Goal: Task Accomplishment & Management: Manage account settings

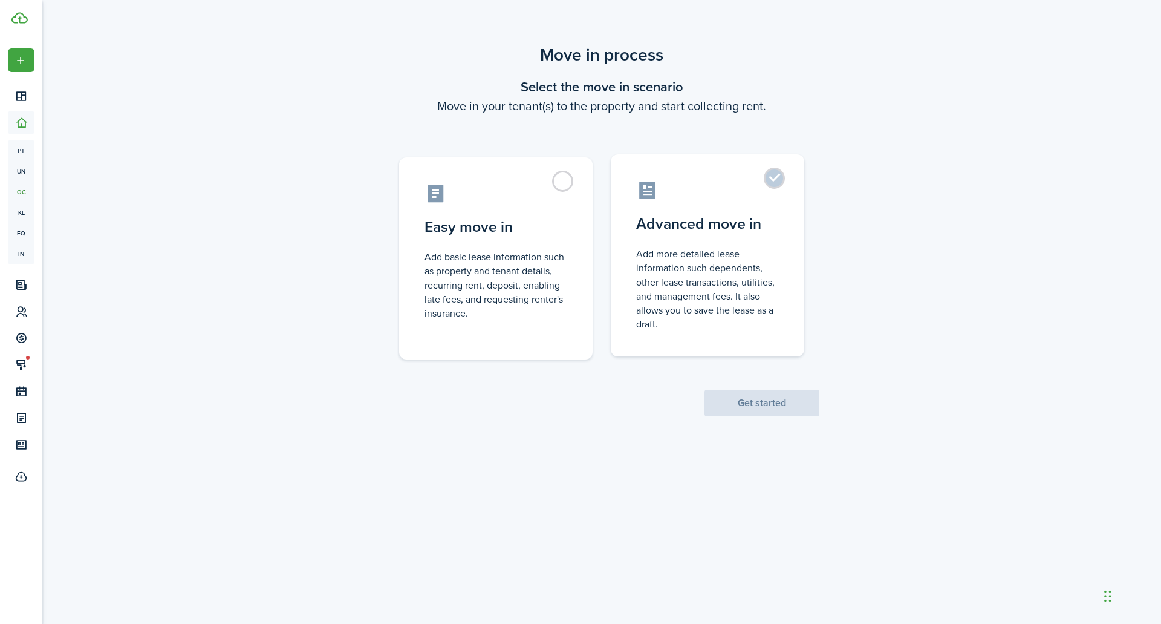
click at [694, 281] on control-radio-card-description "Add more detailed lease information such dependents, other lease transactions, …" at bounding box center [707, 289] width 143 height 84
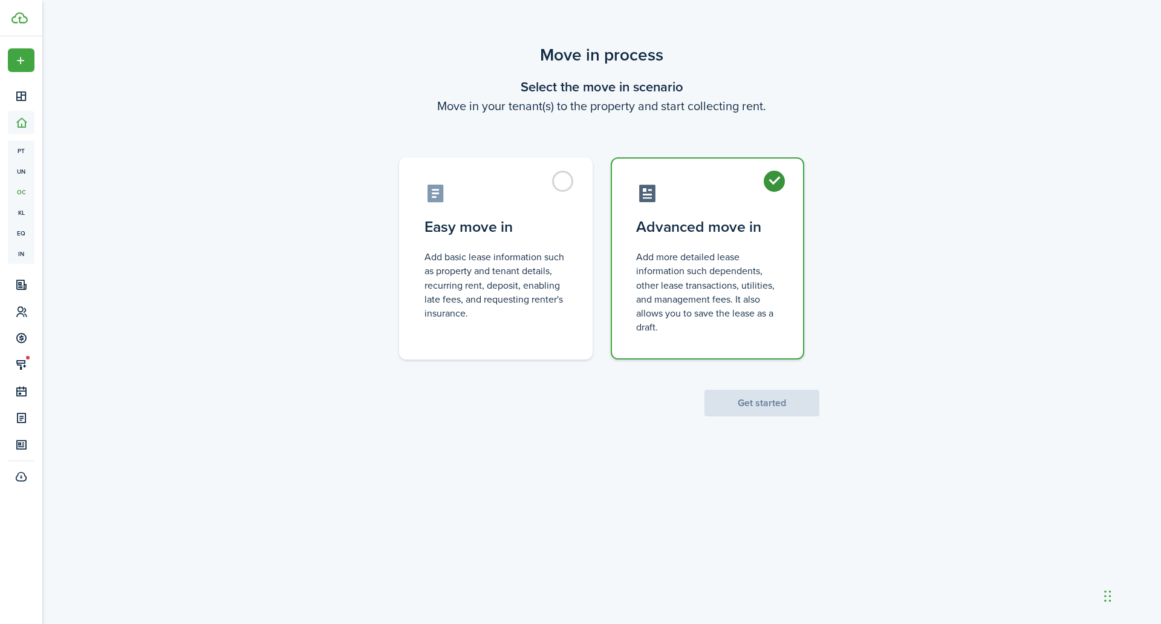
radio input "true"
click at [761, 400] on button "Get started" at bounding box center [762, 403] width 115 height 27
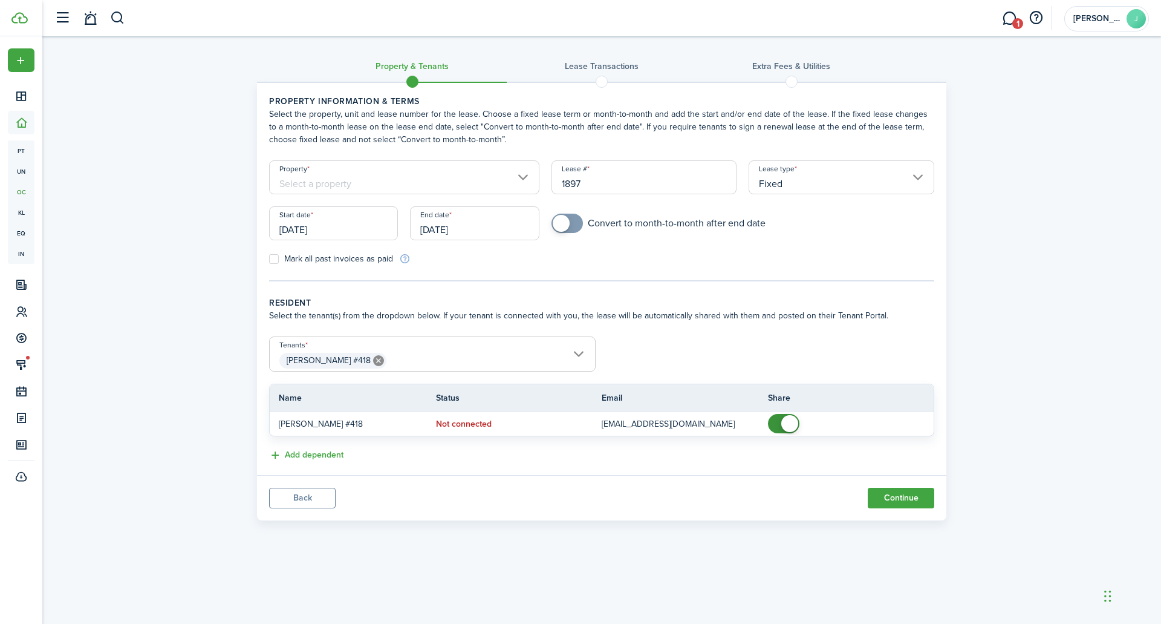
click at [335, 183] on input "Property" at bounding box center [404, 177] width 270 height 34
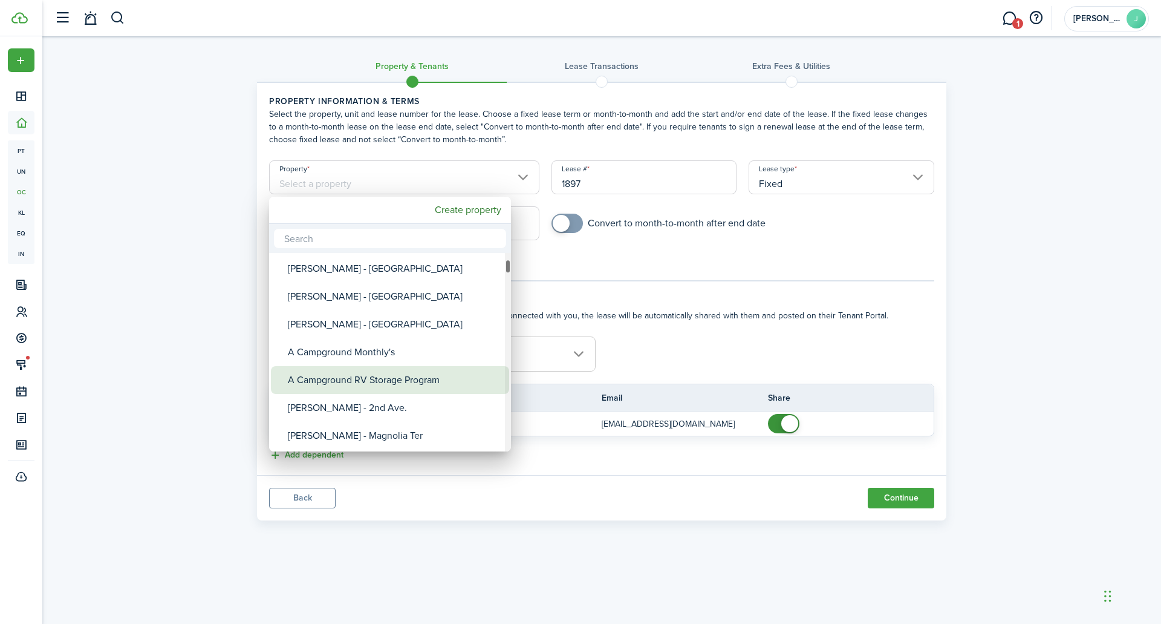
click at [363, 380] on div "A Campground RV Storage Program" at bounding box center [395, 380] width 214 height 28
type input "A Campground RV Storage Program"
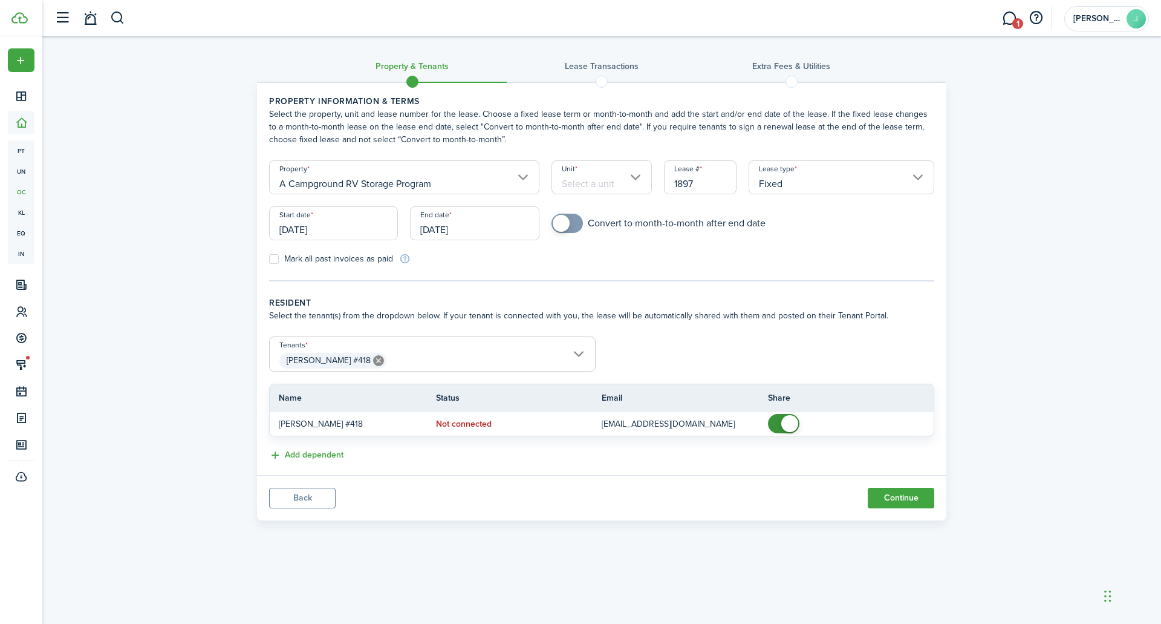
click at [603, 177] on input "Unit" at bounding box center [602, 177] width 101 height 34
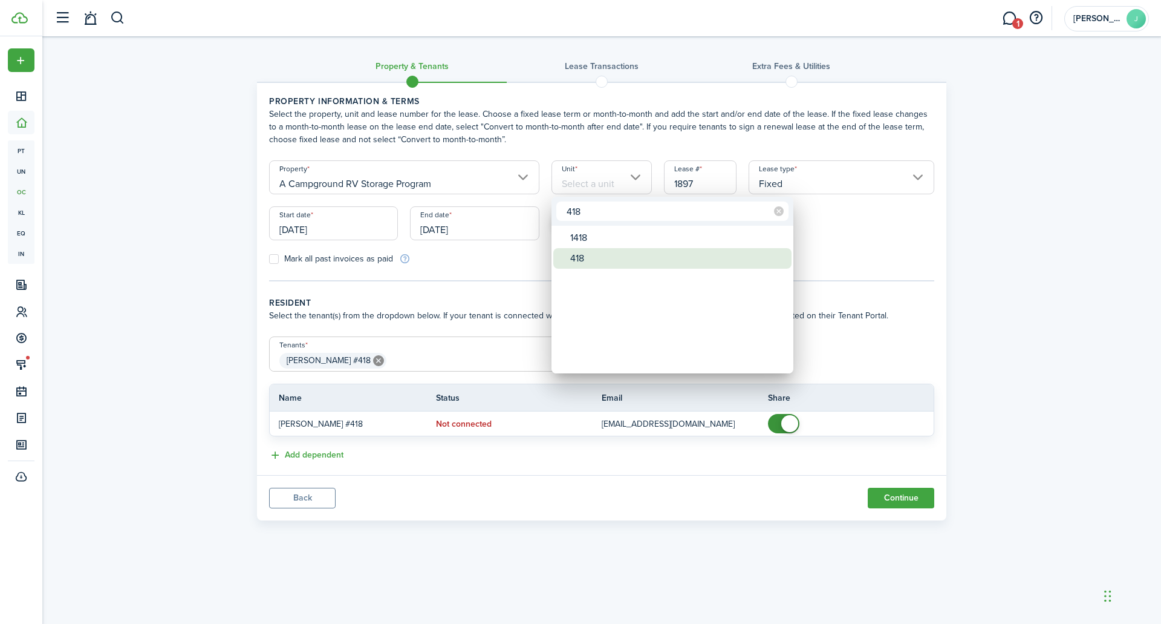
type input "418"
click at [586, 259] on div "418" at bounding box center [677, 258] width 214 height 21
type input "418"
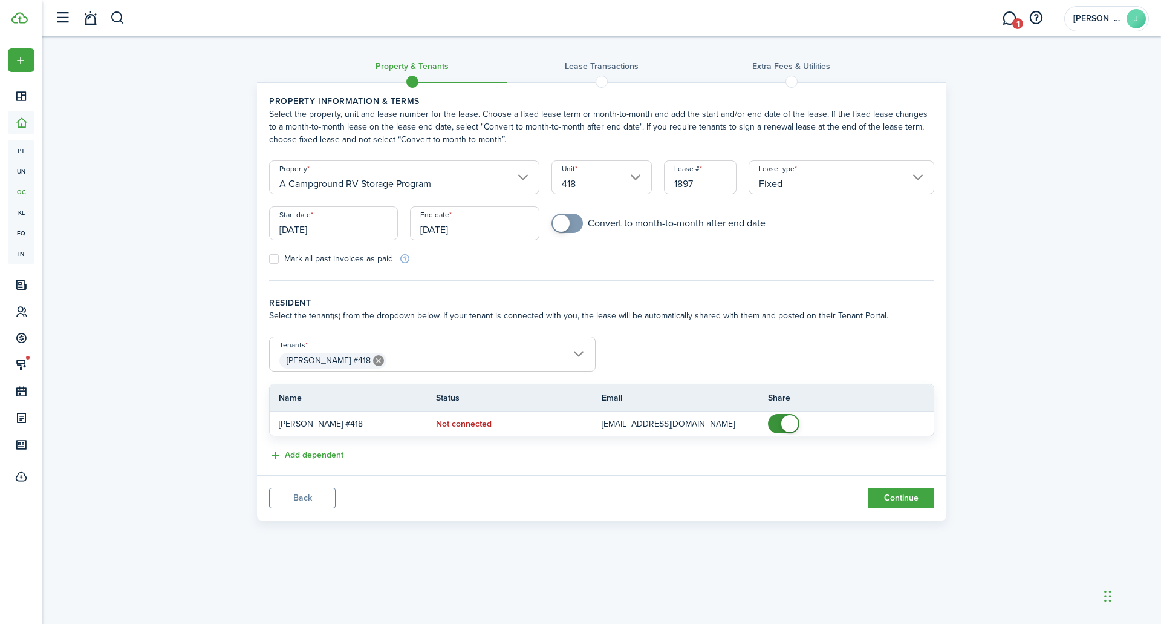
click at [781, 186] on input "Fixed" at bounding box center [842, 177] width 186 height 34
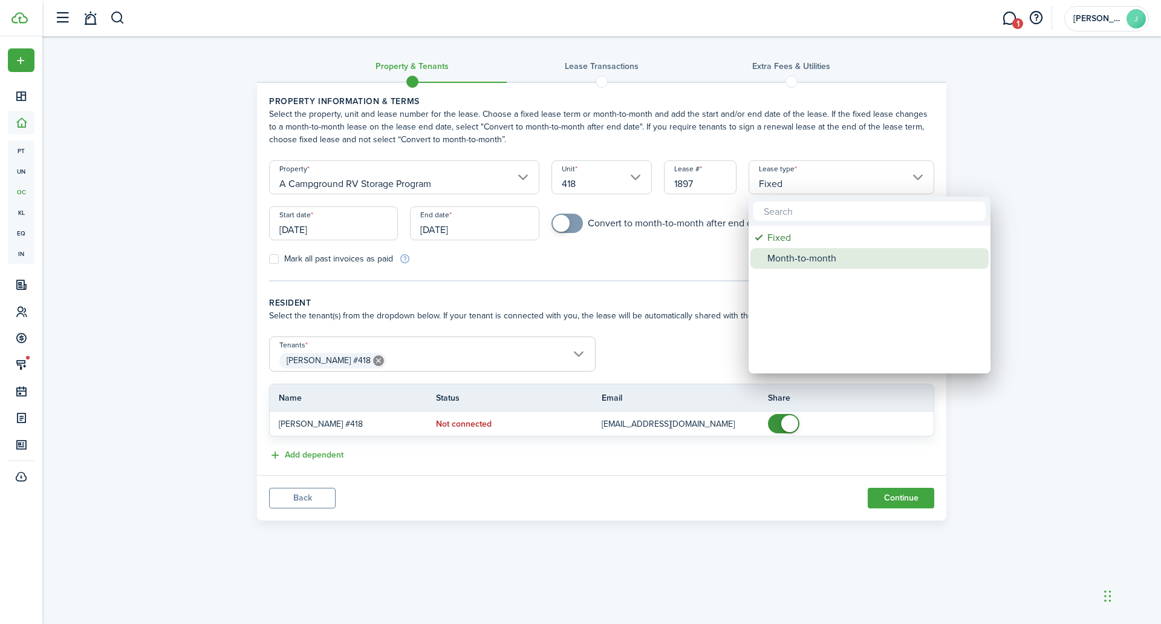
click at [784, 256] on div "Month-to-month" at bounding box center [875, 258] width 214 height 21
type input "Month-to-month"
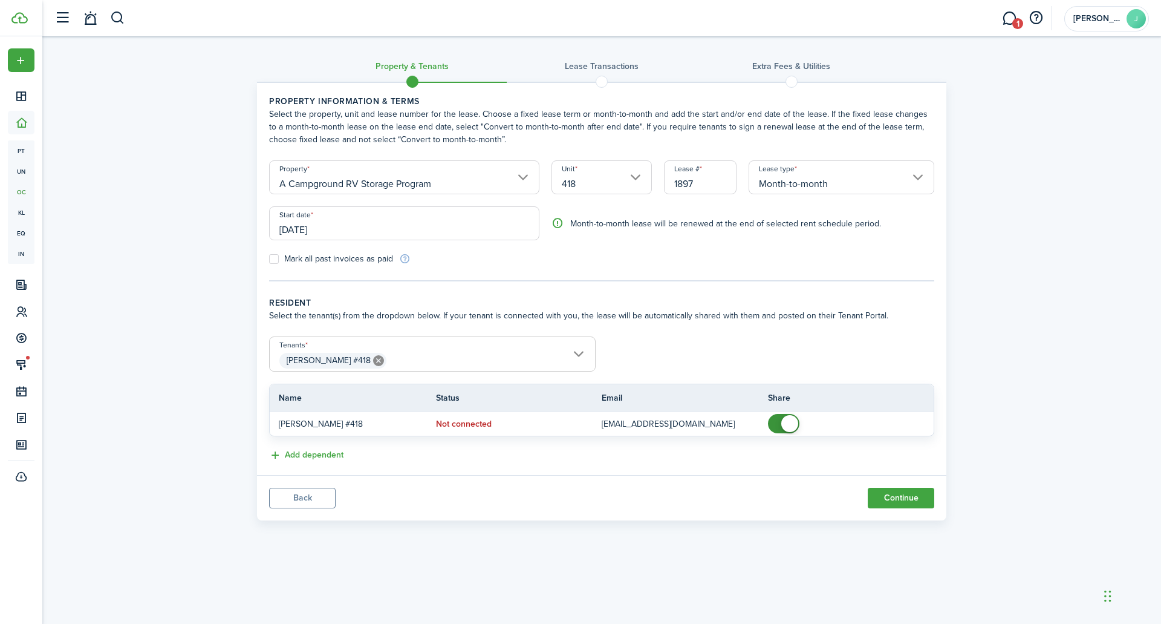
click at [347, 234] on input "[DATE]" at bounding box center [404, 223] width 270 height 34
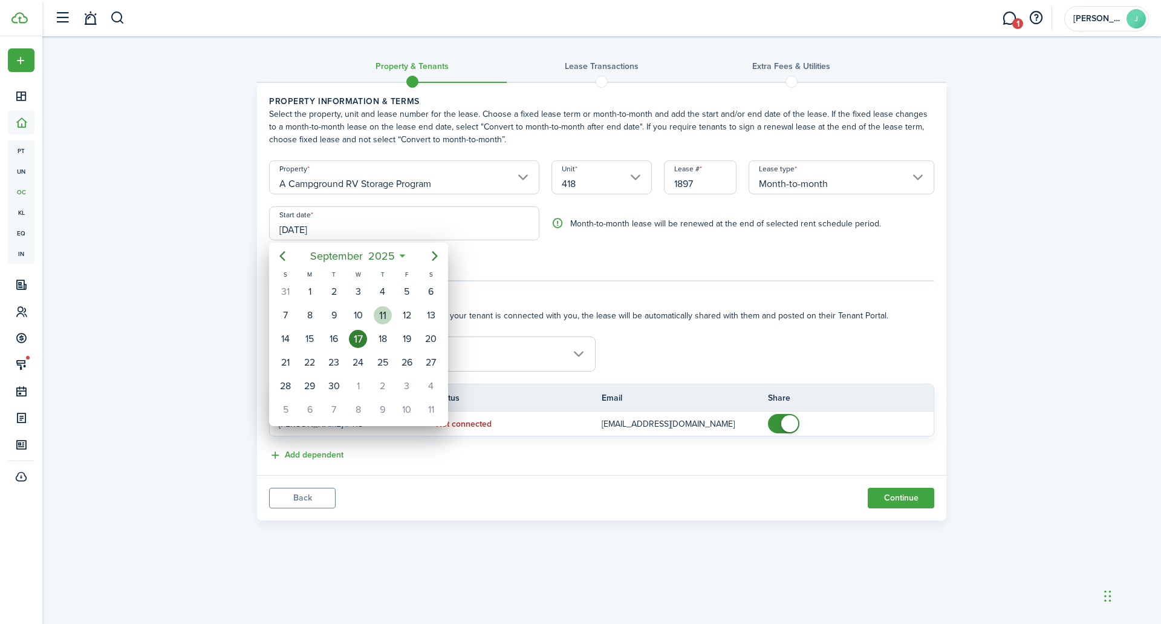
click at [388, 315] on div "11" at bounding box center [383, 315] width 18 height 18
type input "[DATE]"
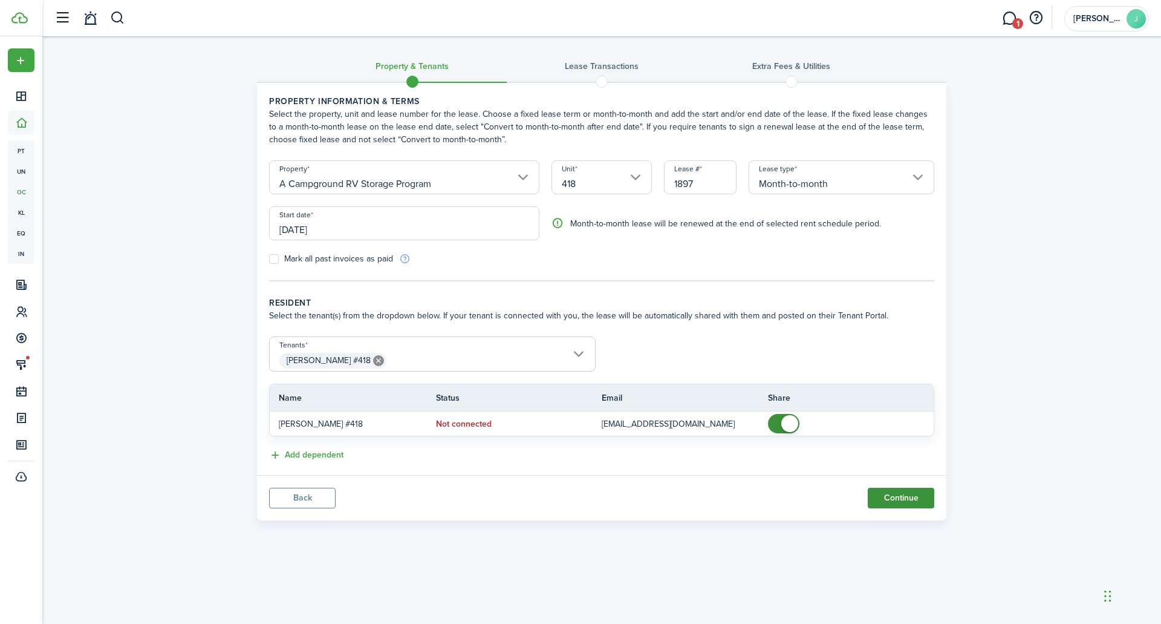
click at [898, 494] on button "Continue" at bounding box center [901, 498] width 67 height 21
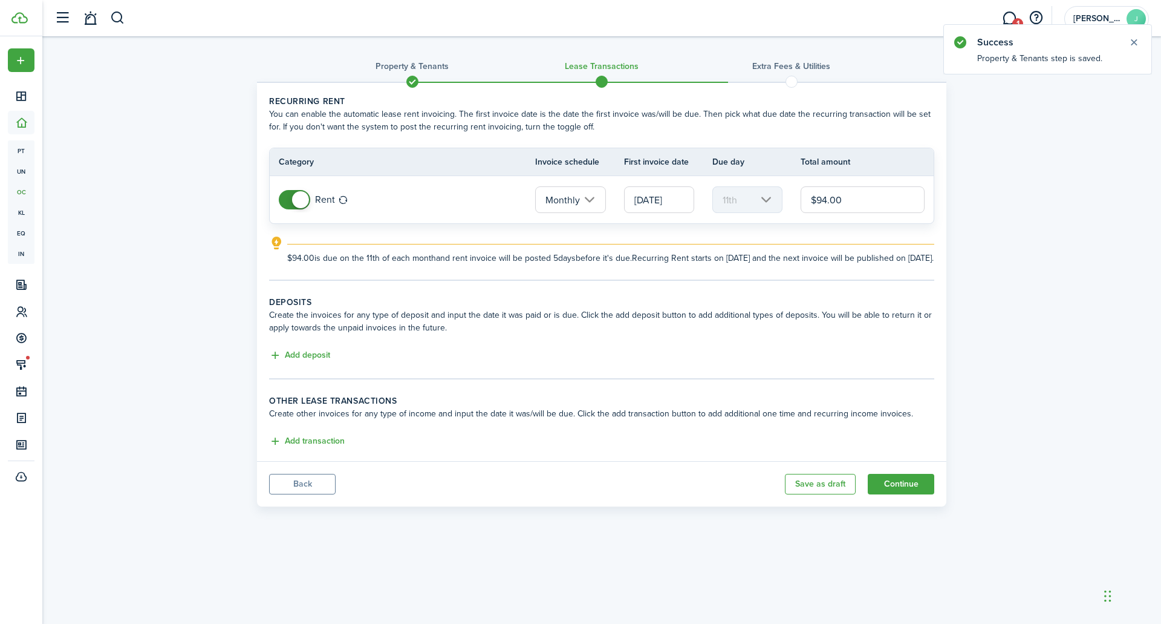
click at [684, 197] on input "[DATE]" at bounding box center [659, 199] width 70 height 27
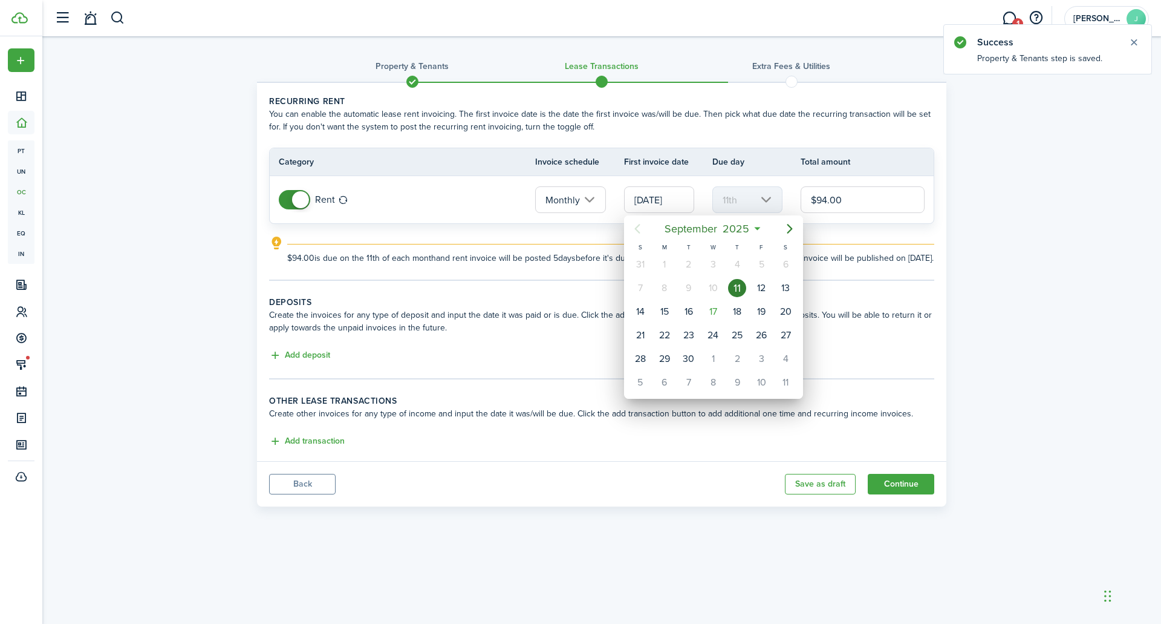
click at [992, 255] on div at bounding box center [580, 311] width 1355 height 817
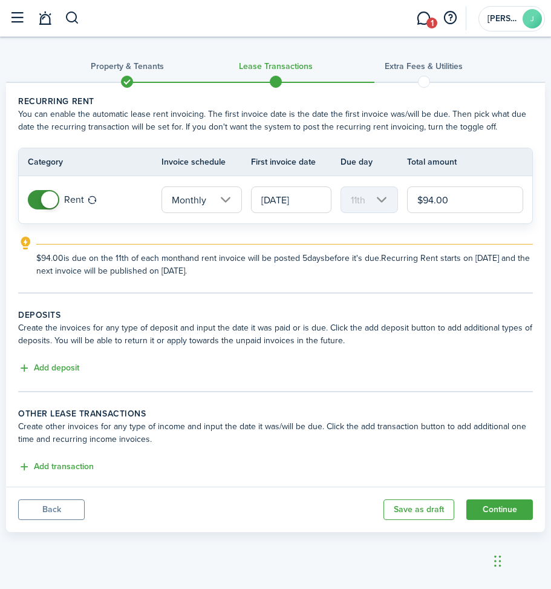
click at [293, 198] on input "[DATE]" at bounding box center [291, 199] width 80 height 27
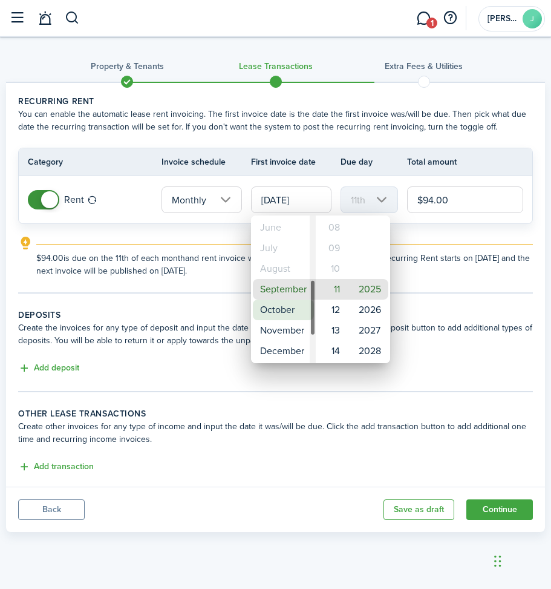
click at [280, 313] on mbsc-wheel-item "October" at bounding box center [283, 309] width 61 height 21
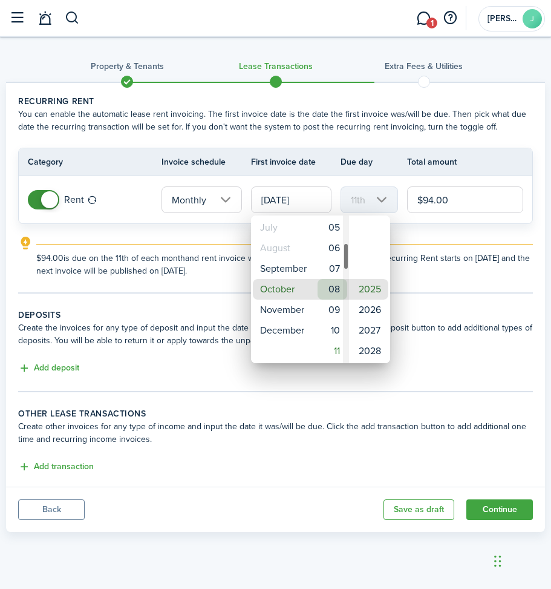
type input "[DATE]"
type input "8th"
type input "[DATE]"
type input "3rd"
type input "[DATE]"
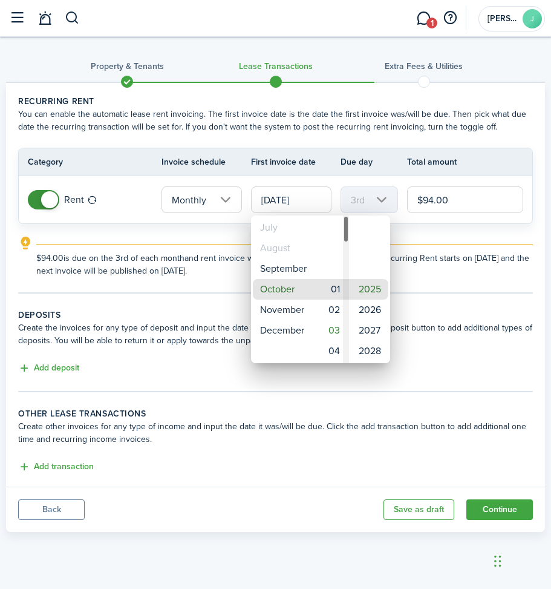
type input "1st"
click at [332, 287] on mbsc-wheel-item "01" at bounding box center [333, 289] width 30 height 21
click at [412, 280] on div at bounding box center [275, 294] width 745 height 782
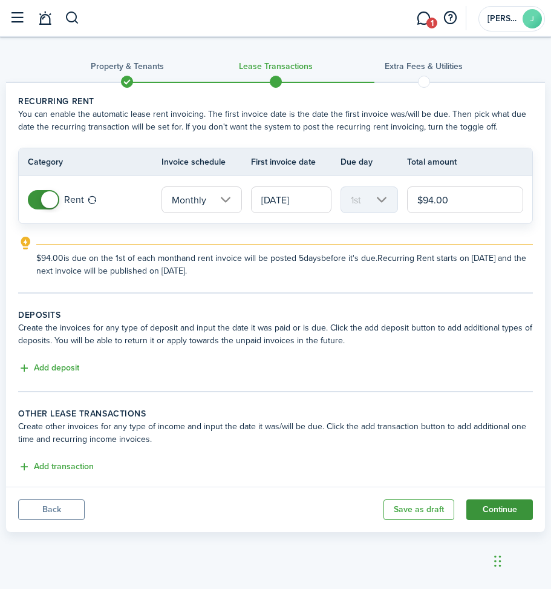
click at [491, 506] on button "Continue" at bounding box center [499, 509] width 67 height 21
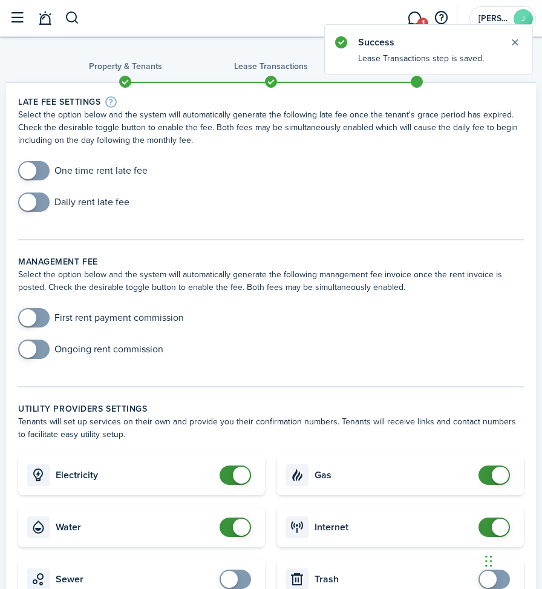
checkbox input "true"
click at [27, 200] on span at bounding box center [27, 202] width 17 height 17
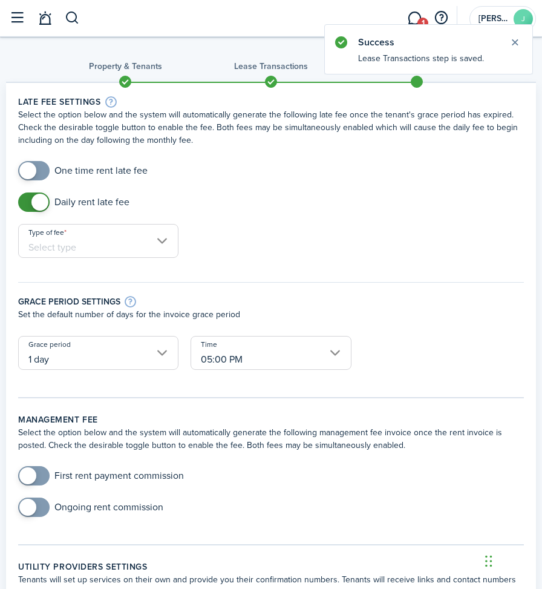
click at [101, 244] on input "Type of fee" at bounding box center [98, 241] width 160 height 34
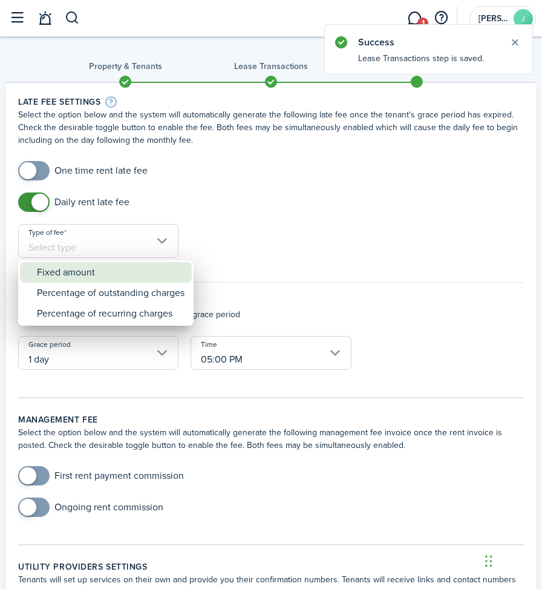
click at [90, 273] on div "Fixed amount" at bounding box center [111, 272] width 148 height 21
type input "Fixed amount"
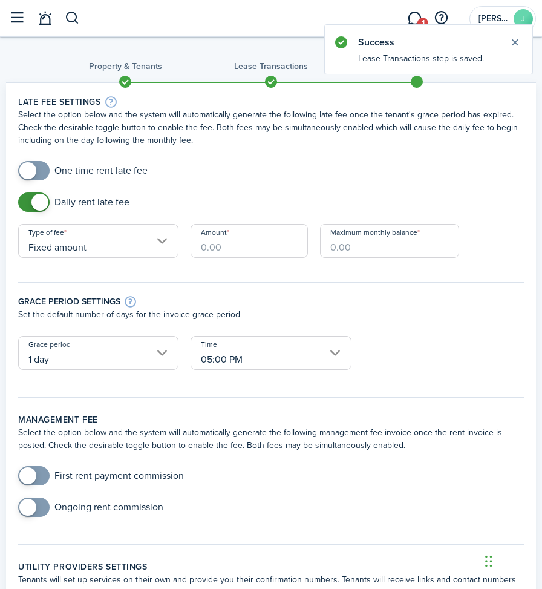
click at [279, 252] on input "Amount" at bounding box center [249, 241] width 117 height 34
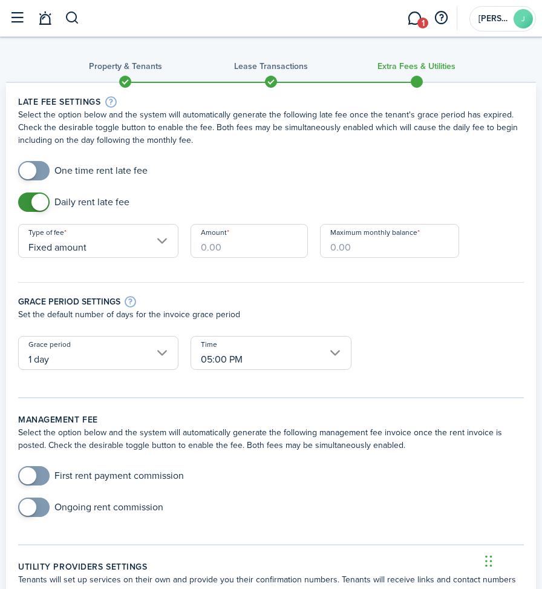
type input "$10.00"
click at [370, 247] on input "Maximum monthly balance" at bounding box center [389, 241] width 139 height 34
type input "$300.00"
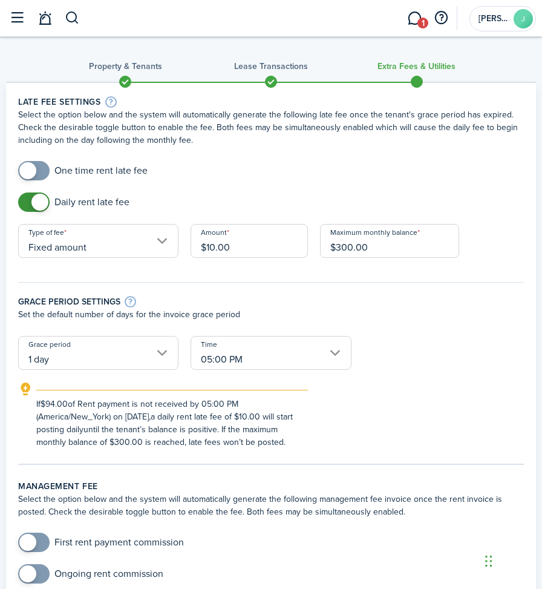
click at [160, 350] on input "1 day" at bounding box center [98, 353] width 160 height 34
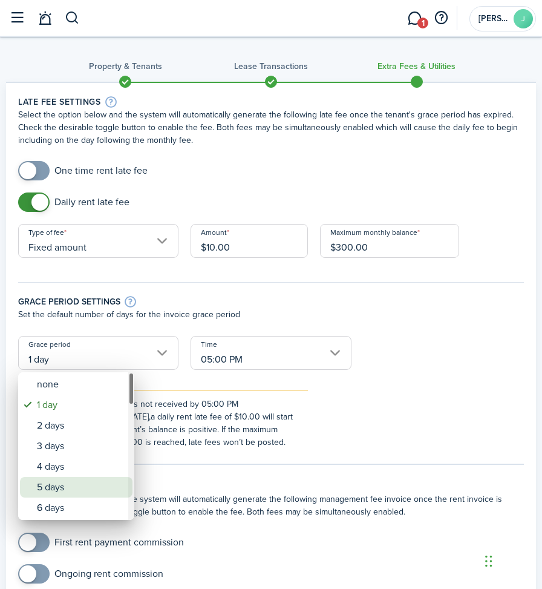
click at [45, 488] on div "5 days" at bounding box center [81, 487] width 88 height 21
type input "5 days"
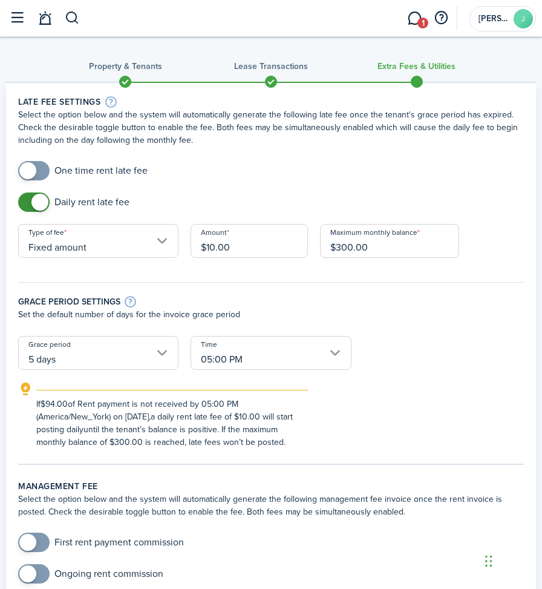
click at [335, 353] on input "05:00 PM" at bounding box center [271, 353] width 160 height 34
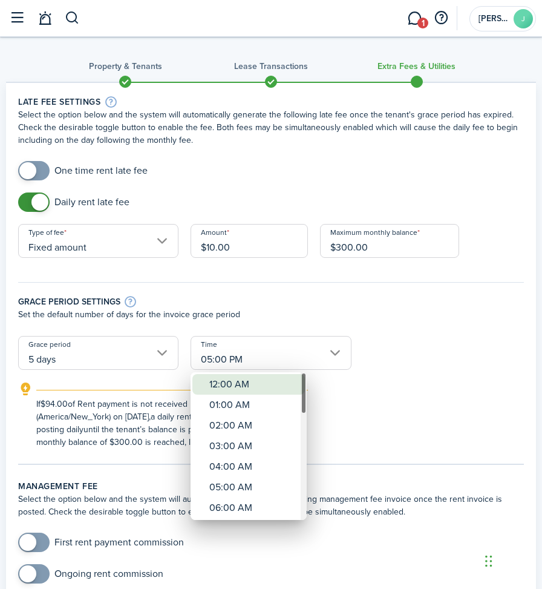
click at [231, 384] on div "12:00 AM" at bounding box center [253, 384] width 88 height 21
type input "12:00 AM"
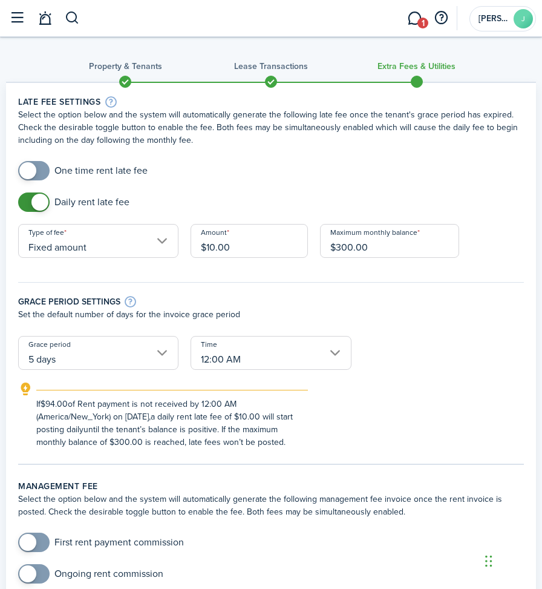
click at [364, 402] on div "If $94.00 of Rent payment is not received by 12:00 AM (America/New_York) on [DA…" at bounding box center [271, 415] width 530 height 67
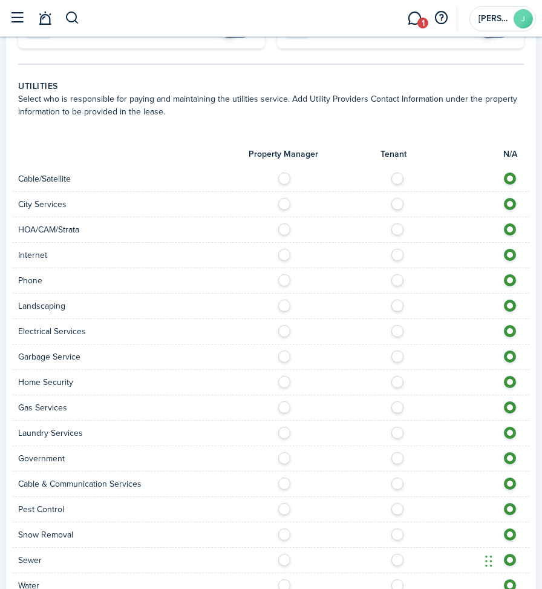
scroll to position [875, 0]
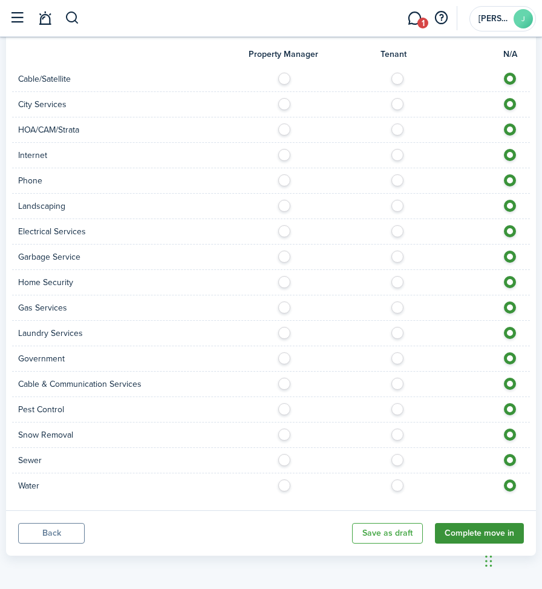
click at [463, 534] on button "Complete move in" at bounding box center [479, 533] width 89 height 21
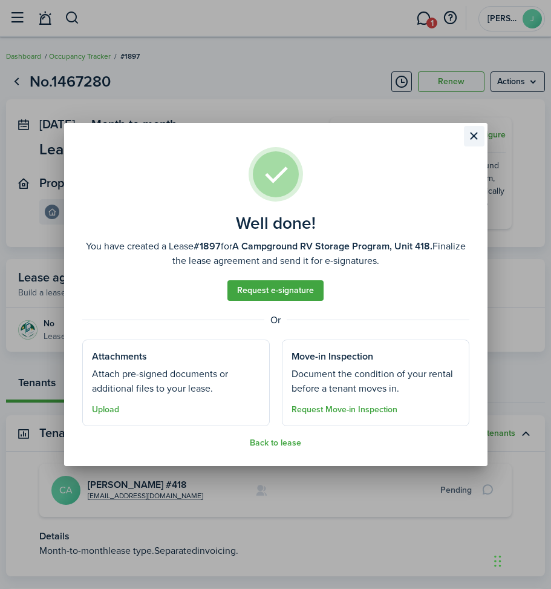
click at [471, 132] on button "Close modal" at bounding box center [474, 136] width 21 height 21
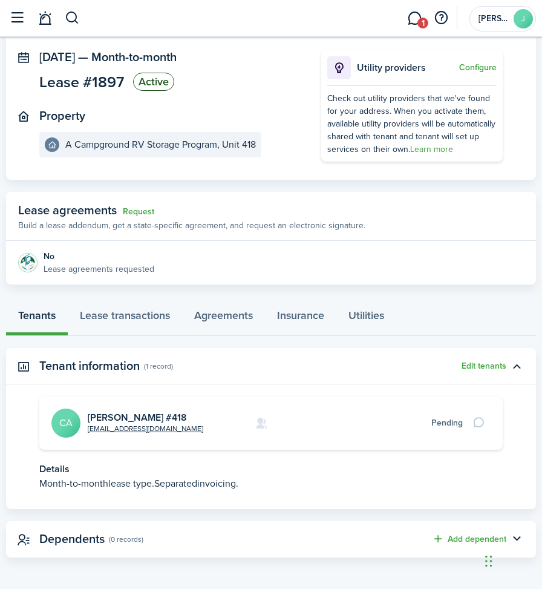
scroll to position [69, 0]
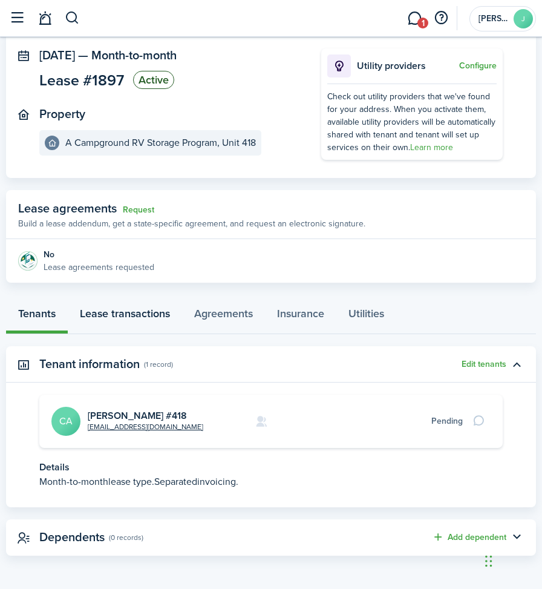
click at [146, 312] on link "Lease transactions" at bounding box center [125, 316] width 114 height 36
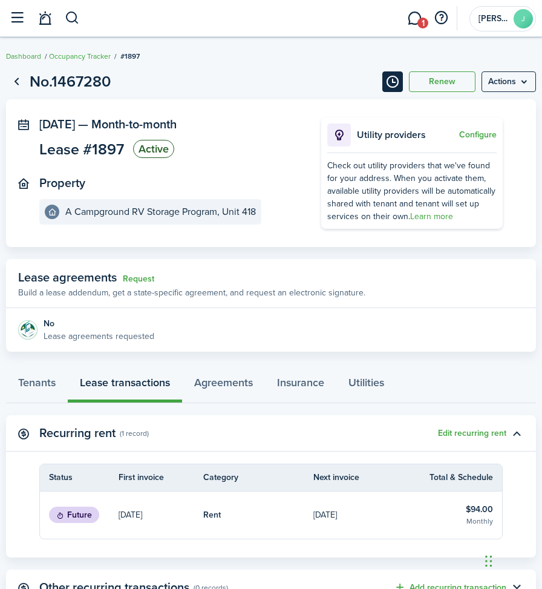
click at [391, 87] on button "Timeline" at bounding box center [392, 81] width 21 height 21
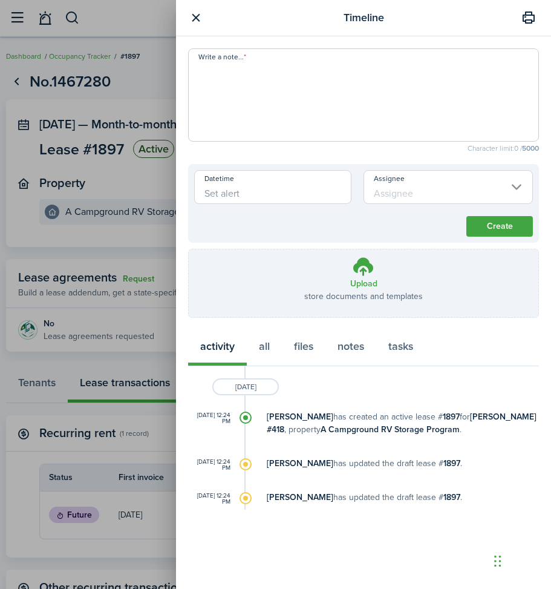
click at [220, 78] on textarea "Write a note..." at bounding box center [364, 98] width 350 height 73
type textarea "Island Travel Trailer, 2003, 40', White/Green, Tag# BU66EQ JP"
click at [495, 227] on button "Create" at bounding box center [499, 226] width 67 height 21
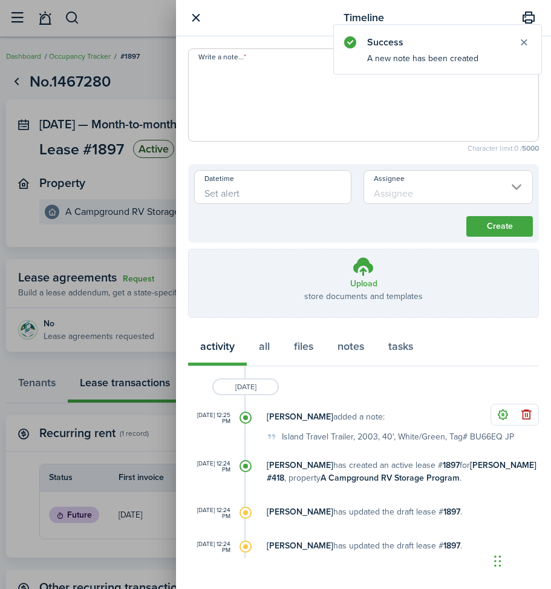
click at [212, 81] on textarea "Write a note..." at bounding box center [364, 98] width 350 height 73
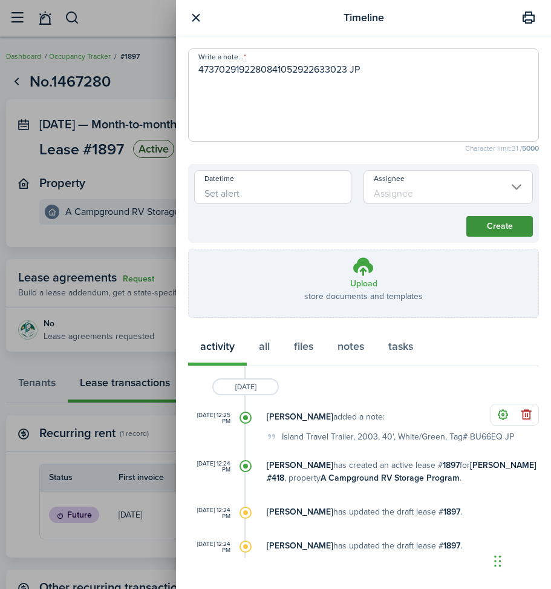
type textarea "4737029192280841052922633023 JP"
click at [495, 226] on button "Create" at bounding box center [499, 226] width 67 height 21
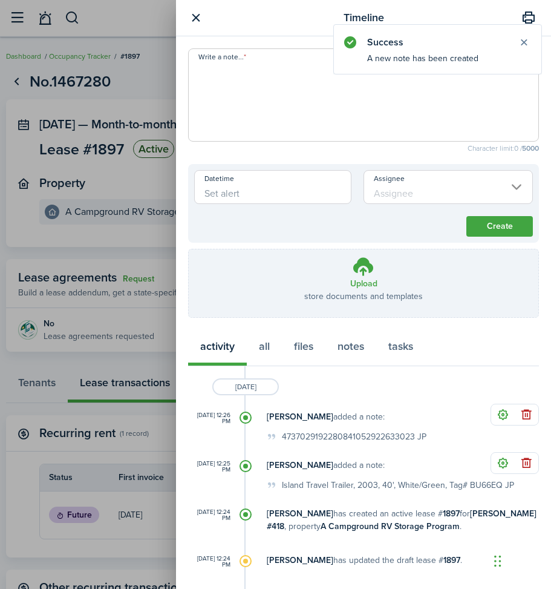
click at [194, 15] on button "button" at bounding box center [195, 17] width 15 height 15
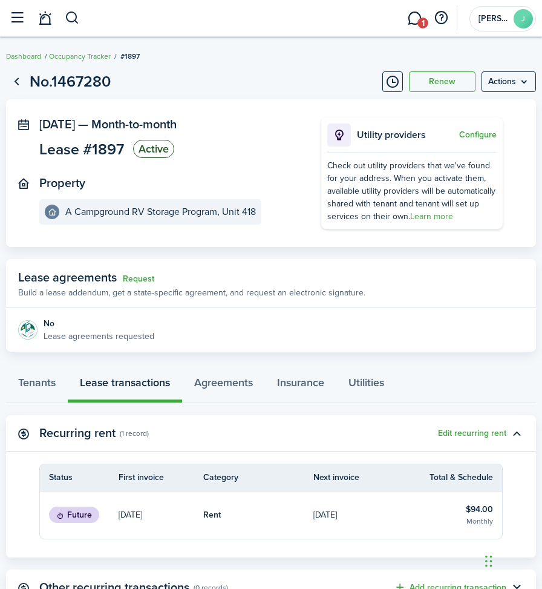
click at [532, 213] on panel-main-body "[DATE] — Month-to-month Lease #1897 Active Property A Campground RV Storage Pro…" at bounding box center [271, 173] width 530 height 148
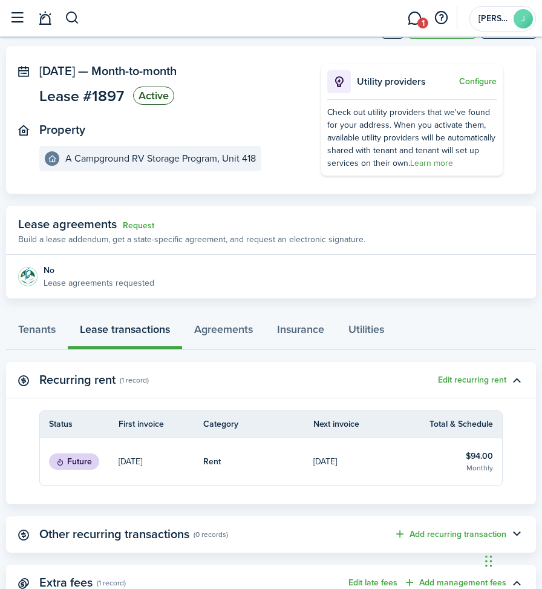
scroll to position [170, 0]
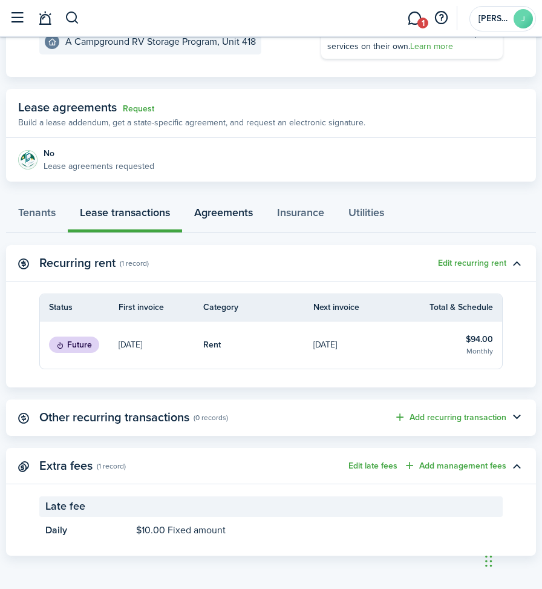
click at [209, 214] on link "Agreements" at bounding box center [223, 215] width 83 height 36
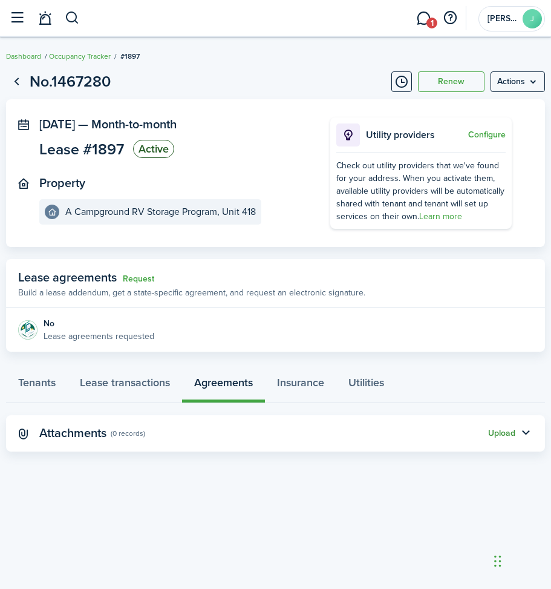
click at [508, 433] on button "Upload" at bounding box center [501, 433] width 27 height 10
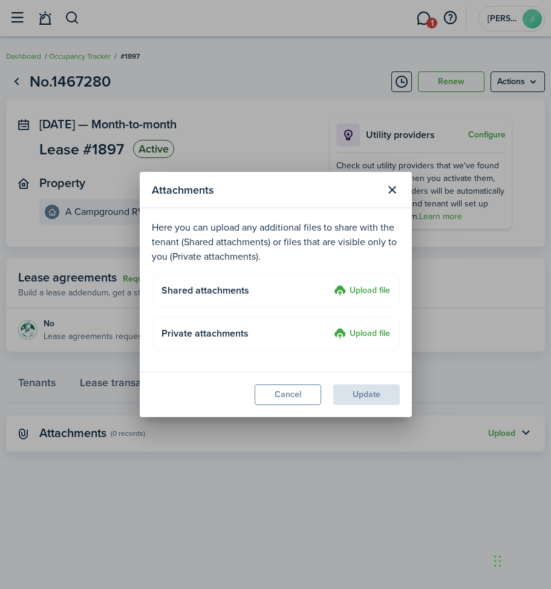
click at [366, 287] on label "Upload file" at bounding box center [362, 291] width 56 height 15
click at [330, 284] on input "Upload file" at bounding box center [330, 284] width 0 height 0
click at [367, 290] on label "Upload file" at bounding box center [362, 291] width 56 height 15
click at [330, 284] on input "Upload file" at bounding box center [330, 284] width 0 height 0
click at [352, 290] on label "Upload file" at bounding box center [362, 291] width 56 height 15
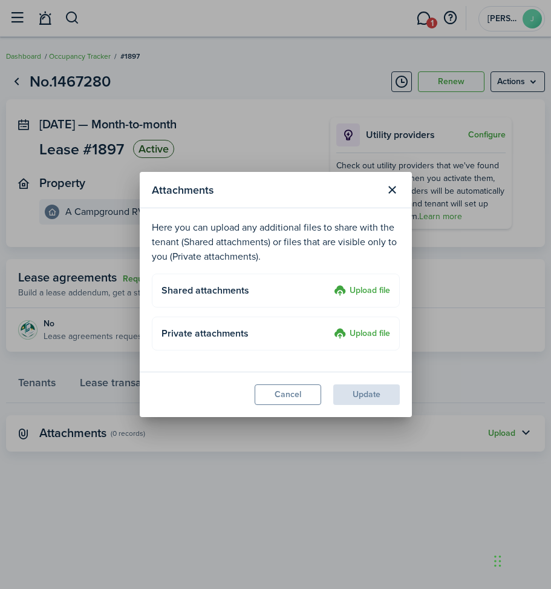
click at [330, 284] on input "Upload file" at bounding box center [330, 284] width 0 height 0
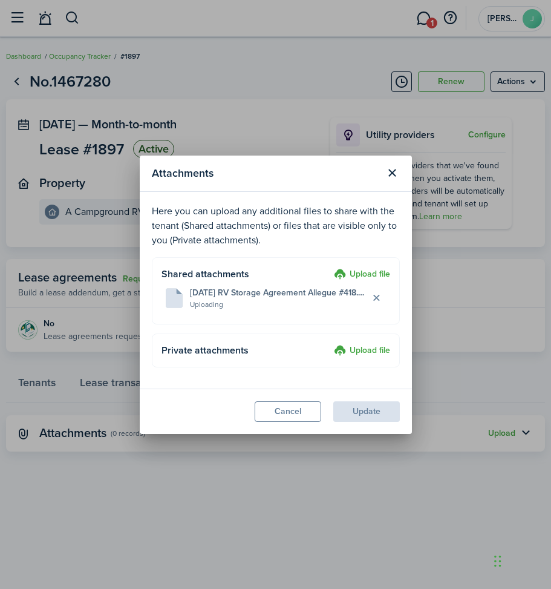
click at [362, 350] on label "Upload file" at bounding box center [362, 351] width 56 height 15
click at [330, 344] on input "Upload file" at bounding box center [330, 344] width 0 height 0
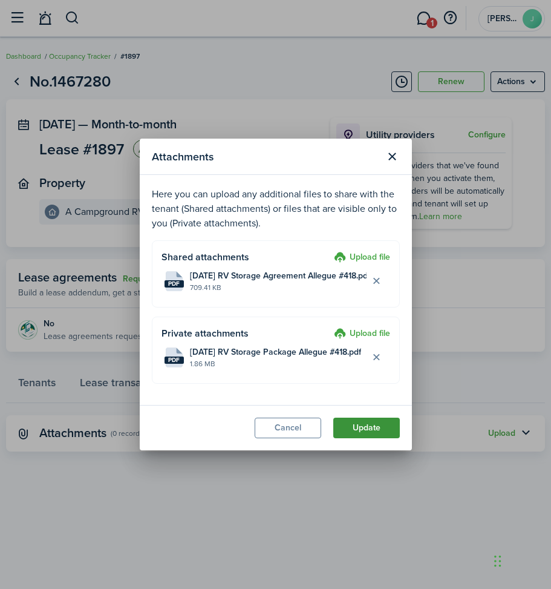
click at [357, 428] on button "Update" at bounding box center [366, 427] width 67 height 21
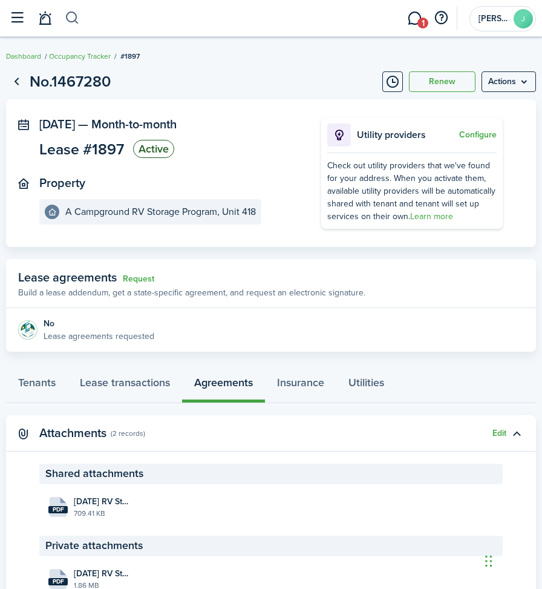
click at [69, 16] on button "button" at bounding box center [72, 18] width 15 height 21
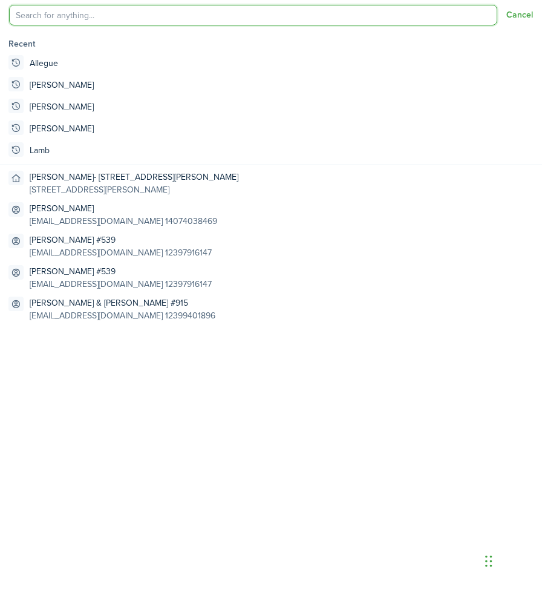
click at [69, 16] on input "search" at bounding box center [253, 15] width 488 height 21
click at [39, 57] on global-search-item-title "Allegue" at bounding box center [44, 63] width 28 height 13
type input "Allegue"
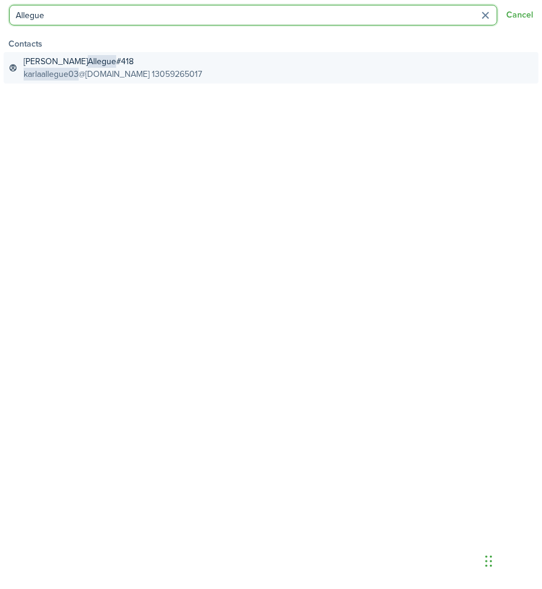
click at [88, 62] on span "Allegue" at bounding box center [102, 61] width 28 height 13
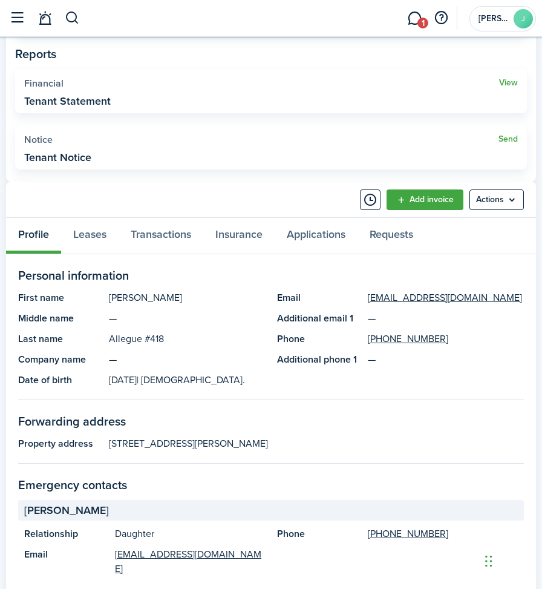
scroll to position [423, 0]
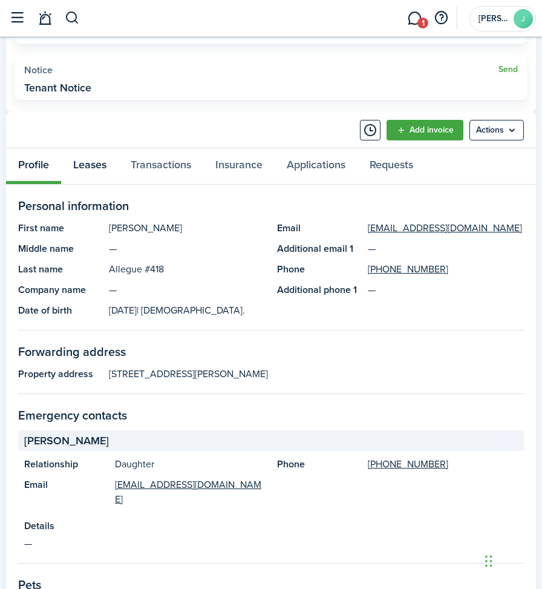
click at [95, 163] on link "Leases" at bounding box center [89, 166] width 57 height 36
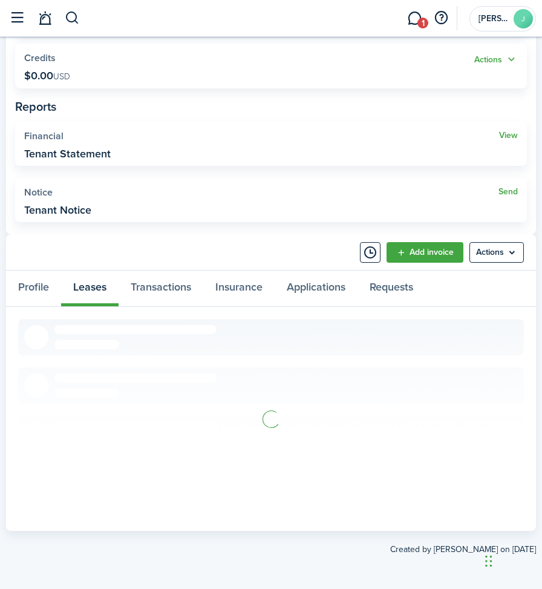
scroll to position [148, 0]
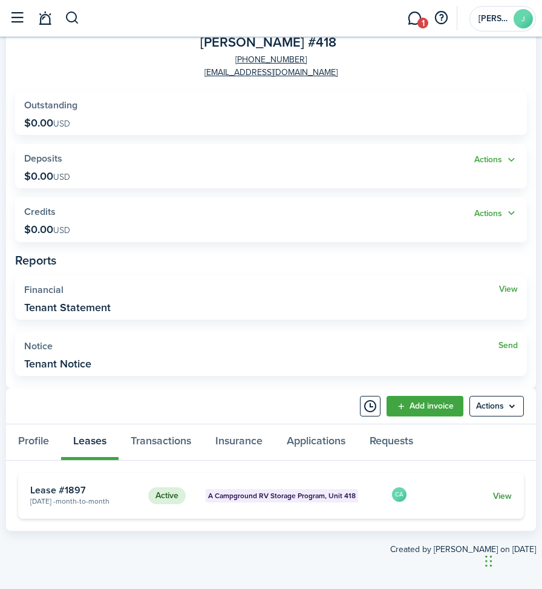
click at [506, 498] on link "View" at bounding box center [502, 495] width 19 height 13
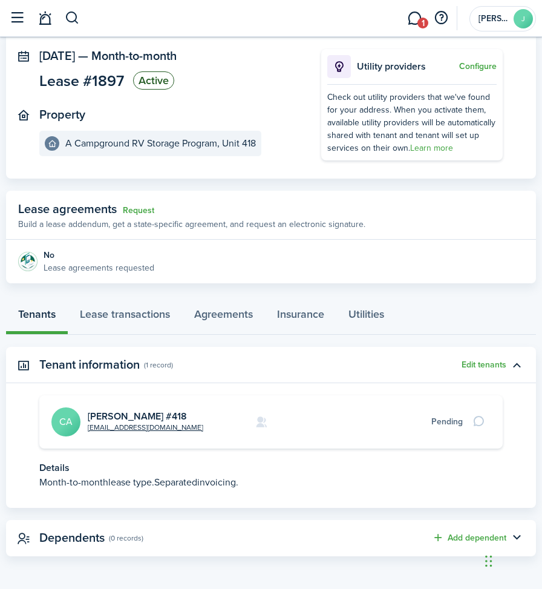
scroll to position [69, 0]
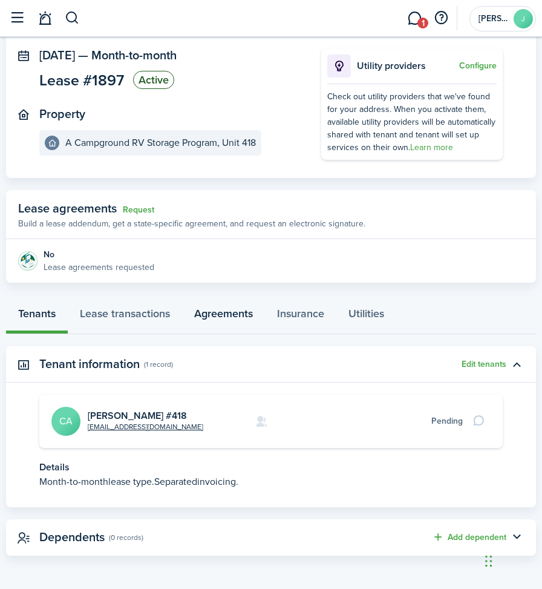
click at [213, 314] on link "Agreements" at bounding box center [223, 316] width 83 height 36
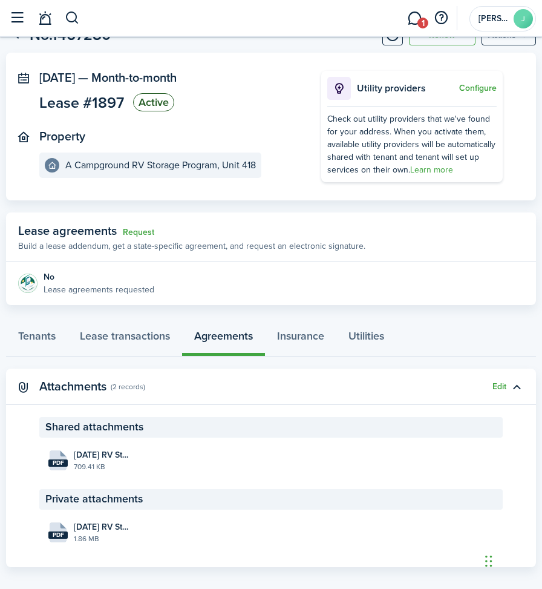
scroll to position [58, 0]
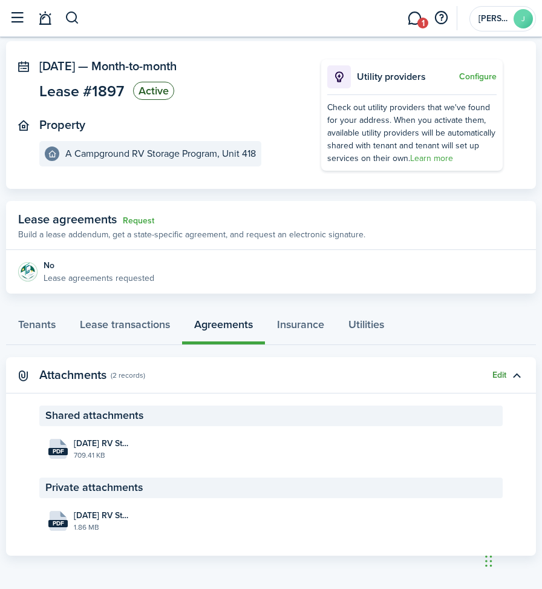
click at [498, 371] on button "Edit" at bounding box center [499, 375] width 14 height 10
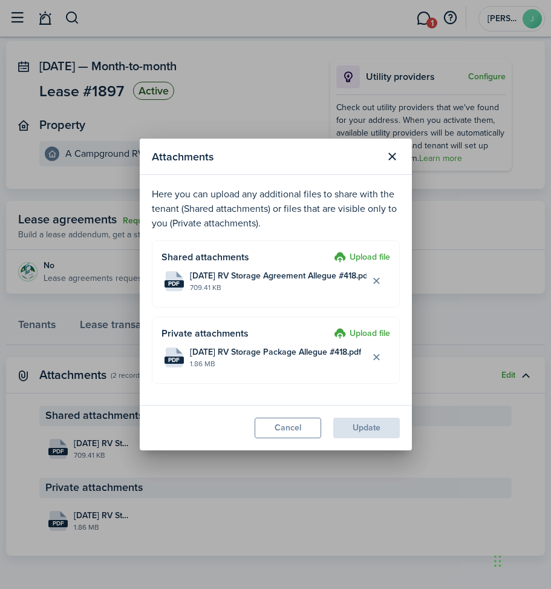
click at [355, 331] on label "Upload file" at bounding box center [362, 334] width 56 height 15
click at [330, 327] on input "Upload file" at bounding box center [330, 327] width 0 height 0
click at [442, 312] on div "Attachments Here you can upload any additional files to share with the tenant (…" at bounding box center [275, 294] width 551 height 589
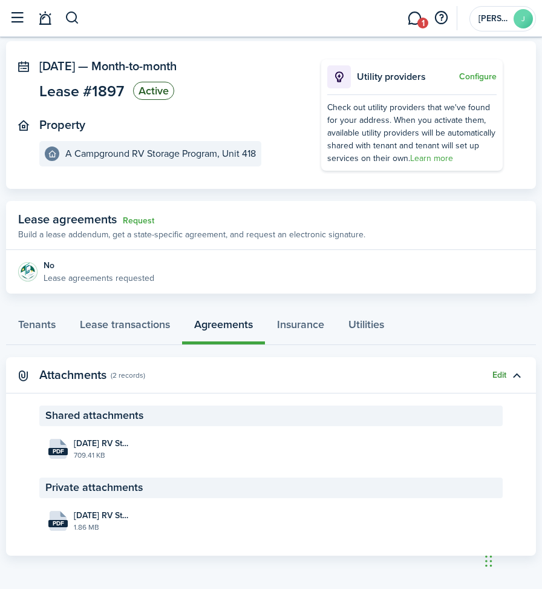
click at [493, 373] on button "Edit" at bounding box center [499, 375] width 14 height 10
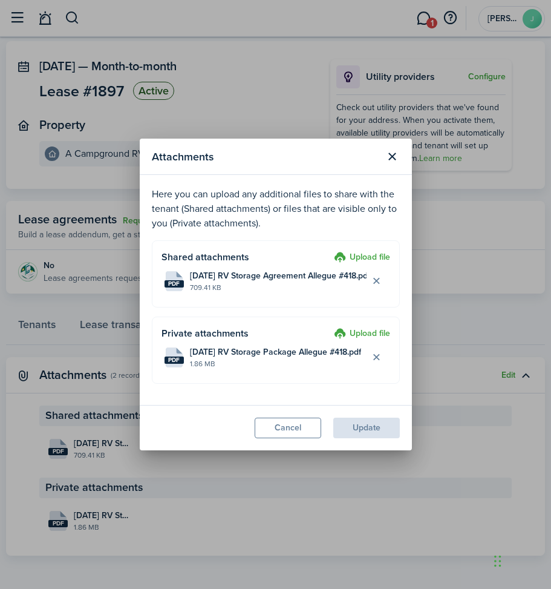
click at [370, 331] on label "Upload file" at bounding box center [362, 334] width 56 height 15
click at [330, 327] on input "Upload file" at bounding box center [330, 327] width 0 height 0
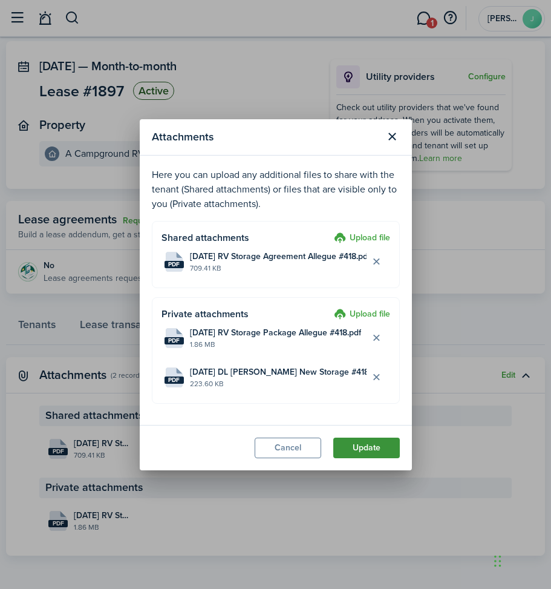
click at [361, 451] on button "Update" at bounding box center [366, 447] width 67 height 21
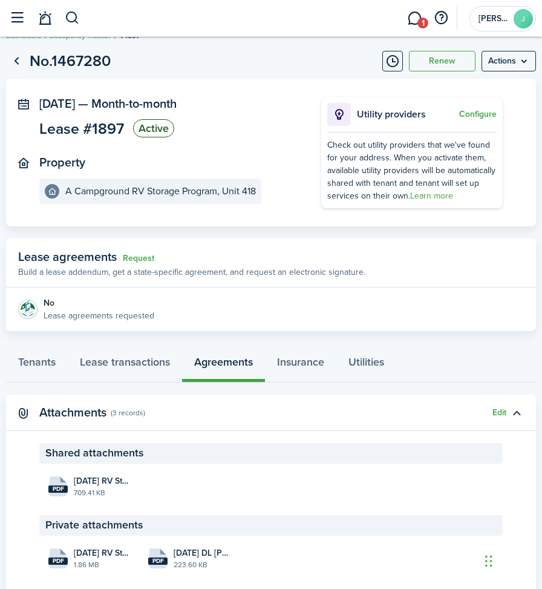
scroll to position [0, 0]
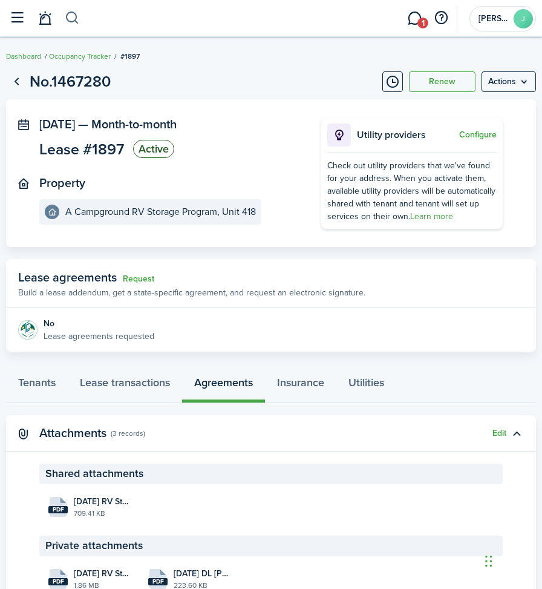
click at [71, 15] on button "button" at bounding box center [72, 18] width 15 height 21
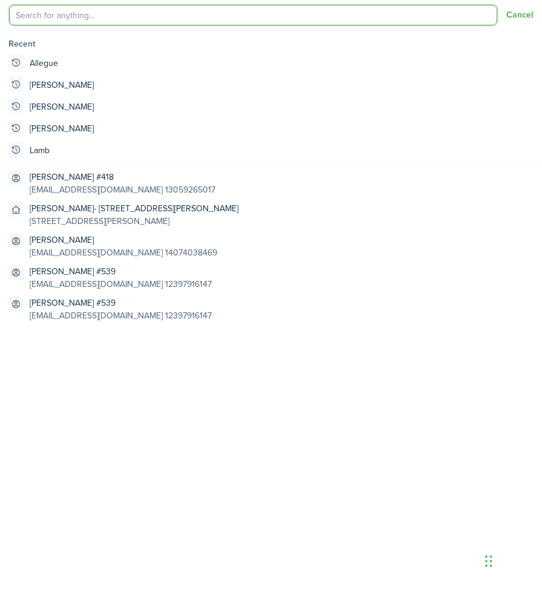
click at [71, 16] on input "search" at bounding box center [253, 15] width 488 height 21
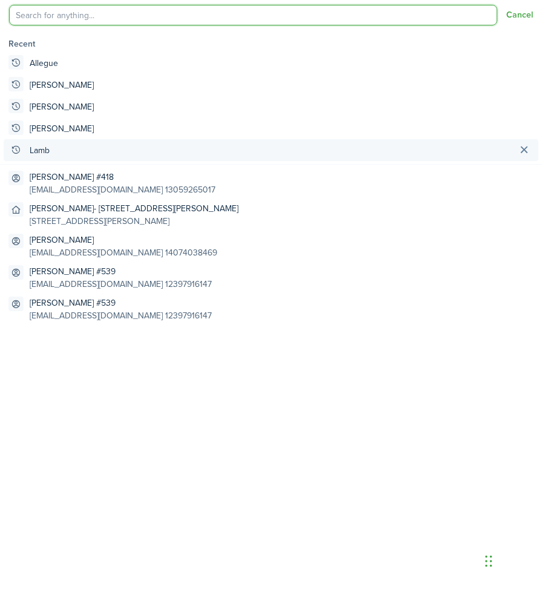
click at [33, 149] on global-search-item-title "Lamb" at bounding box center [40, 150] width 20 height 13
type input "Lamb"
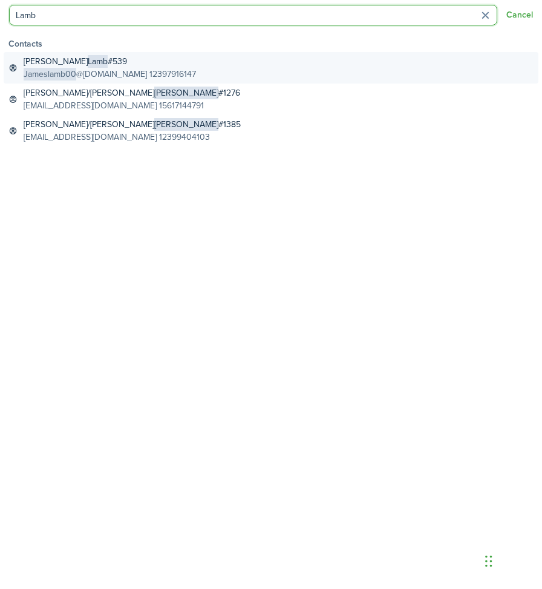
click at [67, 71] on span "Jameslamb00" at bounding box center [50, 74] width 53 height 13
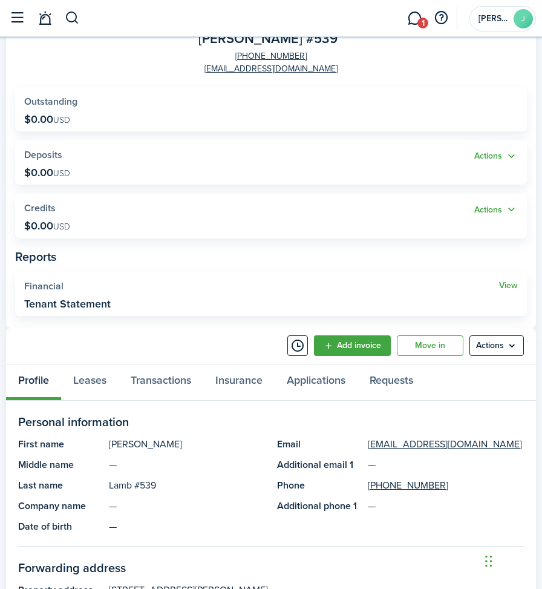
scroll to position [302, 0]
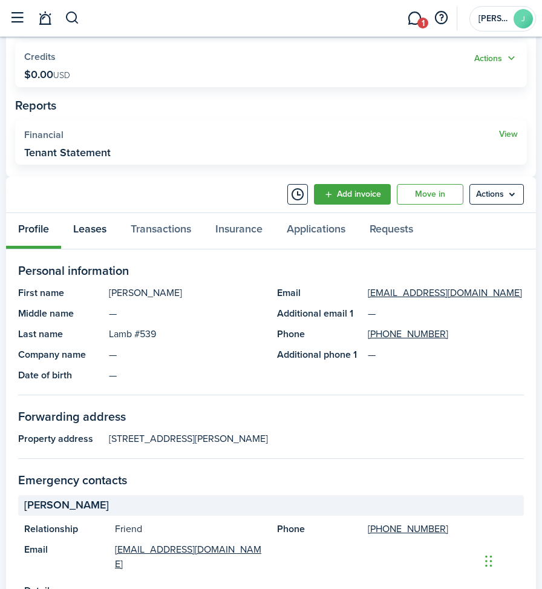
click at [85, 229] on link "Leases" at bounding box center [89, 231] width 57 height 36
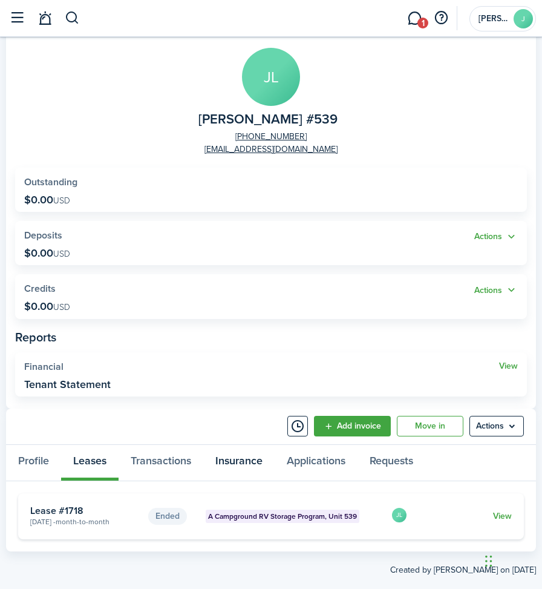
scroll to position [91, 0]
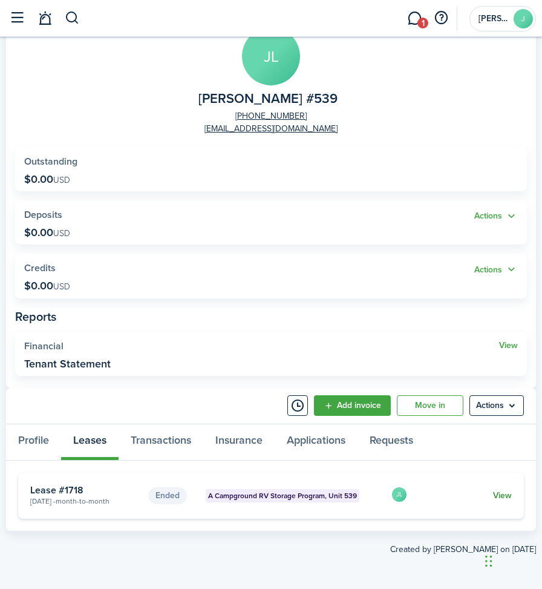
click at [502, 497] on link "View" at bounding box center [502, 495] width 19 height 13
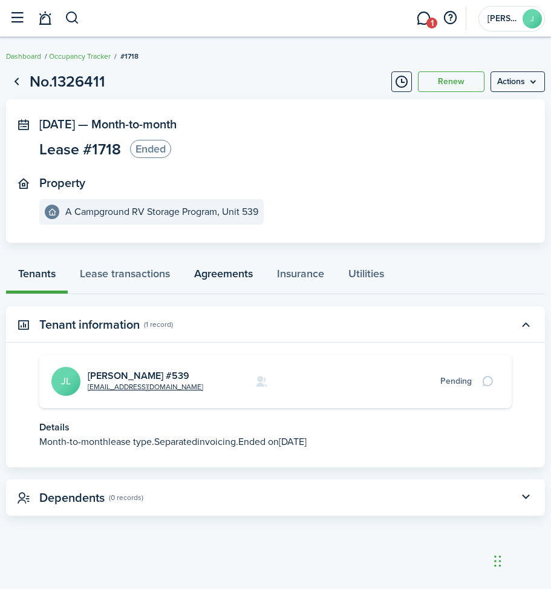
click at [221, 276] on link "Agreements" at bounding box center [223, 276] width 83 height 36
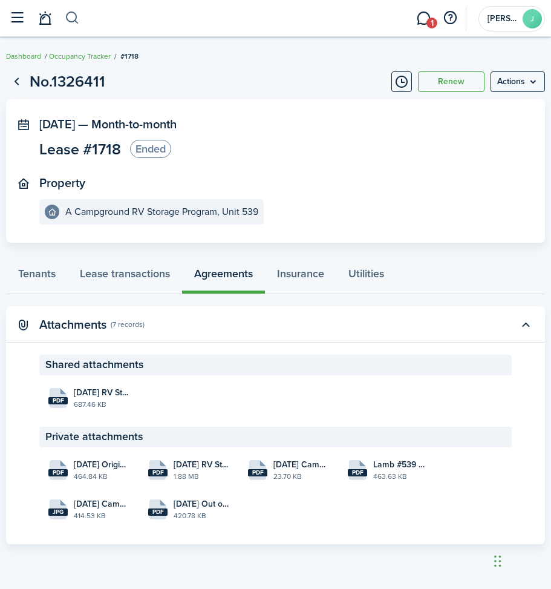
click at [72, 19] on button "button" at bounding box center [72, 18] width 15 height 21
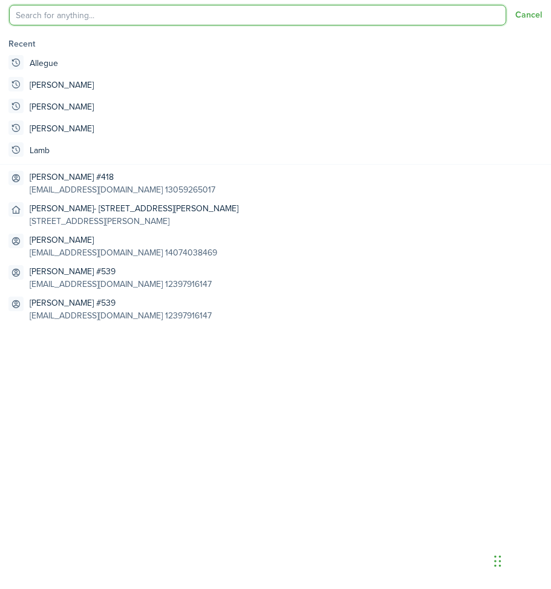
click at [72, 19] on input "search" at bounding box center [257, 15] width 497 height 21
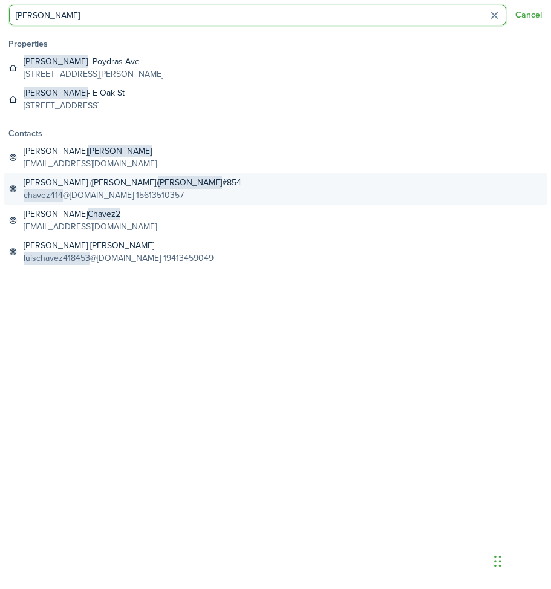
type input "[PERSON_NAME]"
click at [64, 184] on global-search-item-title "[PERSON_NAME] ([PERSON_NAME]) [PERSON_NAME] #854" at bounding box center [133, 182] width 218 height 13
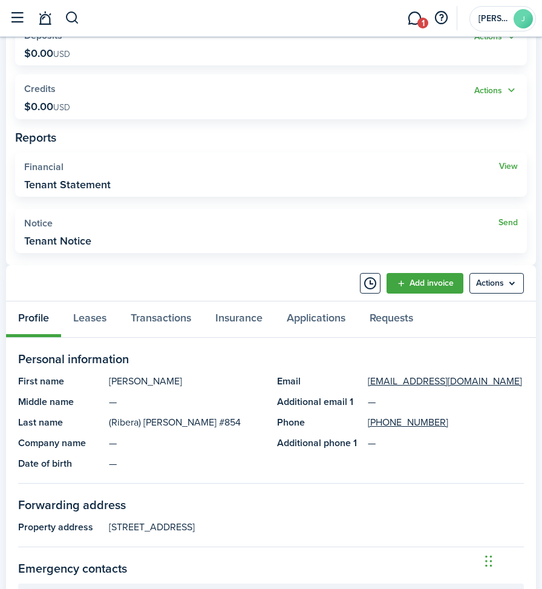
scroll to position [363, 0]
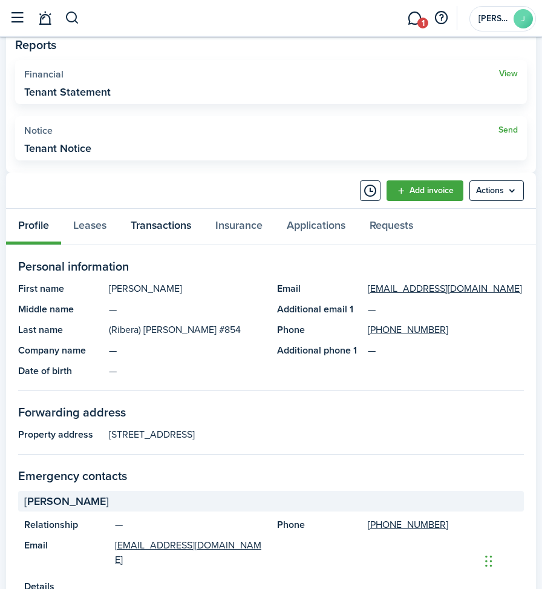
click at [164, 227] on link "Transactions" at bounding box center [161, 227] width 85 height 36
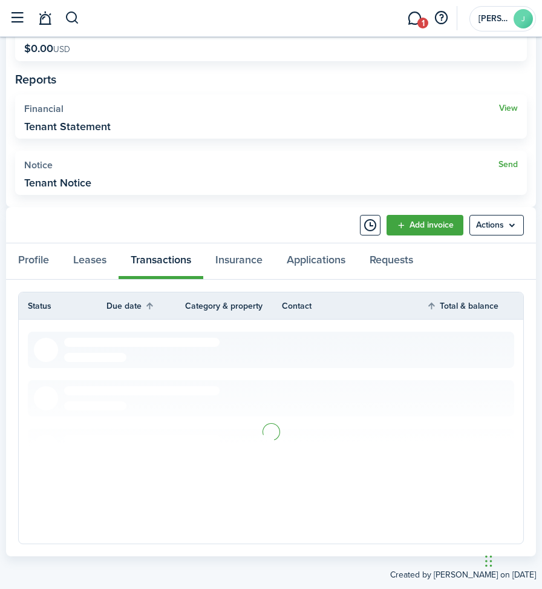
scroll to position [354, 0]
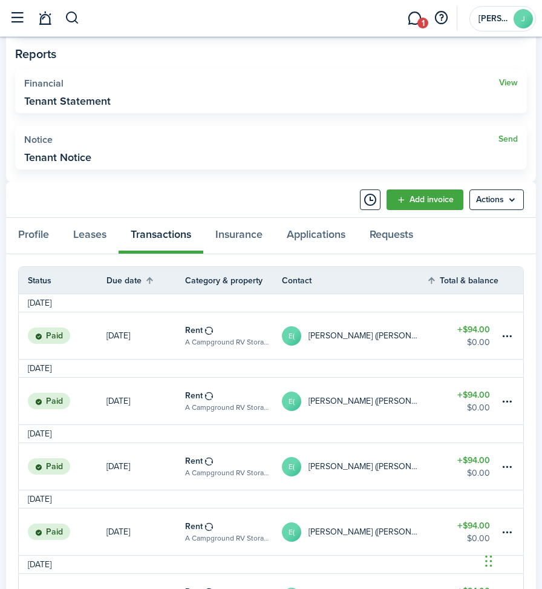
click at [479, 326] on table-amount-title "$94.00" at bounding box center [473, 329] width 33 height 13
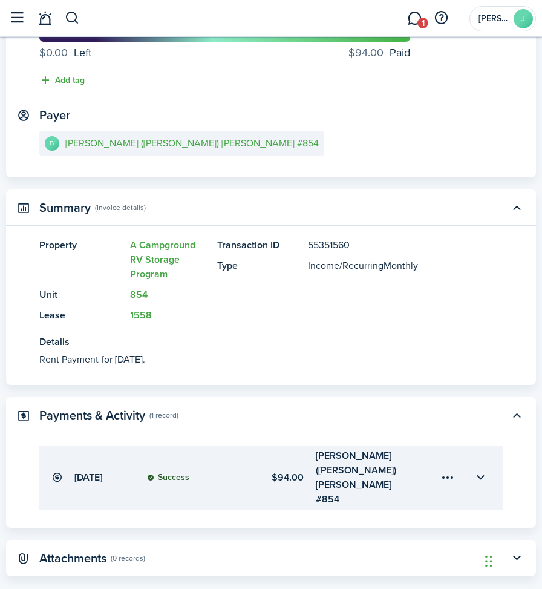
scroll to position [149, 0]
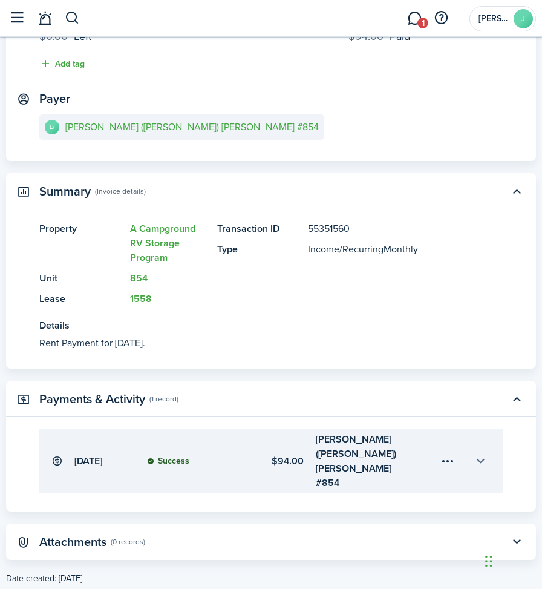
click at [481, 451] on button "button" at bounding box center [480, 461] width 21 height 21
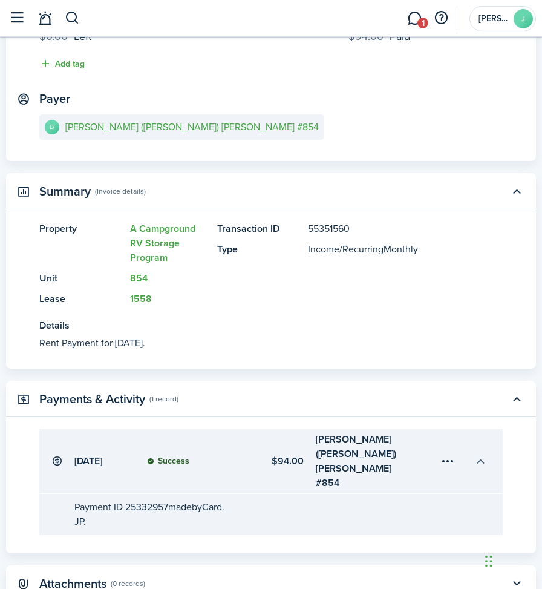
click at [480, 451] on button "button" at bounding box center [480, 461] width 21 height 21
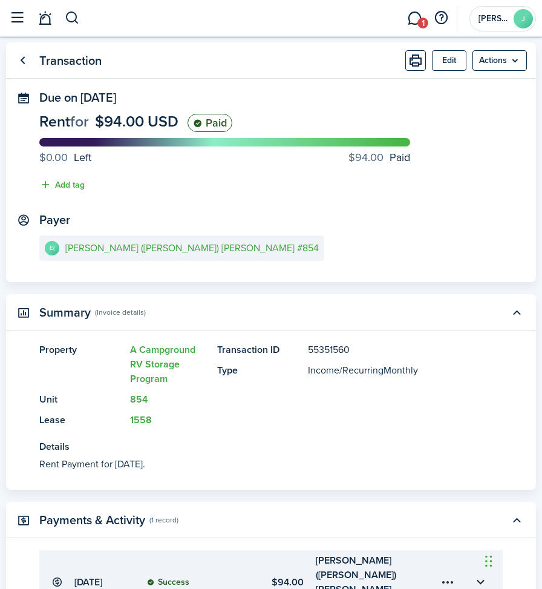
scroll to position [0, 0]
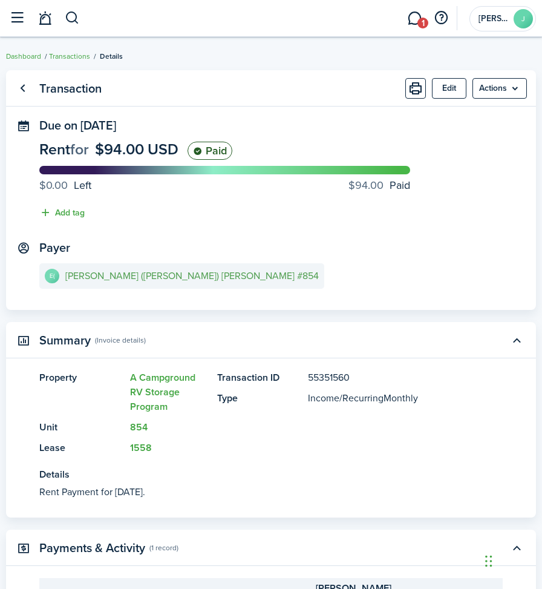
click at [128, 275] on e-details-info-title "[PERSON_NAME] ([PERSON_NAME]) [PERSON_NAME] #854" at bounding box center [191, 275] width 253 height 11
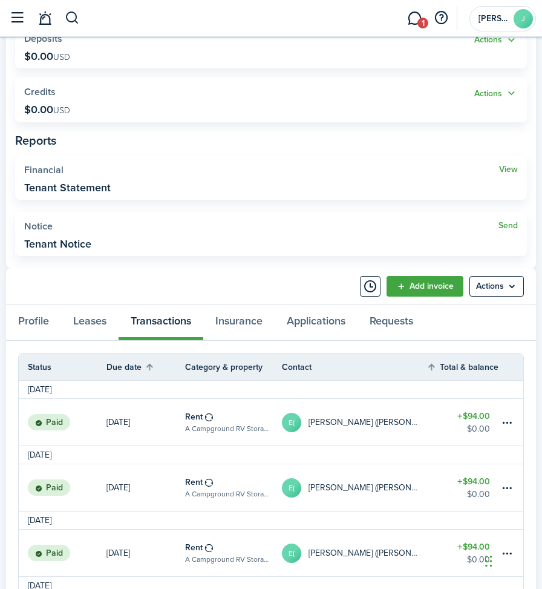
scroll to position [363, 0]
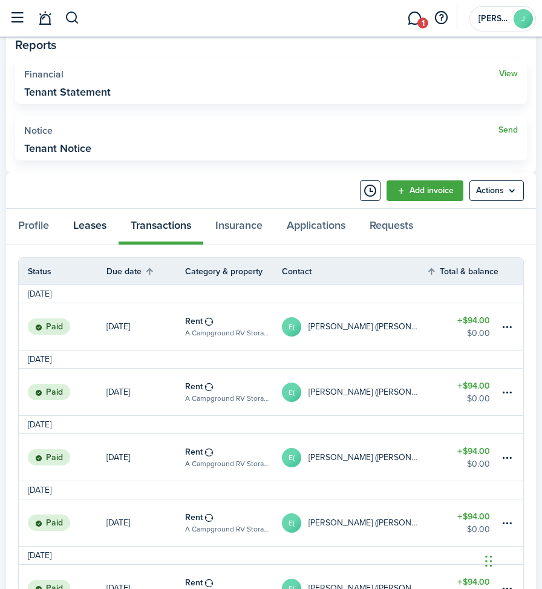
click at [96, 220] on link "Leases" at bounding box center [89, 227] width 57 height 36
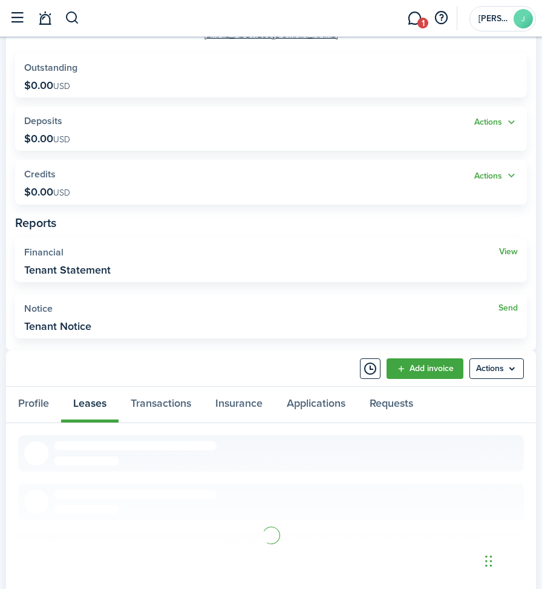
scroll to position [301, 0]
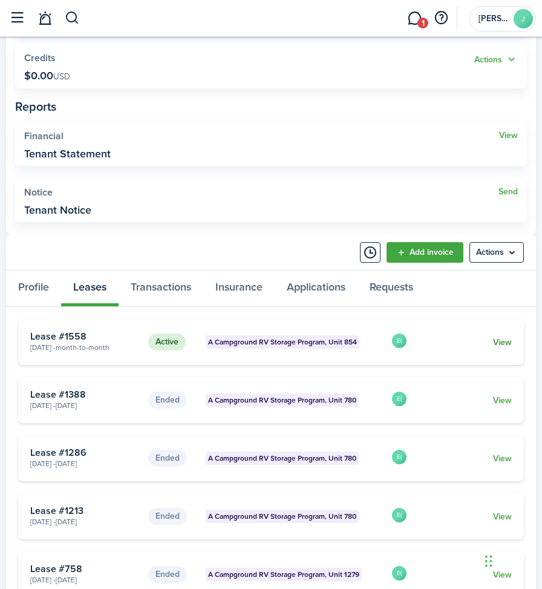
click at [495, 343] on link "View" at bounding box center [502, 342] width 19 height 13
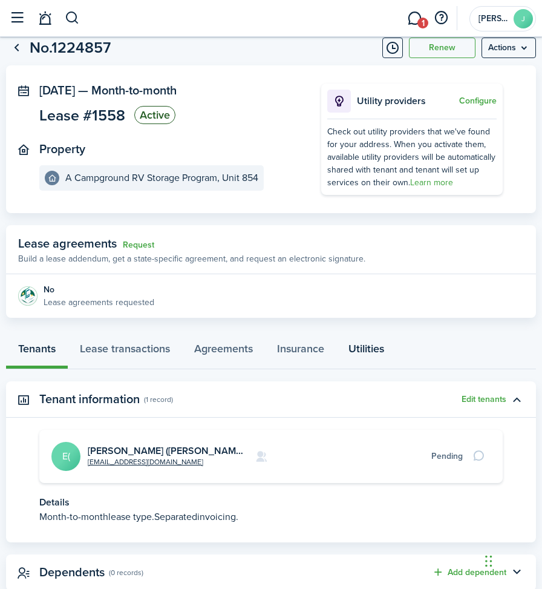
scroll to position [69, 0]
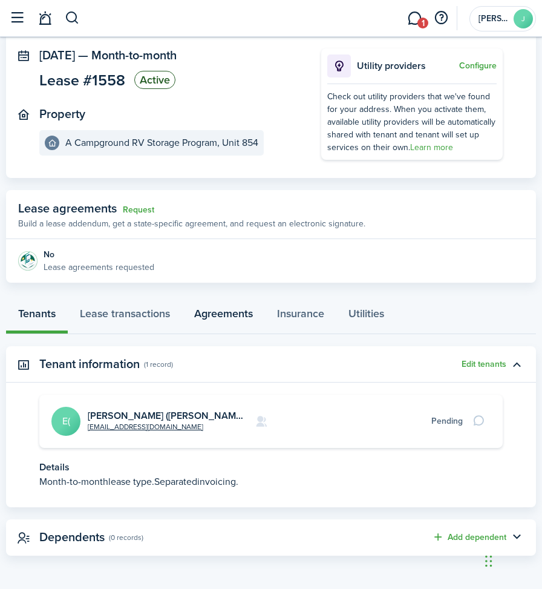
click at [219, 310] on link "Agreements" at bounding box center [223, 316] width 83 height 36
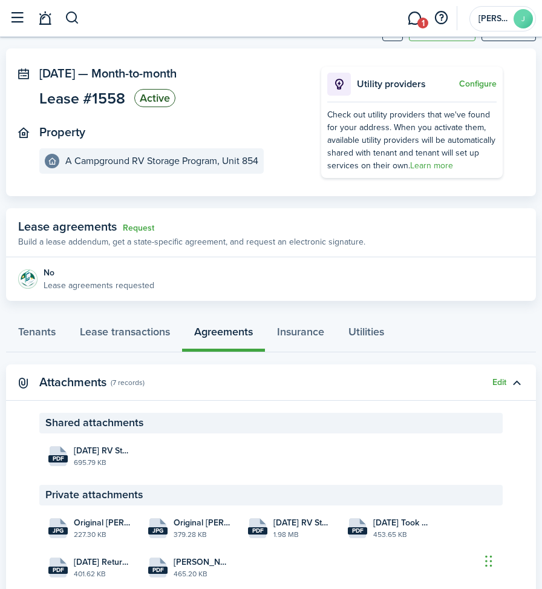
scroll to position [97, 0]
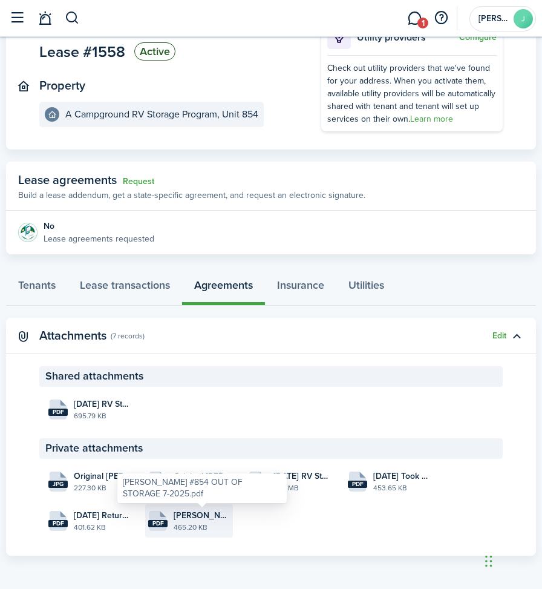
click at [198, 520] on span "[PERSON_NAME] #854 OUT OF STORAGE 7-2025.pdf" at bounding box center [202, 515] width 56 height 13
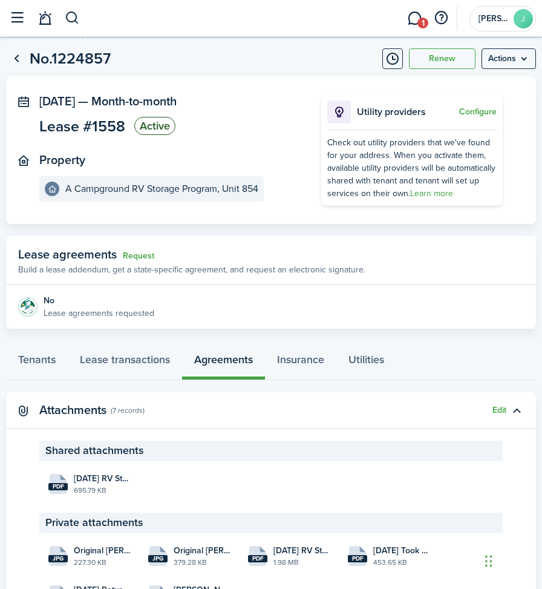
scroll to position [0, 0]
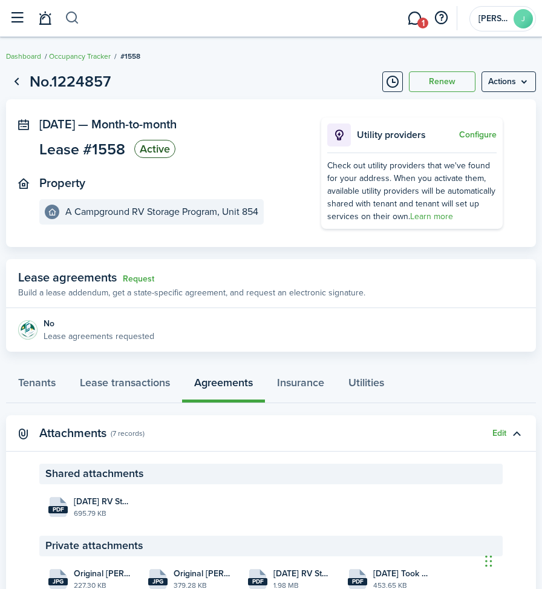
click at [71, 18] on button "button" at bounding box center [72, 18] width 15 height 21
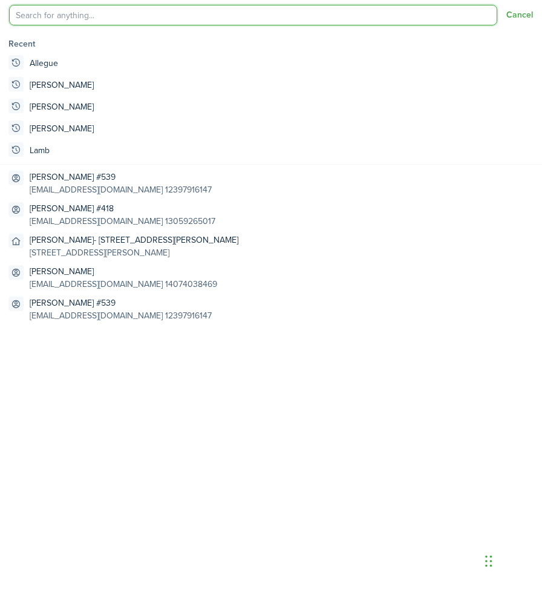
click at [71, 18] on input "search" at bounding box center [253, 15] width 488 height 21
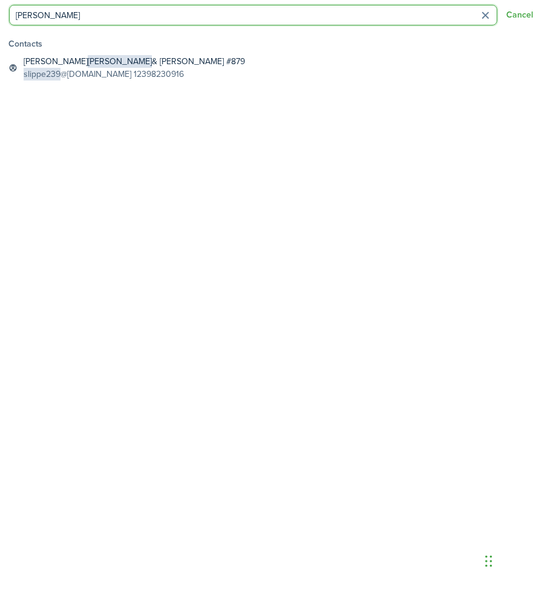
type input "[PERSON_NAME]"
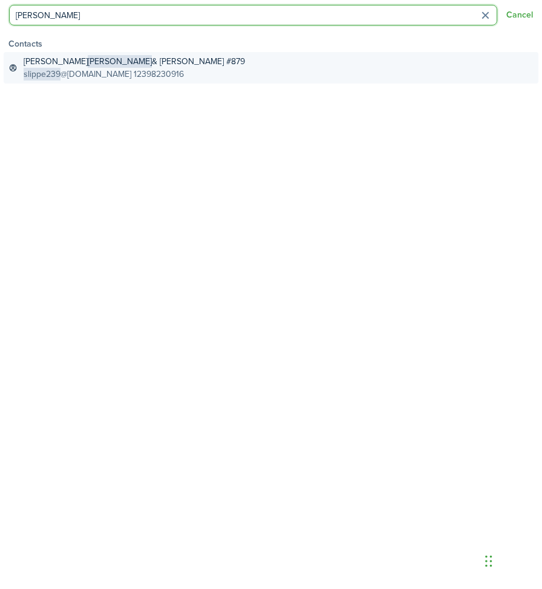
click at [90, 62] on global-search-item-title "[PERSON_NAME] & [PERSON_NAME] #879" at bounding box center [134, 61] width 221 height 13
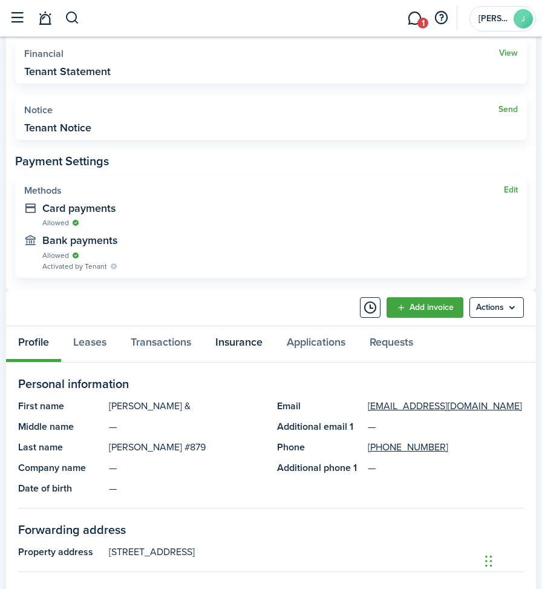
scroll to position [423, 0]
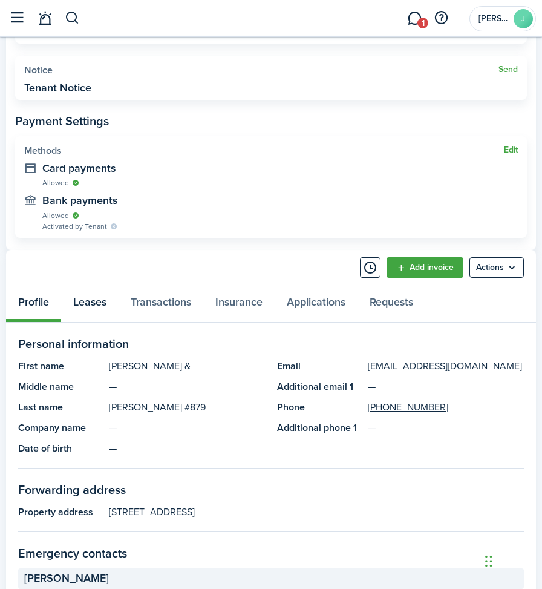
click at [89, 301] on link "Leases" at bounding box center [89, 304] width 57 height 36
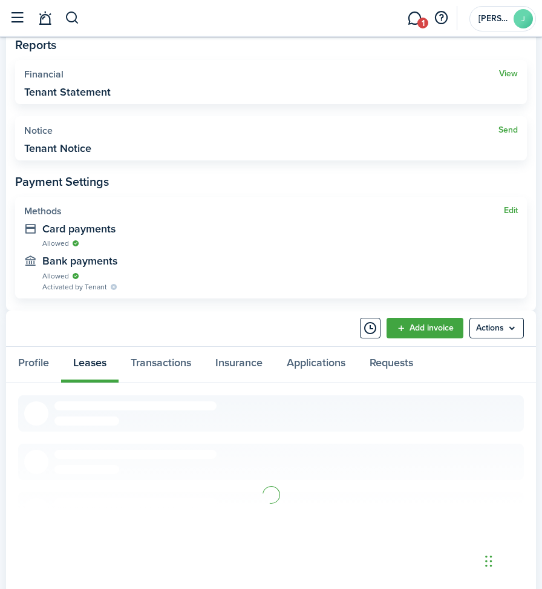
scroll to position [286, 0]
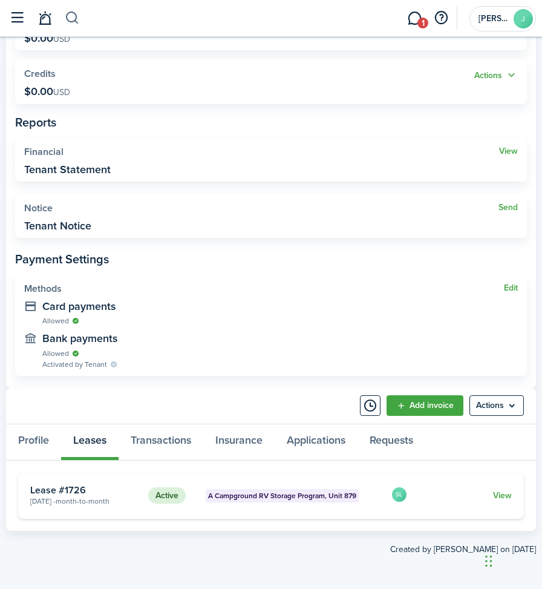
click at [73, 20] on button "button" at bounding box center [72, 18] width 15 height 21
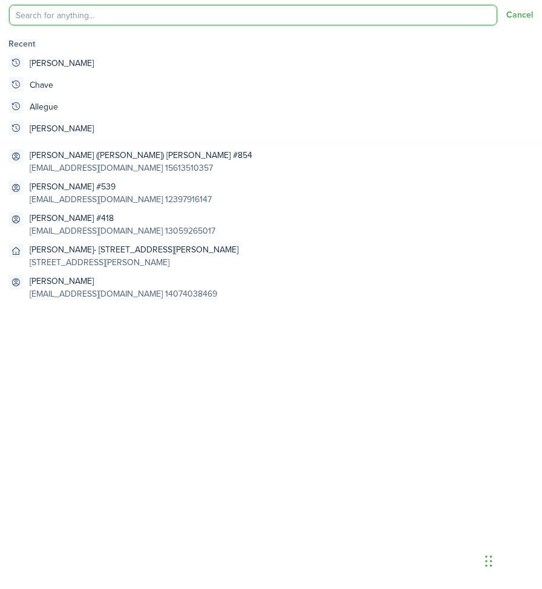
scroll to position [0, 0]
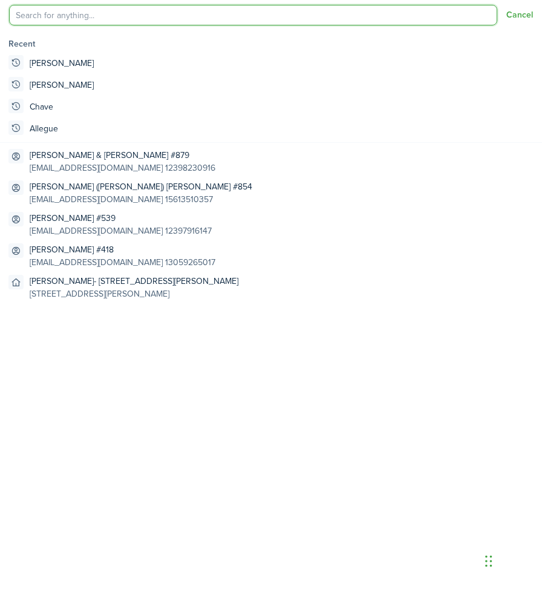
click at [75, 16] on input "search" at bounding box center [253, 15] width 488 height 21
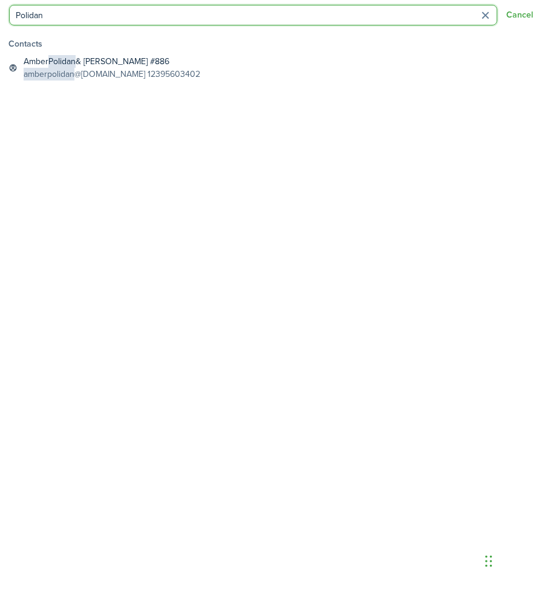
type input "Polidan"
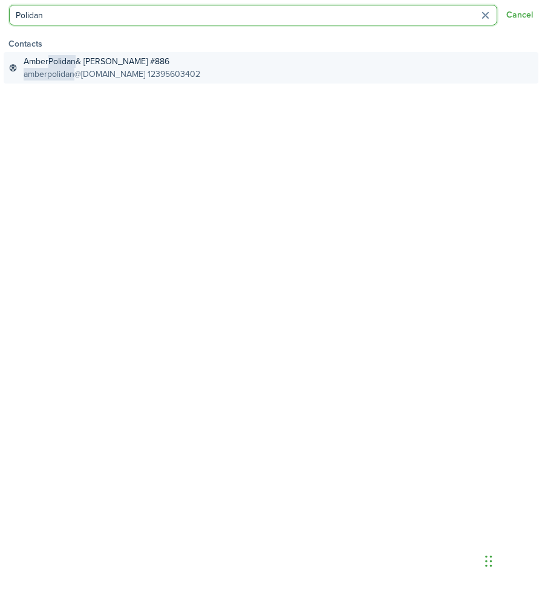
click at [74, 71] on global-search-item-description "amberpolidan @[DOMAIN_NAME] 12395603402" at bounding box center [112, 74] width 177 height 13
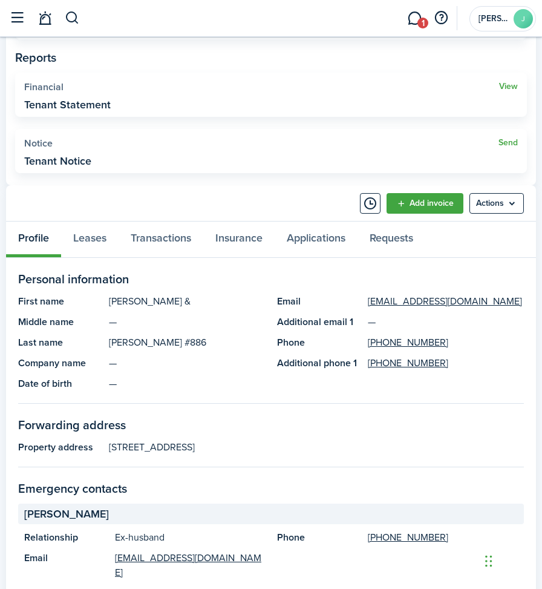
scroll to position [363, 0]
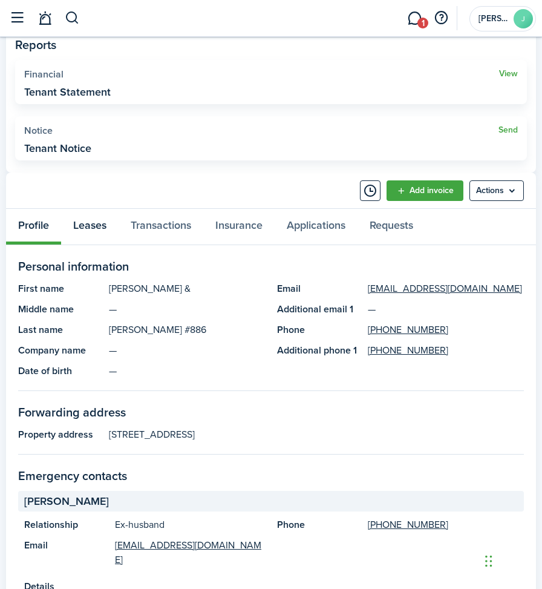
click at [98, 221] on link "Leases" at bounding box center [89, 227] width 57 height 36
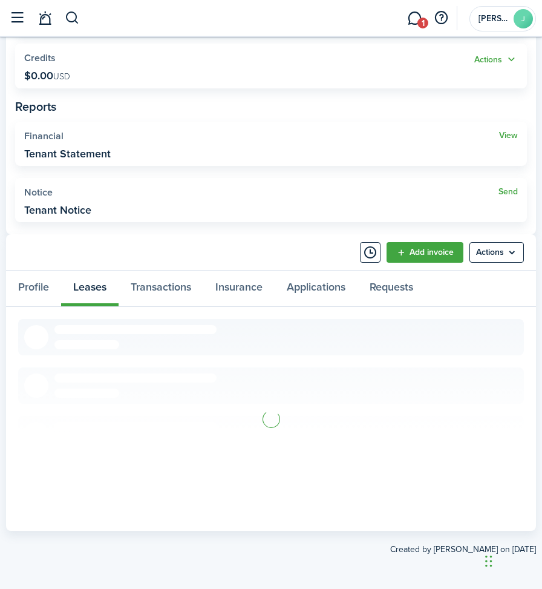
scroll to position [148, 0]
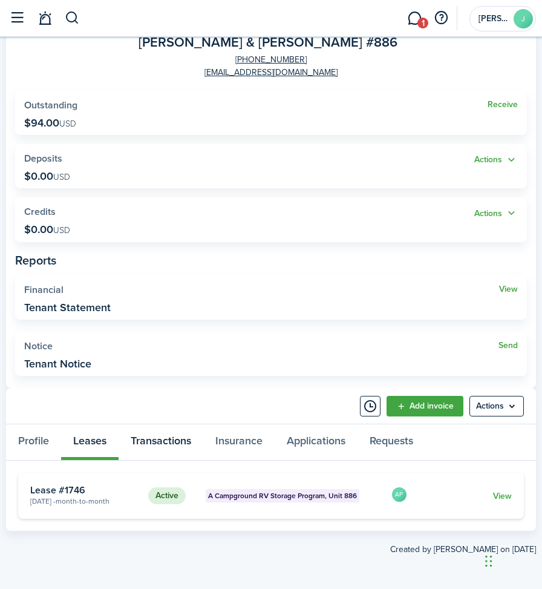
click at [144, 442] on link "Transactions" at bounding box center [161, 442] width 85 height 36
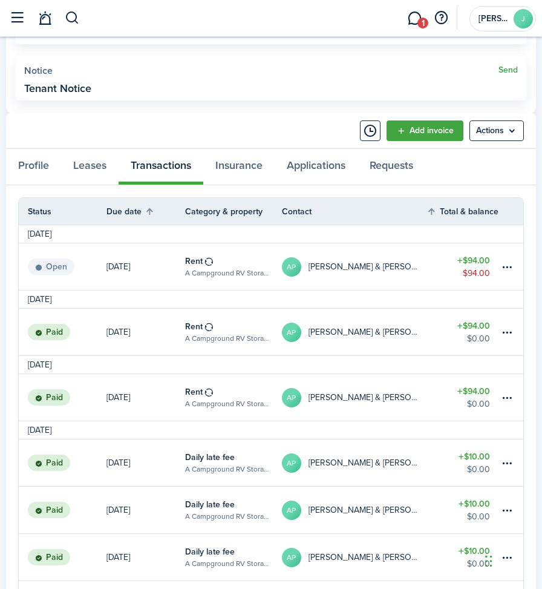
scroll to position [475, 0]
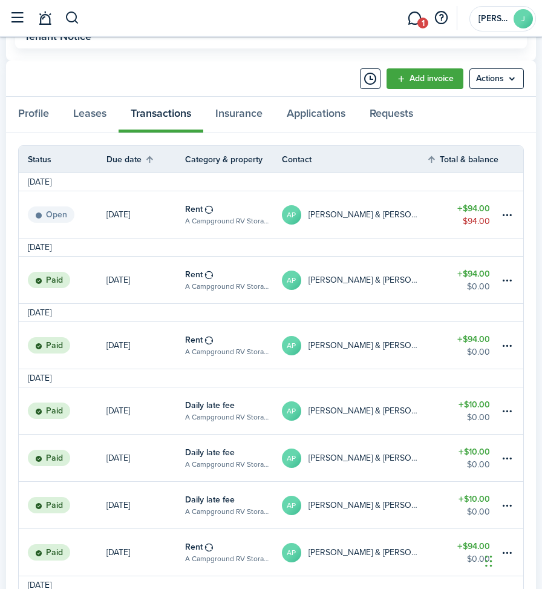
click at [480, 211] on table-amount-title "$94.00" at bounding box center [473, 208] width 33 height 13
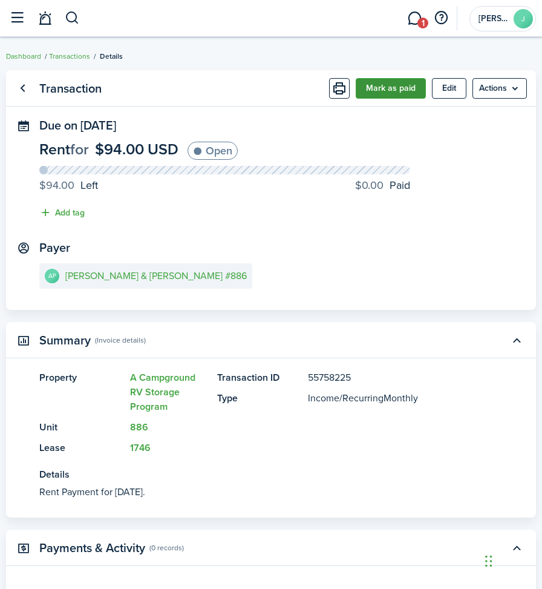
click at [380, 88] on button "Mark as paid" at bounding box center [391, 88] width 70 height 21
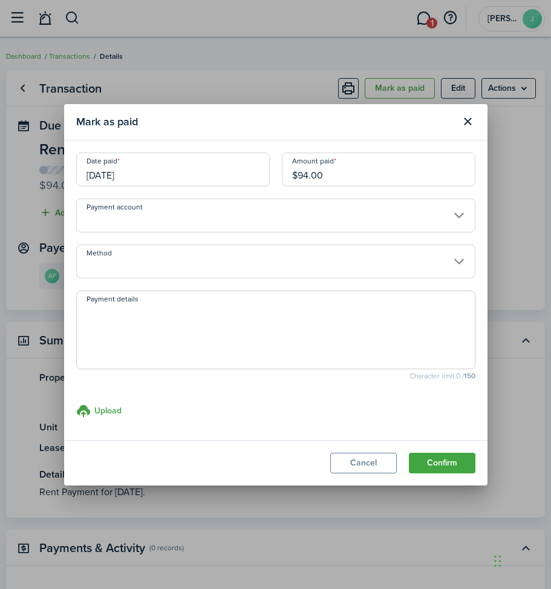
click at [148, 172] on input "[DATE]" at bounding box center [173, 169] width 194 height 34
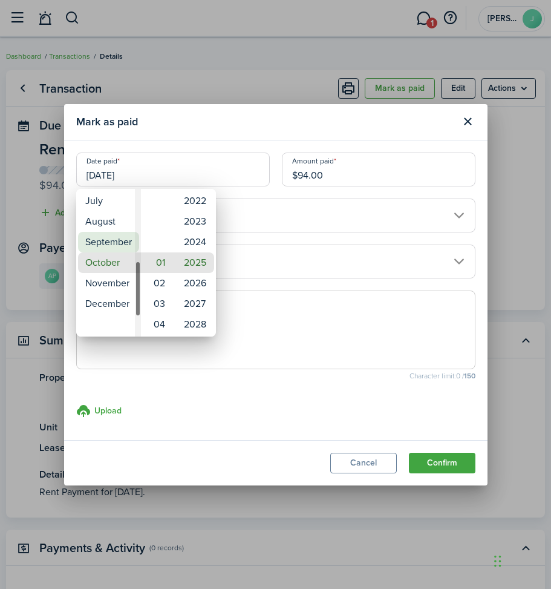
click at [111, 235] on mbsc-wheel-item "September" at bounding box center [108, 242] width 61 height 21
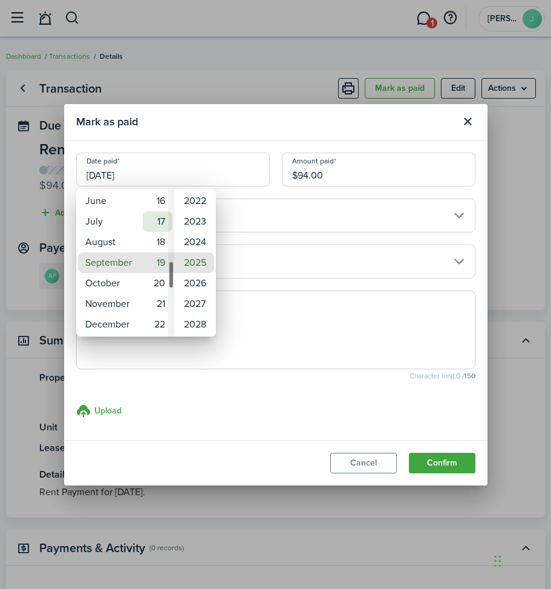
click at [160, 217] on mbsc-wheel-item "17" at bounding box center [158, 221] width 30 height 21
type input "[DATE]"
click at [246, 256] on div at bounding box center [275, 294] width 745 height 782
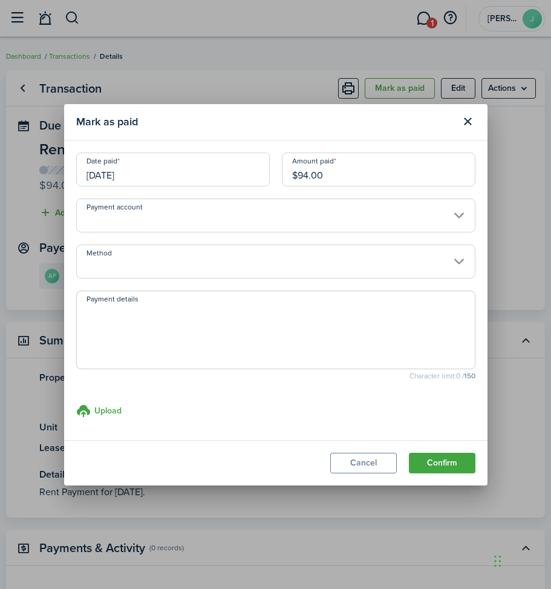
click at [111, 253] on input "Method" at bounding box center [275, 261] width 399 height 34
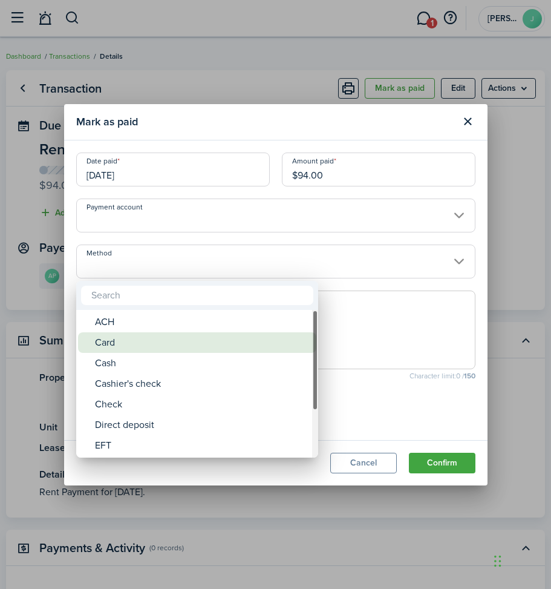
click at [113, 345] on div "Card" at bounding box center [202, 342] width 214 height 21
type input "Card"
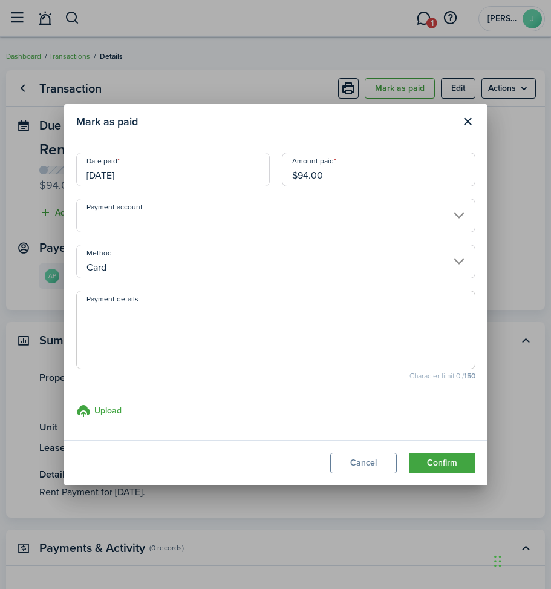
click at [114, 316] on textarea "Payment details" at bounding box center [276, 333] width 398 height 58
drag, startPoint x: 431, startPoint y: 457, endPoint x: 74, endPoint y: 339, distance: 375.3
click at [74, 339] on section "Mark as paid Date paid [DATE] Amount paid $94.00 Payment account Method Card Pa…" at bounding box center [275, 294] width 423 height 381
click at [85, 310] on textarea "JP" at bounding box center [276, 333] width 398 height 58
type textarea "Final storage payment-JP"
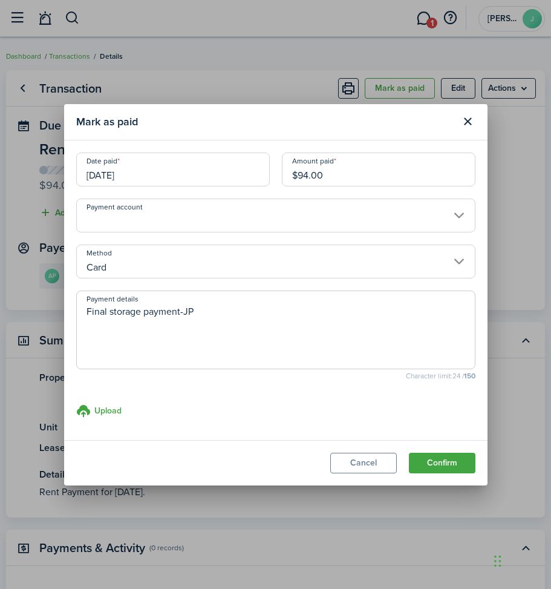
click at [184, 313] on textarea "Final storage payment-JP" at bounding box center [276, 333] width 398 height 58
click at [240, 311] on textarea "Final storage payment-JP" at bounding box center [276, 333] width 398 height 58
click at [449, 465] on button "Confirm" at bounding box center [442, 462] width 67 height 21
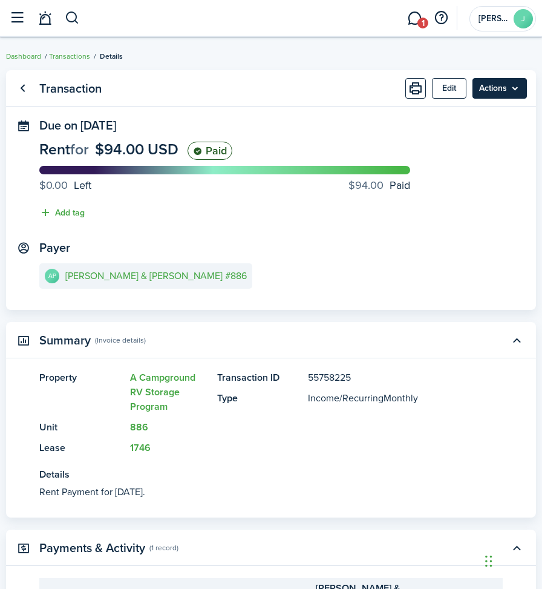
click at [488, 96] on menu-btn "Actions" at bounding box center [499, 88] width 54 height 21
click at [288, 137] on panel-main-section "Due on [DATE] Rent for $94.00 USD Paid $0.00 Left $94.00 Paid Add tag" at bounding box center [270, 172] width 463 height 107
click at [141, 277] on e-details-info-title "[PERSON_NAME] & [PERSON_NAME] #886" at bounding box center [155, 275] width 181 height 11
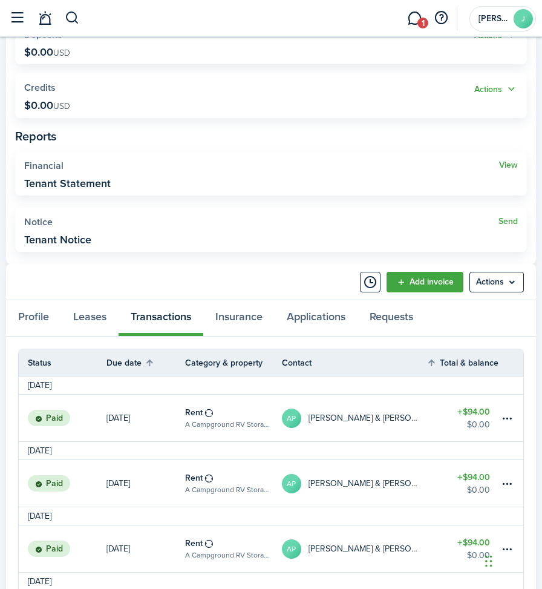
scroll to position [302, 0]
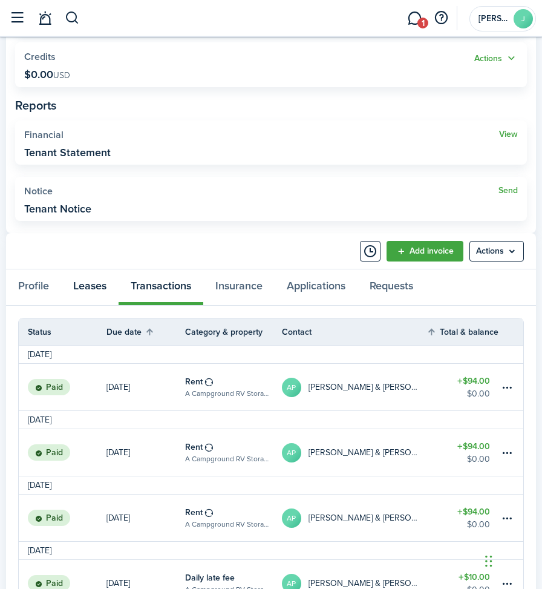
click at [90, 287] on link "Leases" at bounding box center [89, 287] width 57 height 36
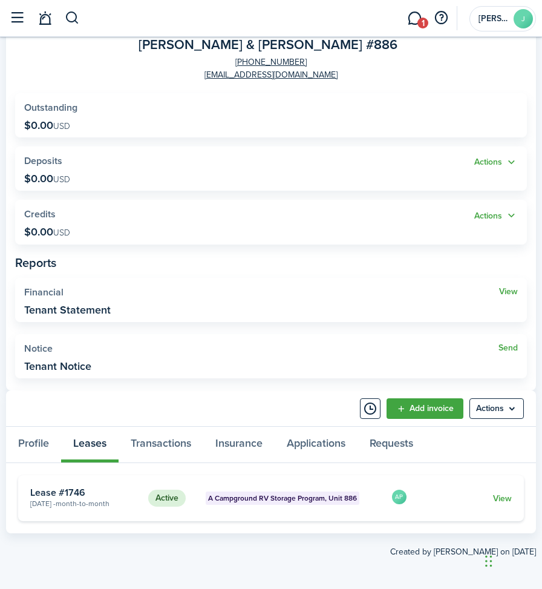
scroll to position [148, 0]
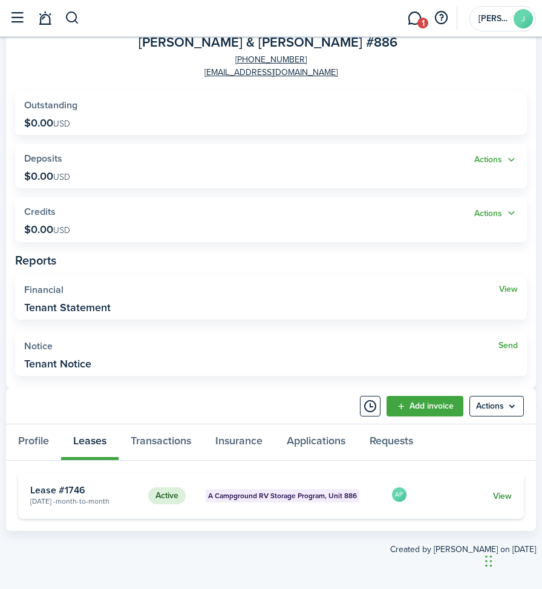
click at [497, 494] on link "View" at bounding box center [502, 495] width 19 height 13
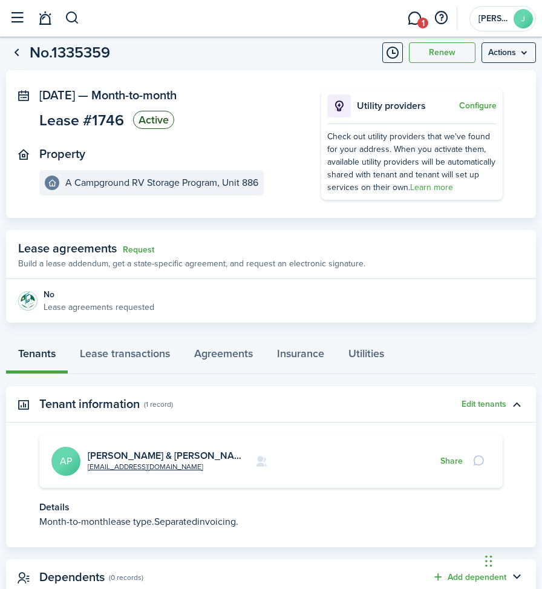
scroll to position [8, 0]
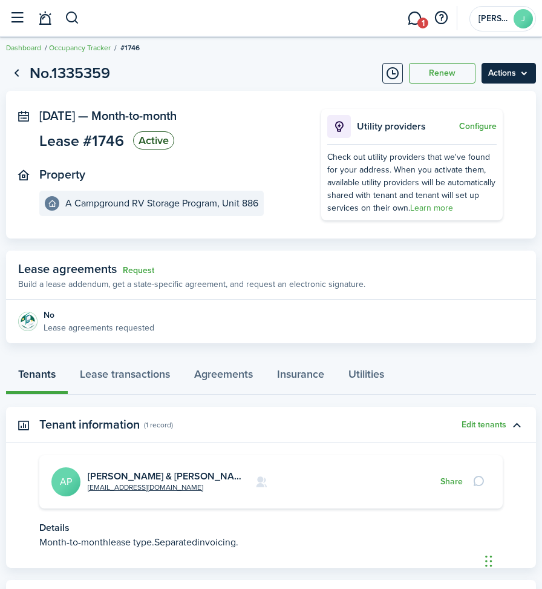
click at [508, 73] on menu-btn "Actions" at bounding box center [509, 73] width 54 height 21
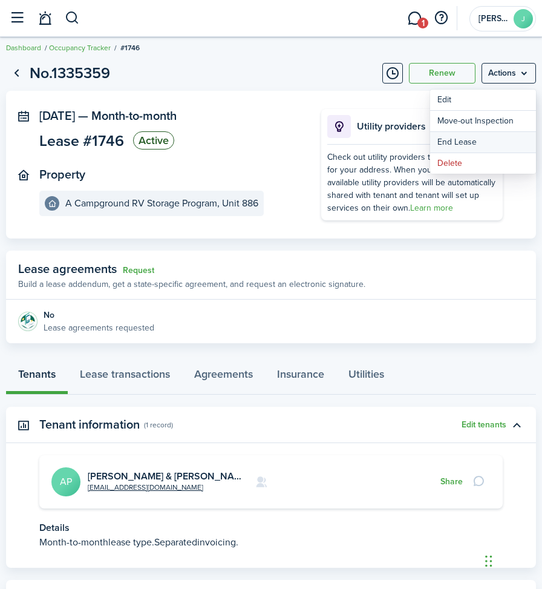
click at [464, 138] on link "End Lease" at bounding box center [483, 142] width 106 height 21
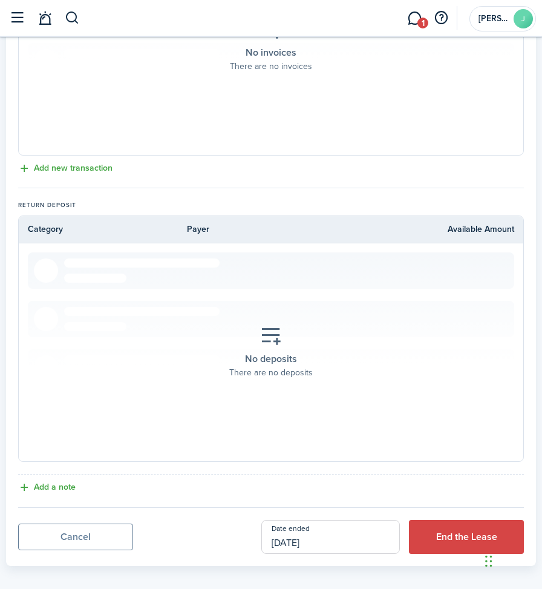
scroll to position [434, 0]
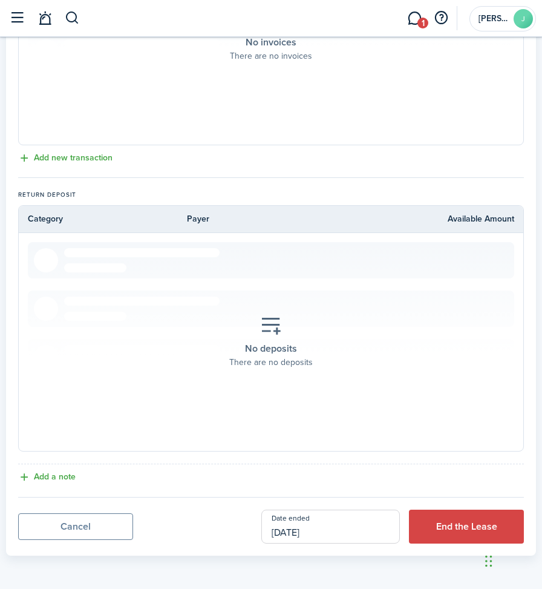
click at [351, 531] on input "[DATE]" at bounding box center [330, 526] width 139 height 34
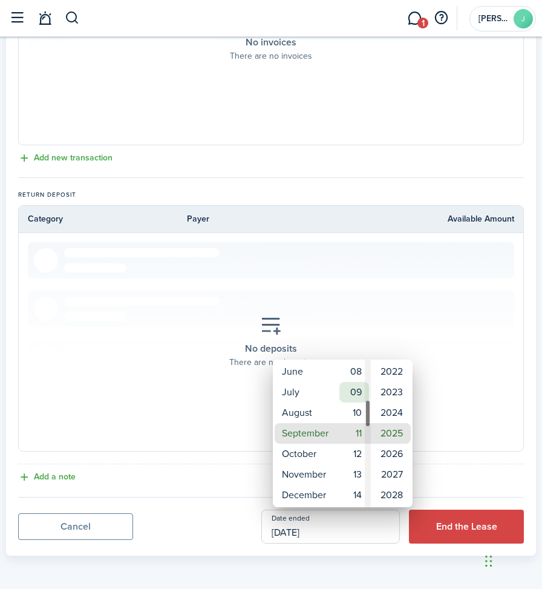
click at [357, 389] on mbsc-wheel-item "09" at bounding box center [354, 392] width 30 height 21
type input "[DATE]"
click at [459, 465] on div at bounding box center [271, 294] width 736 height 782
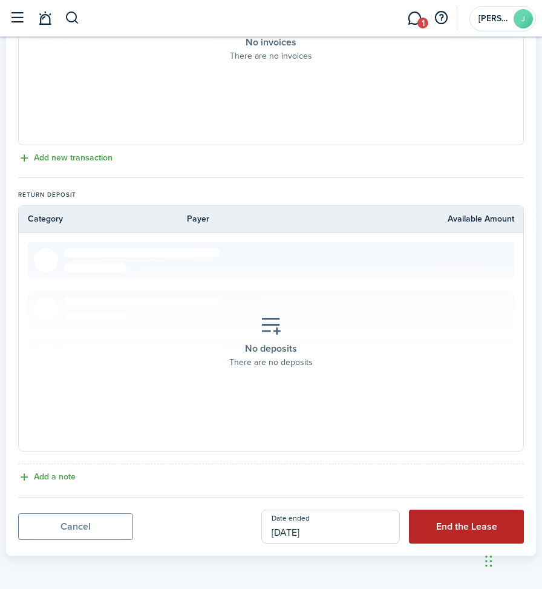
click at [469, 531] on button "End the Lease" at bounding box center [466, 526] width 115 height 34
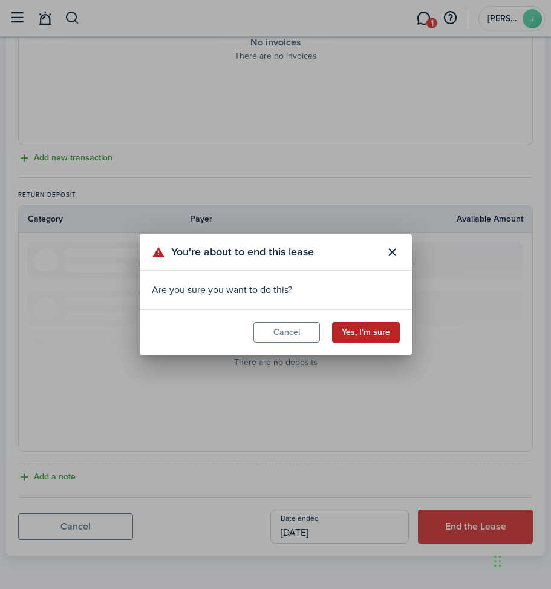
click at [342, 333] on button "Yes, I'm sure" at bounding box center [366, 332] width 68 height 21
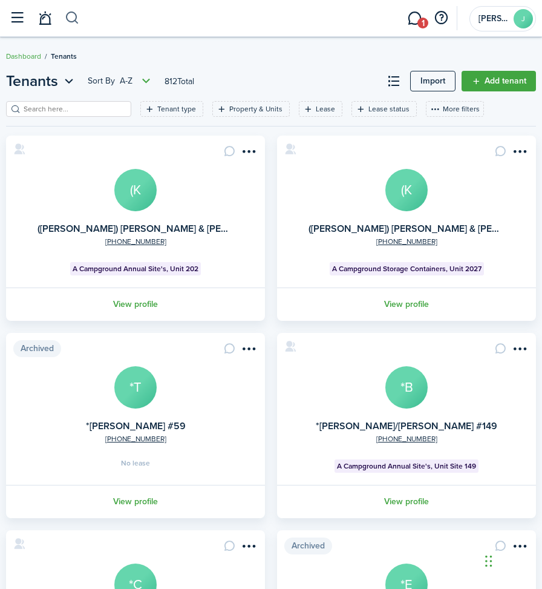
click at [75, 18] on button "button" at bounding box center [72, 18] width 15 height 21
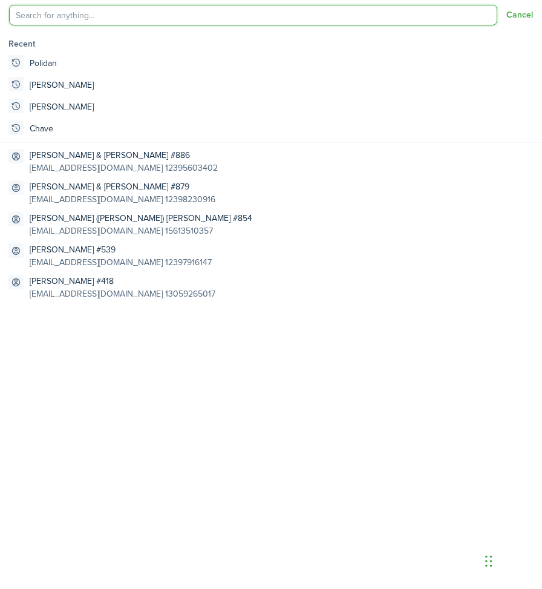
click at [89, 13] on input "search" at bounding box center [253, 15] width 488 height 21
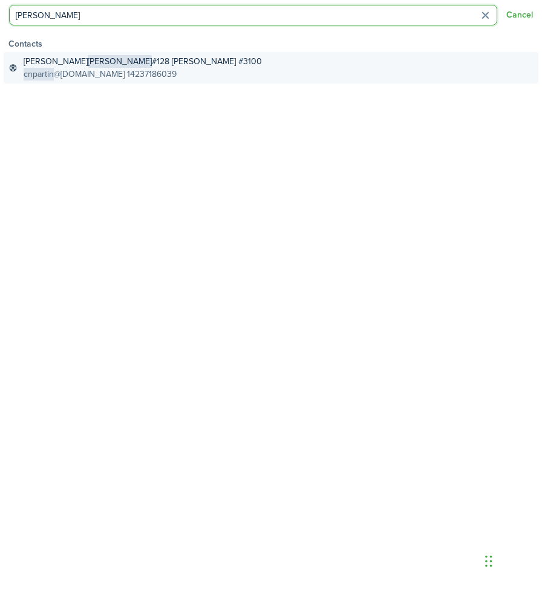
type input "[PERSON_NAME]"
click at [105, 67] on global-search-item-title "[PERSON_NAME] #128 [PERSON_NAME] #3100" at bounding box center [143, 61] width 238 height 13
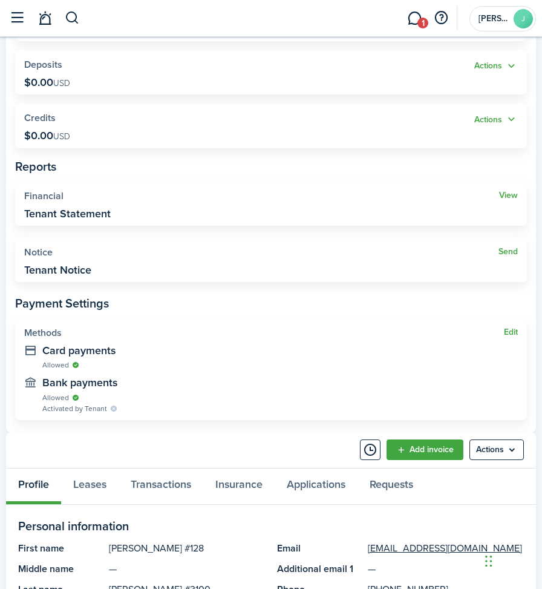
scroll to position [242, 0]
click at [509, 253] on link "Send" at bounding box center [507, 251] width 19 height 10
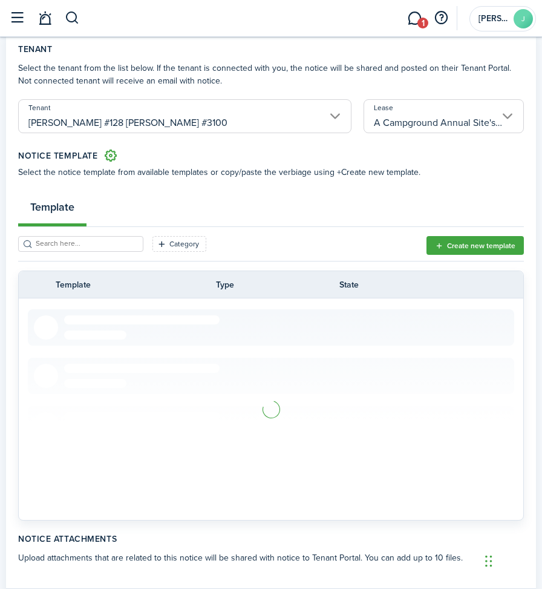
scroll to position [60, 0]
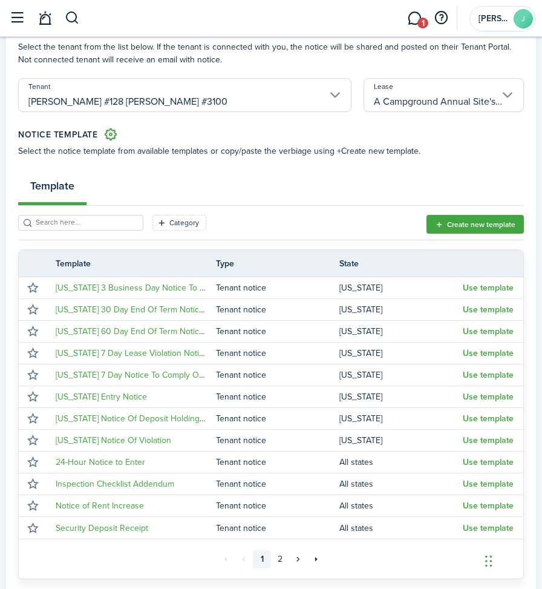
click at [188, 180] on div "Template" at bounding box center [271, 190] width 506 height 42
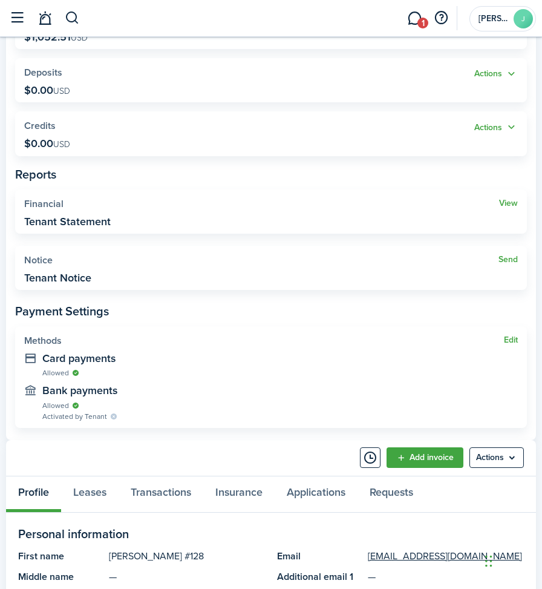
scroll to position [242, 0]
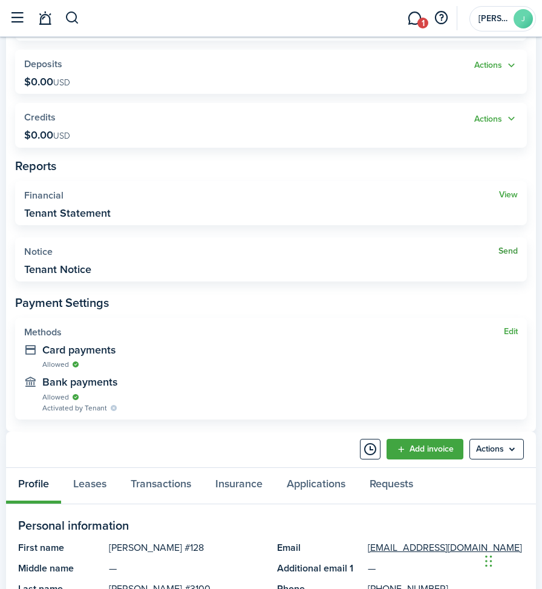
click at [512, 250] on link "Send" at bounding box center [507, 251] width 19 height 10
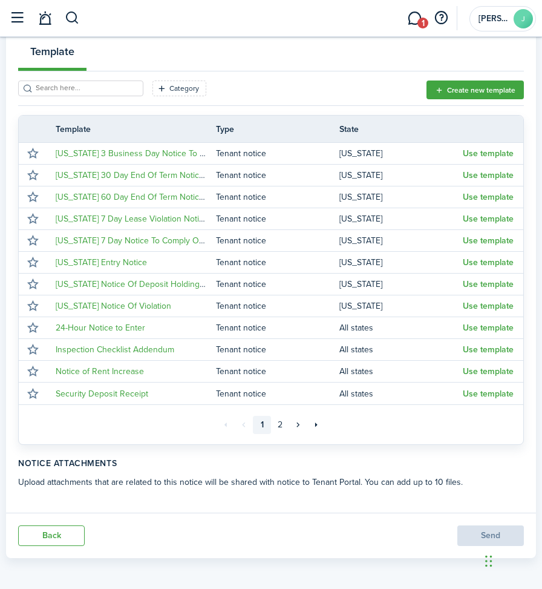
scroll to position [197, 0]
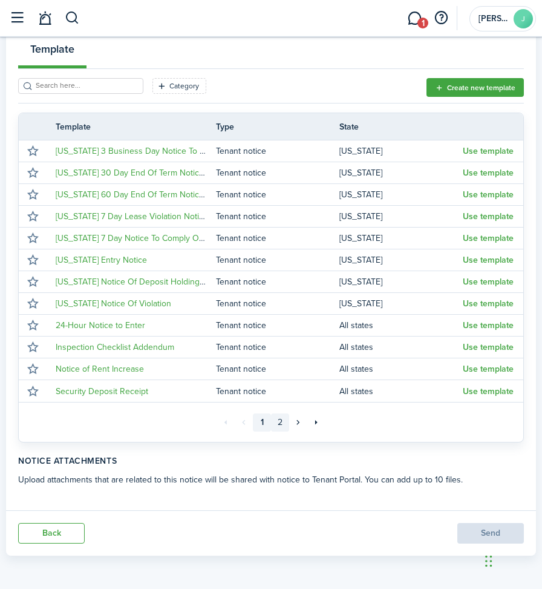
click at [281, 417] on link "2" at bounding box center [280, 422] width 18 height 18
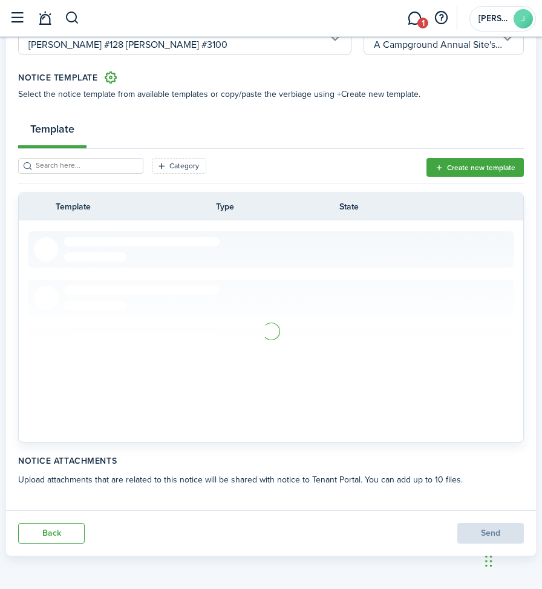
scroll to position [67, 0]
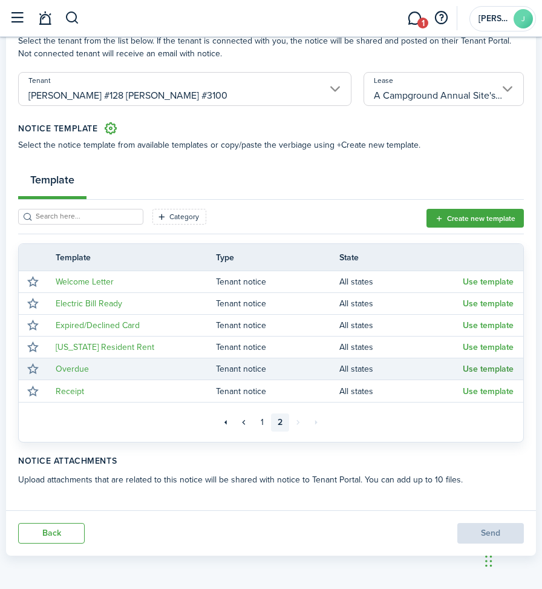
click at [478, 367] on button "Use template" at bounding box center [488, 369] width 51 height 10
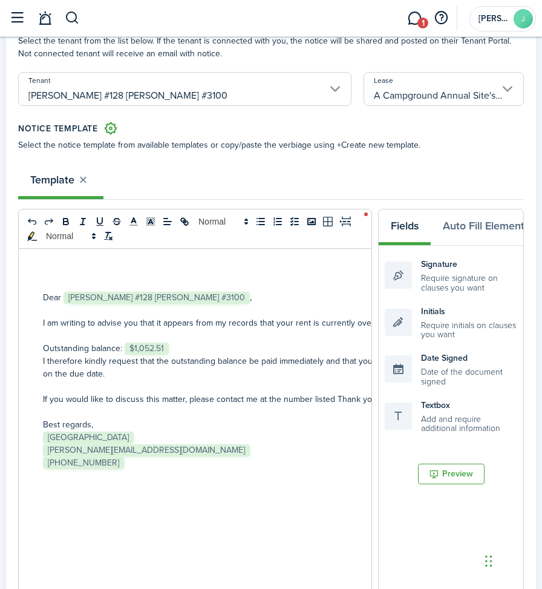
click at [184, 351] on p "Outstanding balance: ﻿ $1,052.51 ﻿" at bounding box center [310, 348] width 535 height 13
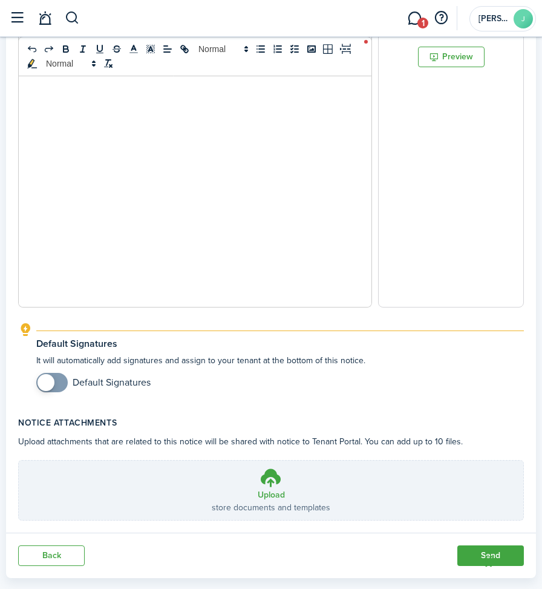
scroll to position [515, 0]
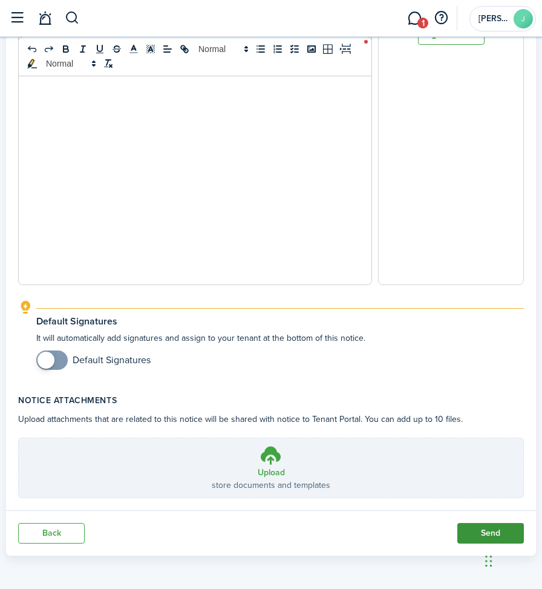
click at [487, 528] on button "Send" at bounding box center [490, 533] width 67 height 21
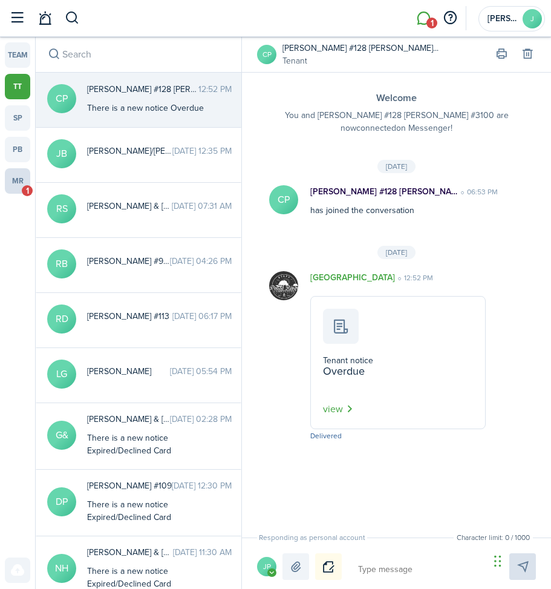
click at [22, 174] on link "mr 1" at bounding box center [17, 180] width 25 height 25
click at [385, 364] on p "Tenant notice" at bounding box center [398, 361] width 150 height 10
click at [346, 351] on card "Tenant notice Overdue view" at bounding box center [397, 363] width 175 height 134
click at [336, 407] on button "view" at bounding box center [338, 408] width 30 height 15
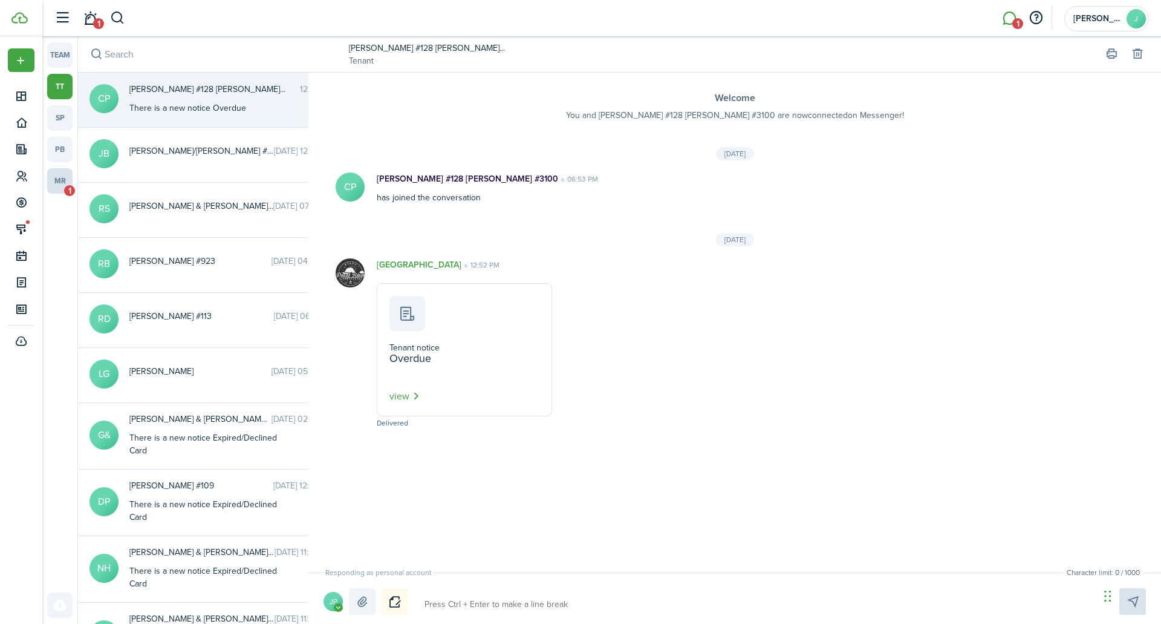
click at [59, 179] on link "mr 1" at bounding box center [59, 180] width 25 height 25
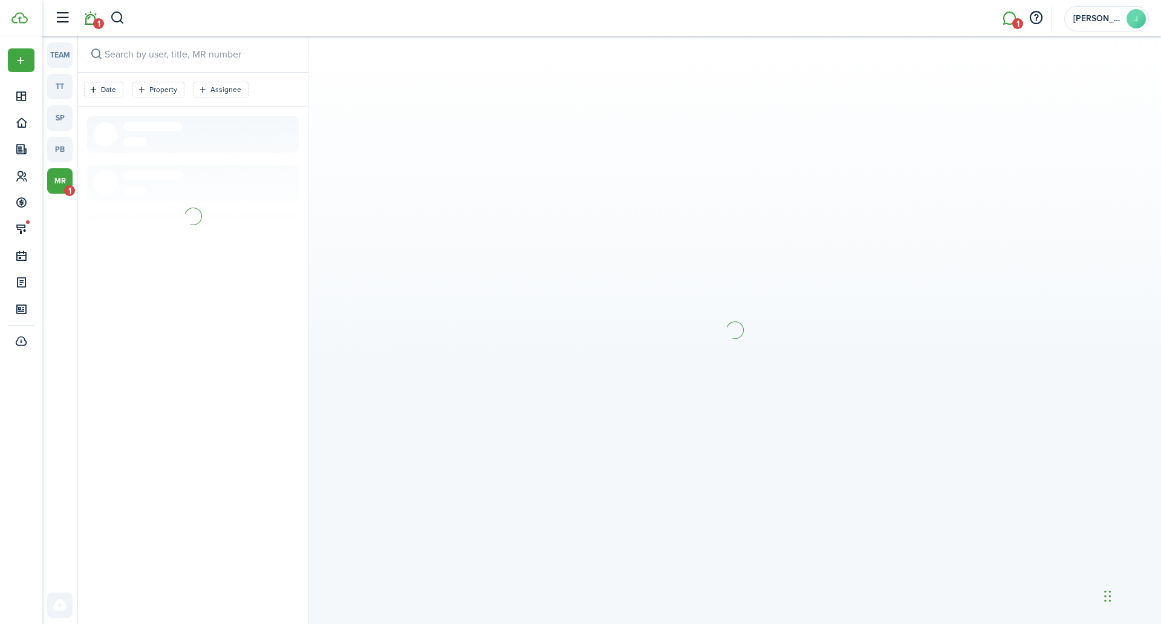
click at [92, 21] on link "1" at bounding box center [90, 18] width 23 height 31
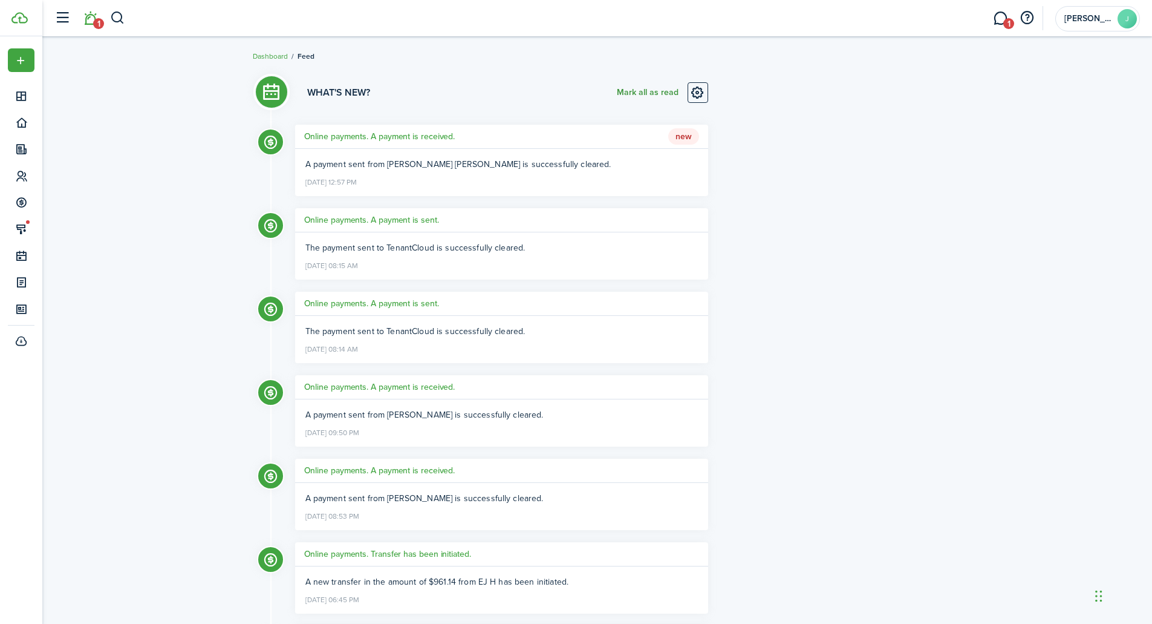
click at [646, 90] on button "Mark all as read" at bounding box center [648, 92] width 62 height 21
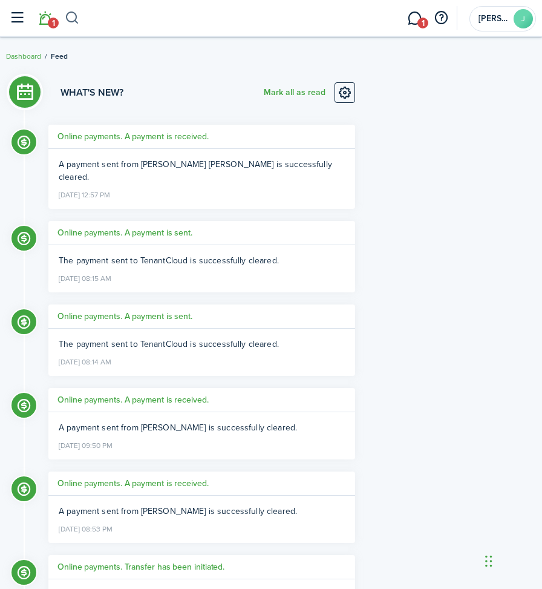
click at [65, 16] on button "button" at bounding box center [72, 18] width 15 height 21
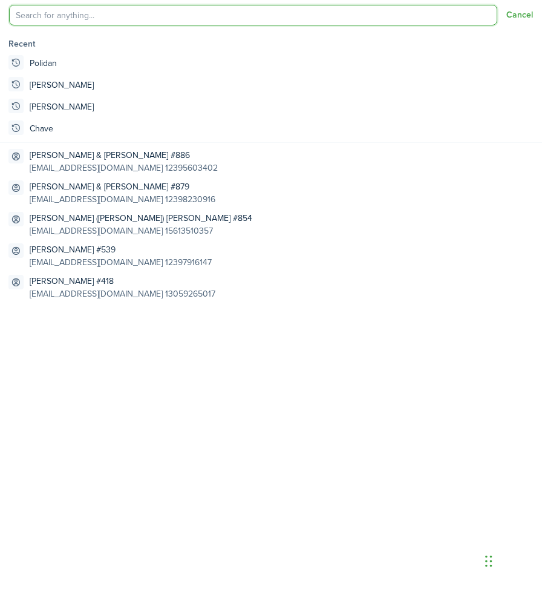
click at [65, 16] on input "search" at bounding box center [253, 15] width 488 height 21
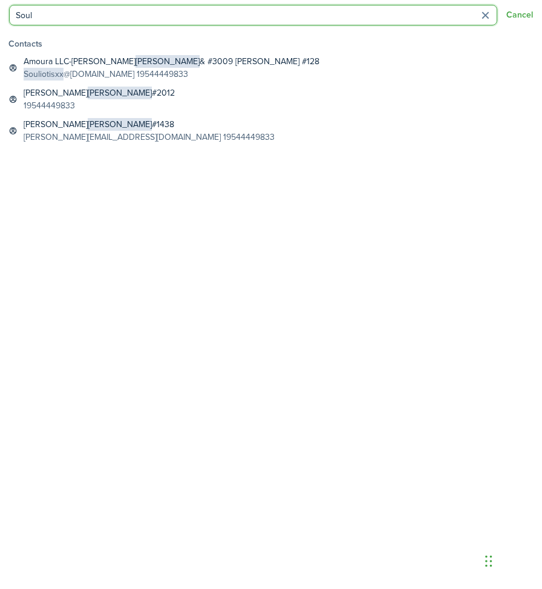
type input "Soul"
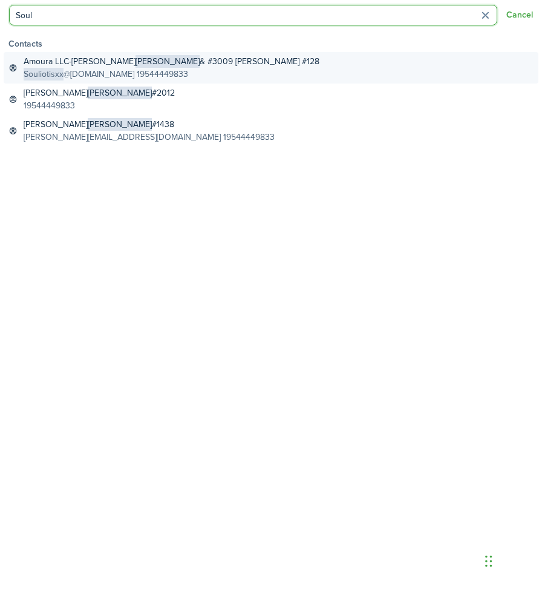
click at [59, 59] on global-search-item-title "Amoura LLC-[PERSON_NAME] & #3009 [PERSON_NAME] #128" at bounding box center [172, 61] width 296 height 13
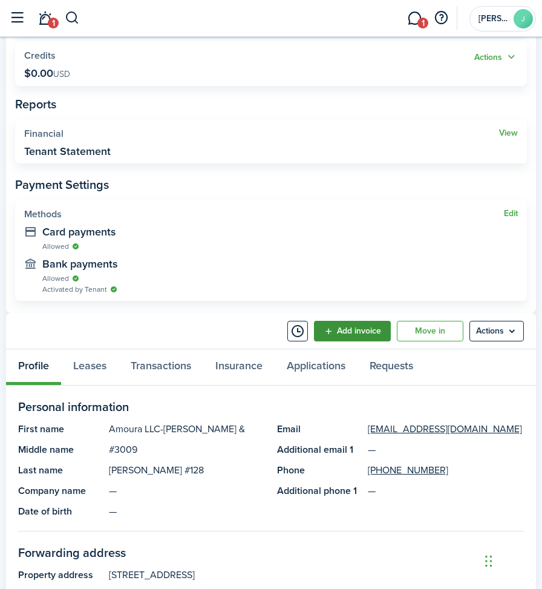
scroll to position [302, 0]
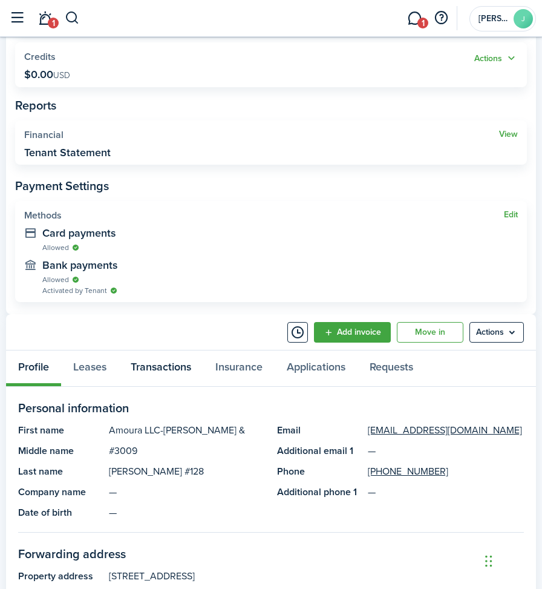
click at [143, 367] on link "Transactions" at bounding box center [161, 368] width 85 height 36
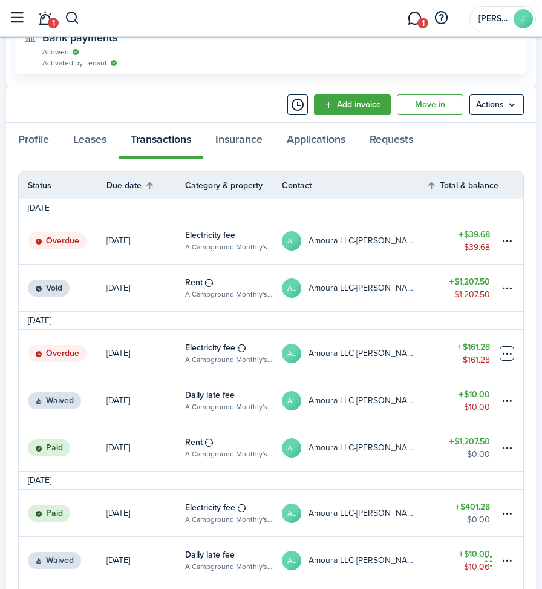
scroll to position [556, 0]
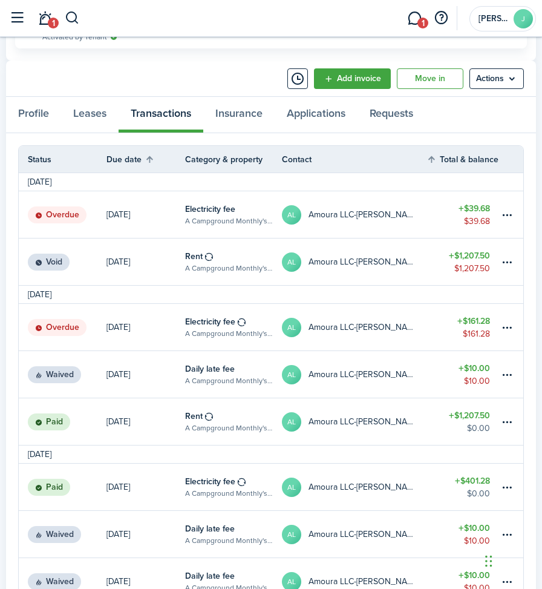
click at [482, 325] on table-amount-title "$161.28" at bounding box center [473, 321] width 33 height 13
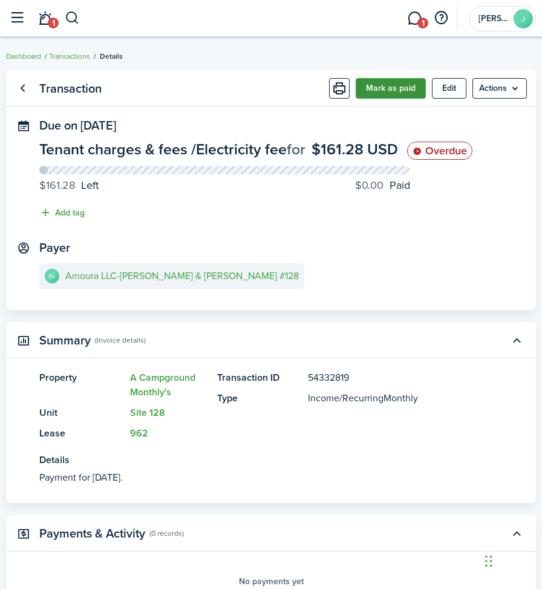
click at [390, 85] on button "Mark as paid" at bounding box center [391, 88] width 70 height 21
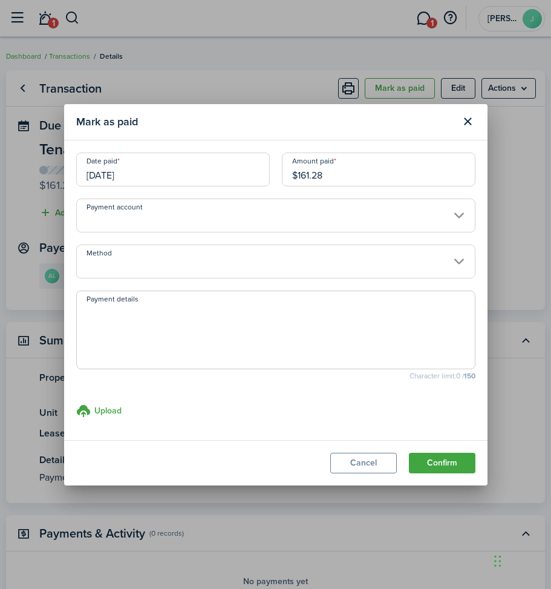
click at [165, 170] on input "[DATE]" at bounding box center [173, 169] width 194 height 34
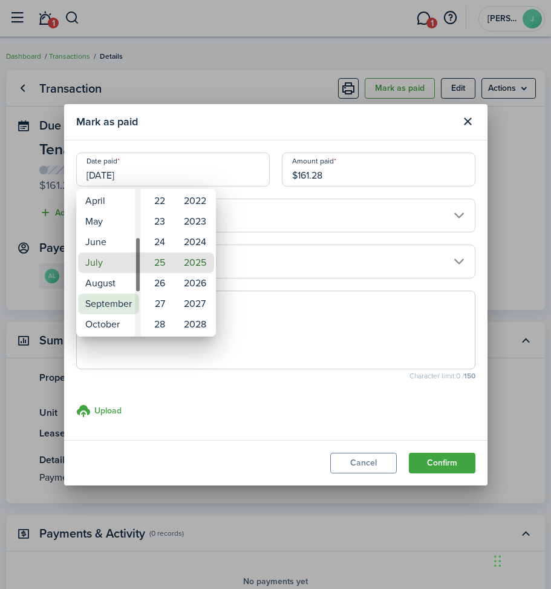
click at [88, 299] on mbsc-wheel-item "September" at bounding box center [108, 303] width 61 height 21
type input "[DATE]"
click at [166, 261] on mbsc-wheel-item "17" at bounding box center [158, 262] width 30 height 21
click at [248, 258] on div at bounding box center [275, 294] width 745 height 782
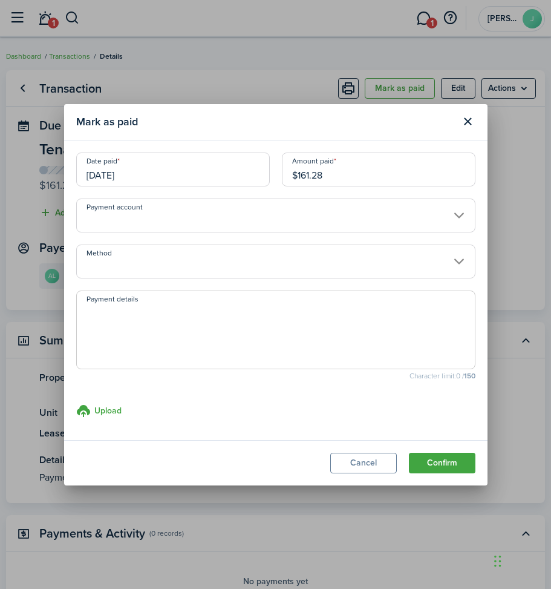
click at [158, 266] on input "Method" at bounding box center [275, 261] width 399 height 34
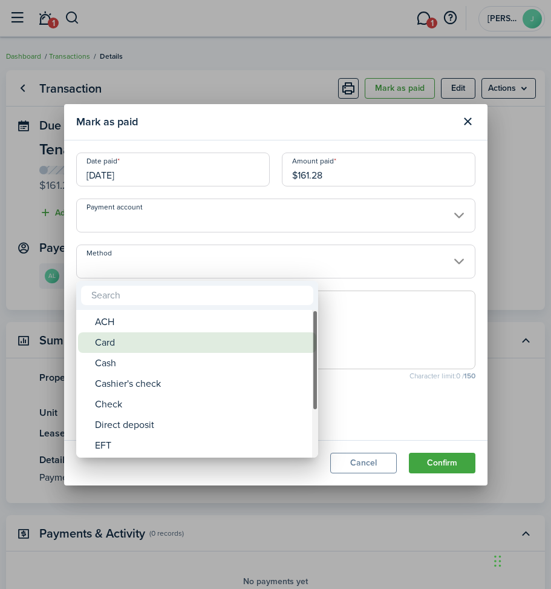
click at [105, 342] on div "Card" at bounding box center [202, 342] width 214 height 21
type input "Card"
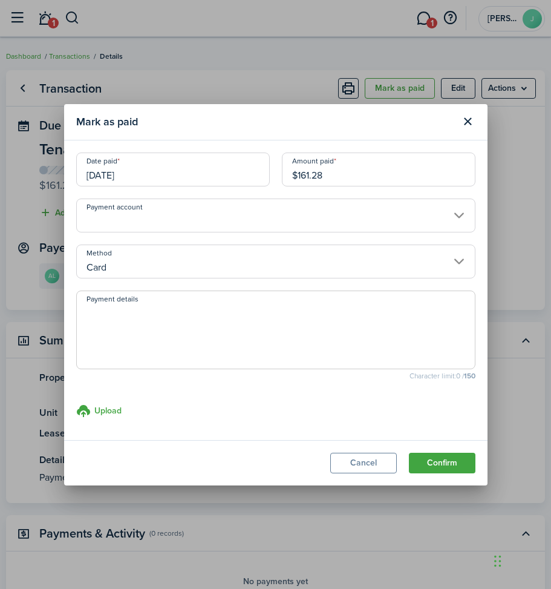
click at [105, 316] on textarea "Payment details" at bounding box center [276, 333] width 398 height 58
type textarea "p"
drag, startPoint x: 203, startPoint y: 313, endPoint x: 74, endPoint y: 331, distance: 130.7
click at [74, 331] on modal-body "Date paid [DATE] Amount paid $161.28 Payment account Method Card Payment detail…" at bounding box center [275, 289] width 423 height 299
click at [217, 316] on textarea "Part of $200.96 payment JP" at bounding box center [276, 333] width 398 height 58
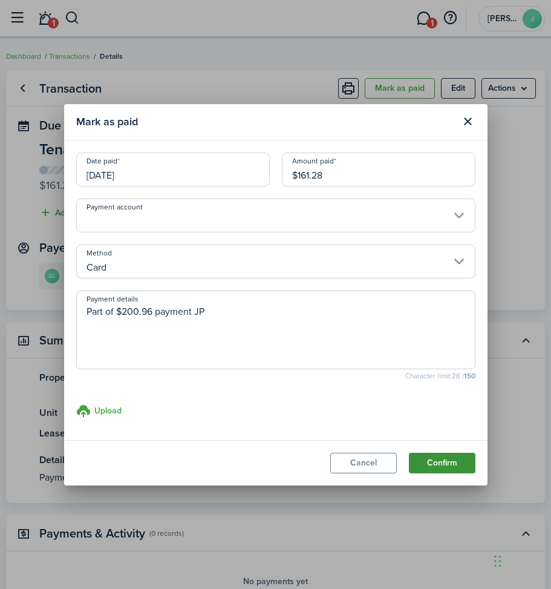
type textarea "Part of $200.96 payment JP"
click at [443, 463] on button "Confirm" at bounding box center [442, 462] width 67 height 21
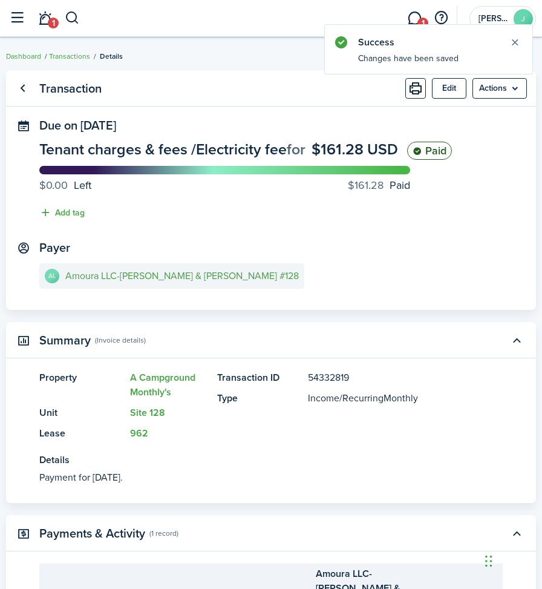
click at [106, 270] on e-details-info-title "Amoura LLC-[PERSON_NAME] & [PERSON_NAME] #128" at bounding box center [182, 275] width 234 height 11
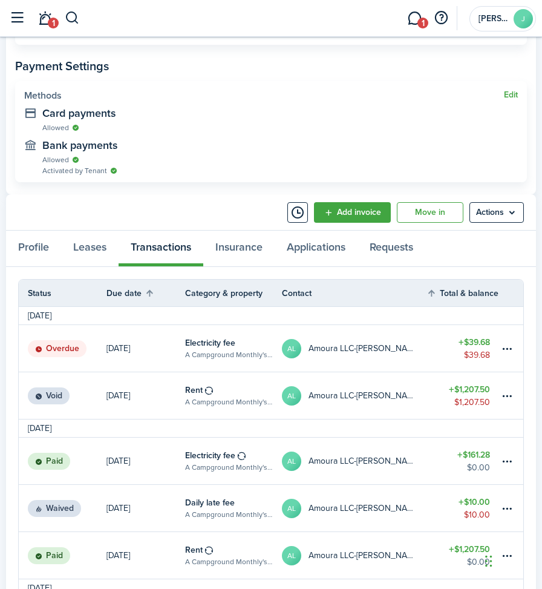
scroll to position [423, 0]
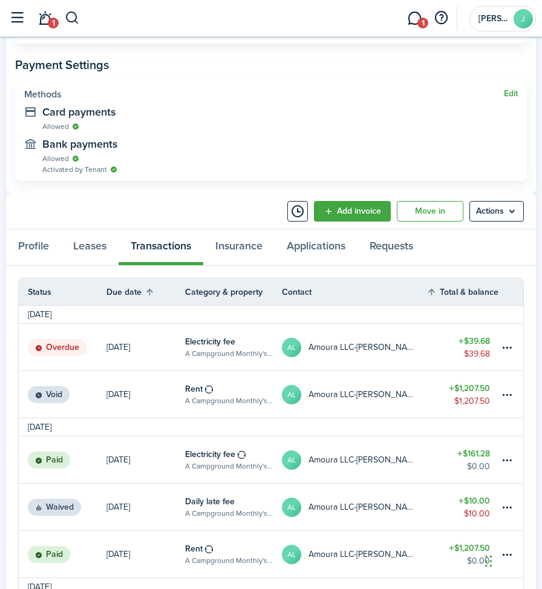
click at [478, 350] on table-amount-description "$39.68" at bounding box center [477, 353] width 26 height 13
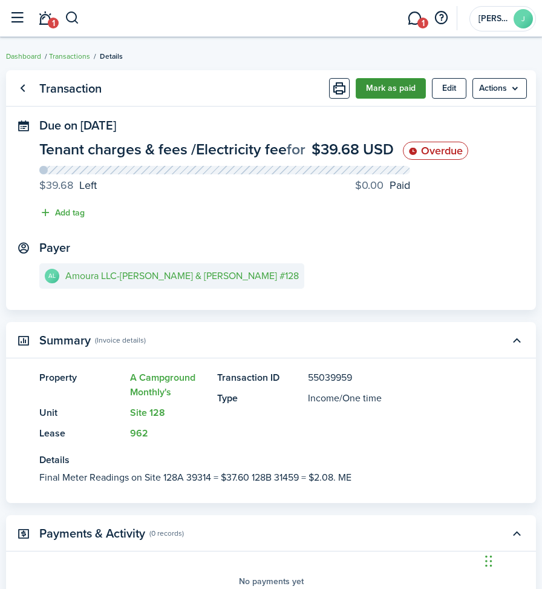
click at [374, 90] on button "Mark as paid" at bounding box center [391, 88] width 70 height 21
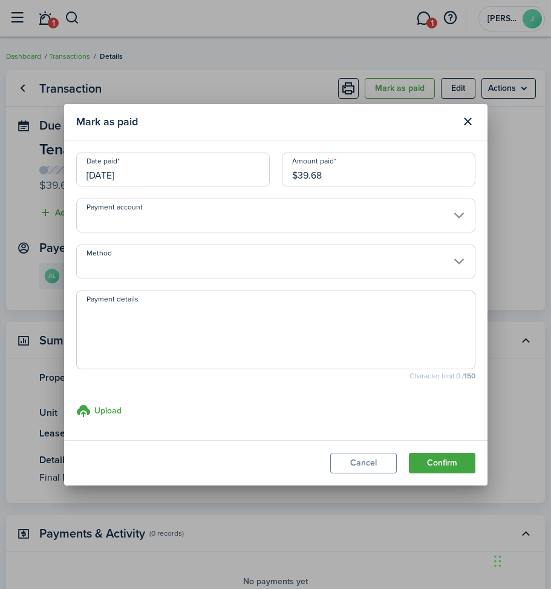
click at [177, 180] on input "[DATE]" at bounding box center [173, 169] width 194 height 34
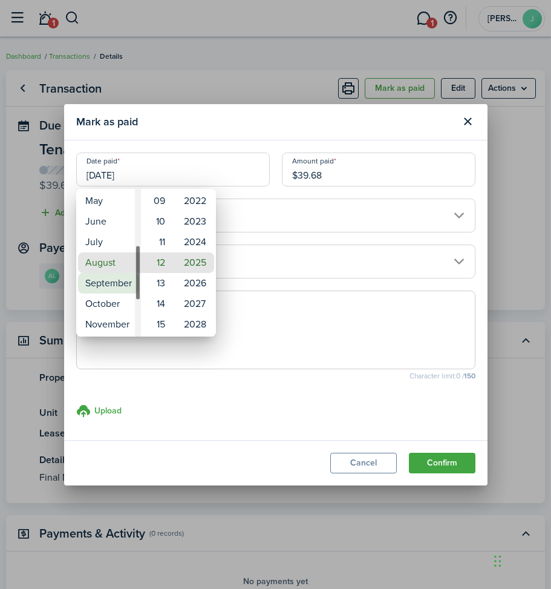
click at [102, 285] on mbsc-wheel-item "September" at bounding box center [108, 283] width 61 height 21
type input "[DATE]"
click at [164, 263] on mbsc-wheel-item "17" at bounding box center [158, 262] width 30 height 21
click at [249, 260] on div at bounding box center [275, 294] width 745 height 782
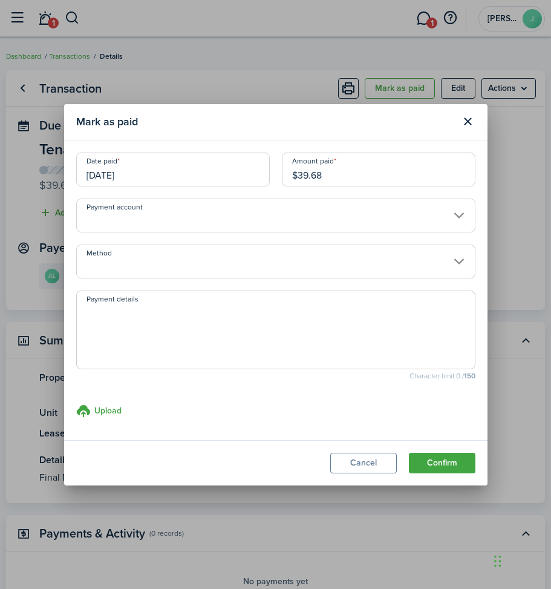
click at [148, 257] on input "Method" at bounding box center [275, 261] width 399 height 34
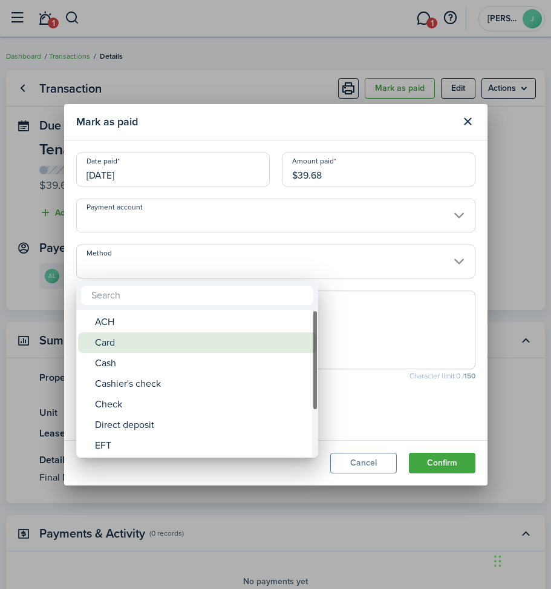
click at [105, 341] on div "Card" at bounding box center [202, 342] width 214 height 21
type input "Card"
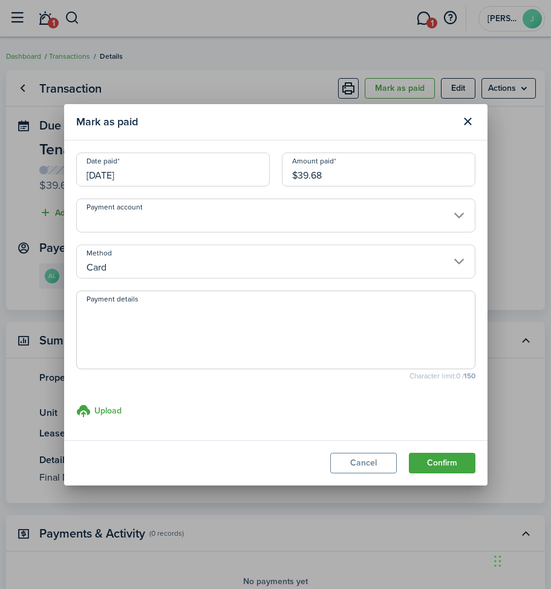
click at [105, 318] on textarea "Payment details" at bounding box center [276, 333] width 398 height 58
paste textarea "Part of $200.96 payment JP"
type textarea "Part of $200.96 payment JP"
click at [447, 466] on button "Confirm" at bounding box center [442, 462] width 67 height 21
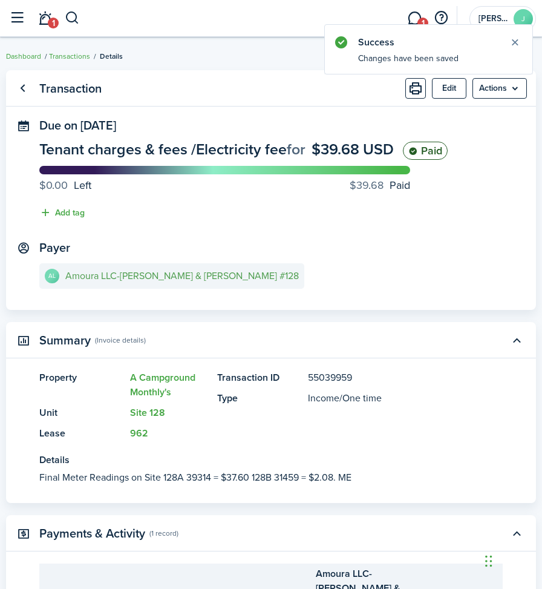
click at [155, 273] on e-details-info-title "Amoura LLC-[PERSON_NAME] & [PERSON_NAME] #128" at bounding box center [182, 275] width 234 height 11
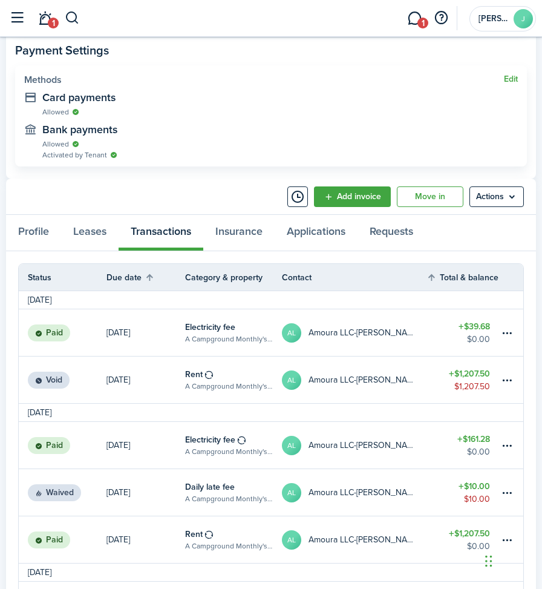
scroll to position [374, 0]
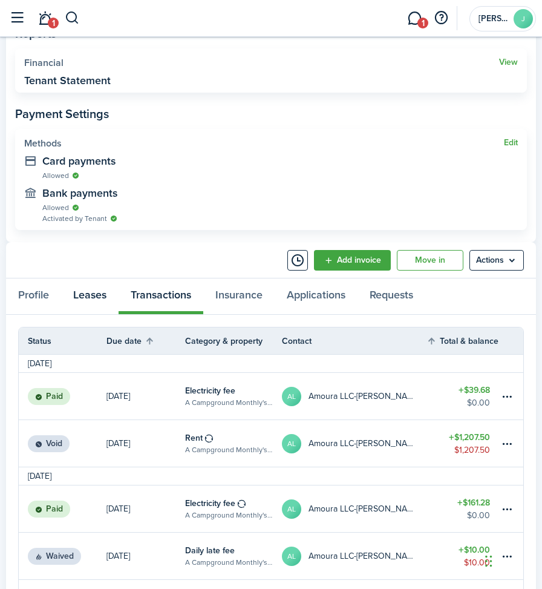
click at [91, 294] on link "Leases" at bounding box center [89, 296] width 57 height 36
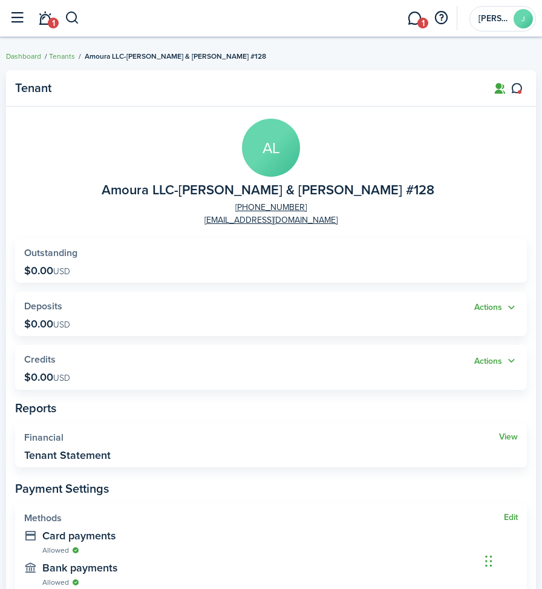
click at [235, 285] on panel-main-body "[PERSON_NAME] LLC-[PERSON_NAME] & [PERSON_NAME] #128 [PHONE_NUMBER] [EMAIL_ADDR…" at bounding box center [271, 361] width 530 height 510
click at [17, 13] on button "button" at bounding box center [16, 18] width 23 height 23
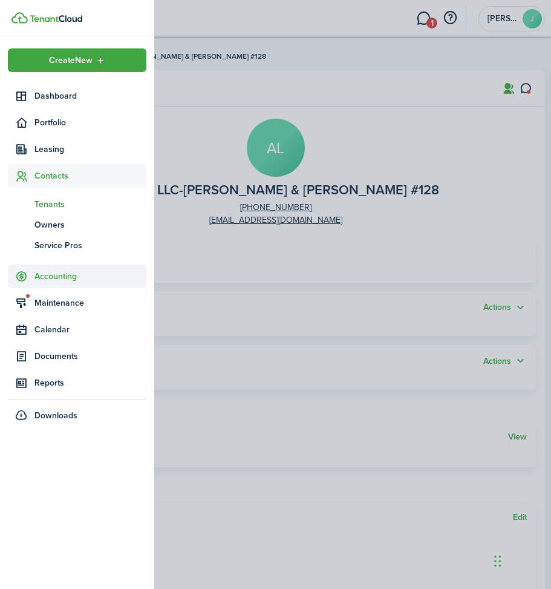
click at [50, 275] on span "Accounting" at bounding box center [90, 276] width 112 height 13
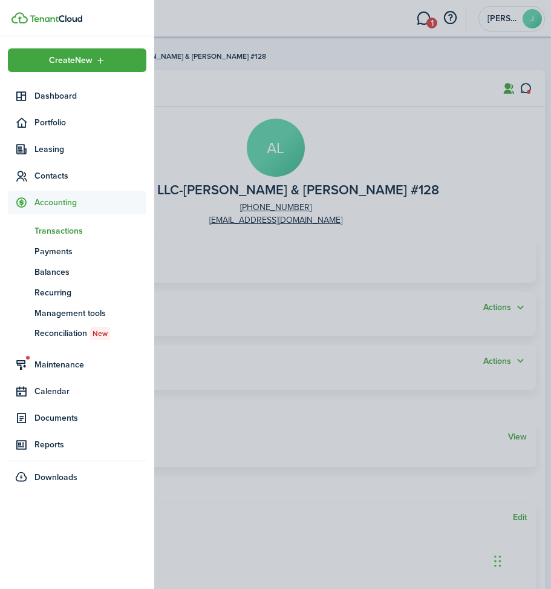
click at [56, 231] on span "Transactions" at bounding box center [90, 230] width 112 height 13
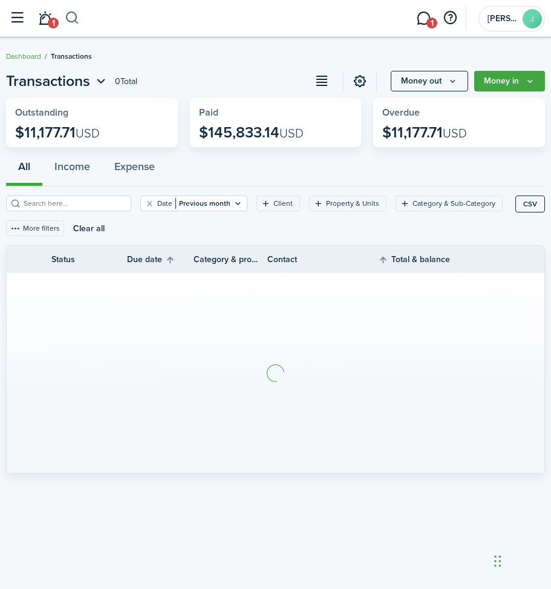
click at [70, 16] on button "button" at bounding box center [72, 18] width 15 height 21
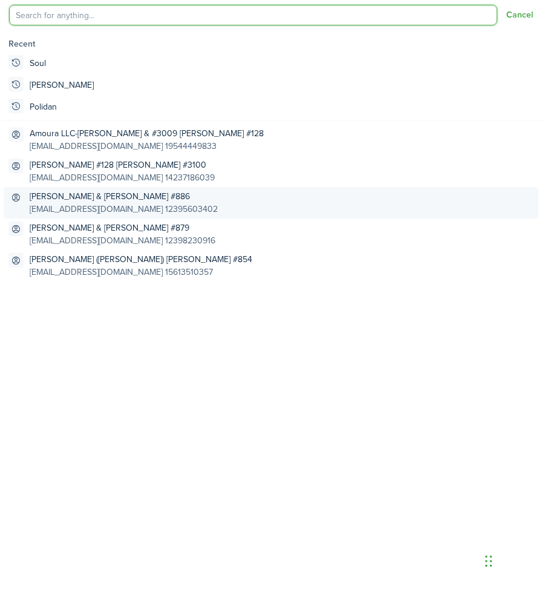
click at [64, 205] on global-search-item-description "[EMAIL_ADDRESS][DOMAIN_NAME] 12395603402" at bounding box center [124, 209] width 188 height 13
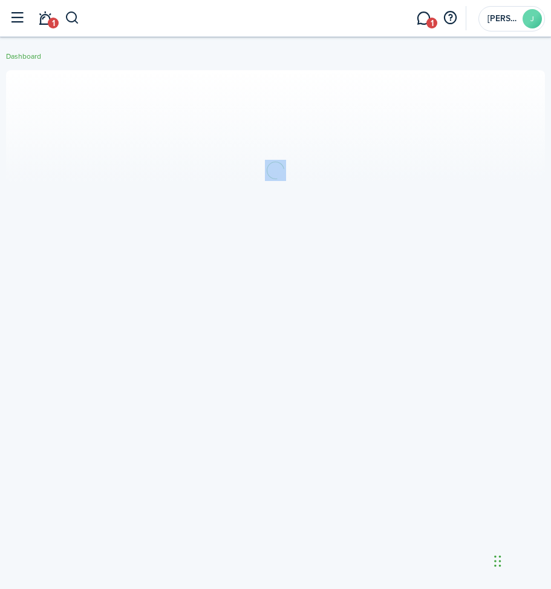
click at [64, 205] on section at bounding box center [275, 170] width 539 height 200
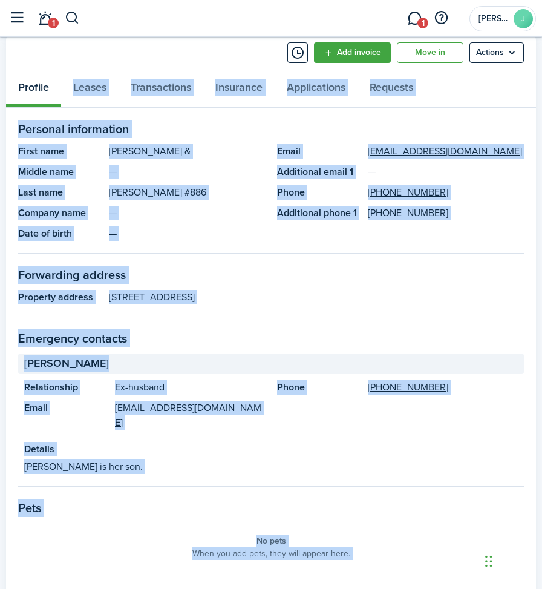
scroll to position [423, 0]
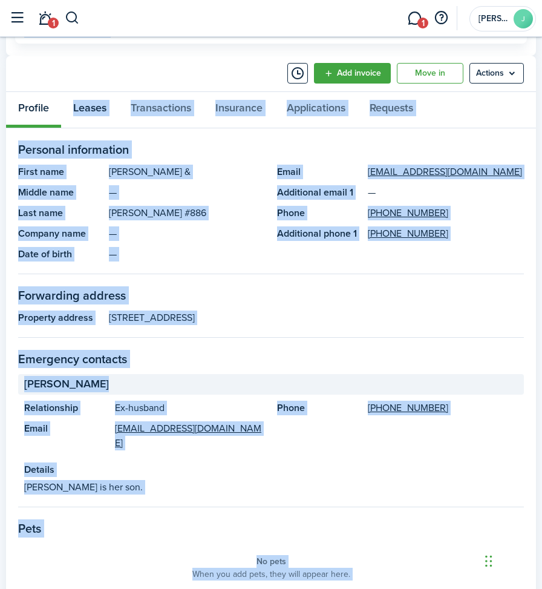
click at [94, 107] on link "Leases" at bounding box center [89, 110] width 57 height 36
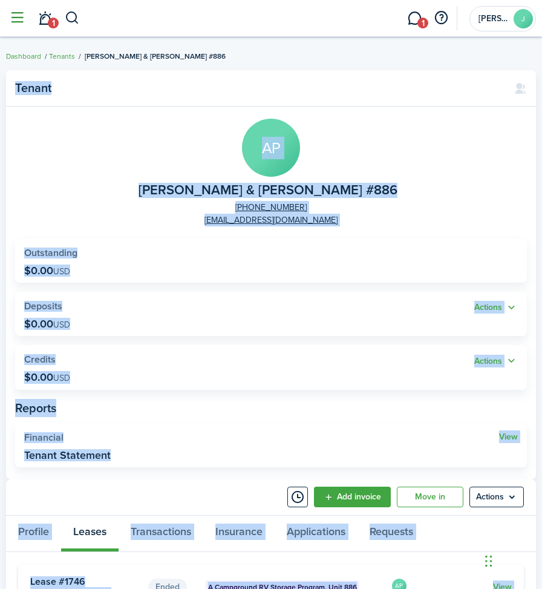
click at [18, 15] on button "button" at bounding box center [16, 18] width 23 height 23
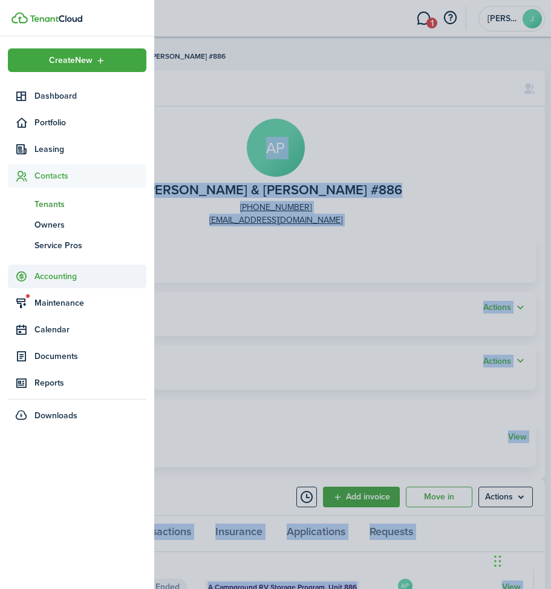
click at [50, 278] on span "Accounting" at bounding box center [90, 276] width 112 height 13
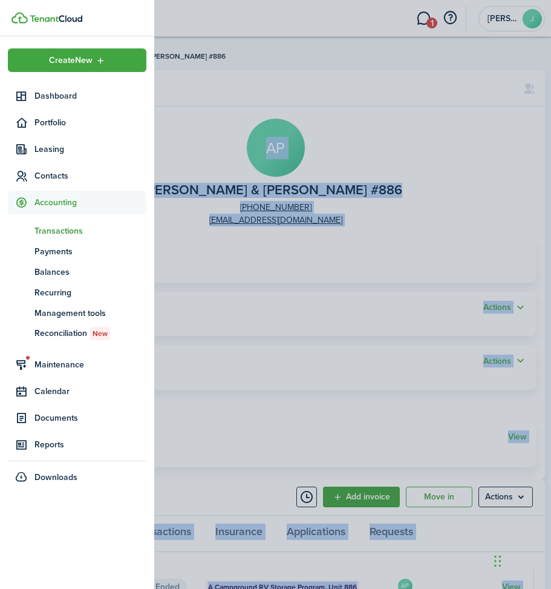
click at [71, 232] on span "Transactions" at bounding box center [90, 230] width 112 height 13
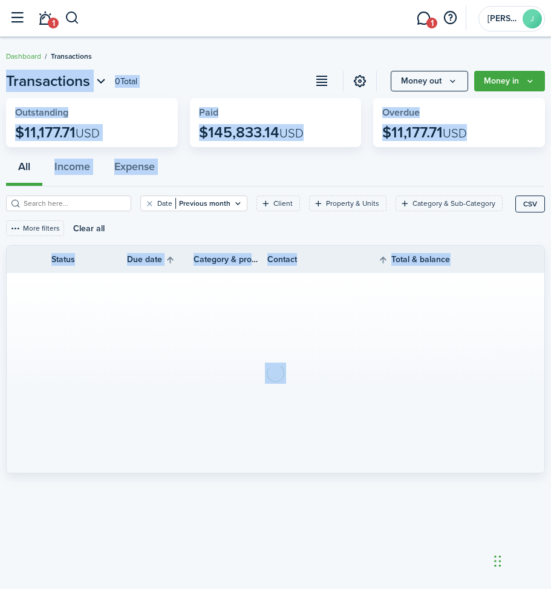
click at [144, 336] on section at bounding box center [276, 373] width 538 height 200
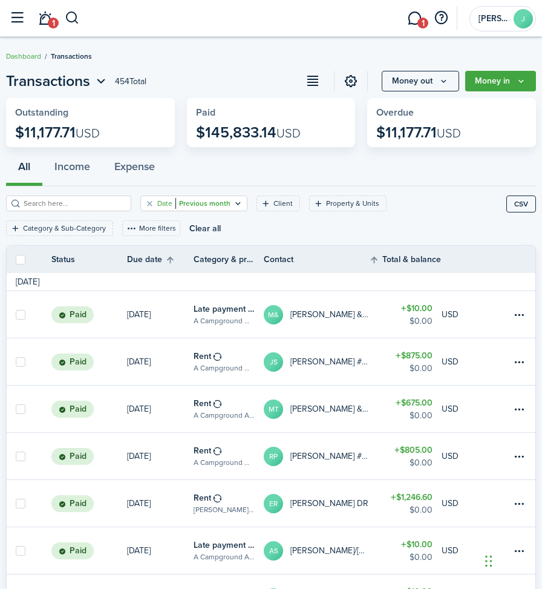
click at [177, 204] on filter-tag-value "Previous month" at bounding box center [202, 203] width 55 height 11
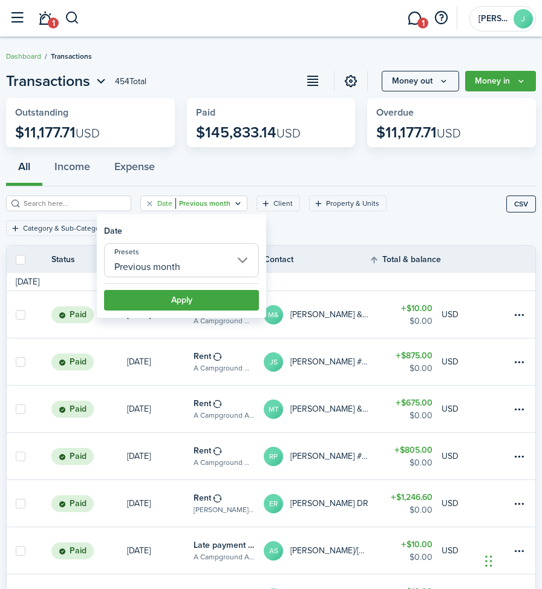
click at [246, 257] on input "Previous month" at bounding box center [181, 260] width 155 height 34
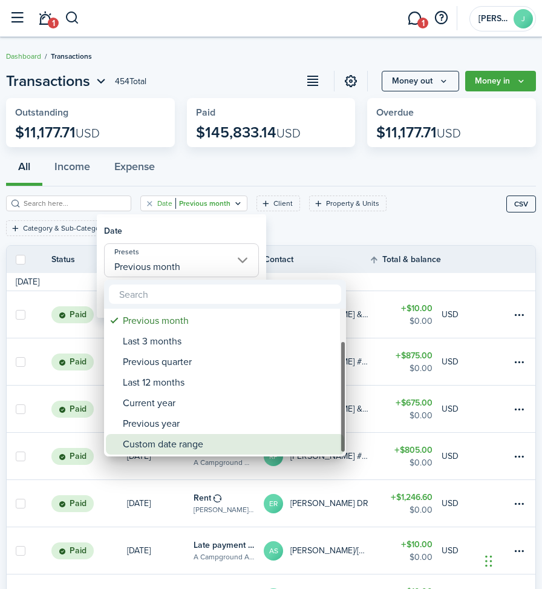
click at [159, 447] on div "Custom date range" at bounding box center [230, 444] width 214 height 21
type input "Custom date range"
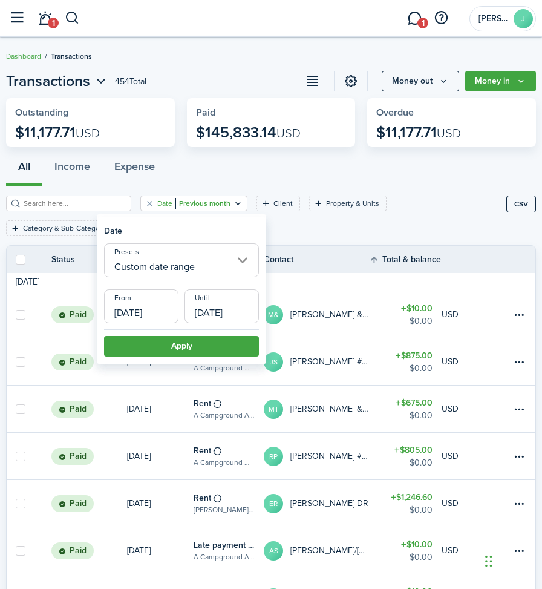
click at [171, 309] on input "[DATE]" at bounding box center [141, 306] width 74 height 34
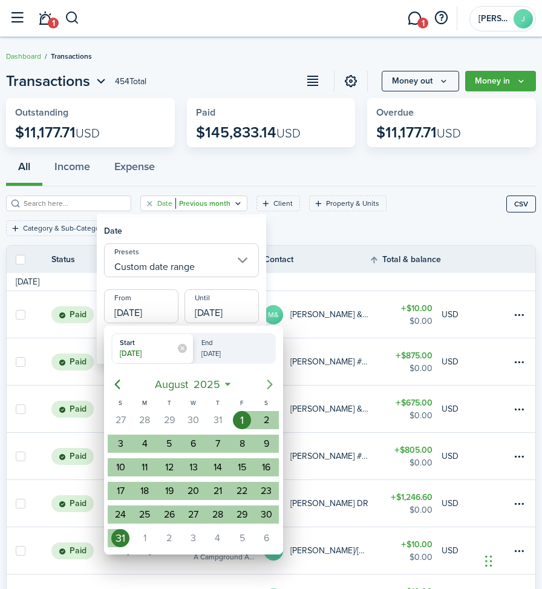
click at [270, 381] on icon "Next page" at bounding box center [270, 384] width 15 height 15
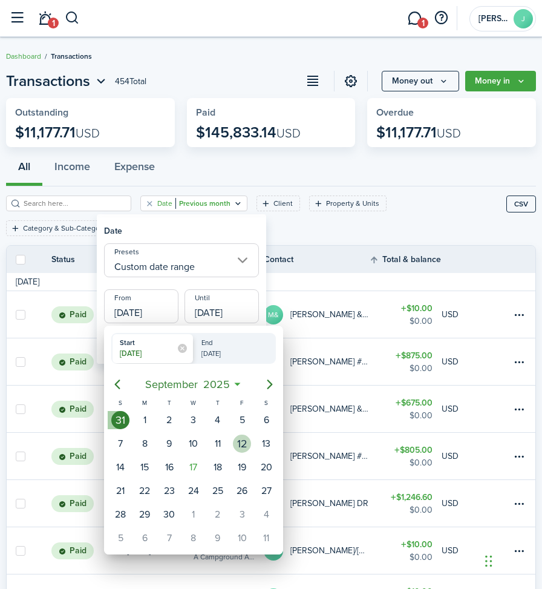
click at [239, 446] on div "12" at bounding box center [242, 443] width 18 height 18
type input "[DATE]"
radio input "false"
radio input "true"
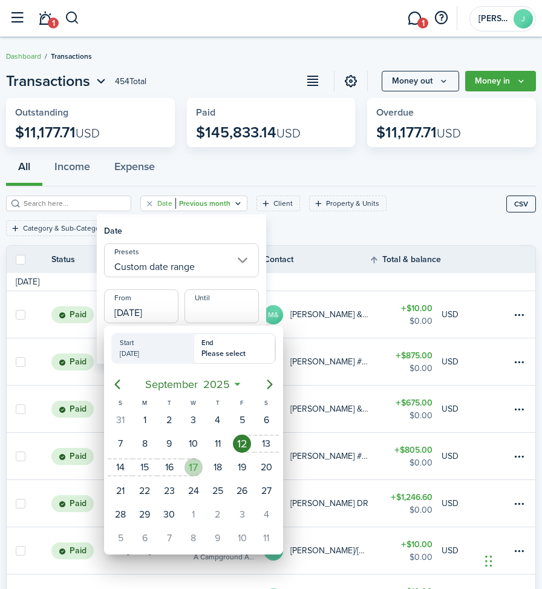
click at [189, 466] on div "17" at bounding box center [194, 467] width 18 height 18
type input "[DATE]"
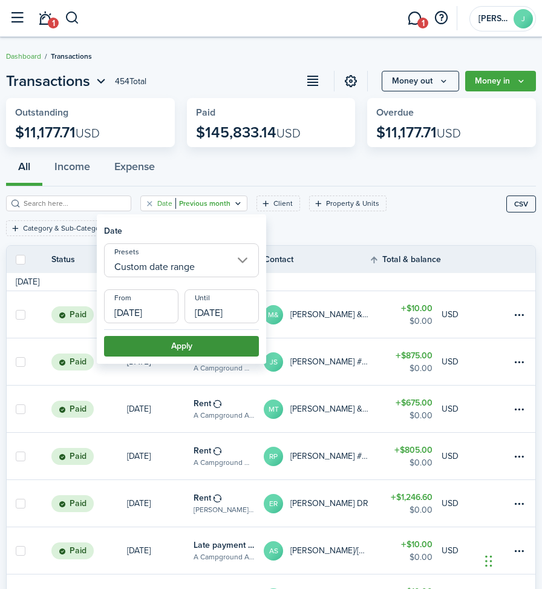
click at [157, 341] on button "Apply" at bounding box center [181, 346] width 155 height 21
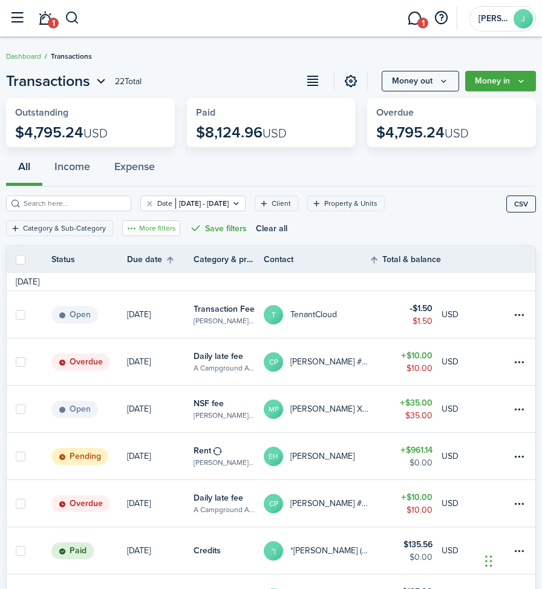
click at [154, 226] on button "More filters" at bounding box center [151, 228] width 58 height 16
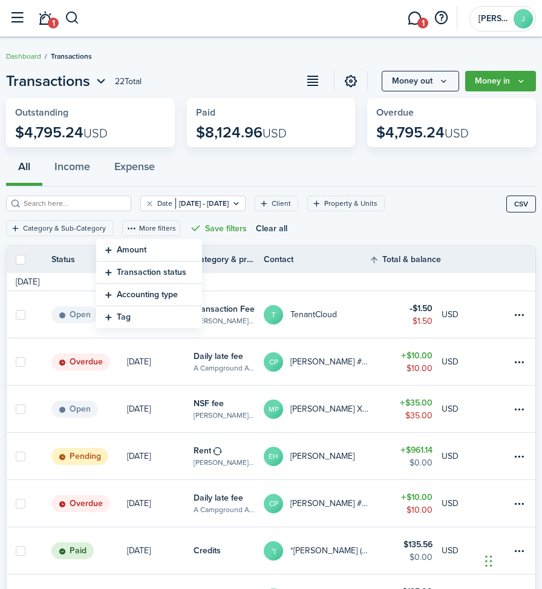
click at [134, 275] on button "Transaction status" at bounding box center [149, 272] width 106 height 22
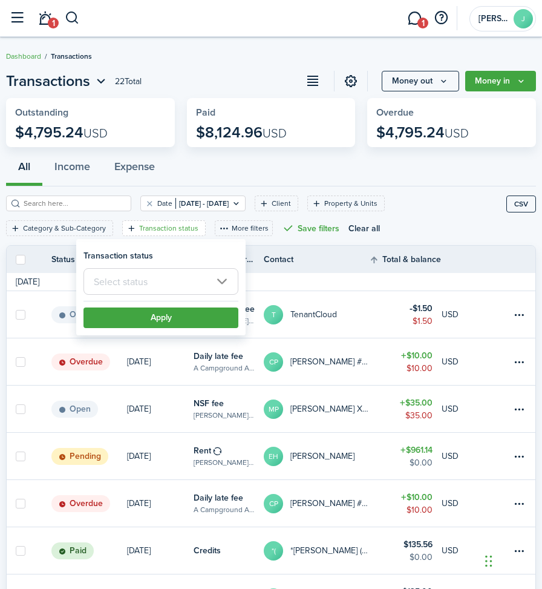
click at [133, 277] on input "text" at bounding box center [160, 281] width 155 height 27
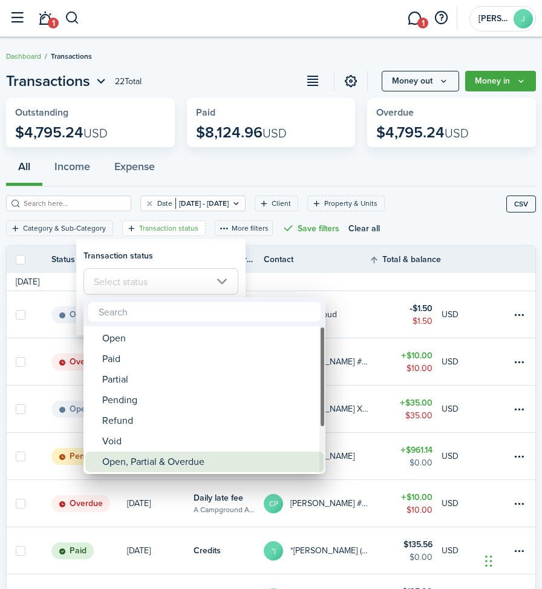
click at [125, 460] on div "Open, Partial & Overdue" at bounding box center [209, 461] width 214 height 21
type input "Open, Partial & Overdue"
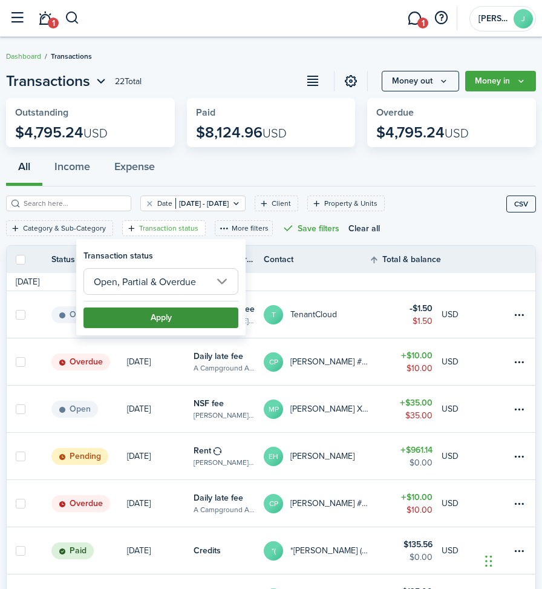
click at [162, 311] on button "Apply" at bounding box center [160, 317] width 155 height 21
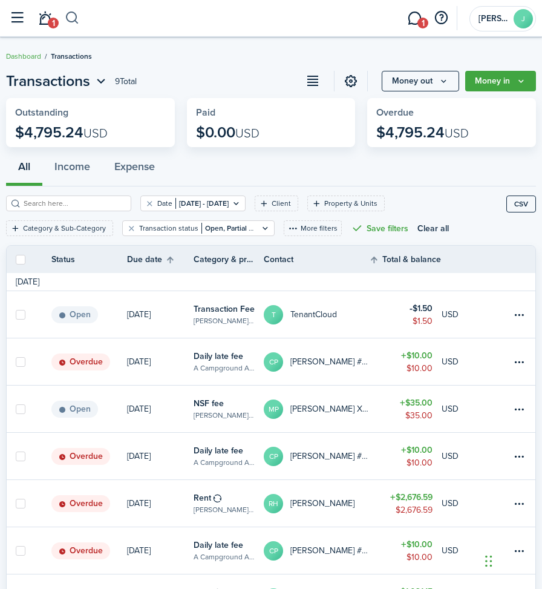
click at [72, 16] on button "button" at bounding box center [72, 18] width 15 height 21
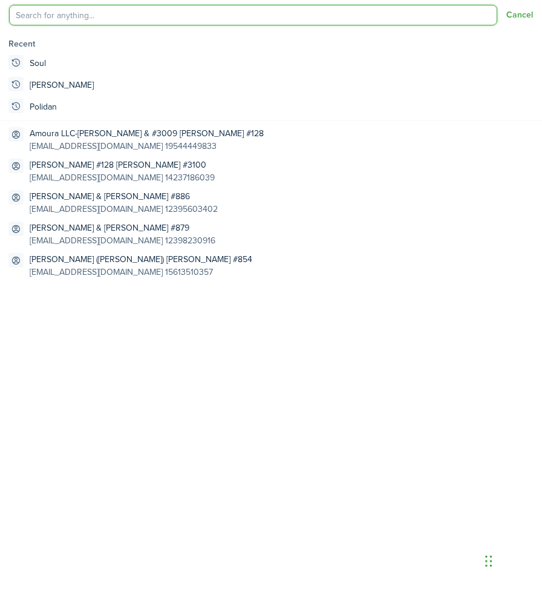
click at [72, 16] on input "search" at bounding box center [253, 15] width 488 height 21
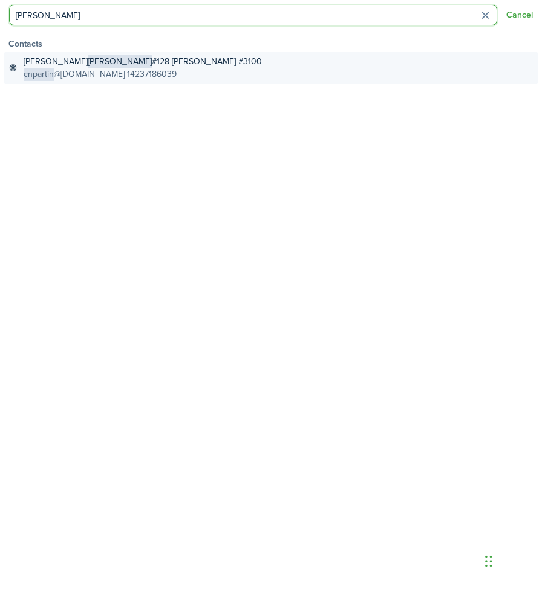
type input "[PERSON_NAME]"
click at [56, 67] on global-search-item-title "[PERSON_NAME] #128 [PERSON_NAME] #3100" at bounding box center [143, 61] width 238 height 13
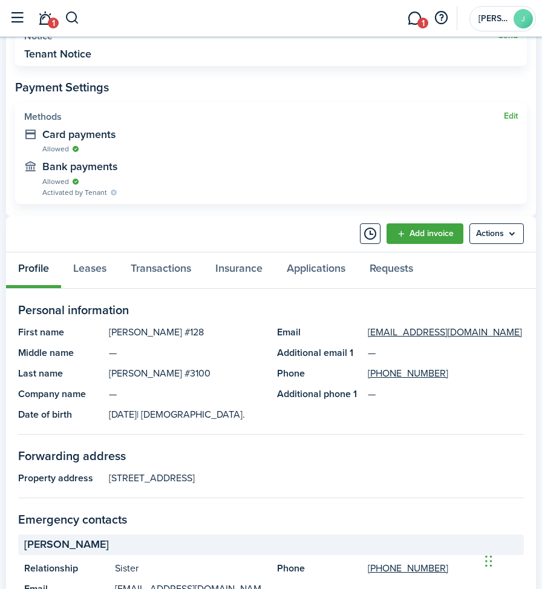
scroll to position [484, 0]
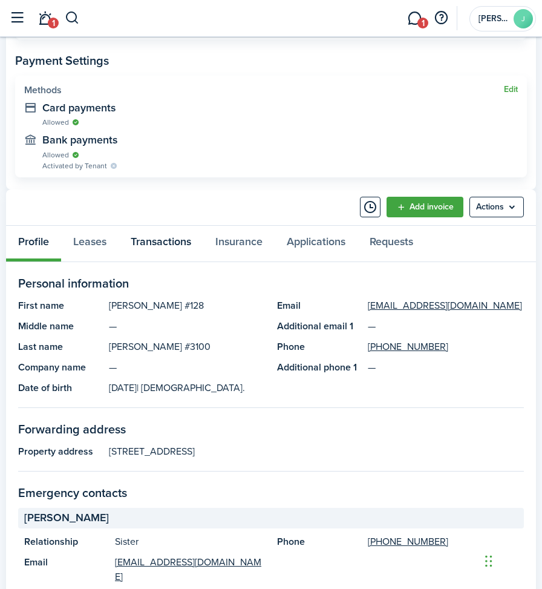
click at [152, 245] on link "Transactions" at bounding box center [161, 244] width 85 height 36
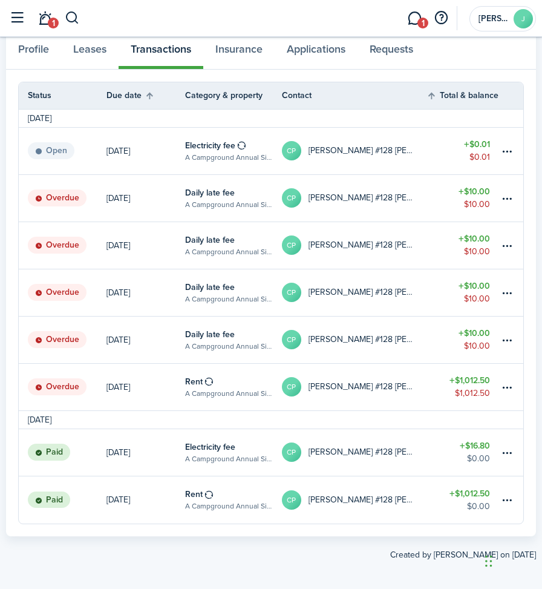
scroll to position [682, 0]
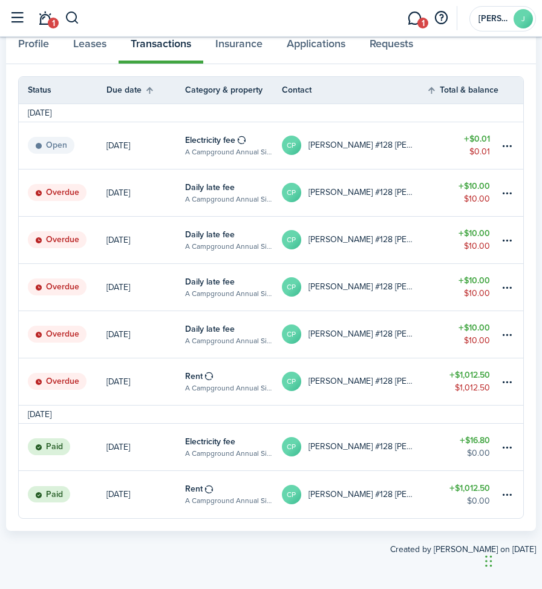
click at [464, 379] on table-amount-title "$1,012.50" at bounding box center [469, 374] width 41 height 13
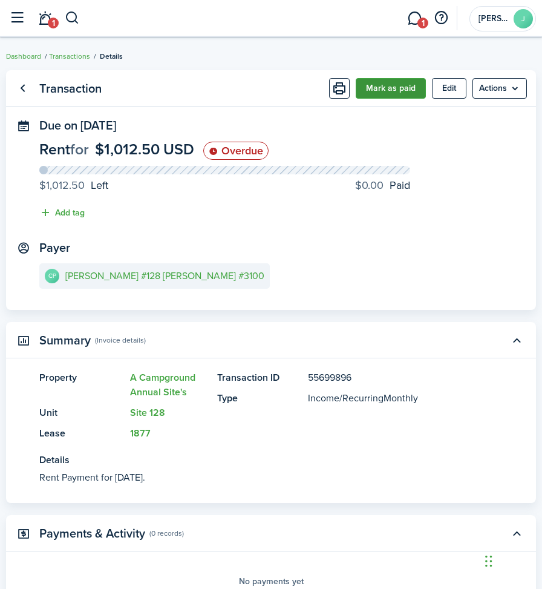
click at [382, 88] on button "Mark as paid" at bounding box center [391, 88] width 70 height 21
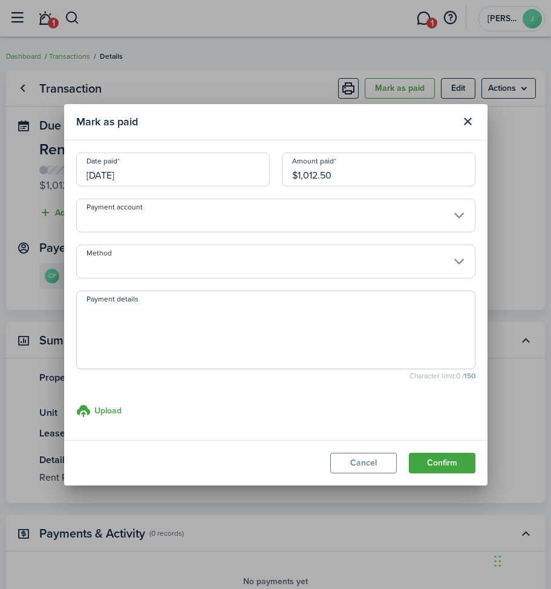
click at [155, 172] on input "[DATE]" at bounding box center [173, 169] width 194 height 34
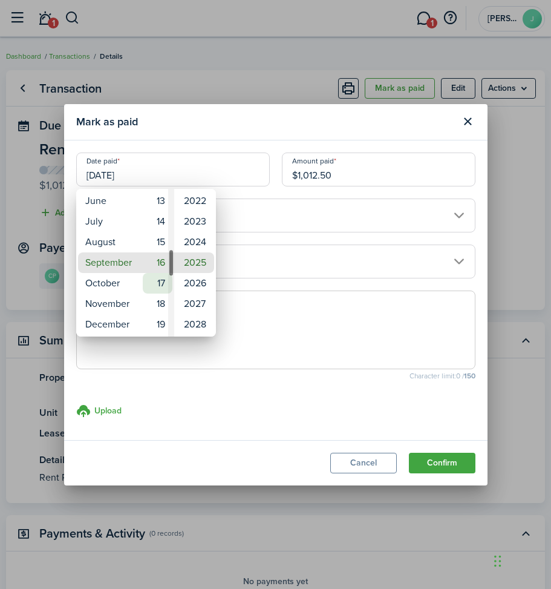
click at [162, 286] on mbsc-wheel-item "17" at bounding box center [158, 283] width 30 height 21
type input "[DATE]"
click at [275, 249] on div at bounding box center [275, 294] width 745 height 782
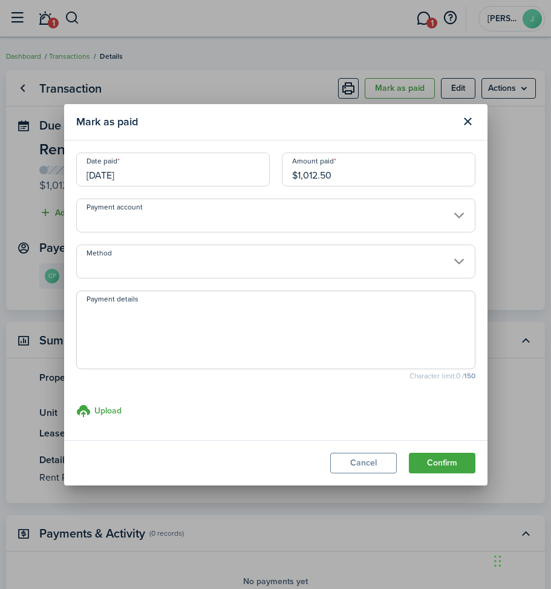
click at [103, 260] on input "Method" at bounding box center [275, 261] width 399 height 34
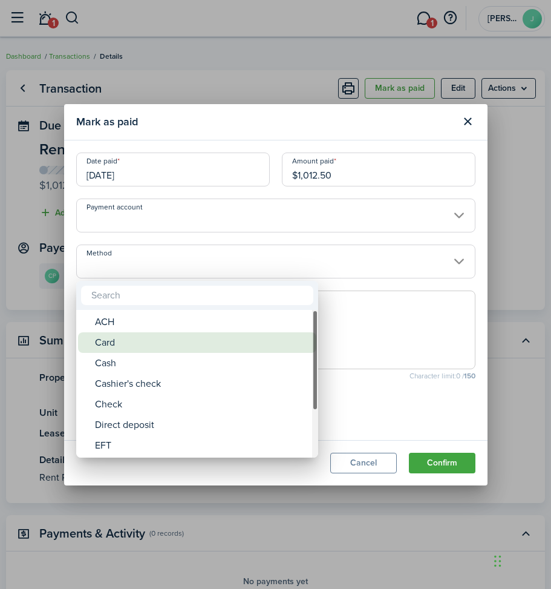
click at [122, 337] on div "Card" at bounding box center [202, 342] width 214 height 21
type input "Card"
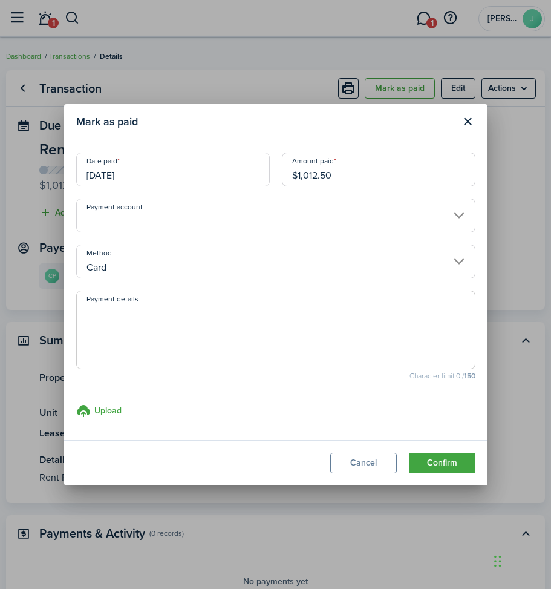
drag, startPoint x: 123, startPoint y: 328, endPoint x: 128, endPoint y: 324, distance: 6.4
click at [123, 328] on textarea "Payment details" at bounding box center [276, 333] width 398 height 58
drag, startPoint x: 224, startPoint y: 311, endPoint x: 8, endPoint y: 322, distance: 216.2
click at [8, 322] on div "Mark as paid Date paid [DATE] Amount paid $1,012.50 Payment account Method Card…" at bounding box center [275, 294] width 551 height 589
type textarea "Part of $1052.51 CC payment JP"
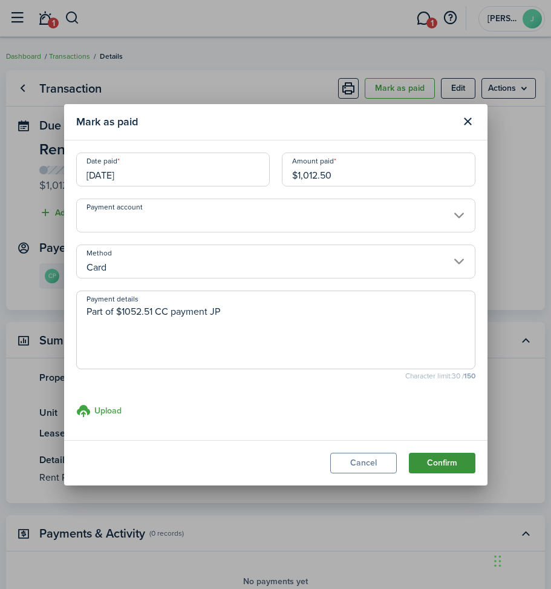
click at [410, 458] on button "Confirm" at bounding box center [442, 462] width 67 height 21
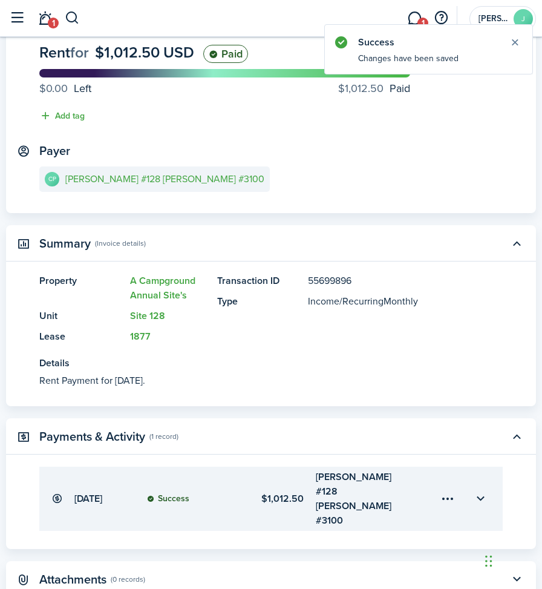
scroll to position [28, 0]
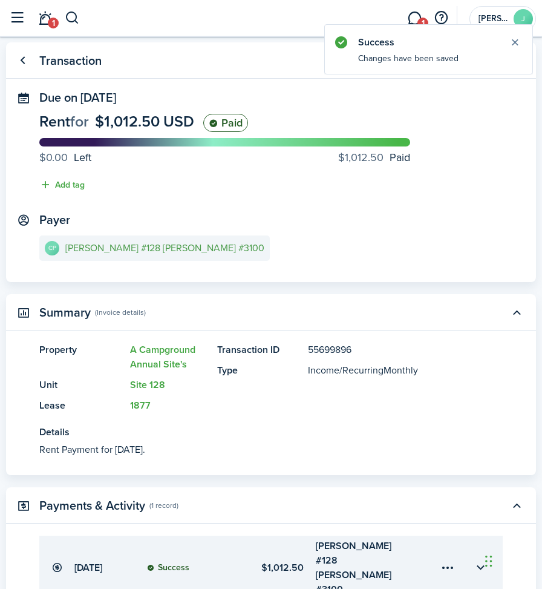
click at [165, 243] on e-details-info-title "[PERSON_NAME] #128 [PERSON_NAME] #3100" at bounding box center [164, 248] width 199 height 11
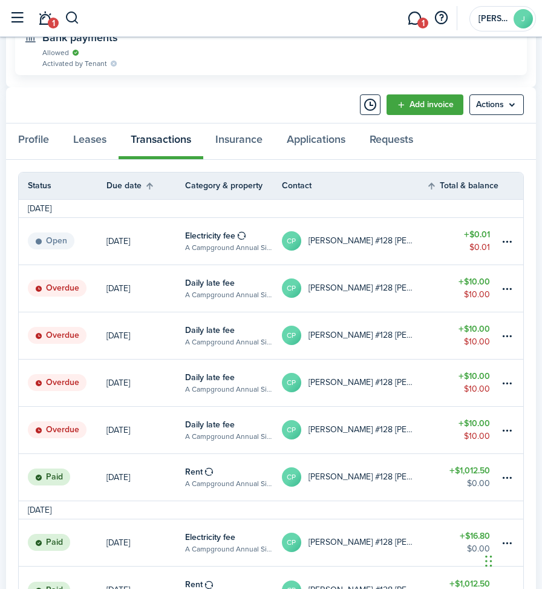
scroll to position [605, 0]
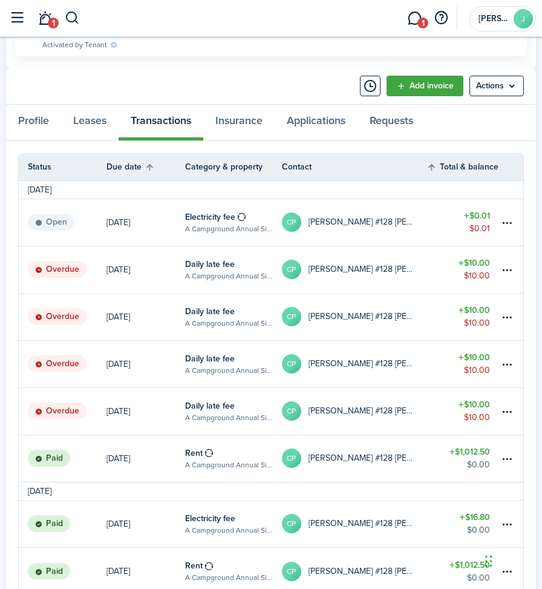
click at [474, 408] on table-amount-title "$10.00" at bounding box center [474, 404] width 31 height 13
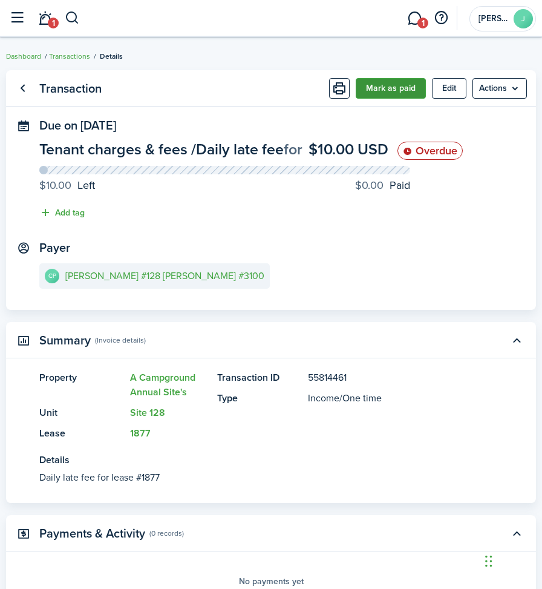
click at [390, 92] on button "Mark as paid" at bounding box center [391, 88] width 70 height 21
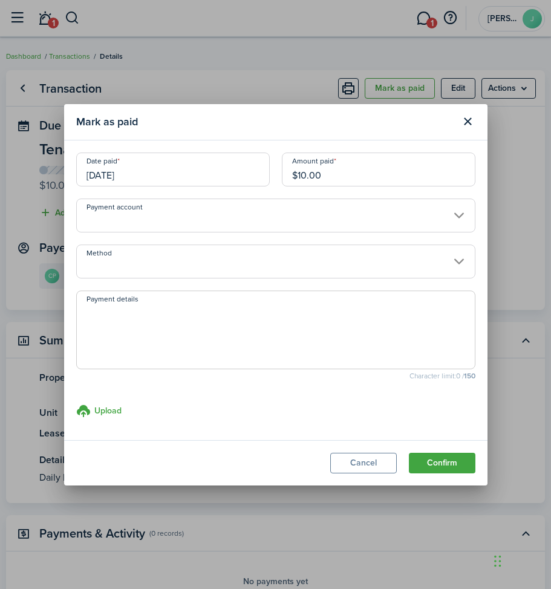
click at [140, 168] on input "[DATE]" at bounding box center [173, 169] width 194 height 34
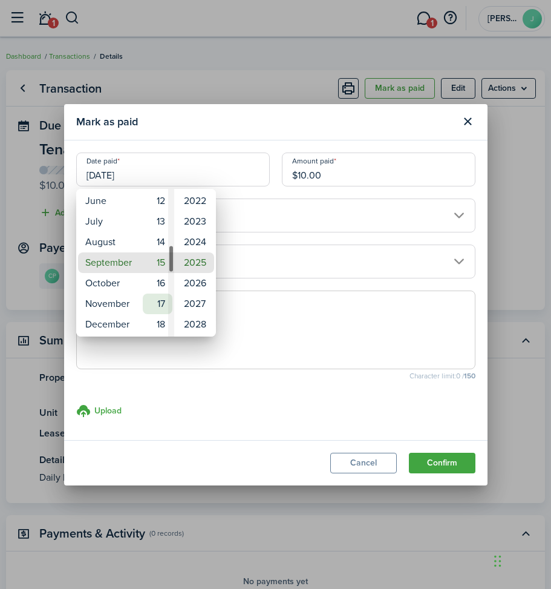
click at [155, 301] on mbsc-wheel-item "17" at bounding box center [158, 303] width 30 height 21
type input "[DATE]"
click at [302, 263] on div at bounding box center [275, 294] width 745 height 782
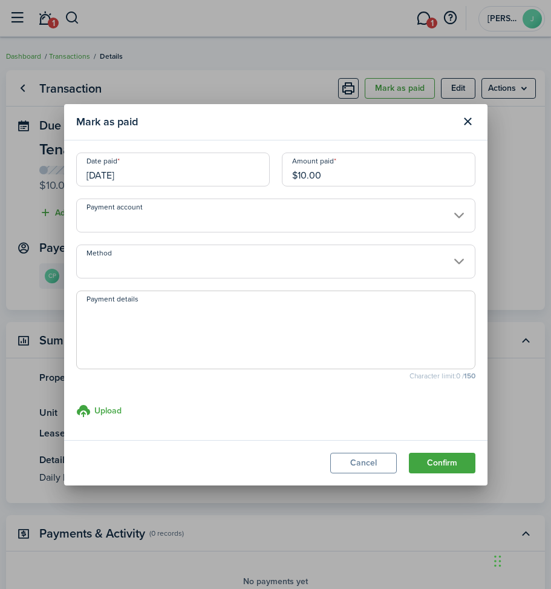
click at [111, 269] on input "Method" at bounding box center [275, 261] width 399 height 34
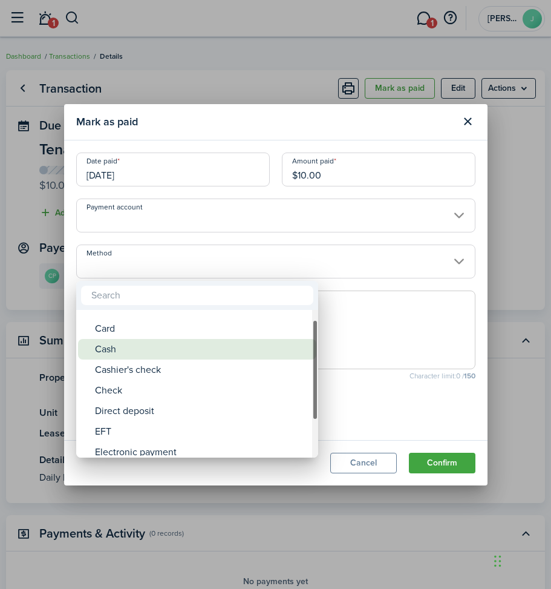
drag, startPoint x: 102, startPoint y: 364, endPoint x: 110, endPoint y: 350, distance: 16.3
click at [110, 350] on div "Cash" at bounding box center [202, 349] width 214 height 21
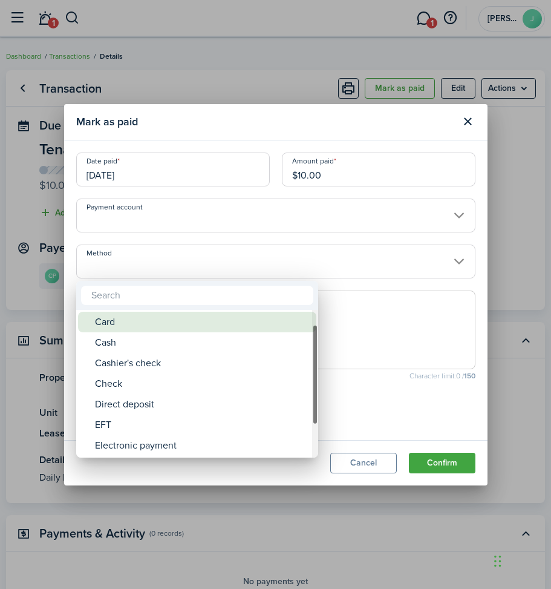
click at [107, 324] on div "Card" at bounding box center [202, 322] width 214 height 21
type input "Card"
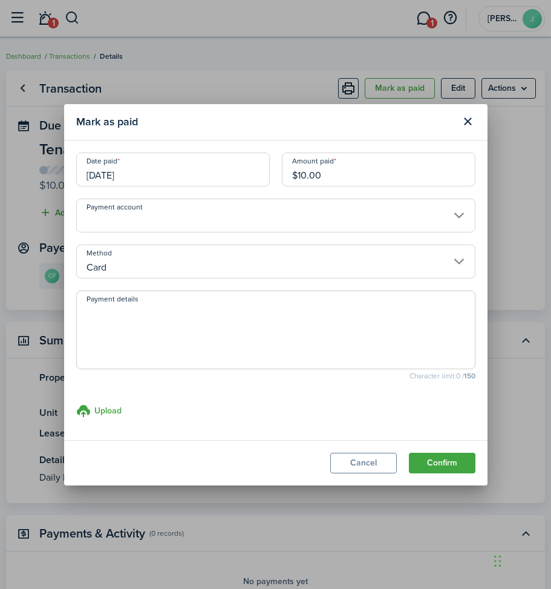
click at [107, 324] on textarea "Payment details" at bounding box center [276, 333] width 398 height 58
paste textarea "Part of $1052.51 CC payment JP"
type textarea "Part of $1052.51 CC payment JP"
click at [438, 459] on button "Confirm" at bounding box center [442, 462] width 67 height 21
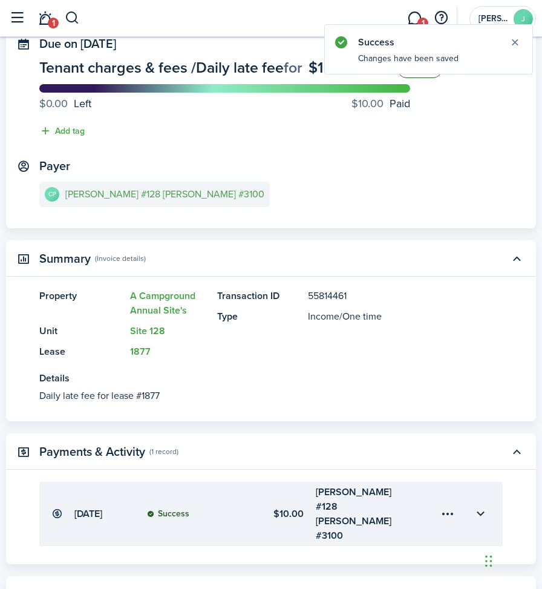
scroll to position [60, 0]
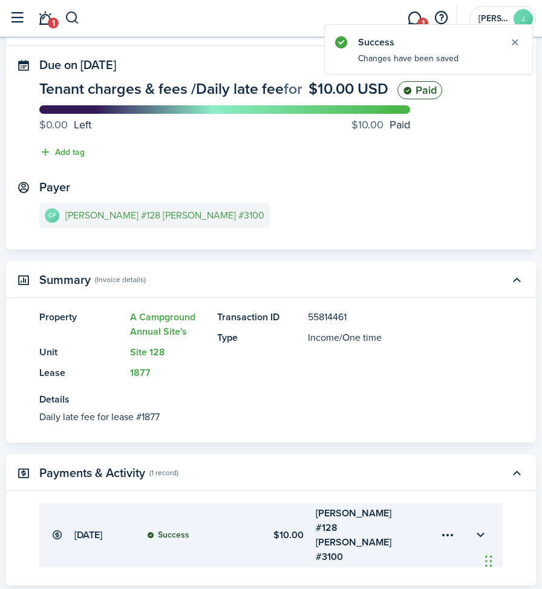
click at [109, 210] on e-details-info-title "[PERSON_NAME] #128 [PERSON_NAME] #3100" at bounding box center [164, 215] width 199 height 11
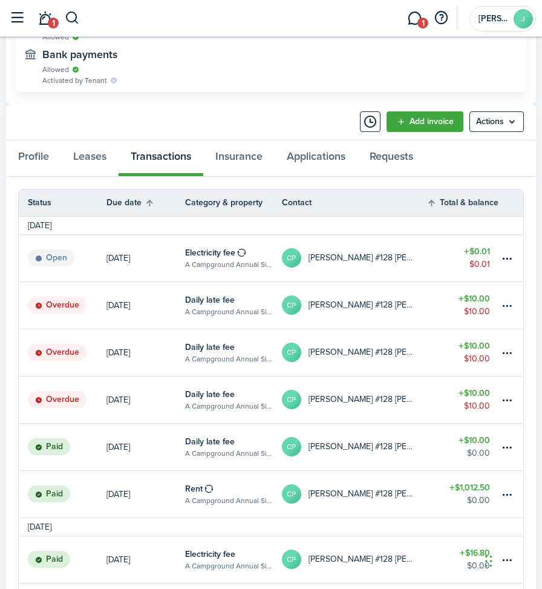
scroll to position [605, 0]
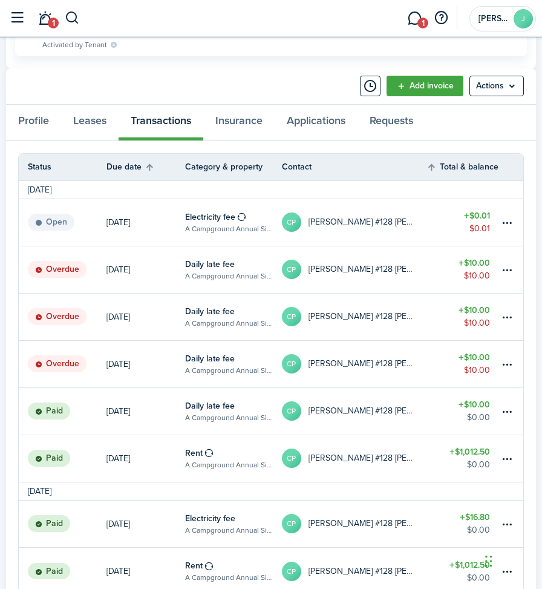
click at [477, 360] on table-amount-title "$10.00" at bounding box center [474, 357] width 31 height 13
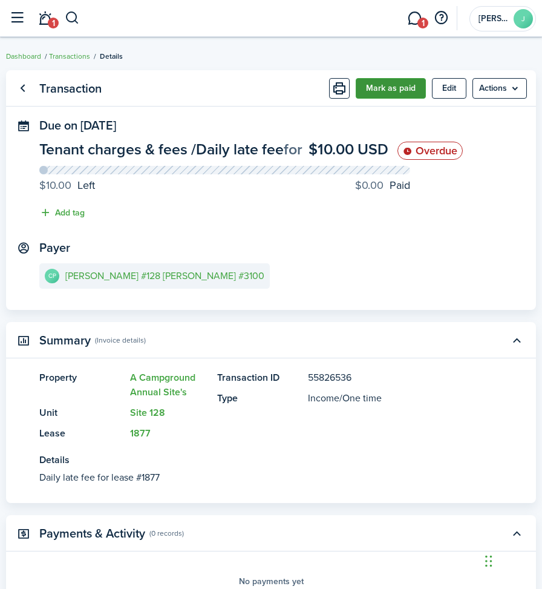
click at [386, 93] on button "Mark as paid" at bounding box center [391, 88] width 70 height 21
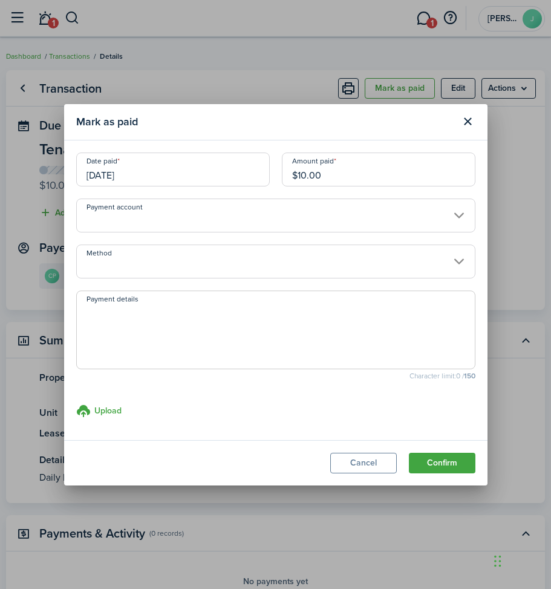
click at [174, 177] on input "[DATE]" at bounding box center [173, 169] width 194 height 34
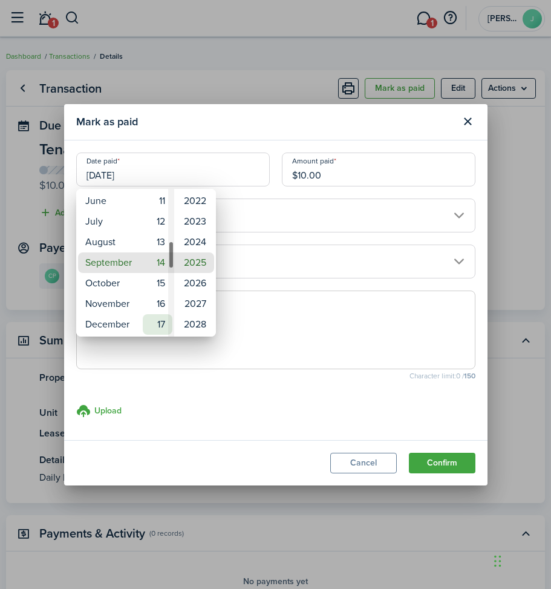
click at [159, 326] on mbsc-wheel-item "17" at bounding box center [158, 324] width 30 height 21
type input "[DATE]"
click at [255, 258] on div at bounding box center [275, 294] width 745 height 782
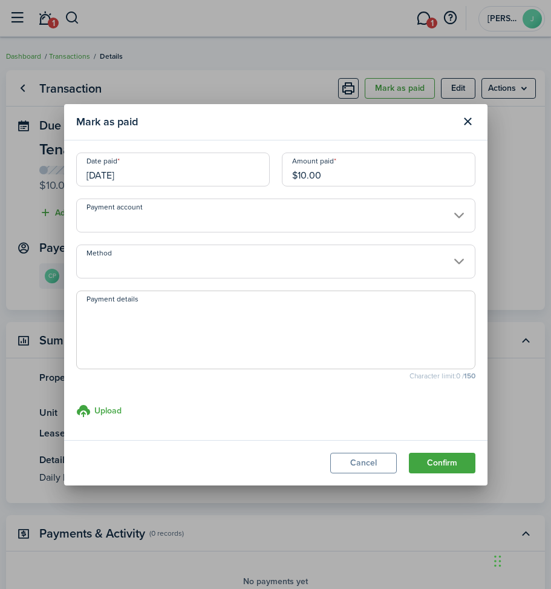
click at [255, 258] on input "Method" at bounding box center [275, 261] width 399 height 34
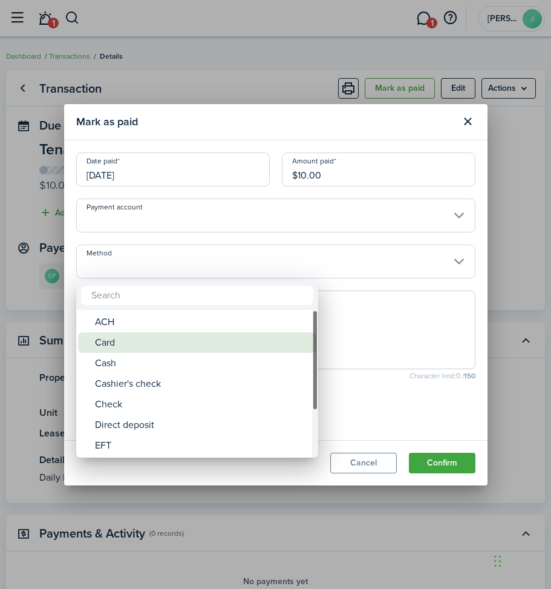
click at [99, 344] on div "Card" at bounding box center [202, 342] width 214 height 21
type input "Card"
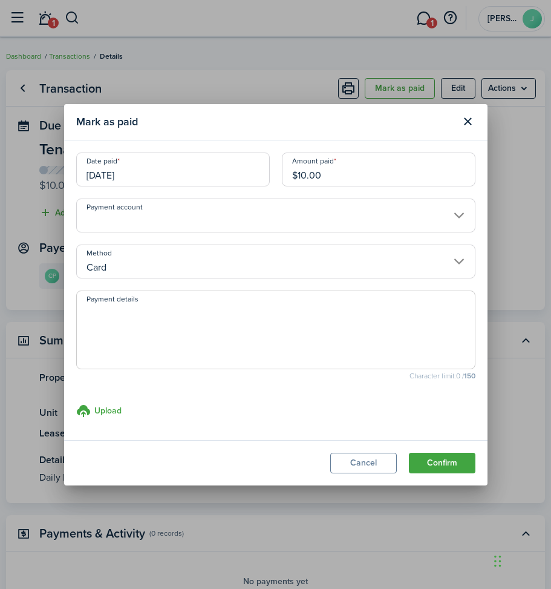
click at [103, 322] on textarea "Payment details" at bounding box center [276, 333] width 398 height 58
paste textarea "Part of $1052.51 CC payment JP"
type textarea "Part of $1052.51 CC payment JP"
click at [436, 457] on button "Confirm" at bounding box center [442, 462] width 67 height 21
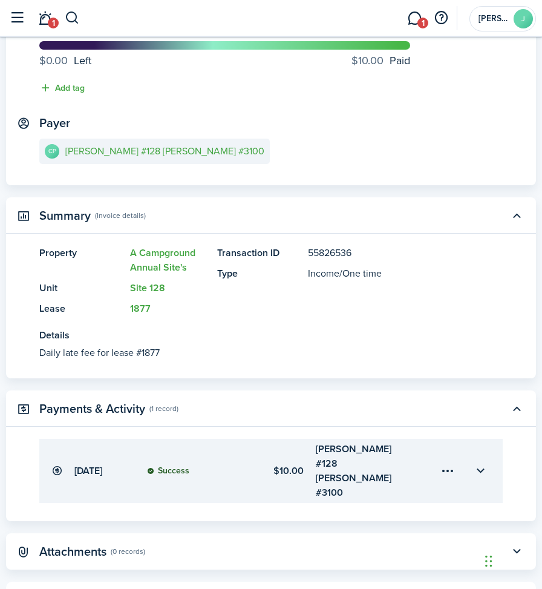
scroll to position [60, 0]
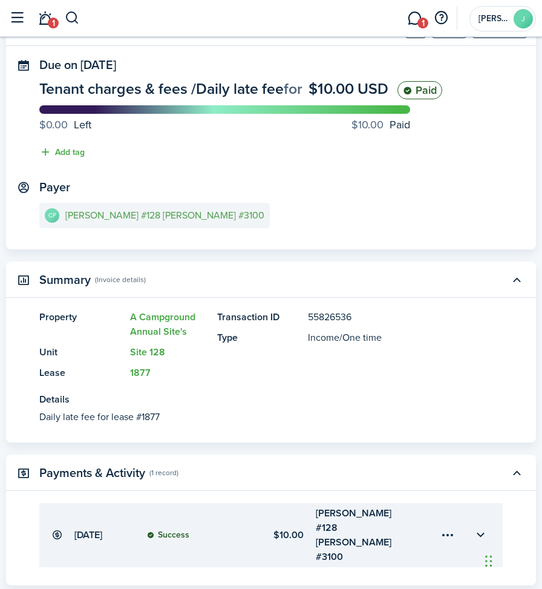
click at [102, 219] on e-details-info-title "[PERSON_NAME] #128 [PERSON_NAME] #3100" at bounding box center [164, 215] width 199 height 11
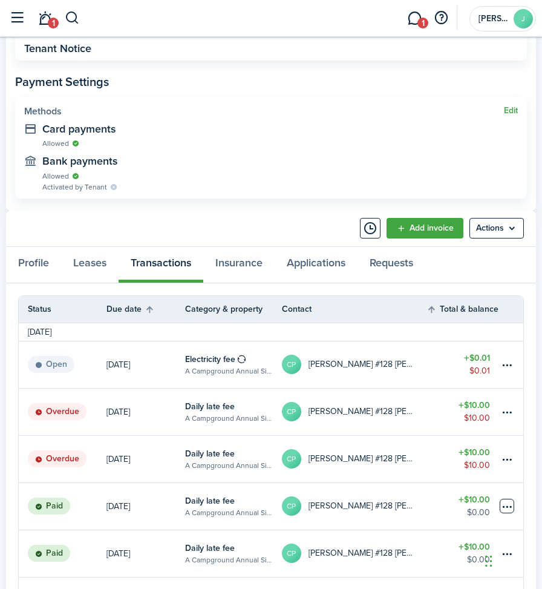
scroll to position [484, 0]
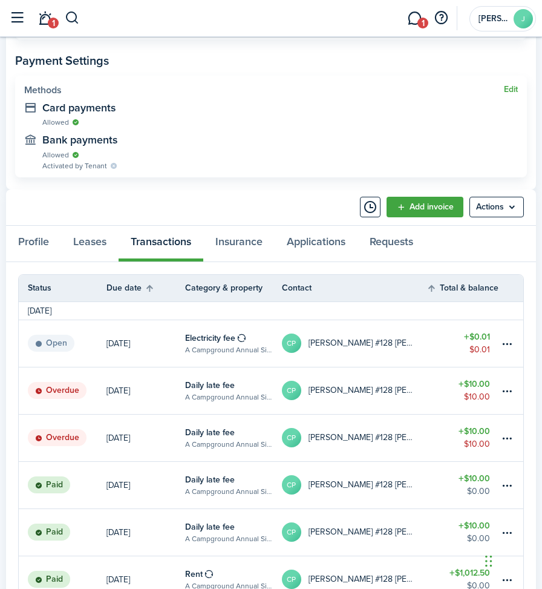
click at [480, 431] on table-amount-title "$10.00" at bounding box center [474, 431] width 31 height 13
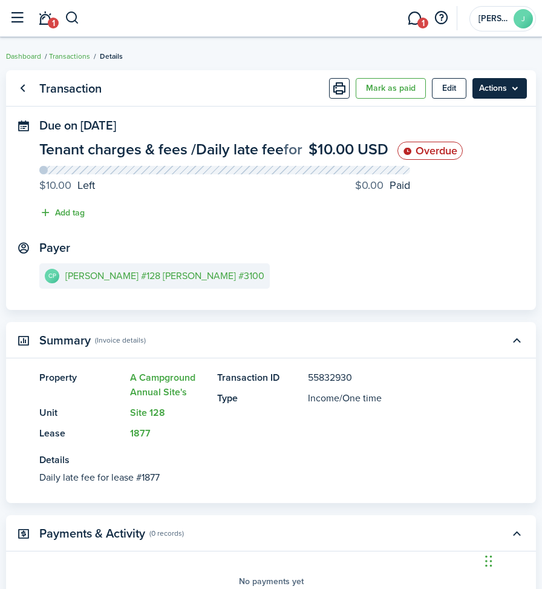
click at [488, 80] on menu-btn "Actions" at bounding box center [499, 88] width 54 height 21
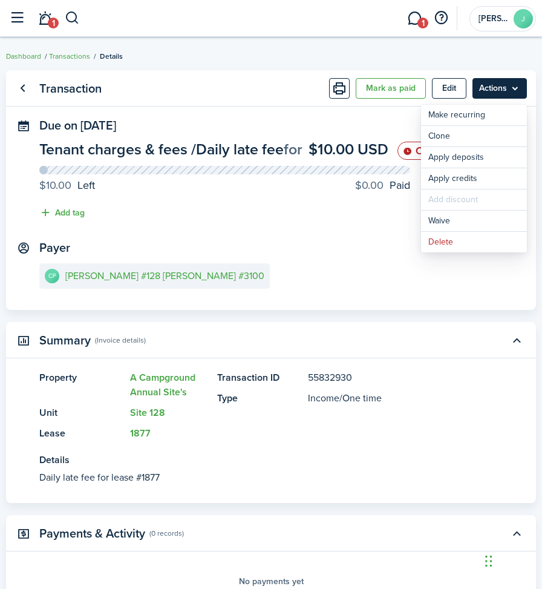
click at [488, 80] on menu-btn "Actions" at bounding box center [499, 88] width 54 height 21
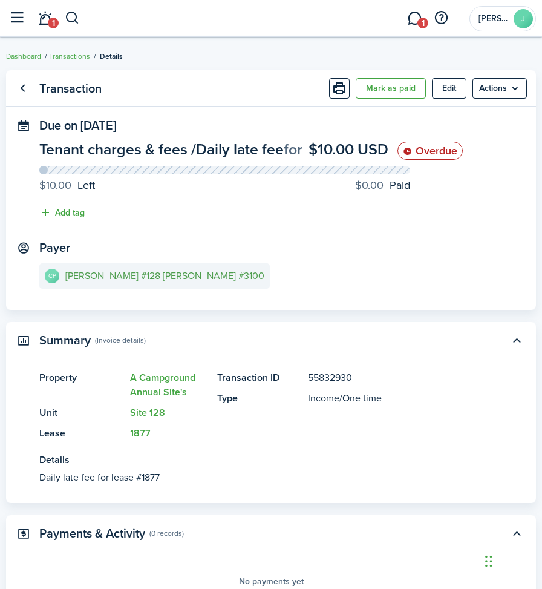
click at [121, 281] on e-details-info-title "[PERSON_NAME] #128 [PERSON_NAME] #3100" at bounding box center [164, 275] width 199 height 11
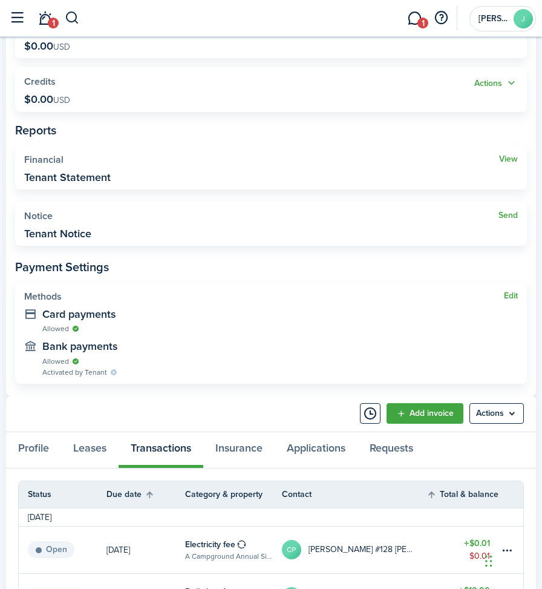
scroll to position [363, 0]
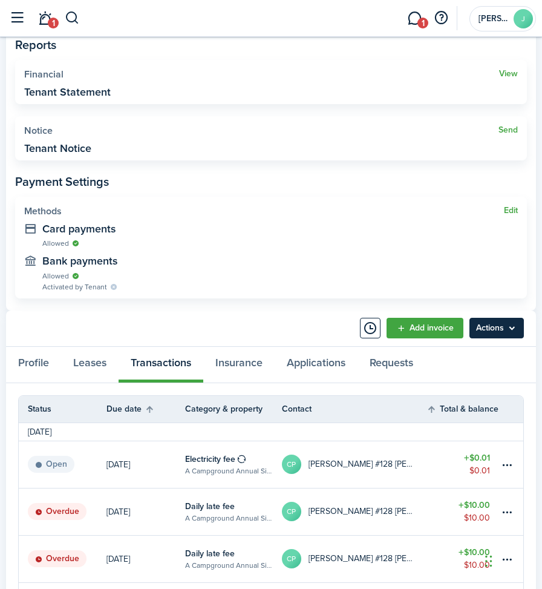
click at [495, 323] on menu-btn "Actions" at bounding box center [496, 328] width 54 height 21
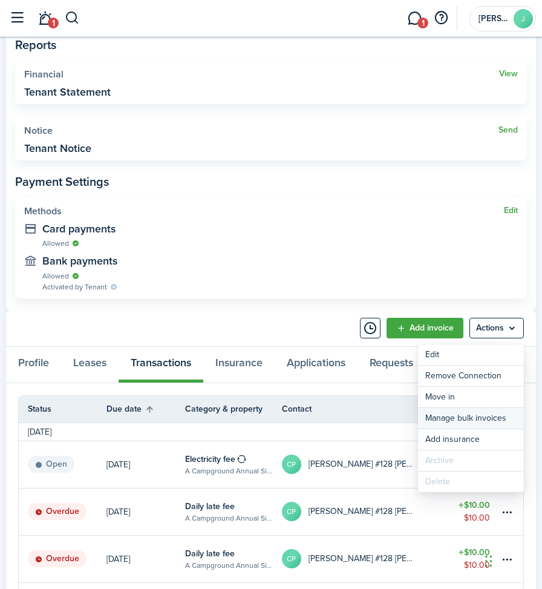
click at [446, 417] on link "Manage bulk invoices" at bounding box center [471, 418] width 106 height 21
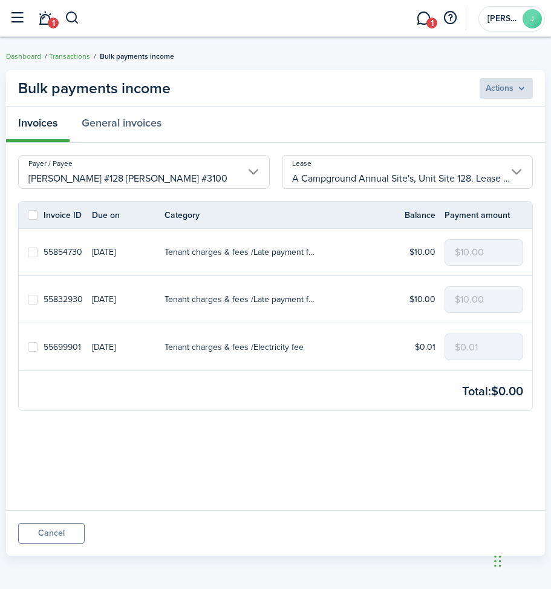
click at [28, 257] on link at bounding box center [31, 252] width 25 height 47
click at [33, 255] on label at bounding box center [33, 252] width 10 height 10
click at [28, 252] on input "checkbox" at bounding box center [27, 252] width 1 height 1
checkbox input "true"
click at [31, 301] on label at bounding box center [33, 300] width 10 height 10
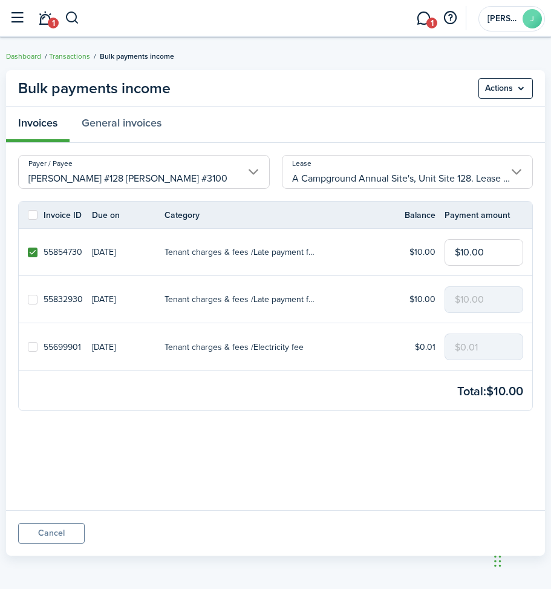
click at [28, 299] on input "checkbox" at bounding box center [27, 299] width 1 height 1
checkbox input "true"
click at [31, 347] on label at bounding box center [33, 347] width 10 height 10
click at [28, 347] on input "checkbox" at bounding box center [27, 347] width 1 height 1
checkbox input "true"
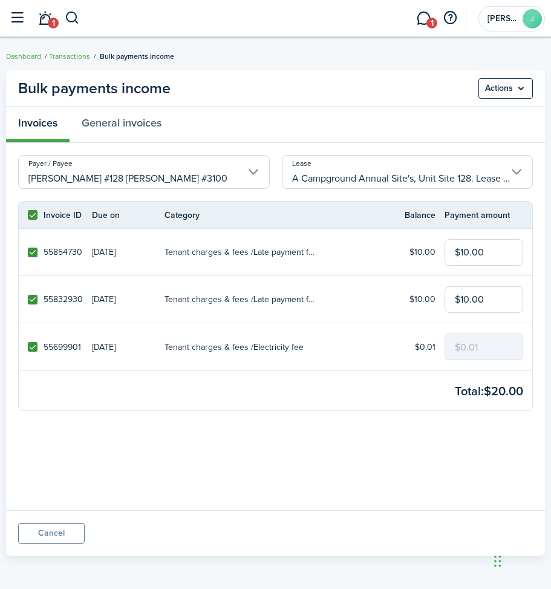
checkbox input "true"
click at [32, 346] on label at bounding box center [33, 347] width 10 height 10
click at [28, 347] on input "checkbox" at bounding box center [27, 347] width 1 height 1
checkbox input "false"
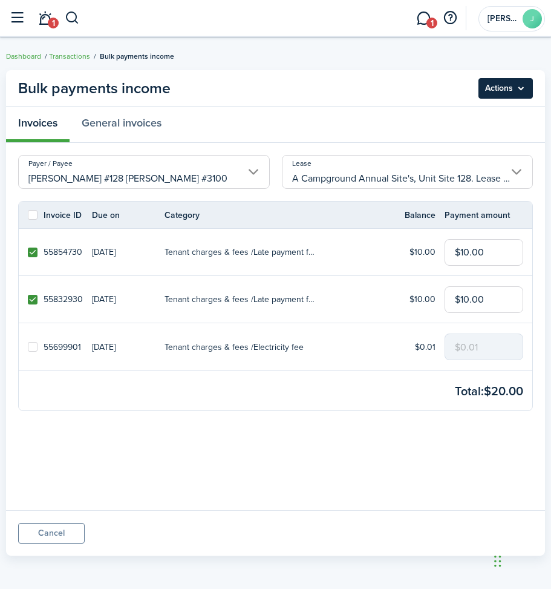
click at [505, 85] on menu-btn "Actions" at bounding box center [506, 88] width 54 height 21
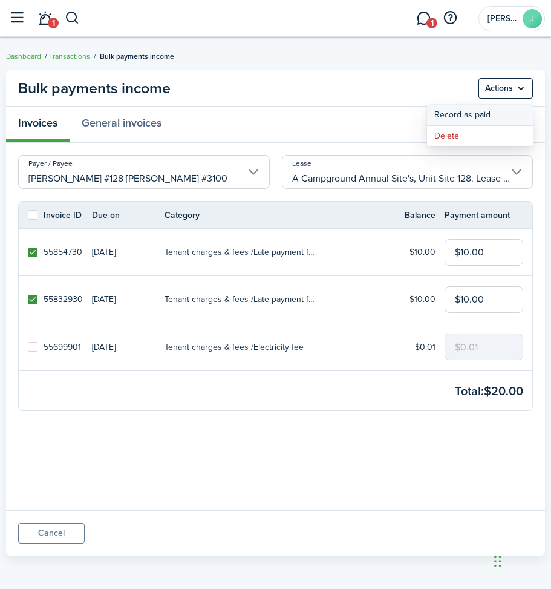
click at [470, 110] on button "Record as paid" at bounding box center [480, 115] width 106 height 21
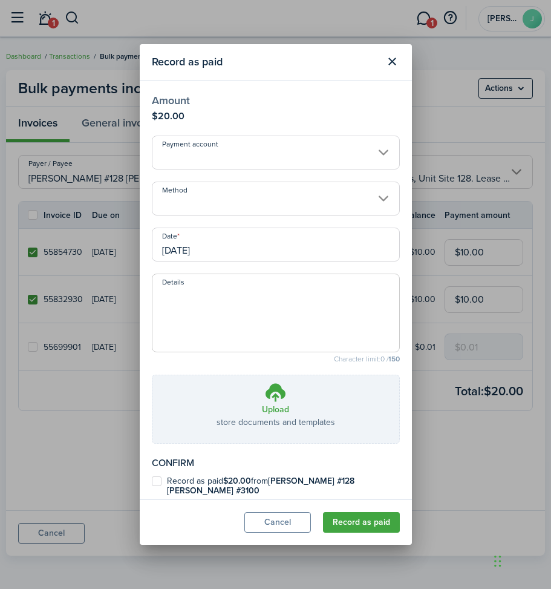
click at [221, 296] on textarea "Details" at bounding box center [275, 316] width 247 height 58
paste textarea "Part of $1052.51 CC payment JP"
click at [191, 192] on input "Method" at bounding box center [276, 198] width 248 height 34
type textarea "Part of $1052.51 CC payment JP"
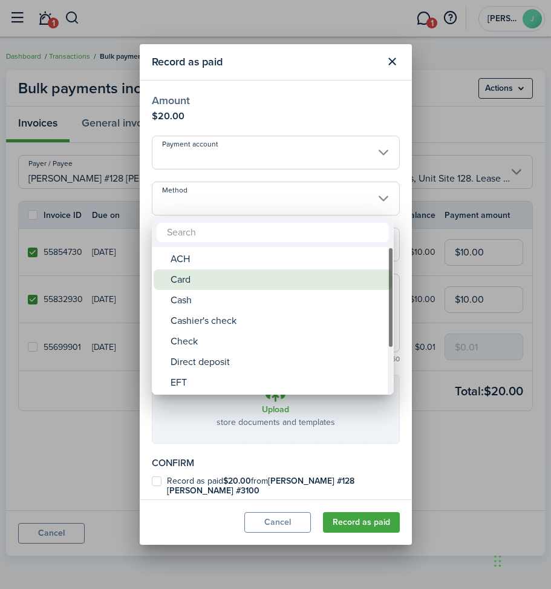
click at [206, 275] on div "Card" at bounding box center [278, 279] width 214 height 21
type input "Card"
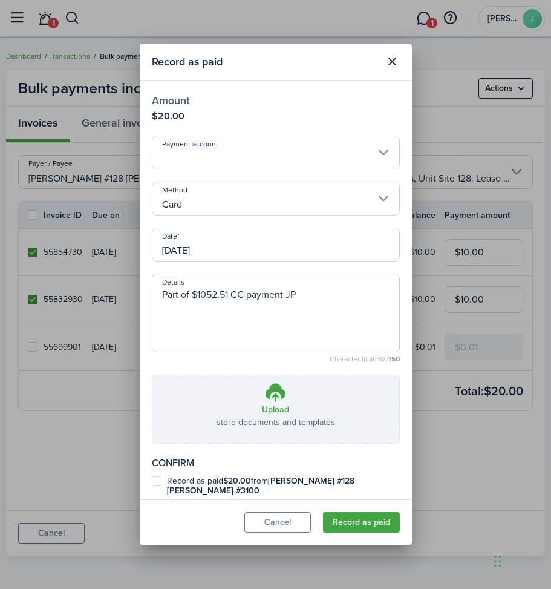
click at [157, 481] on label "Record as paid $20.00 from [PERSON_NAME] #128 [PERSON_NAME] #3100" at bounding box center [276, 485] width 248 height 19
click at [152, 485] on input "Record as paid $20.00 from [PERSON_NAME] #128 [PERSON_NAME] #3100" at bounding box center [151, 485] width 1 height 1
checkbox input "true"
click at [346, 521] on button "Record as paid" at bounding box center [361, 522] width 77 height 21
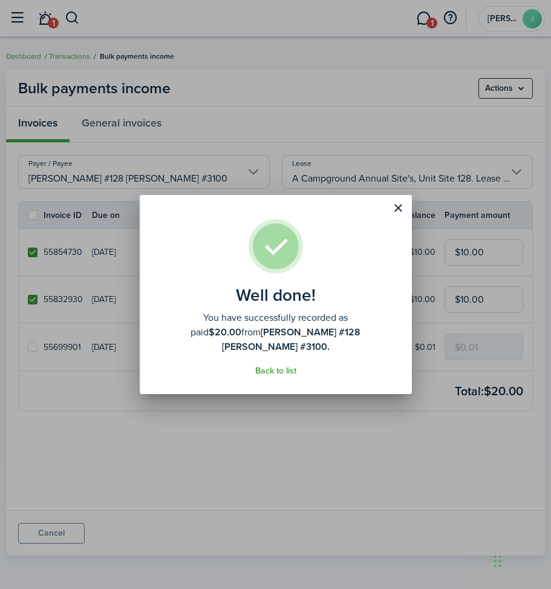
click at [263, 359] on assembled-view "Well done! You have successfully recorded as paid $20.00 from [PERSON_NAME] #12…" at bounding box center [276, 297] width 236 height 157
click at [398, 211] on button "Close modal" at bounding box center [398, 208] width 21 height 21
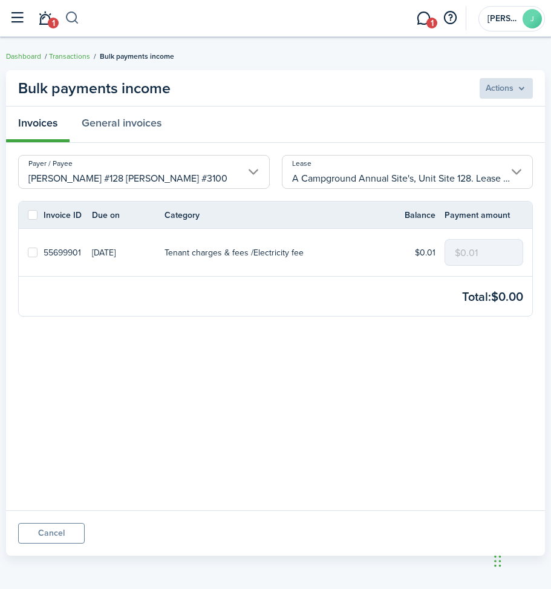
click at [68, 14] on button "button" at bounding box center [72, 18] width 15 height 21
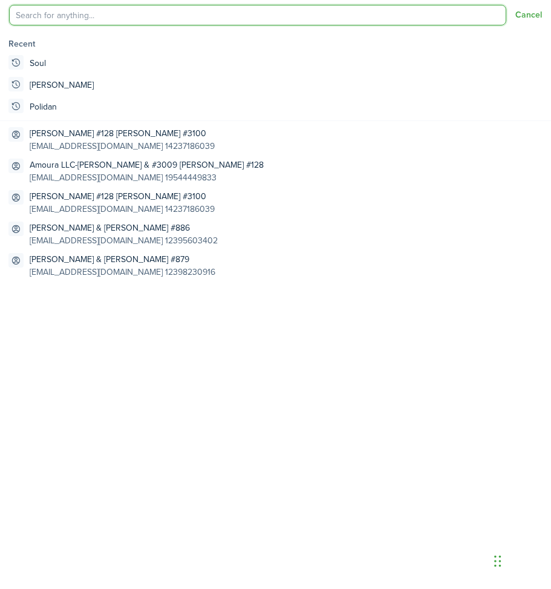
click at [81, 13] on input "search" at bounding box center [257, 15] width 497 height 21
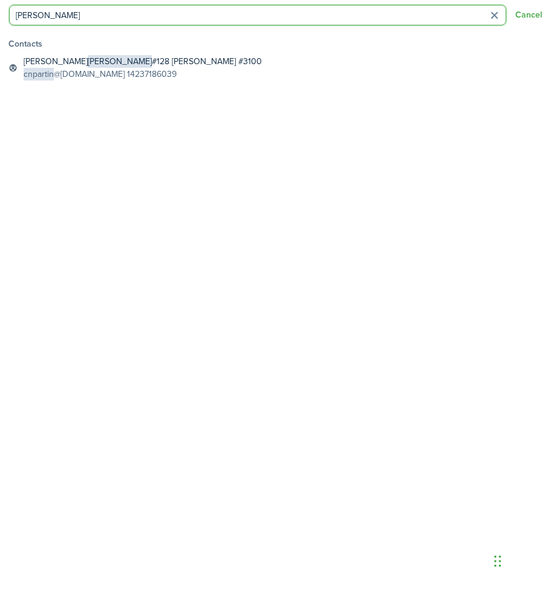
type input "[PERSON_NAME]"
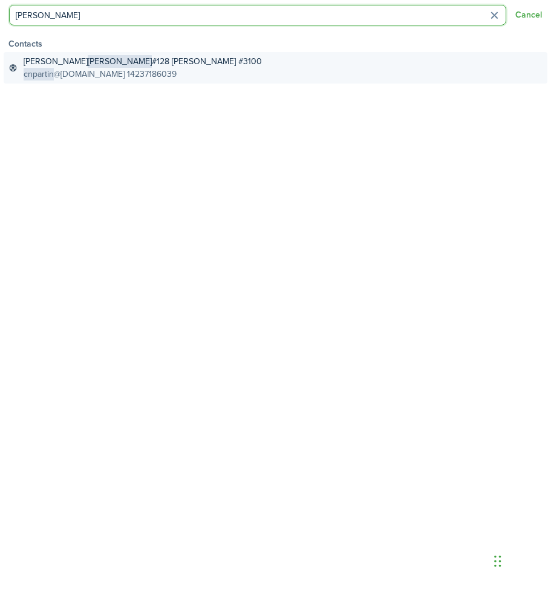
click at [88, 65] on span "[PERSON_NAME]" at bounding box center [120, 61] width 64 height 13
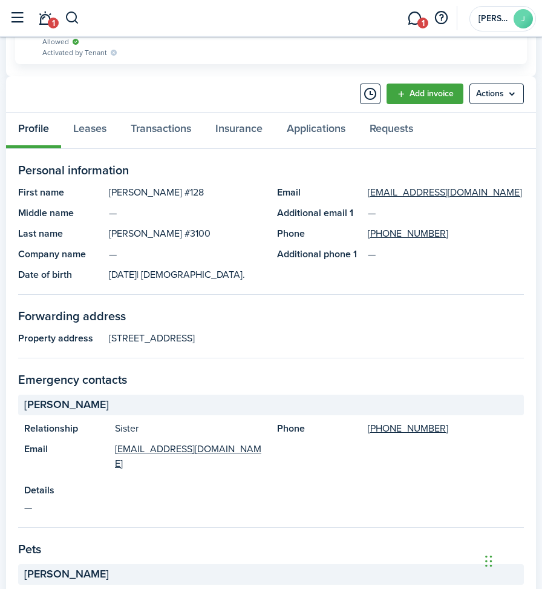
scroll to position [544, 0]
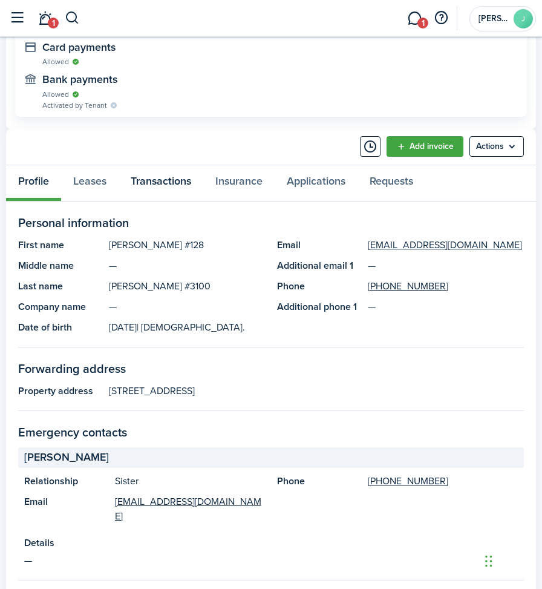
click at [178, 183] on link "Transactions" at bounding box center [161, 183] width 85 height 36
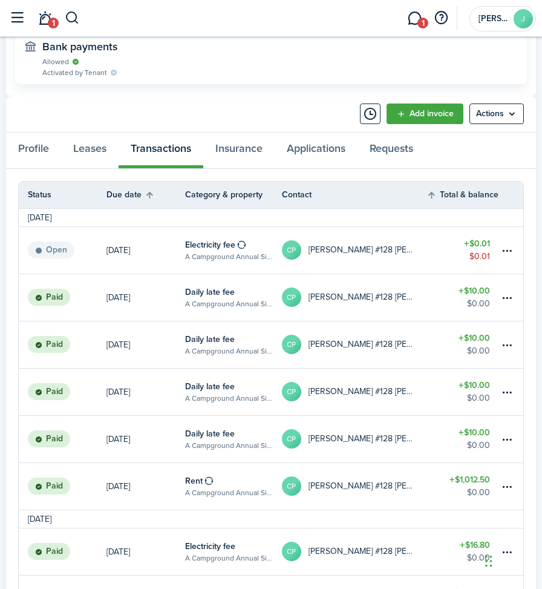
scroll to position [605, 0]
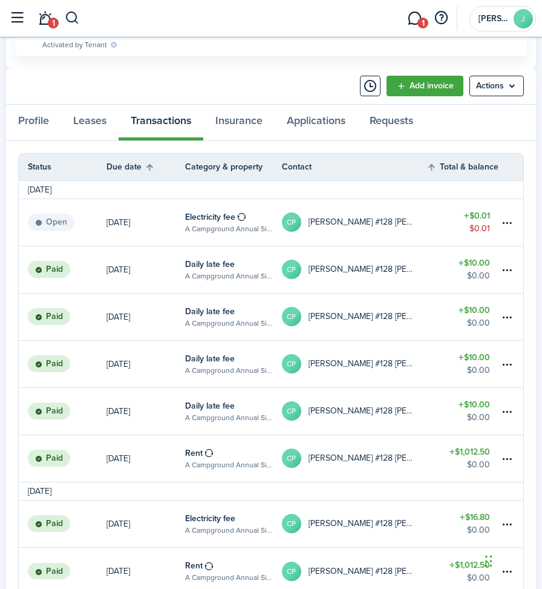
click at [480, 269] on table-amount-description "$0.00" at bounding box center [478, 275] width 23 height 13
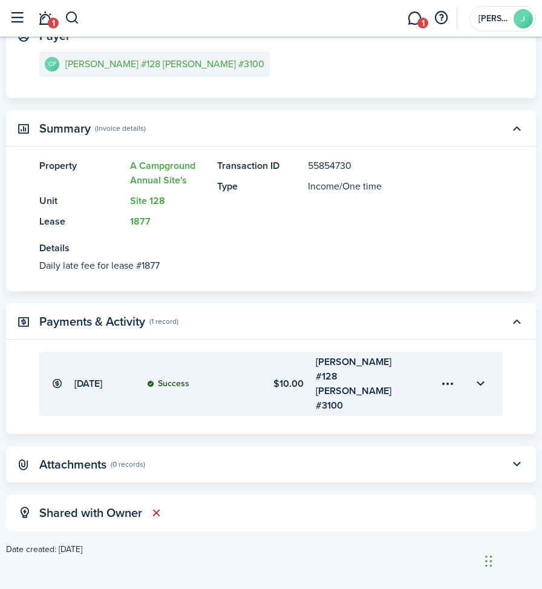
scroll to position [197, 0]
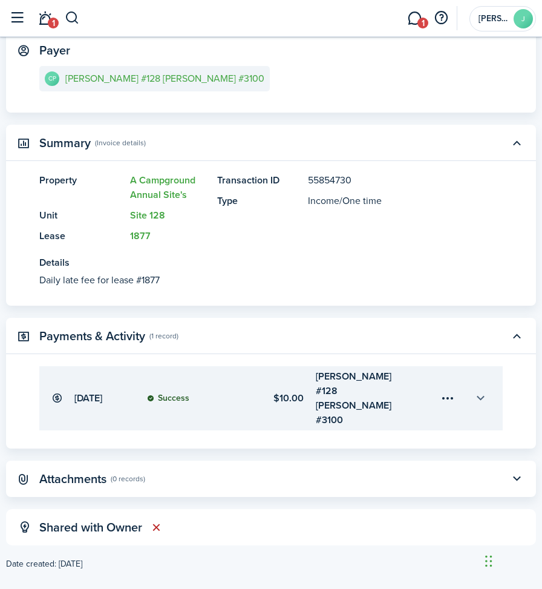
click at [480, 390] on button "button" at bounding box center [480, 398] width 21 height 21
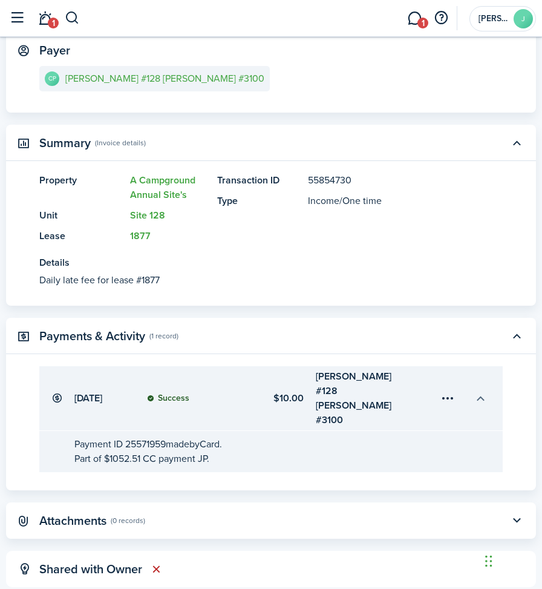
click at [480, 390] on button "button" at bounding box center [480, 398] width 21 height 21
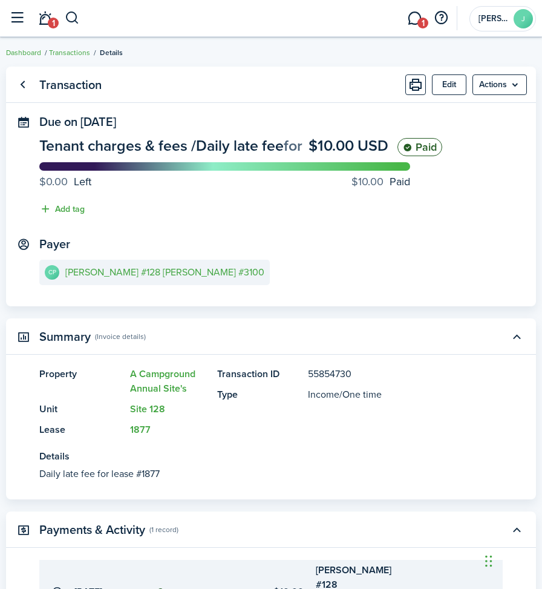
scroll to position [0, 0]
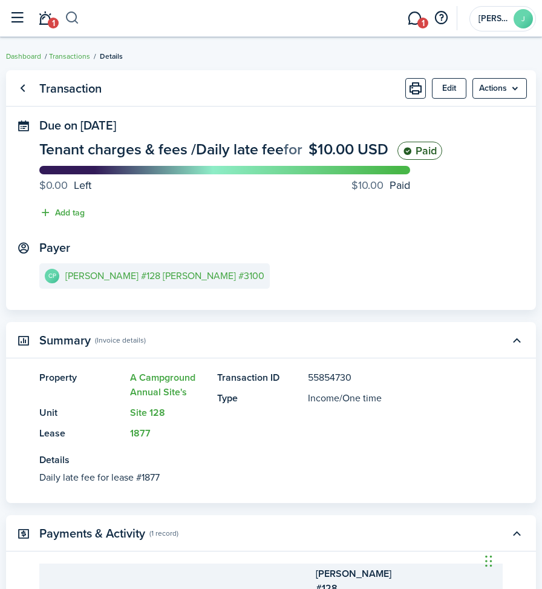
click at [70, 19] on button "button" at bounding box center [72, 18] width 15 height 21
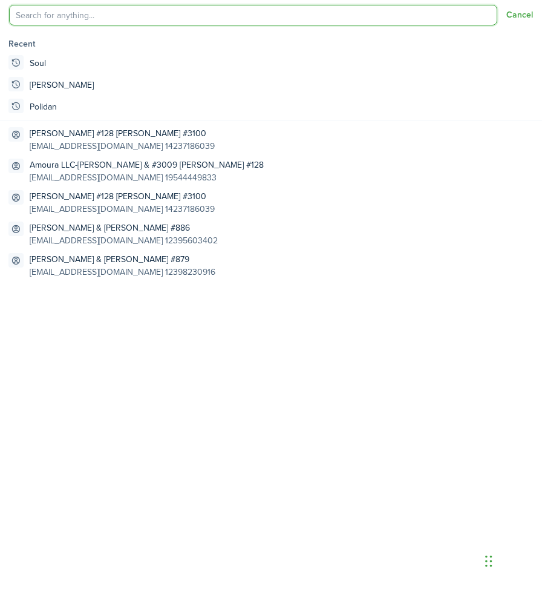
click at [70, 19] on input "search" at bounding box center [253, 15] width 488 height 21
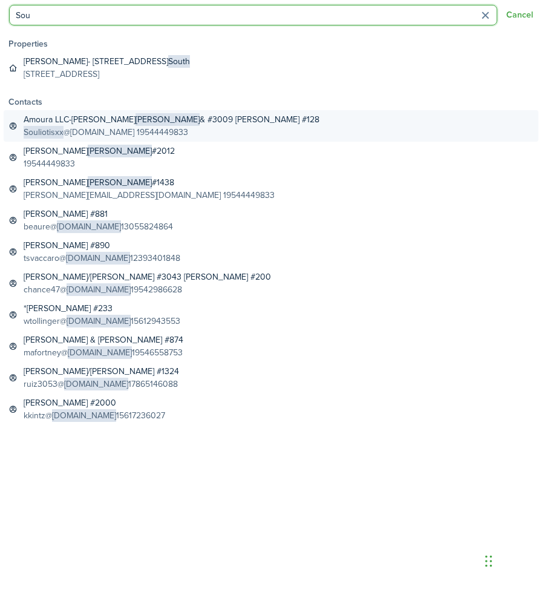
type input "Sou"
click at [64, 123] on global-search-item-title "Amoura LLC-[PERSON_NAME] & #3009 [PERSON_NAME] #128" at bounding box center [172, 119] width 296 height 13
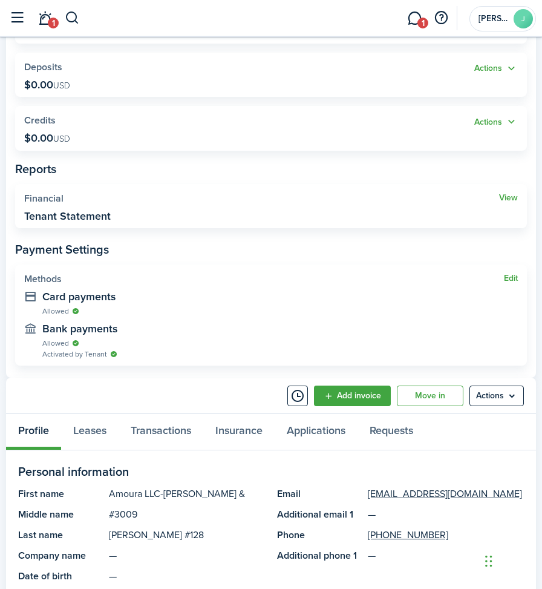
scroll to position [242, 0]
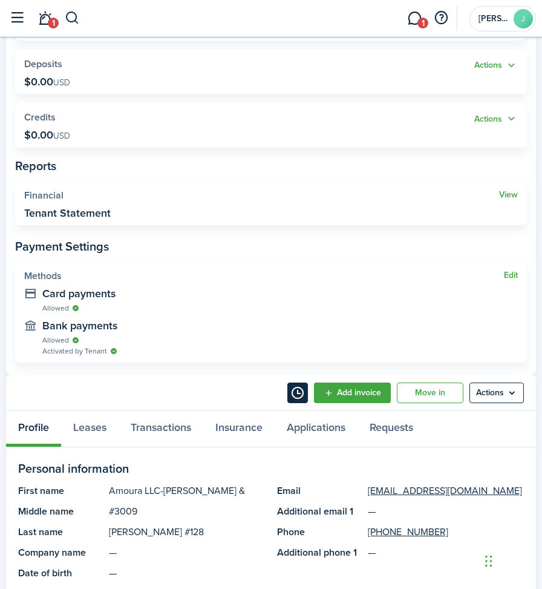
click at [291, 394] on button "Timeline" at bounding box center [297, 392] width 21 height 21
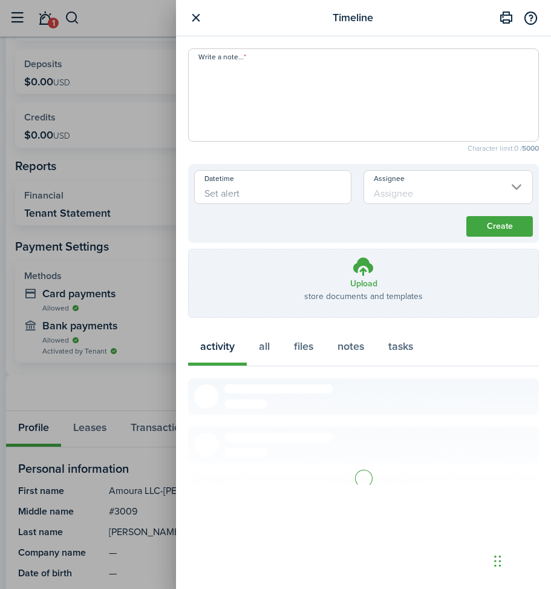
click at [221, 100] on textarea "Write a note..." at bounding box center [364, 98] width 350 height 73
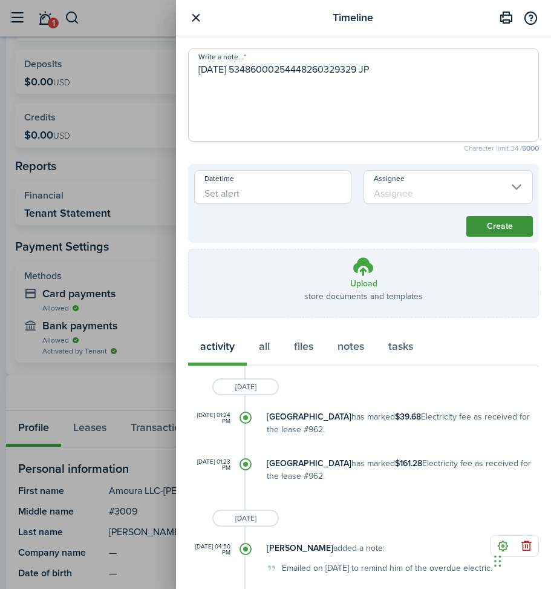
type textarea "[DATE] 53486000254448260329329 JP"
click at [468, 223] on button "Create" at bounding box center [499, 226] width 67 height 21
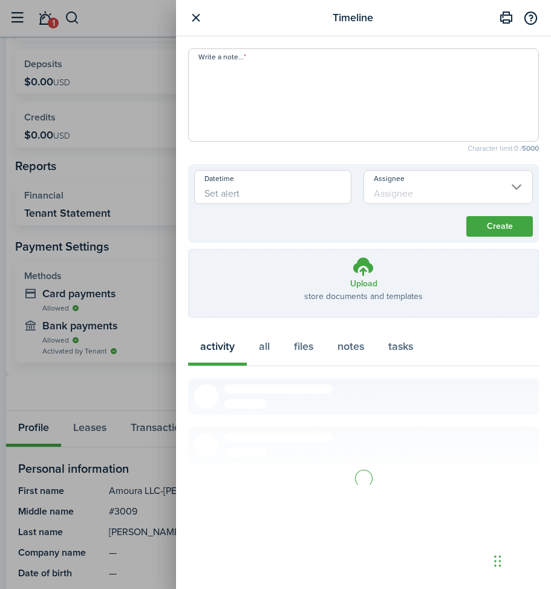
click at [196, 17] on button "button" at bounding box center [195, 17] width 15 height 15
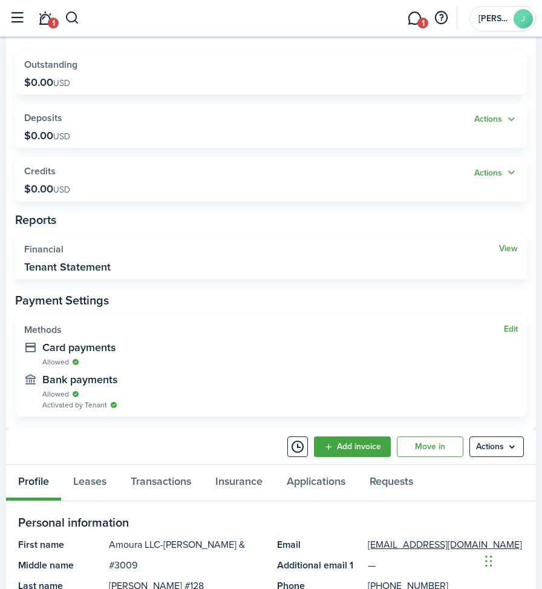
scroll to position [121, 0]
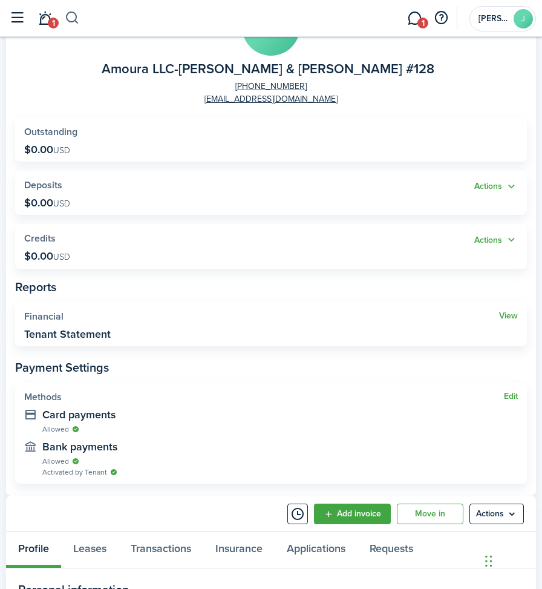
click at [74, 18] on button "button" at bounding box center [72, 18] width 15 height 21
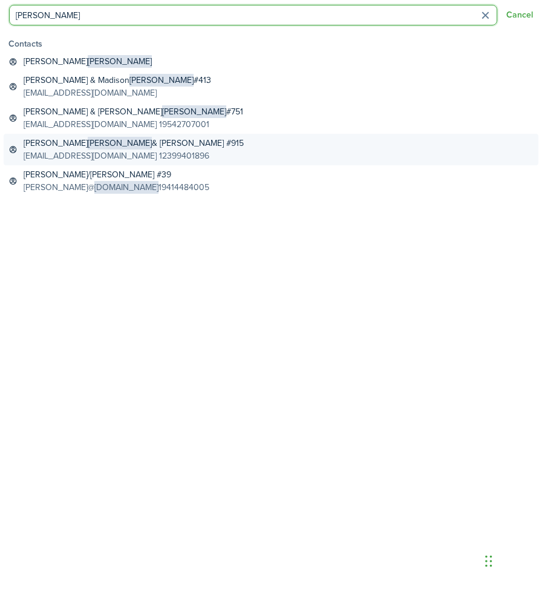
type input "[PERSON_NAME]"
click at [126, 149] on global-search-item-title "[PERSON_NAME] & [PERSON_NAME] #915" at bounding box center [134, 143] width 220 height 13
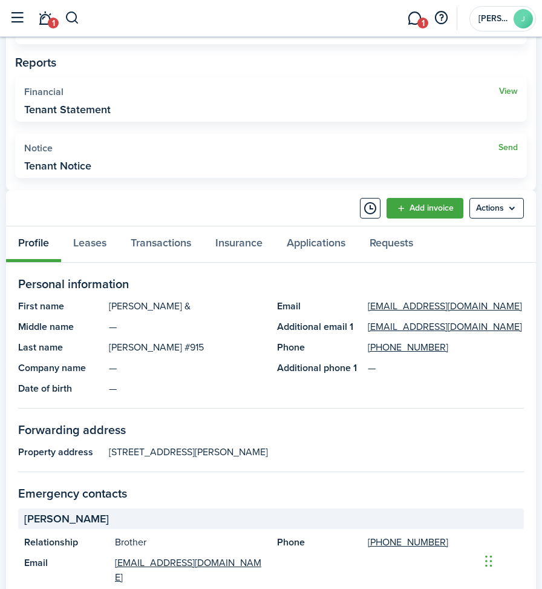
scroll to position [423, 0]
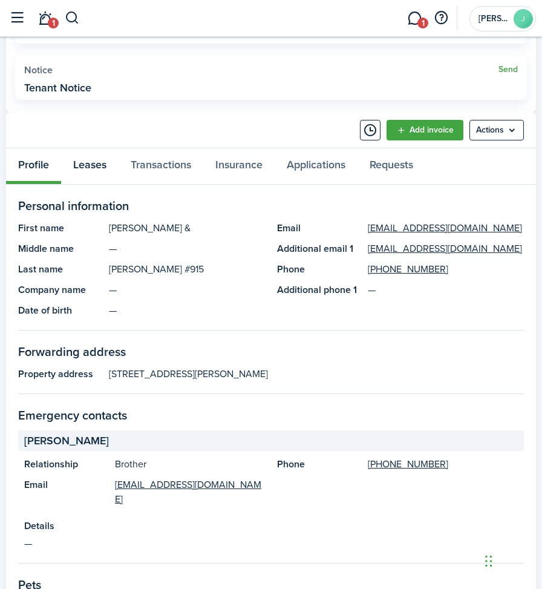
click at [95, 166] on link "Leases" at bounding box center [89, 166] width 57 height 36
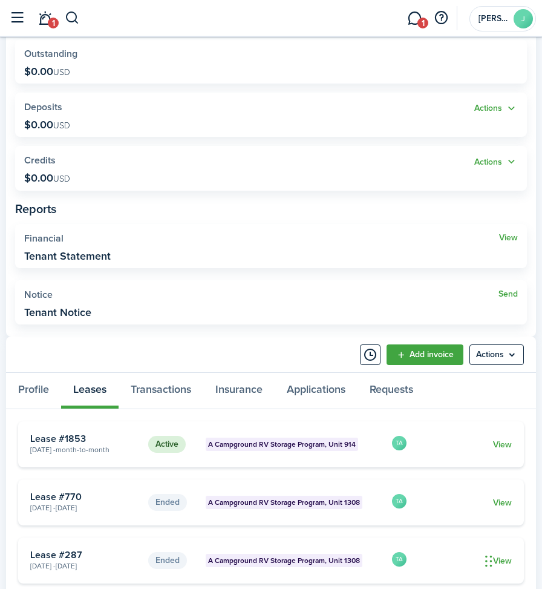
scroll to position [264, 0]
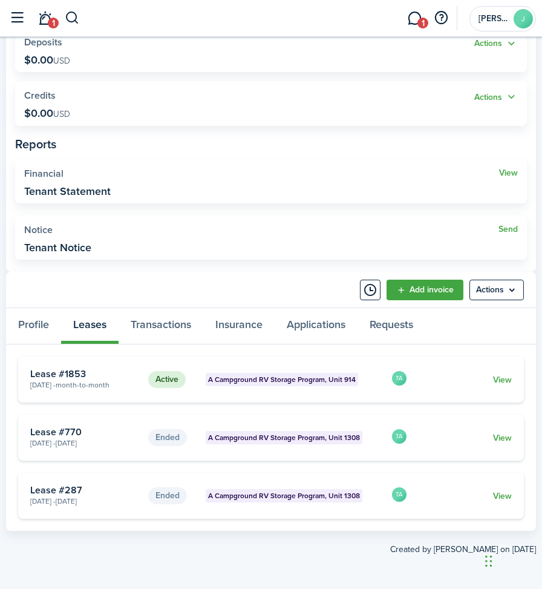
click at [503, 375] on link "View" at bounding box center [502, 379] width 19 height 13
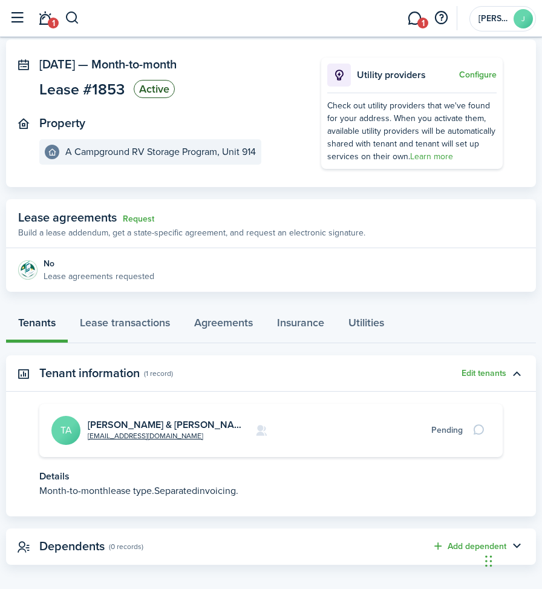
scroll to position [69, 0]
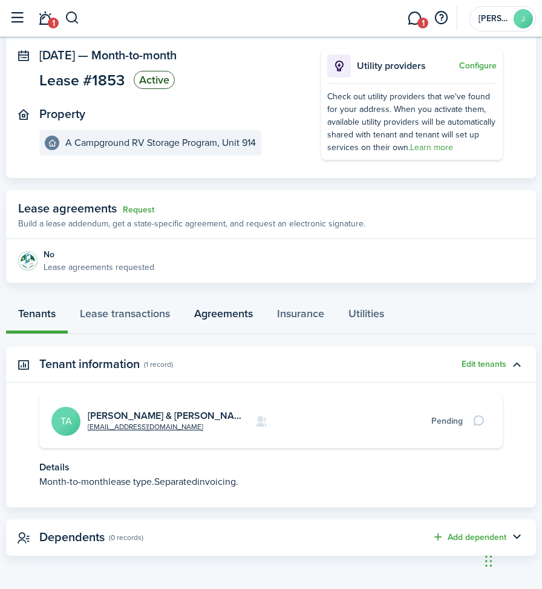
click at [208, 316] on link "Agreements" at bounding box center [223, 316] width 83 height 36
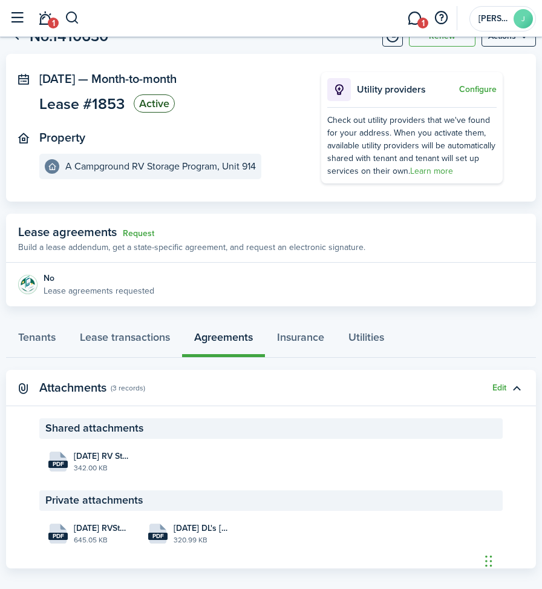
scroll to position [58, 0]
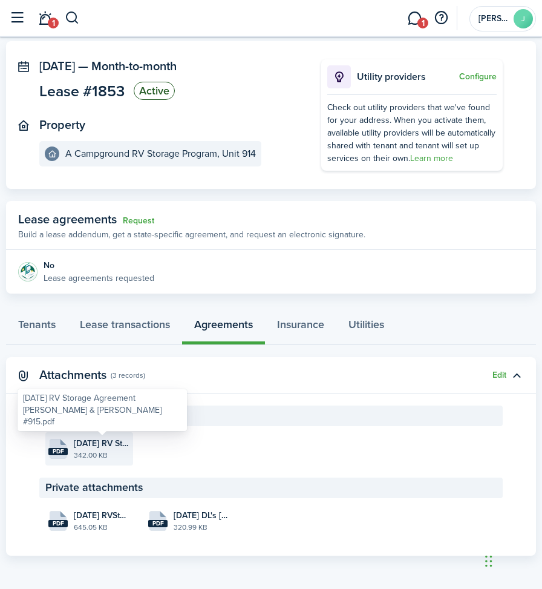
click at [96, 440] on span "[DATE] RV Storage Agreement [PERSON_NAME] & [PERSON_NAME] #915.pdf" at bounding box center [102, 443] width 56 height 13
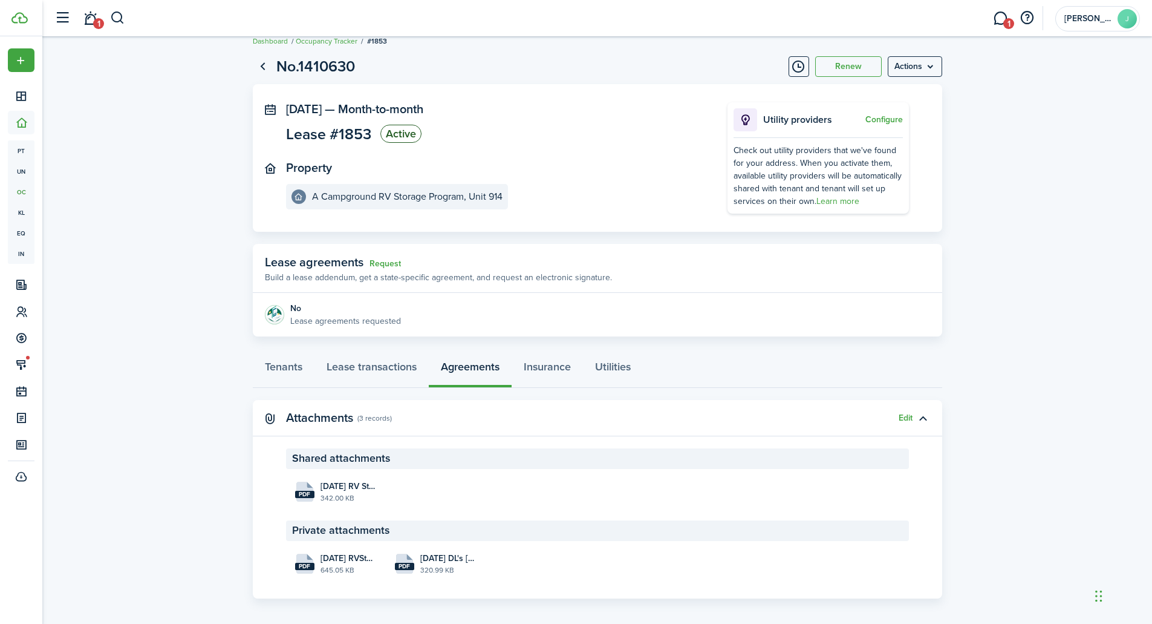
scroll to position [23, 0]
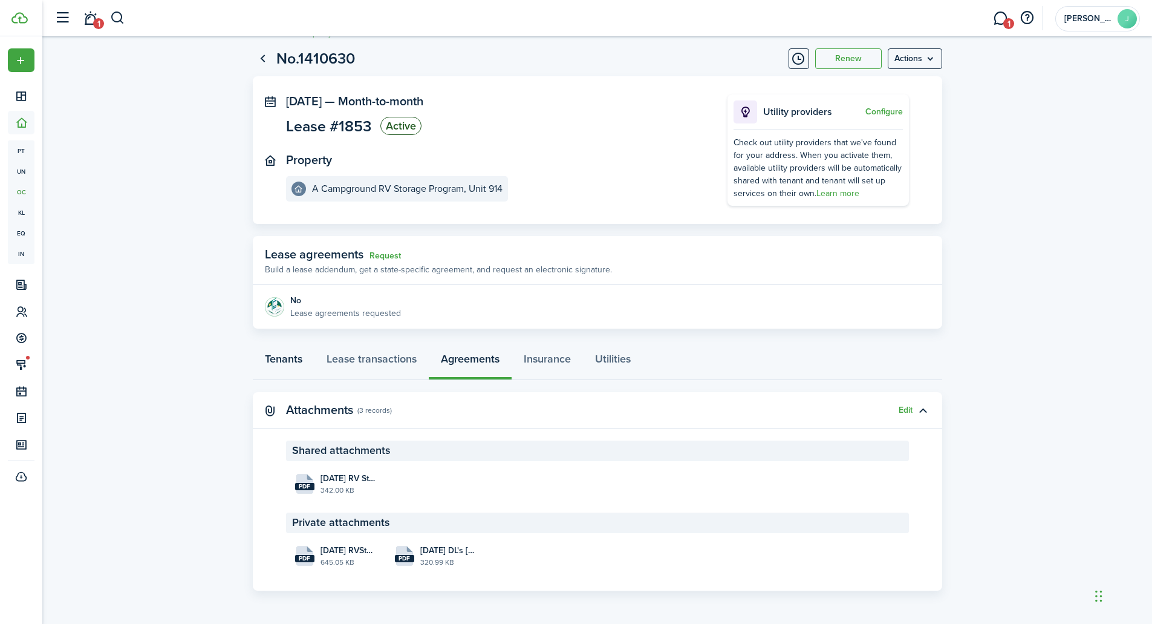
click at [279, 355] on link "Tenants" at bounding box center [284, 362] width 62 height 36
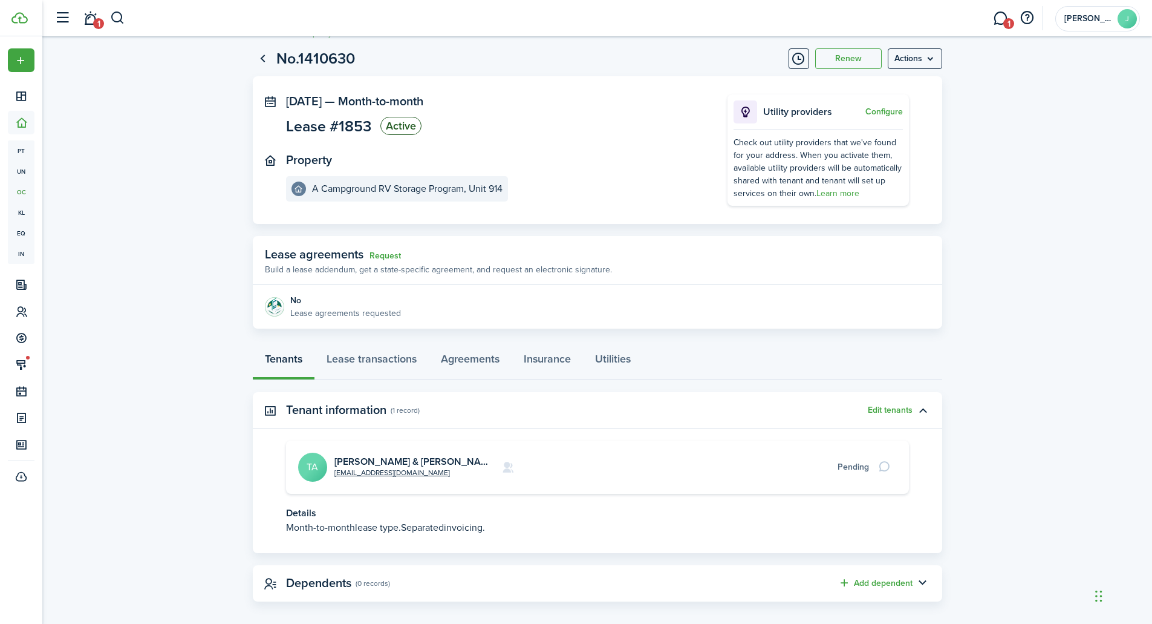
scroll to position [34, 0]
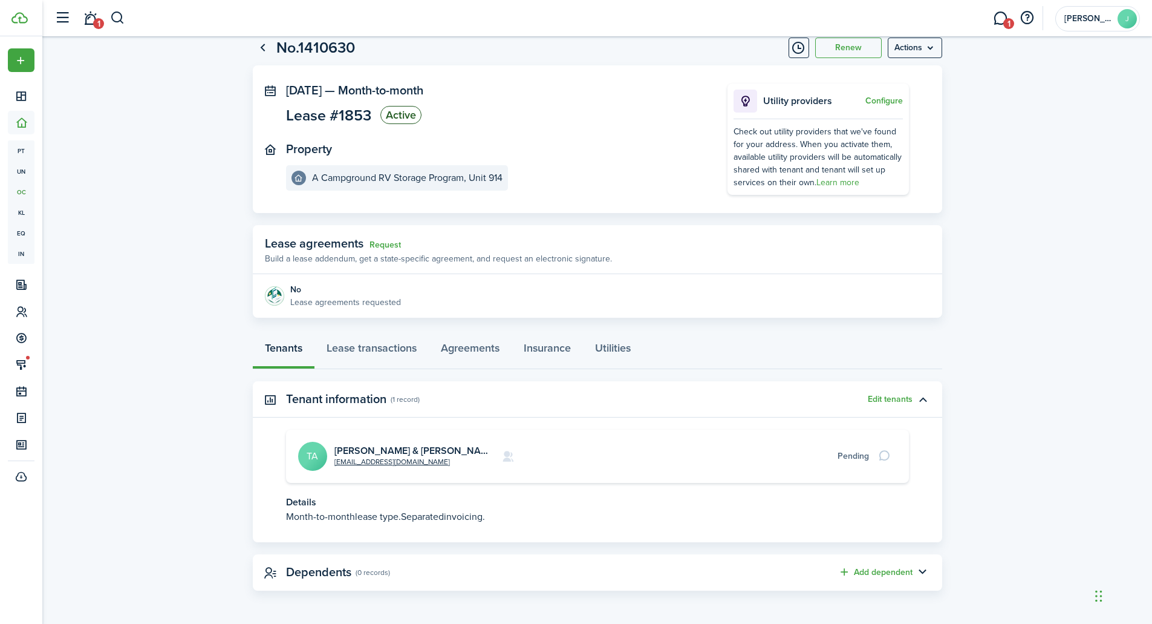
click at [354, 447] on link "[PERSON_NAME] & [PERSON_NAME] #915" at bounding box center [428, 450] width 186 height 14
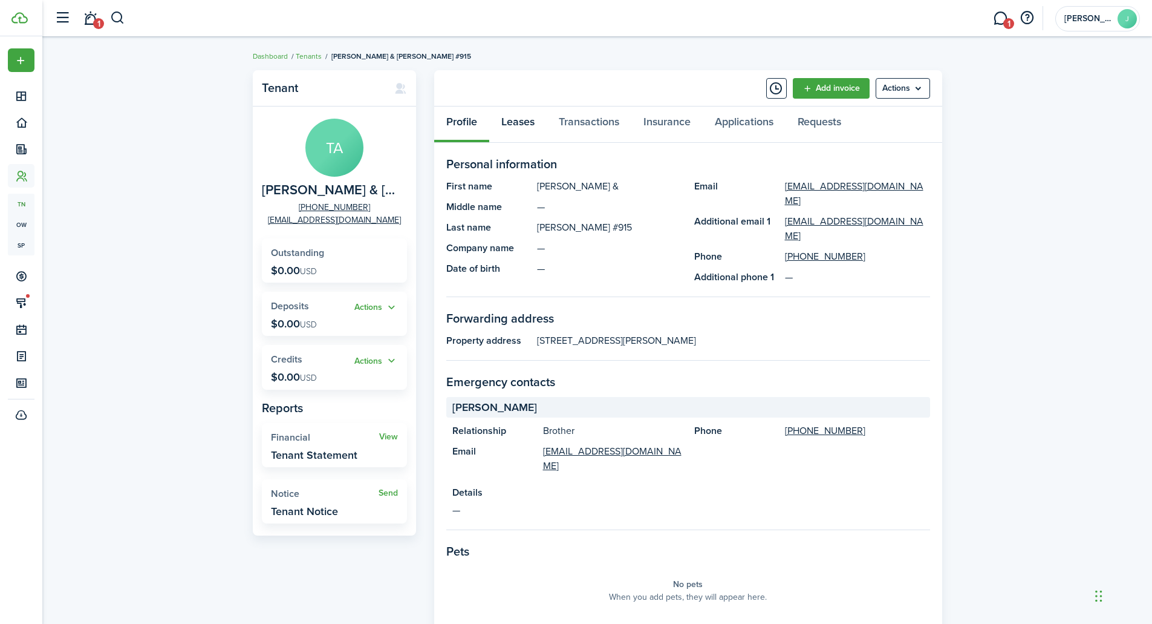
click at [519, 125] on link "Leases" at bounding box center [517, 124] width 57 height 36
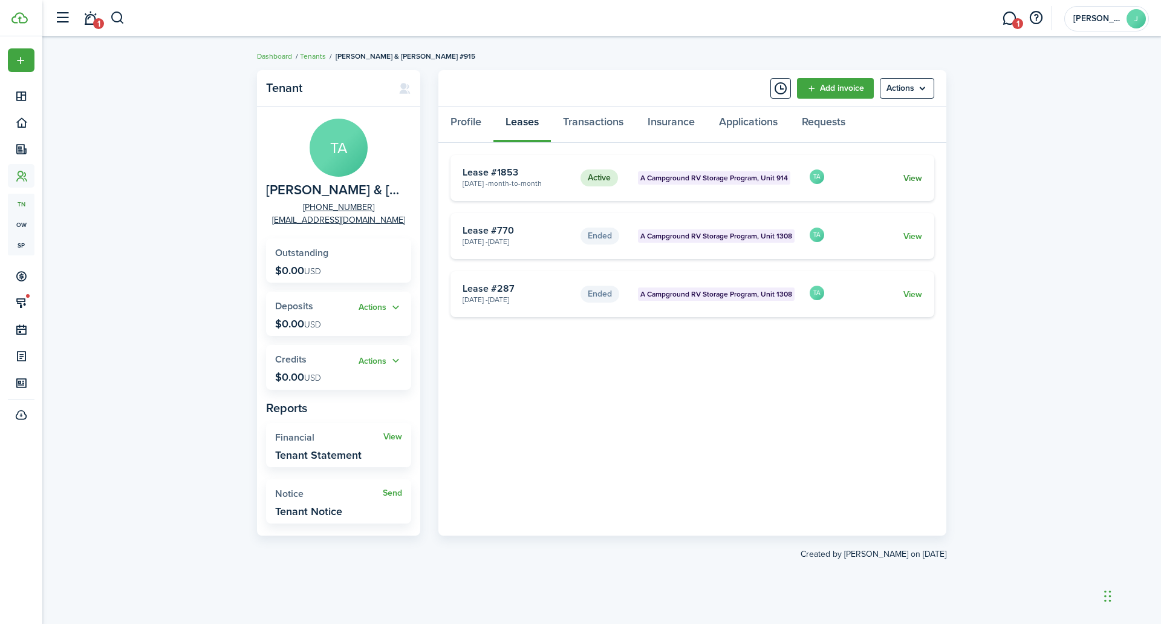
click at [910, 175] on link "View" at bounding box center [913, 178] width 19 height 13
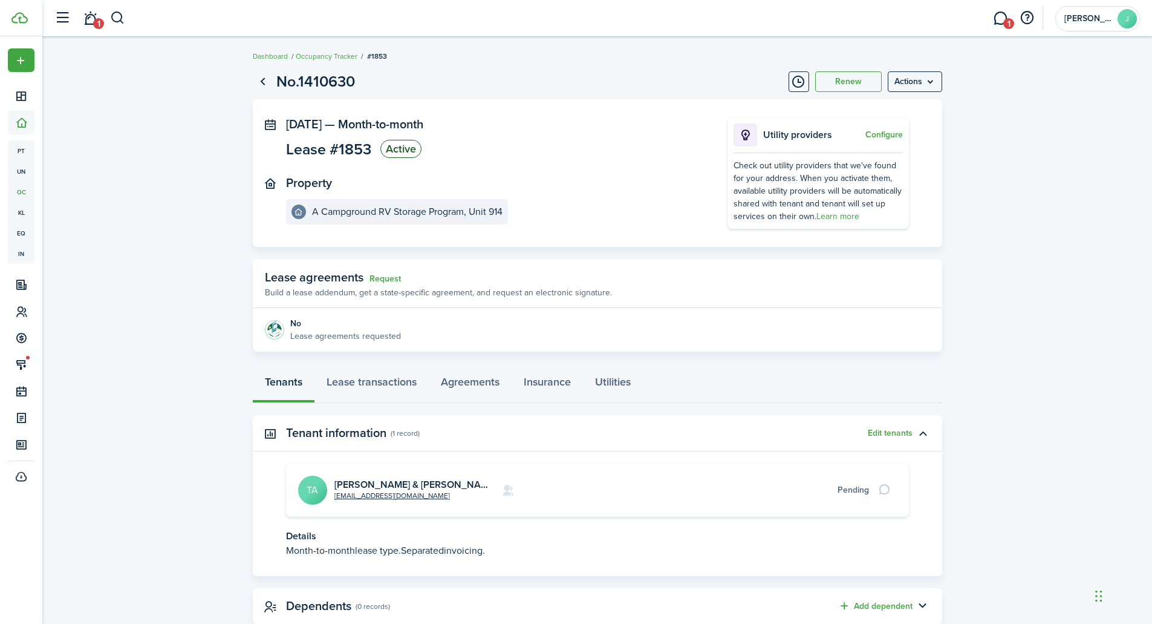
click at [552, 206] on panel-main-section "Property A Campground RV Storage Program, Unit 914" at bounding box center [488, 200] width 405 height 48
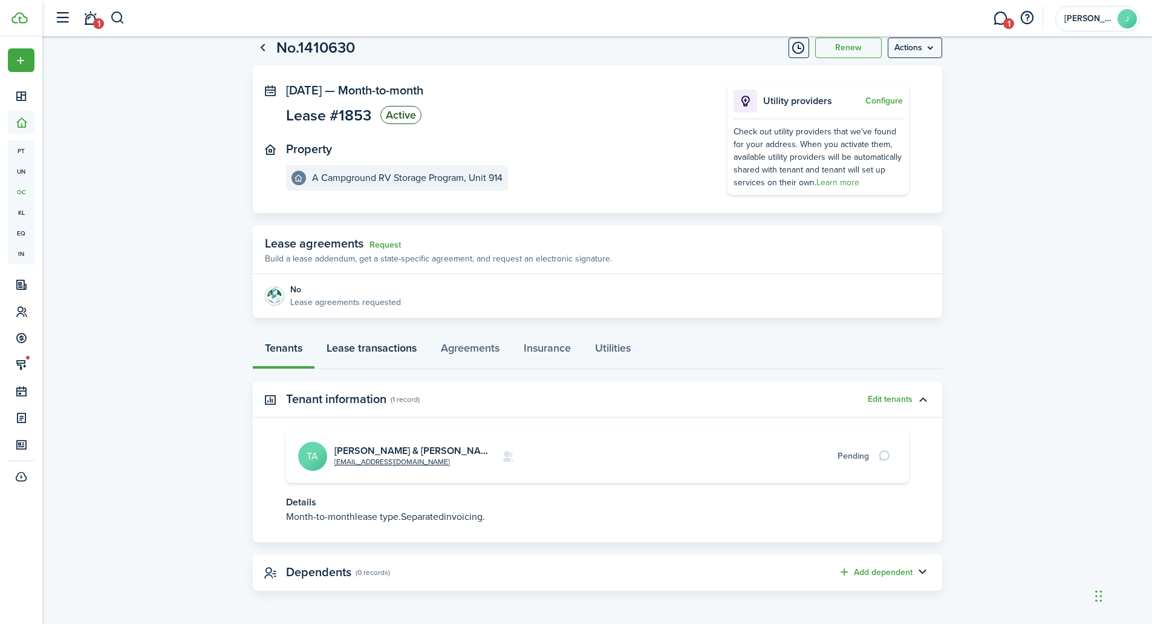
click at [393, 349] on link "Lease transactions" at bounding box center [372, 351] width 114 height 36
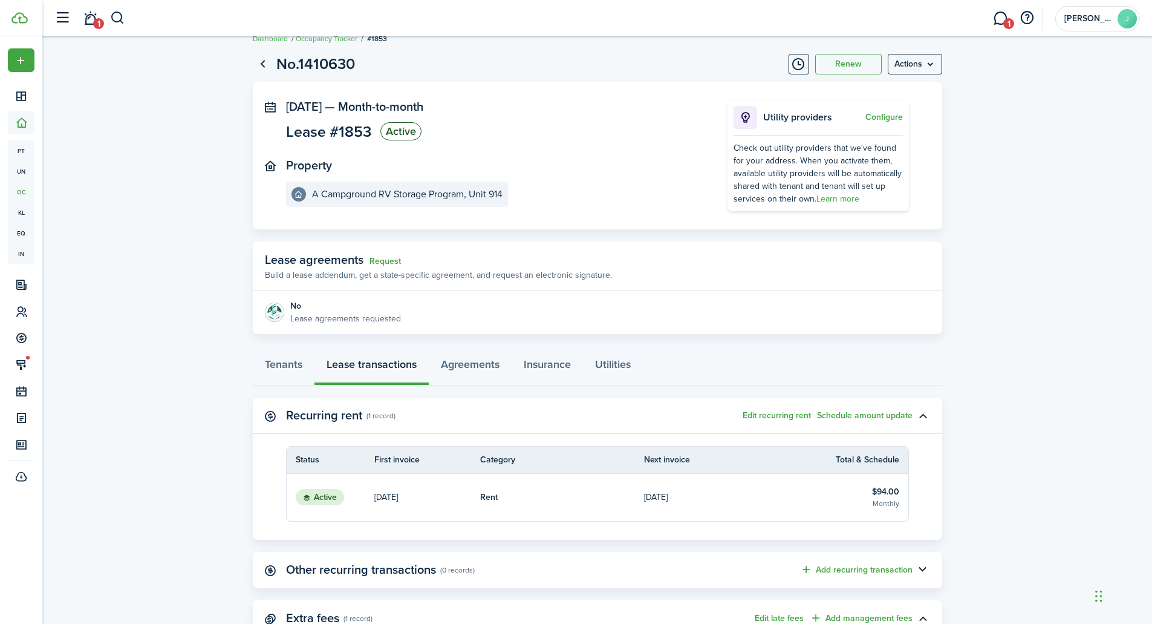
scroll to position [135, 0]
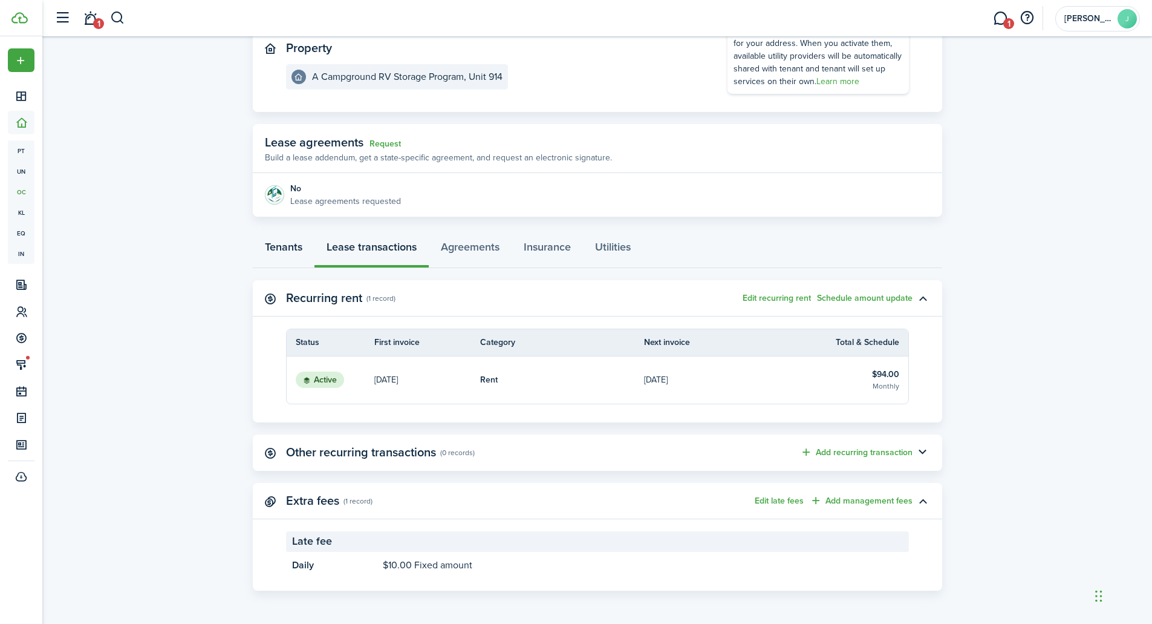
click at [287, 250] on link "Tenants" at bounding box center [284, 250] width 62 height 36
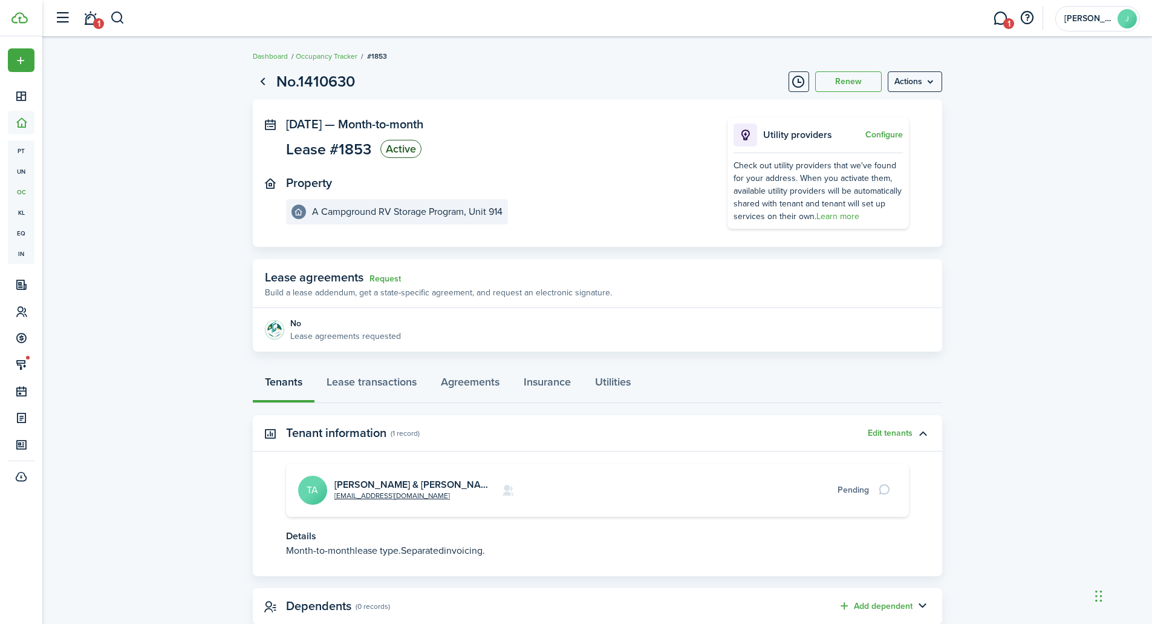
scroll to position [34, 0]
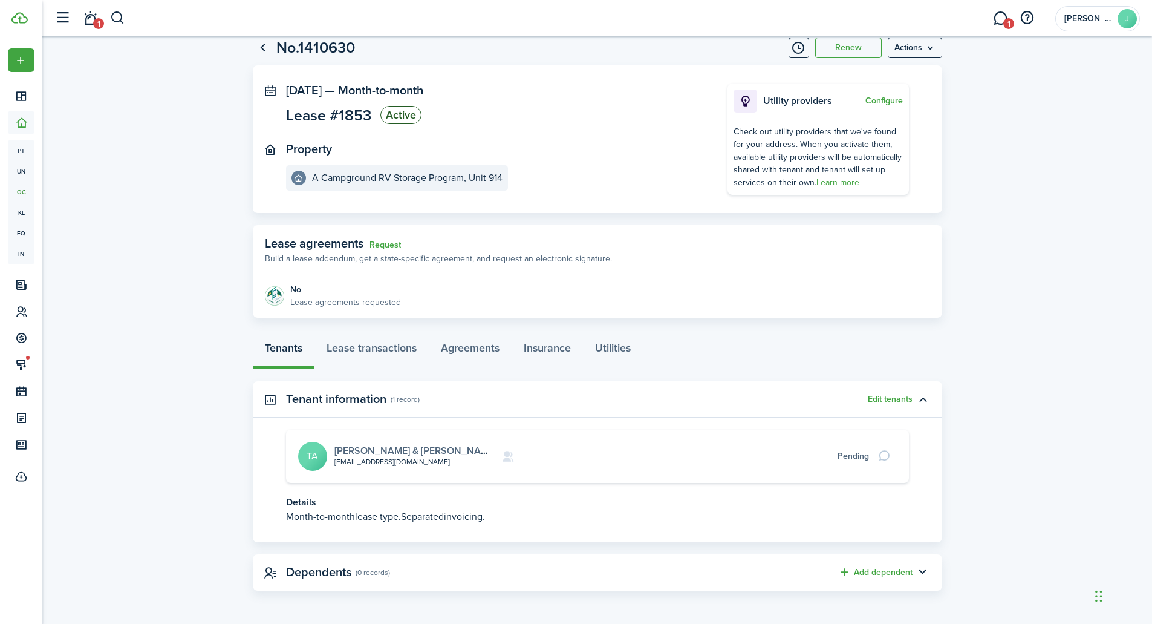
click at [387, 448] on link "[PERSON_NAME] & [PERSON_NAME] #915" at bounding box center [428, 450] width 186 height 14
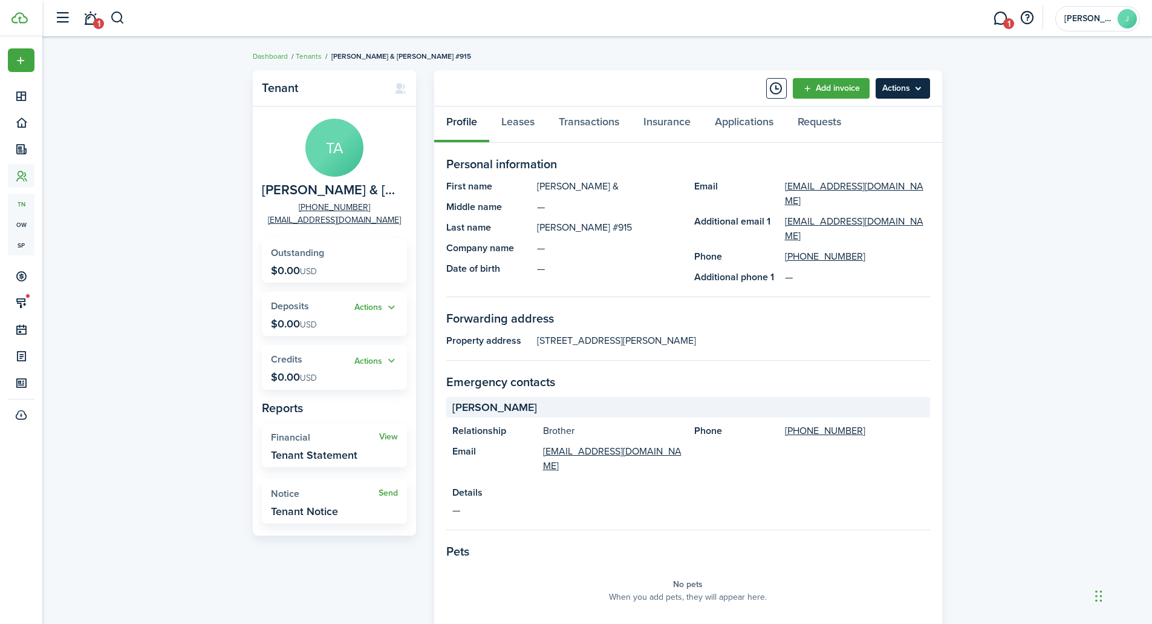
click at [886, 92] on menu-btn "Actions" at bounding box center [903, 88] width 54 height 21
click at [998, 186] on div "Tenant TA [PERSON_NAME] & [PERSON_NAME] #915 [PHONE_NUMBER] [EMAIL_ADDRESS][DOM…" at bounding box center [597, 475] width 1110 height 822
click at [523, 120] on link "Leases" at bounding box center [517, 124] width 57 height 36
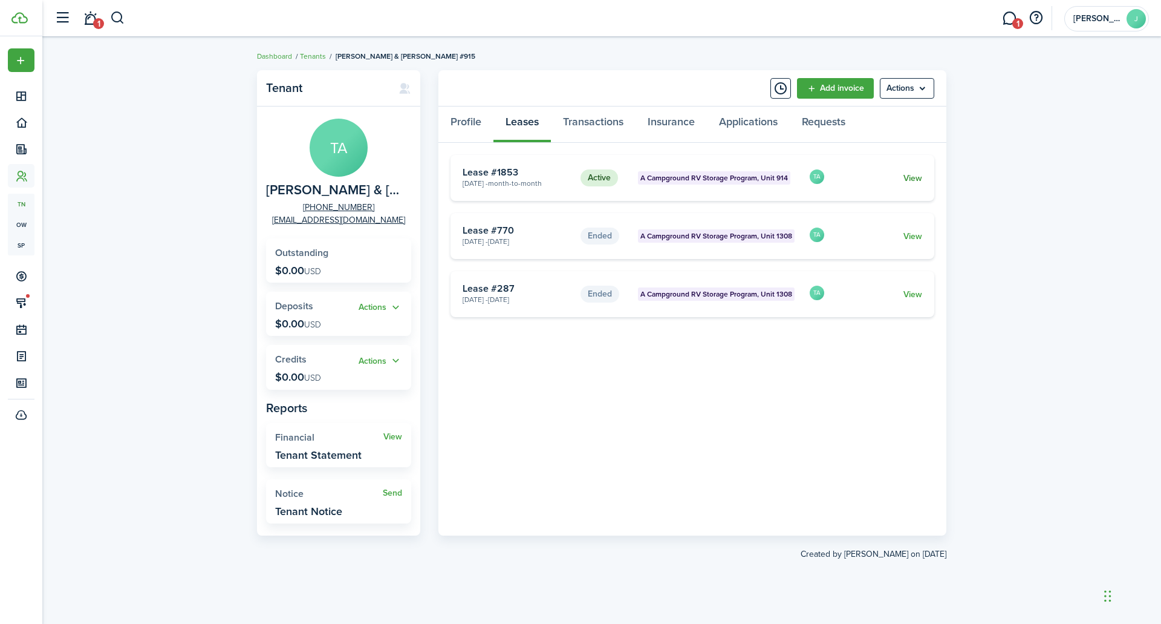
click at [914, 177] on link "View" at bounding box center [913, 178] width 19 height 13
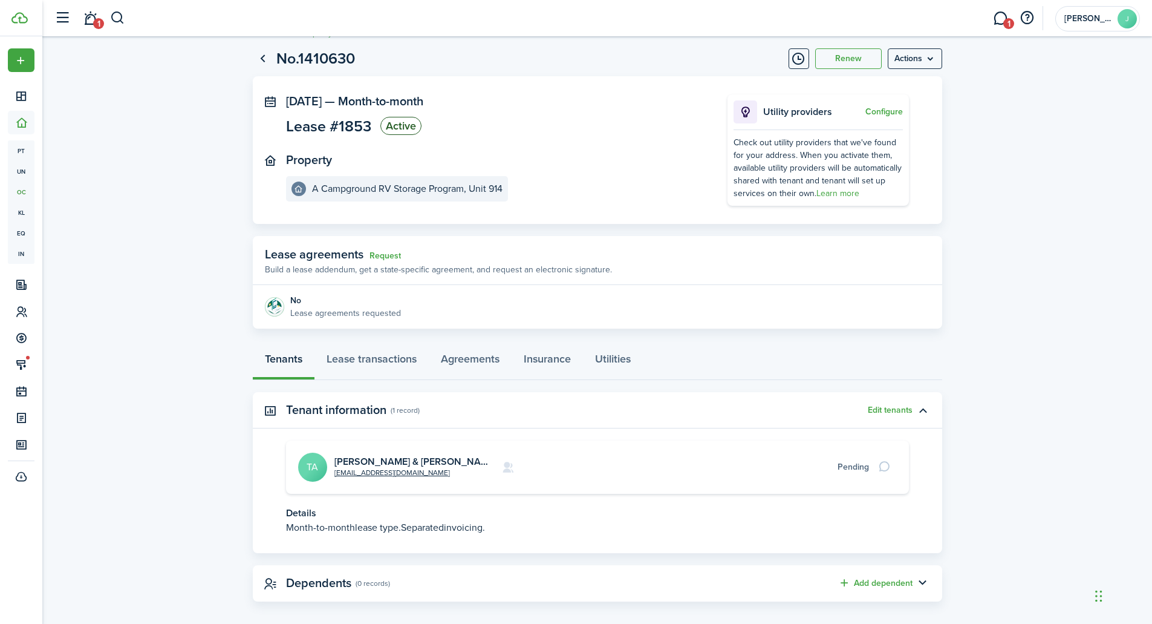
scroll to position [34, 0]
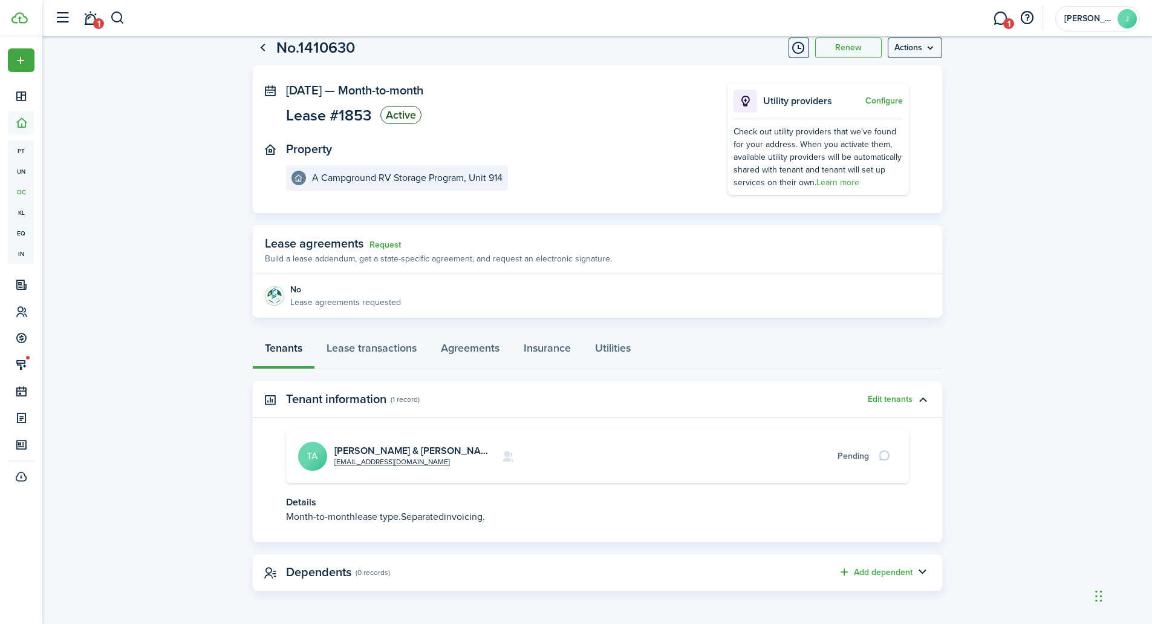
click at [377, 448] on link "[PERSON_NAME] & [PERSON_NAME] #915" at bounding box center [428, 450] width 186 height 14
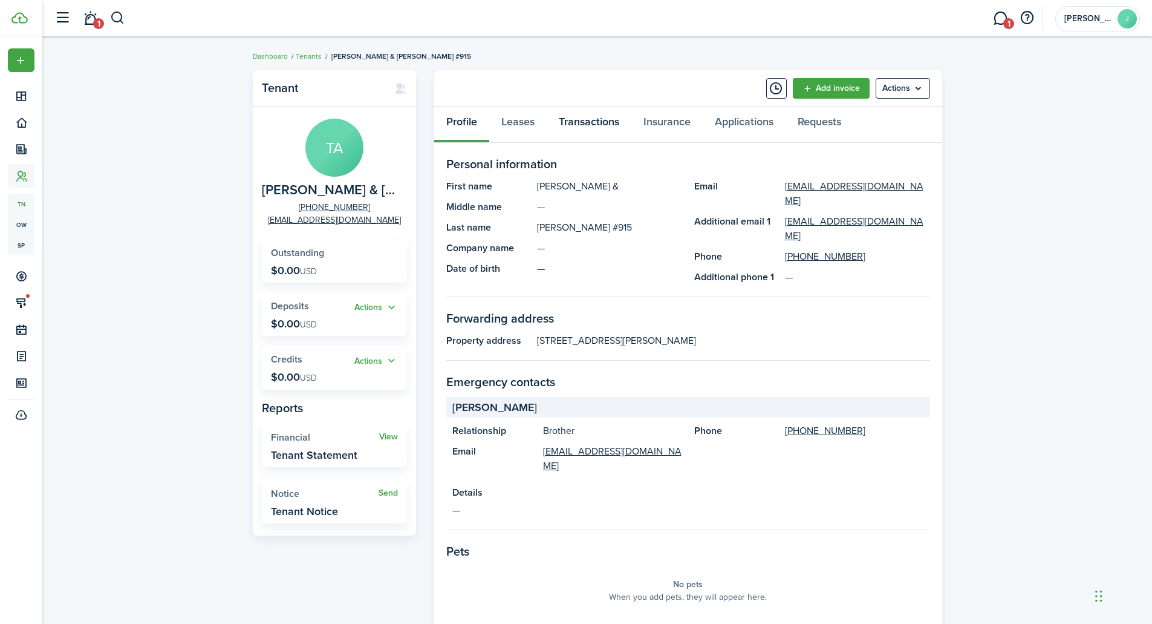
click at [599, 119] on link "Transactions" at bounding box center [589, 124] width 85 height 36
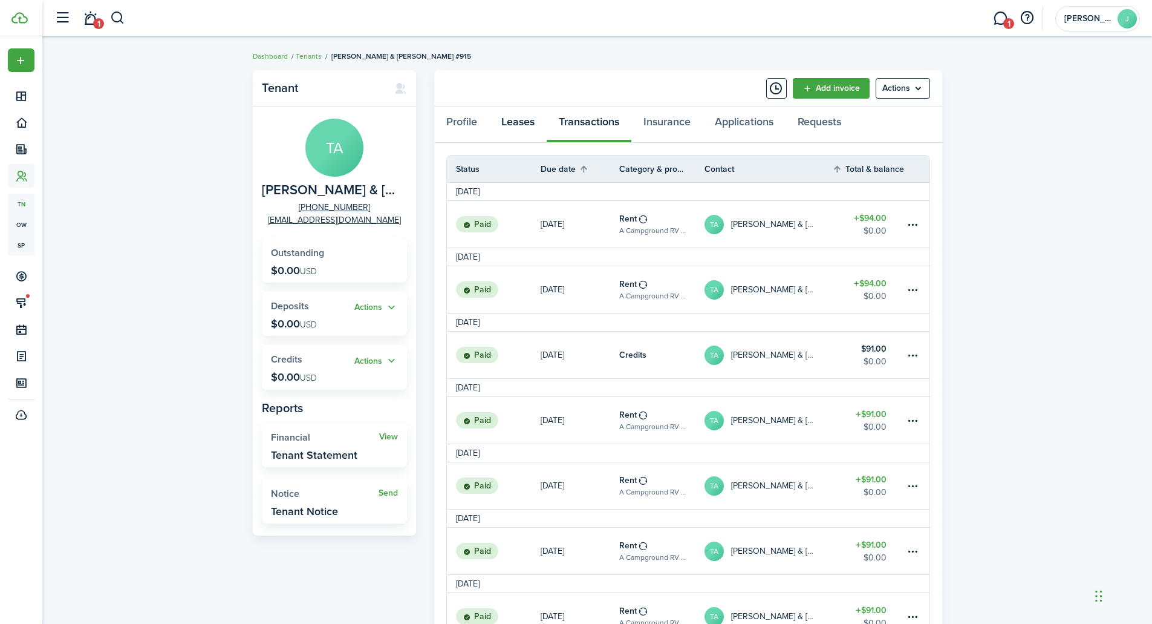
click at [531, 124] on link "Leases" at bounding box center [517, 124] width 57 height 36
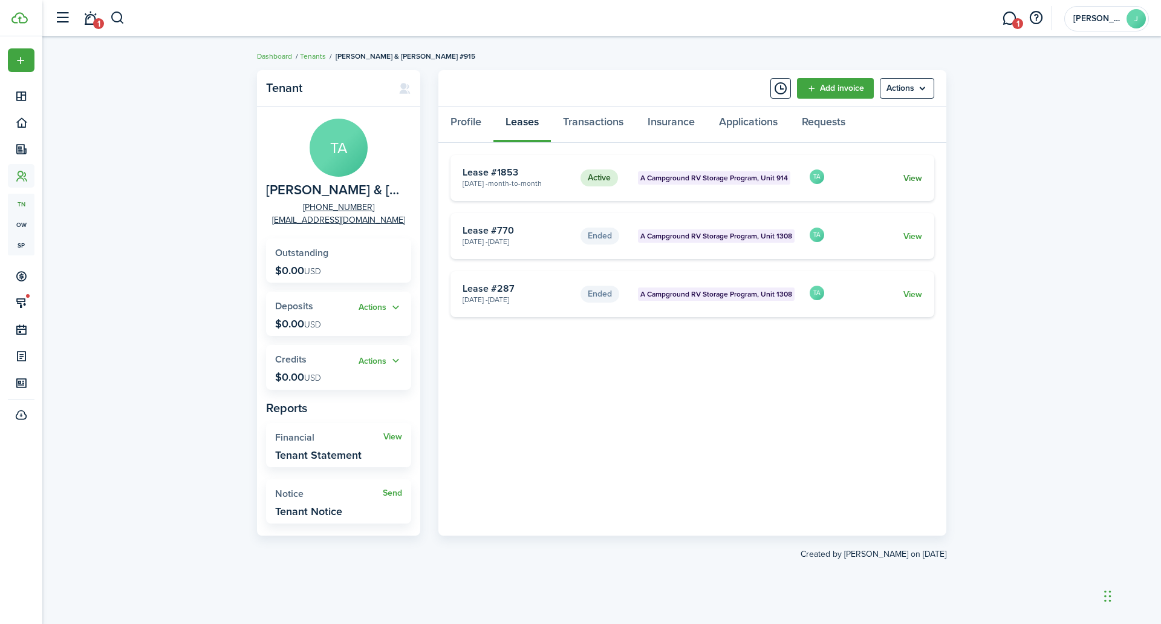
click at [906, 178] on link "View" at bounding box center [913, 178] width 19 height 13
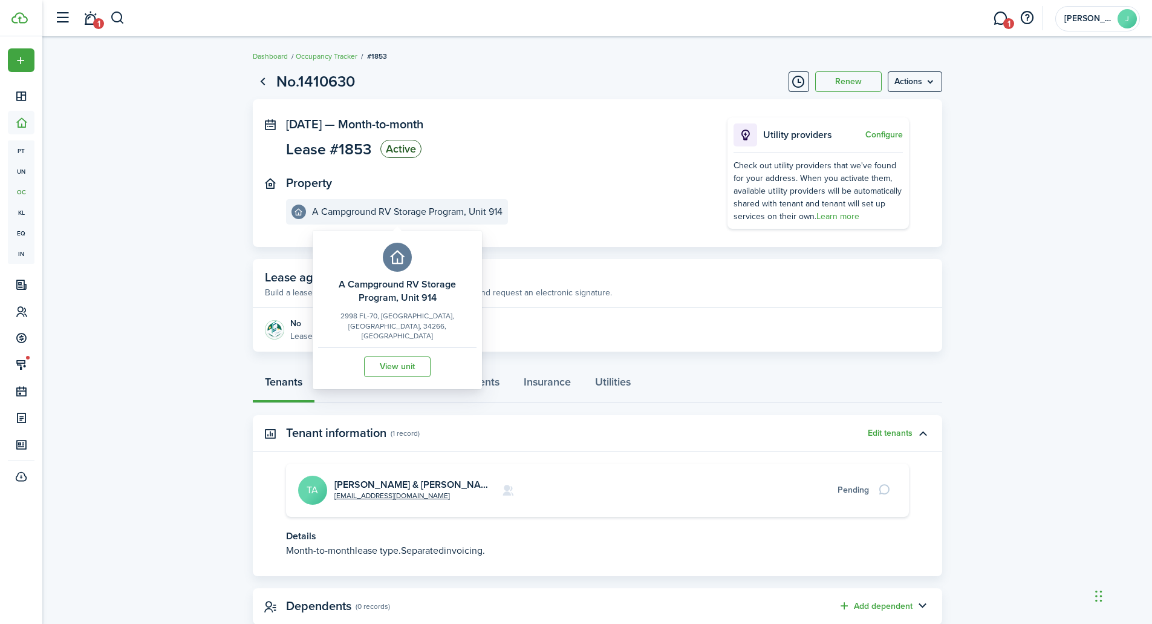
click at [436, 215] on e-details-info-title "A Campground RV Storage Program, Unit 914" at bounding box center [407, 211] width 191 height 11
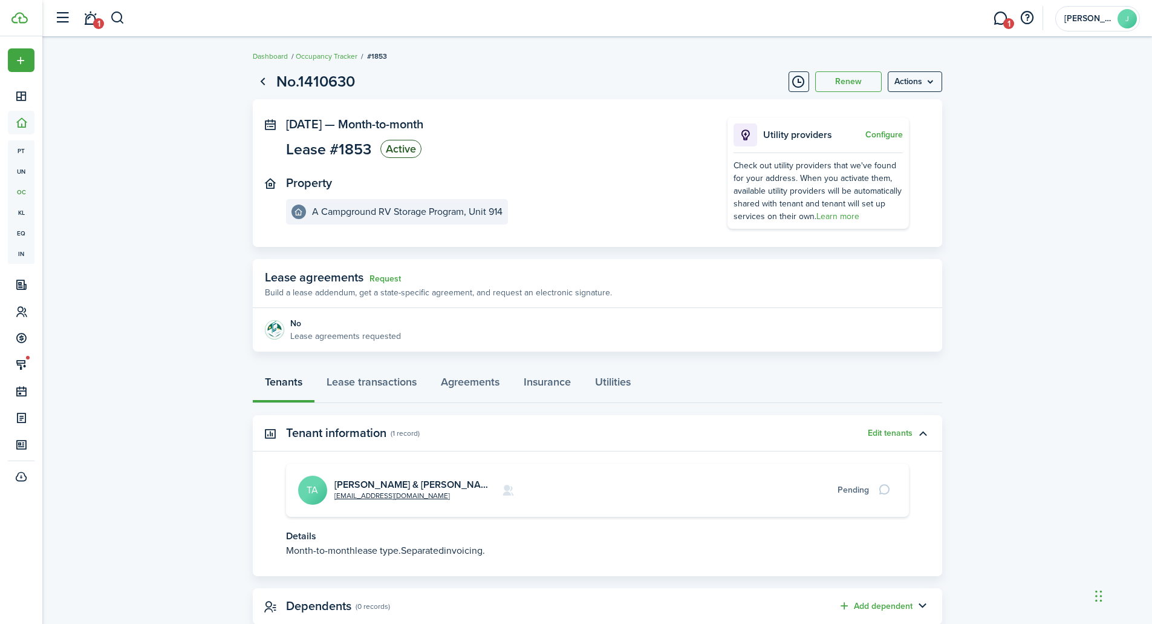
click at [569, 205] on panel-main-section "Property A Campground RV Storage Program, Unit 914" at bounding box center [488, 200] width 405 height 48
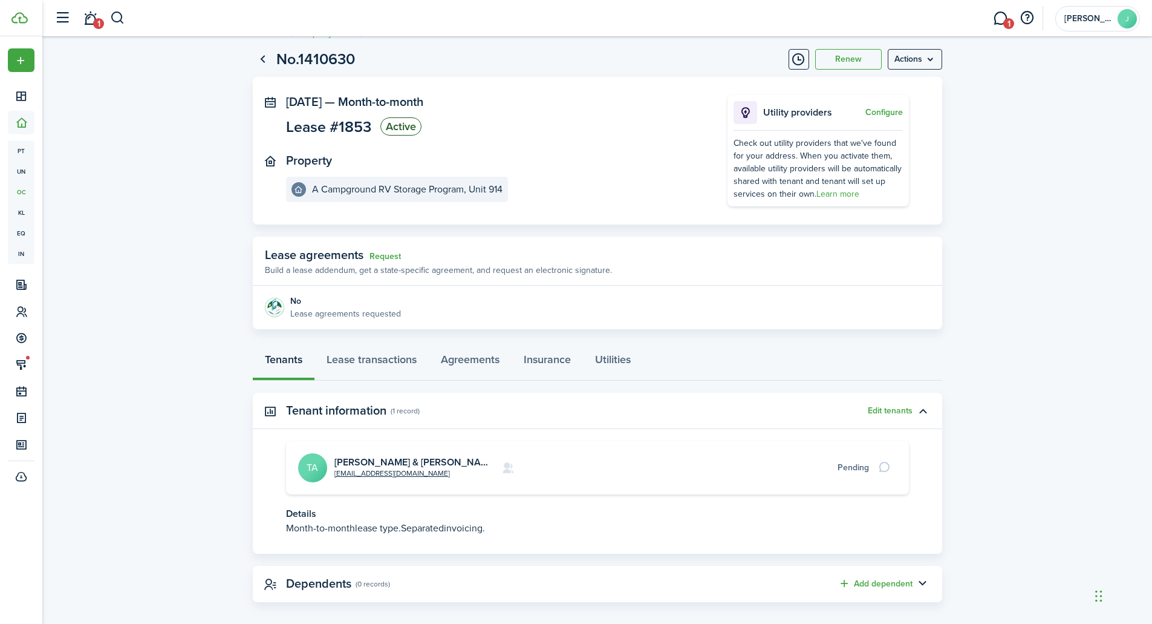
scroll to position [34, 0]
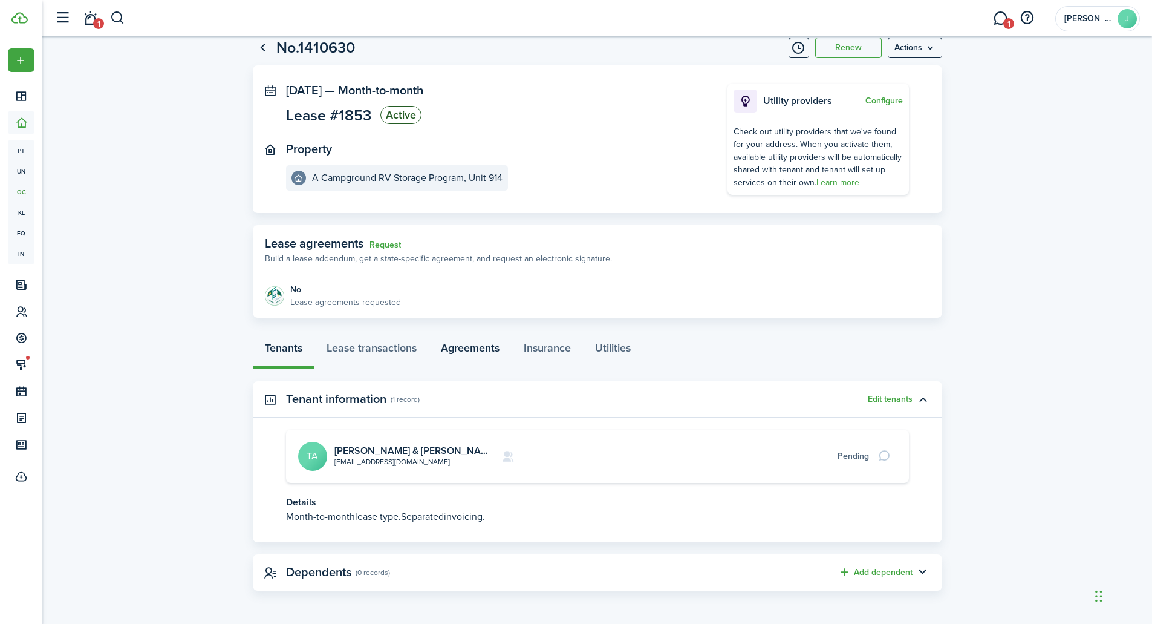
click at [458, 346] on link "Agreements" at bounding box center [470, 351] width 83 height 36
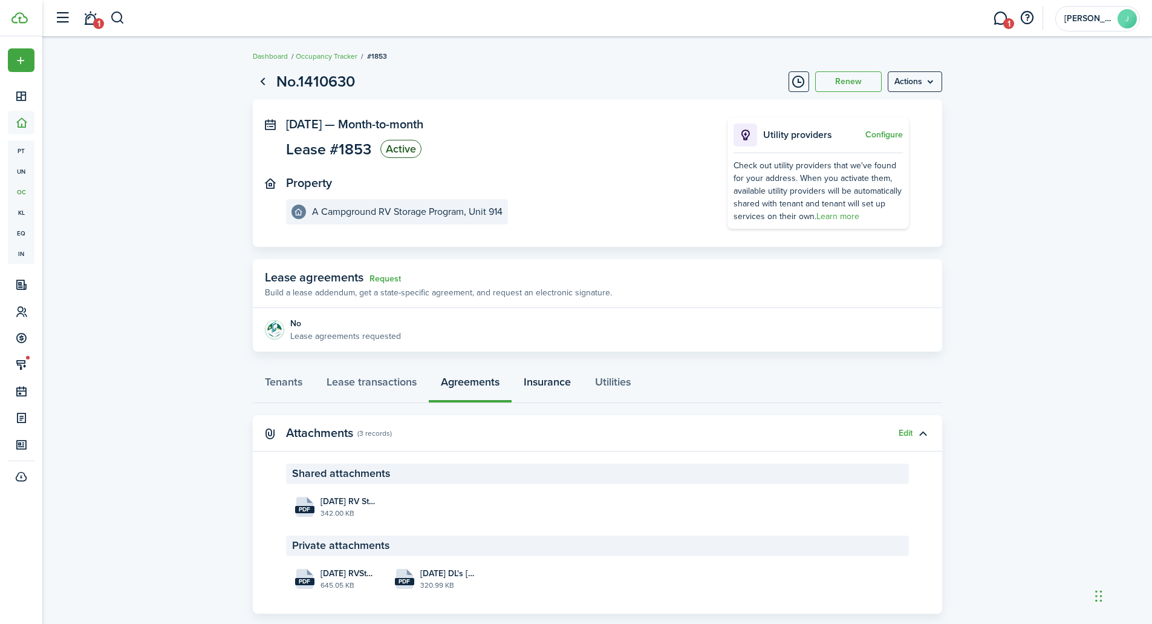
scroll to position [23, 0]
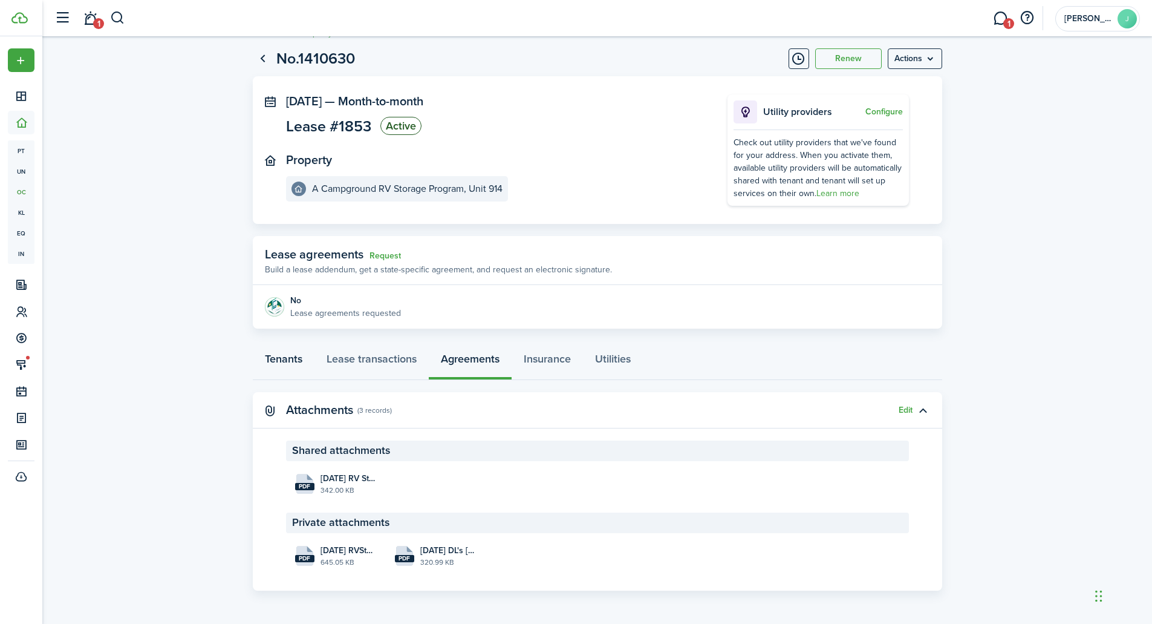
click at [278, 364] on link "Tenants" at bounding box center [284, 362] width 62 height 36
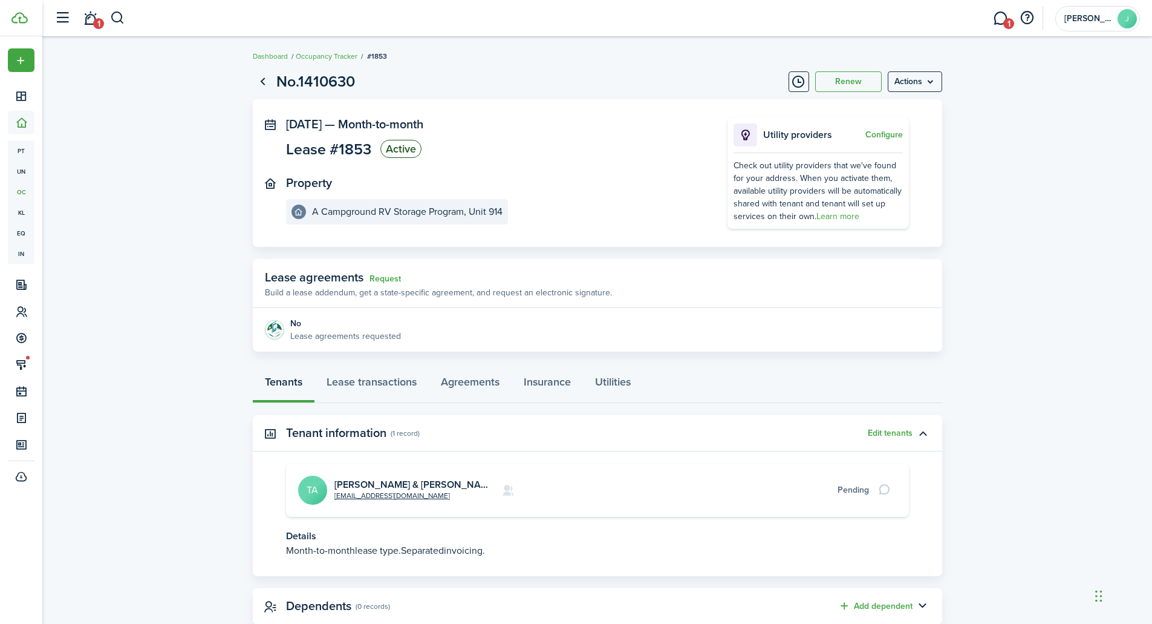
click at [645, 297] on panel-main-header "Lease agreements Request Build a lease addendum, get a state-specific agreement…" at bounding box center [598, 283] width 690 height 49
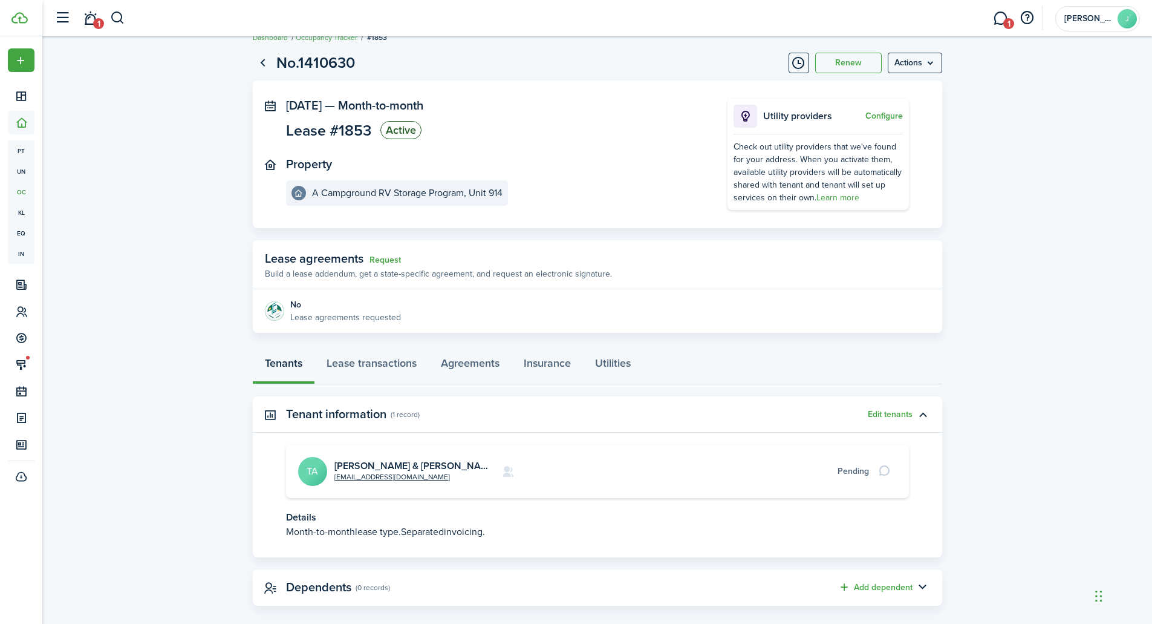
scroll to position [34, 0]
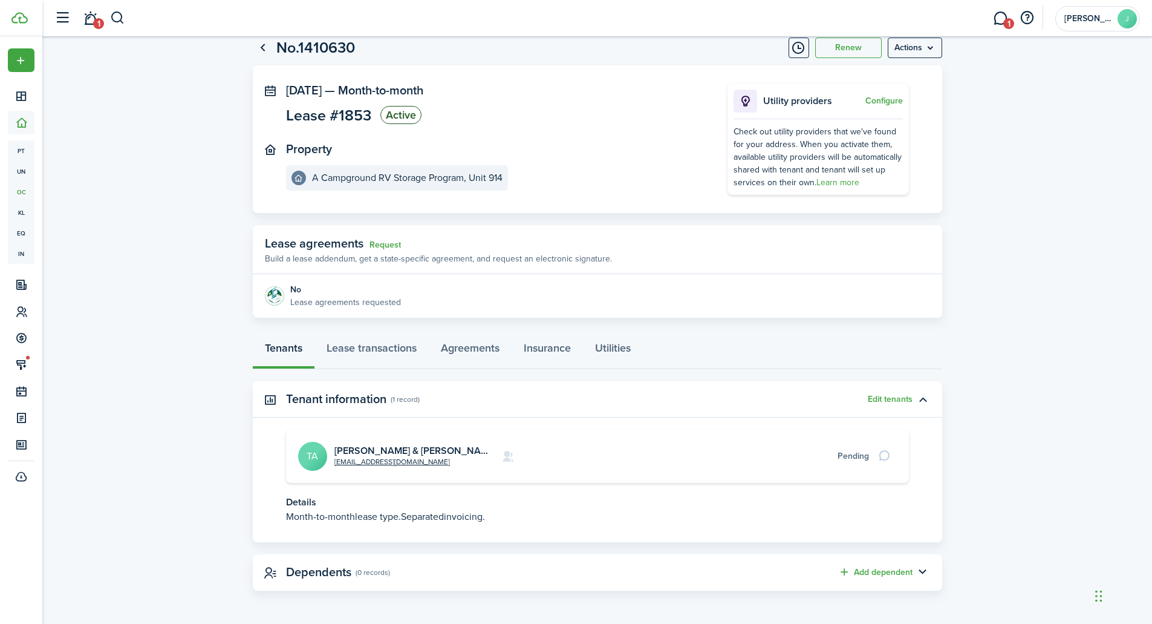
click at [358, 444] on card "[EMAIL_ADDRESS][DOMAIN_NAME] [PERSON_NAME] & [PERSON_NAME] #915 TA Pending" at bounding box center [597, 456] width 623 height 53
click at [356, 454] on link "[PERSON_NAME] & [PERSON_NAME] #915" at bounding box center [428, 450] width 186 height 14
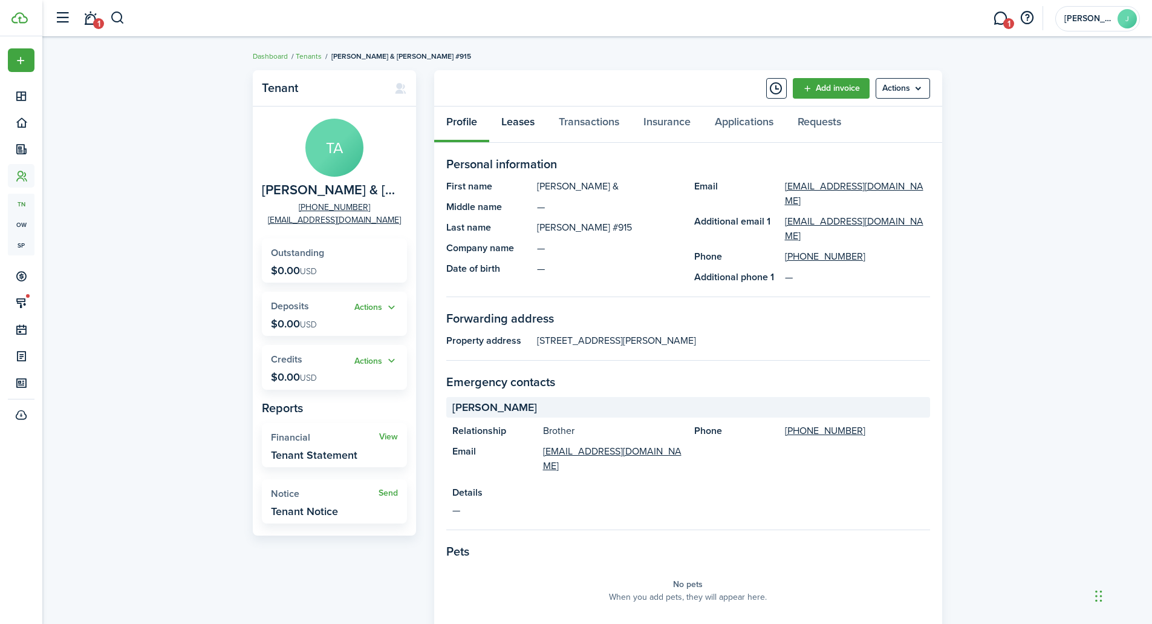
click at [520, 123] on link "Leases" at bounding box center [517, 124] width 57 height 36
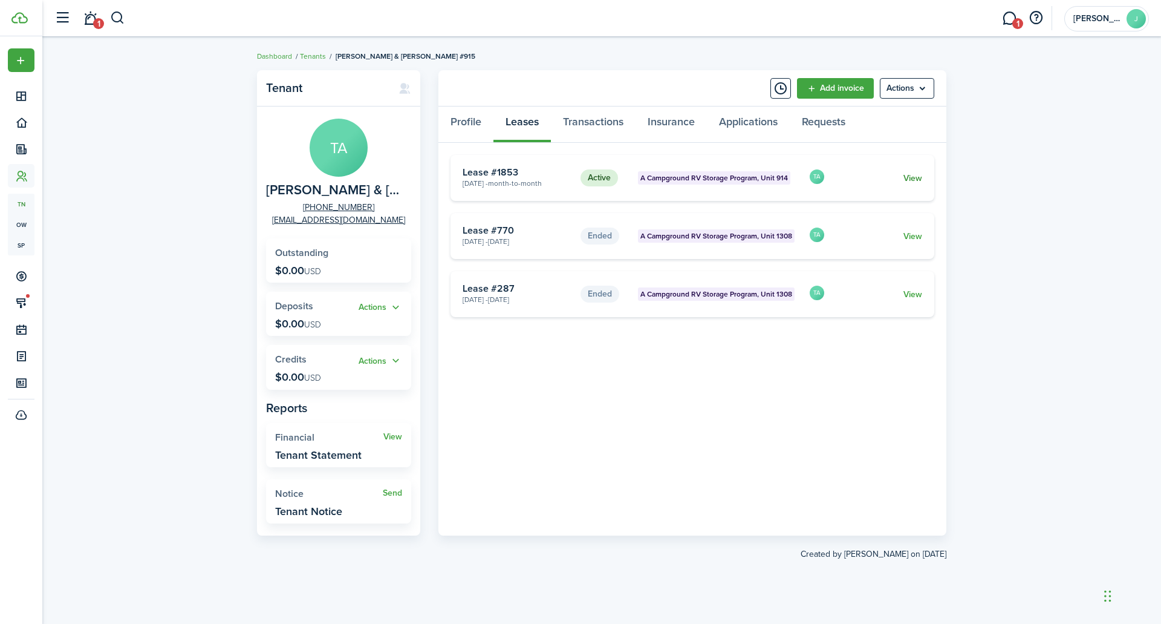
click at [910, 176] on link "View" at bounding box center [913, 178] width 19 height 13
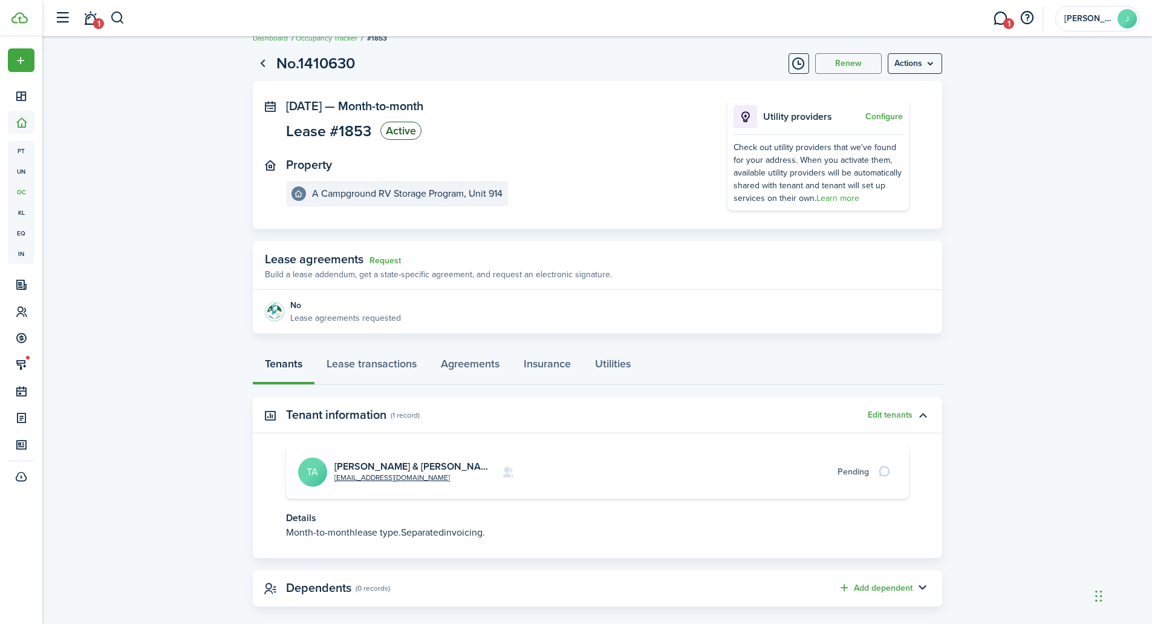
scroll to position [34, 0]
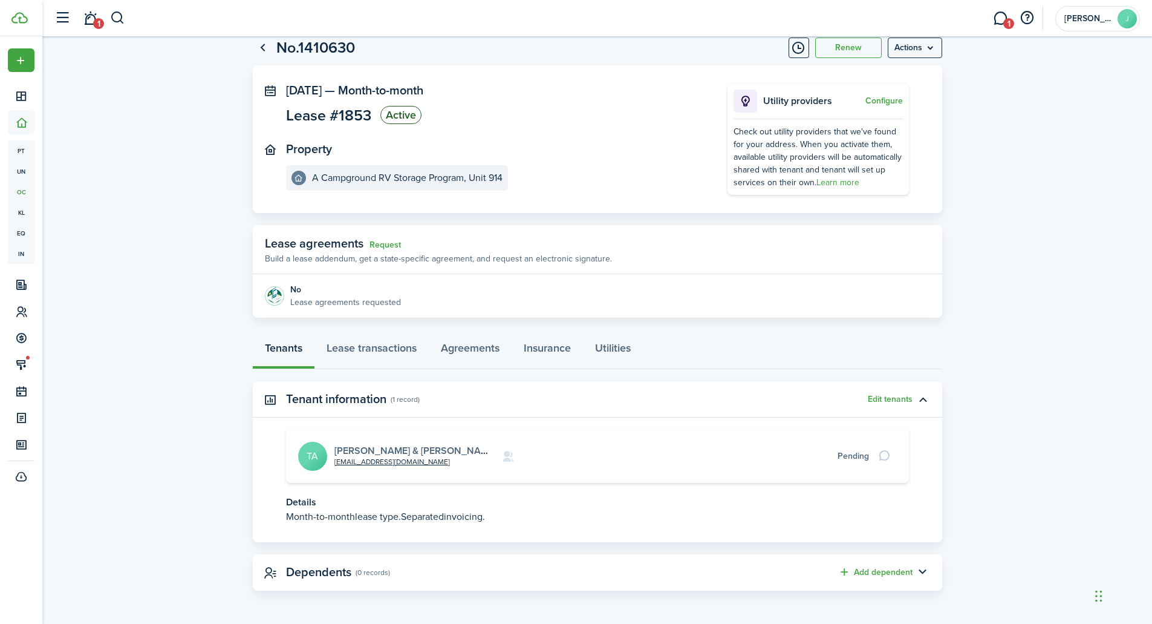
click at [367, 448] on link "[PERSON_NAME] & [PERSON_NAME] #915" at bounding box center [428, 450] width 186 height 14
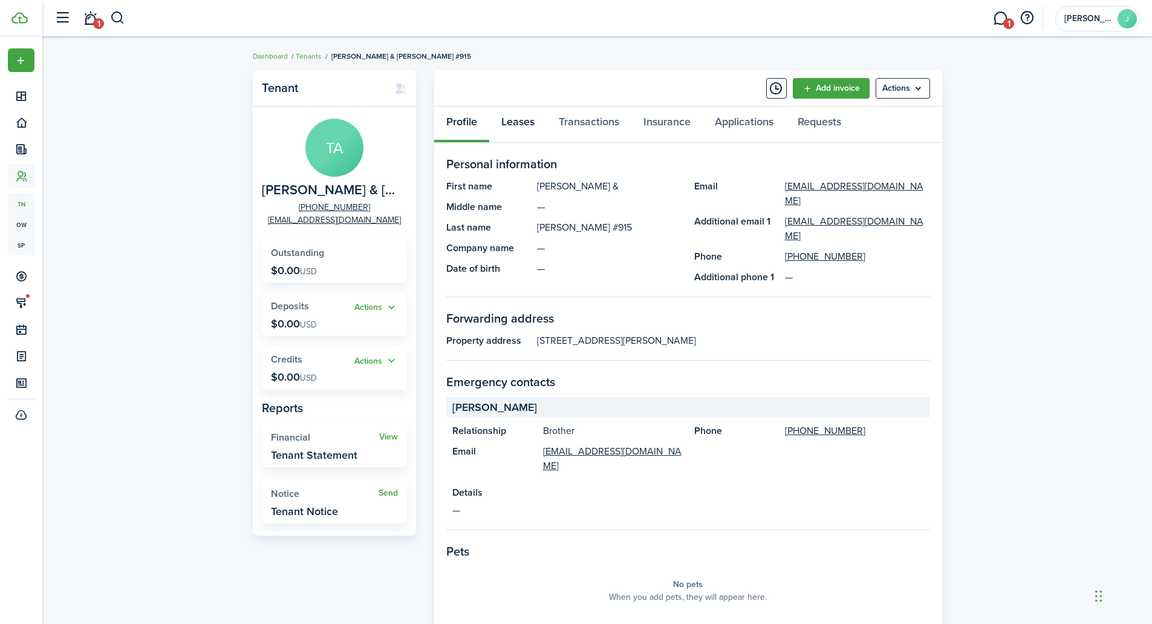
click at [509, 119] on link "Leases" at bounding box center [517, 124] width 57 height 36
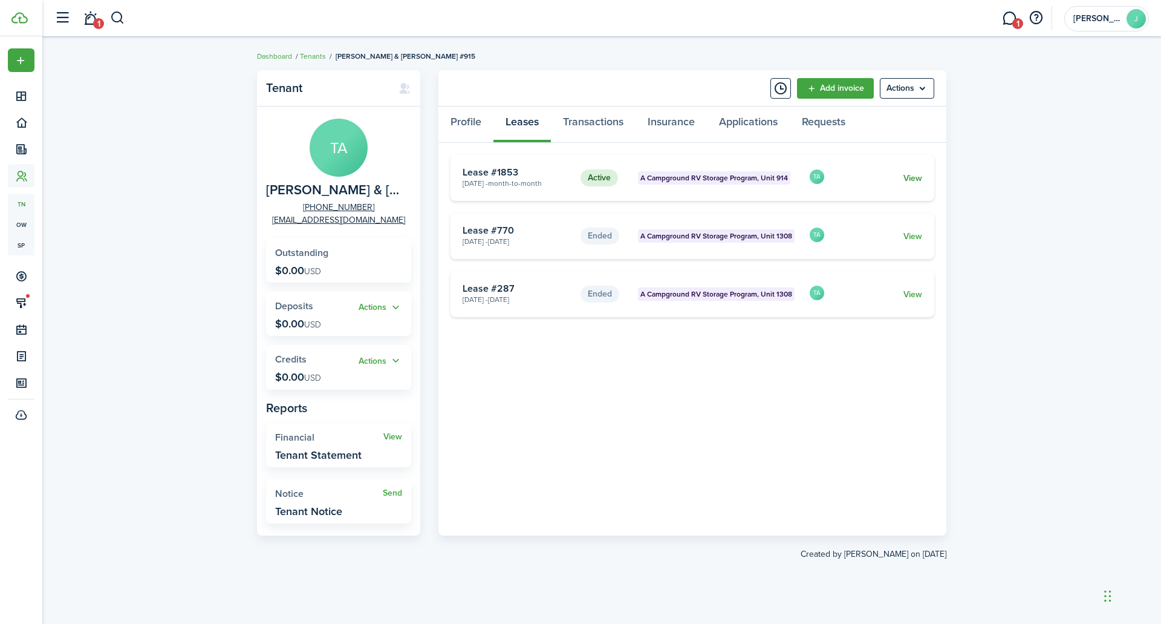
click at [910, 179] on link "View" at bounding box center [913, 178] width 19 height 13
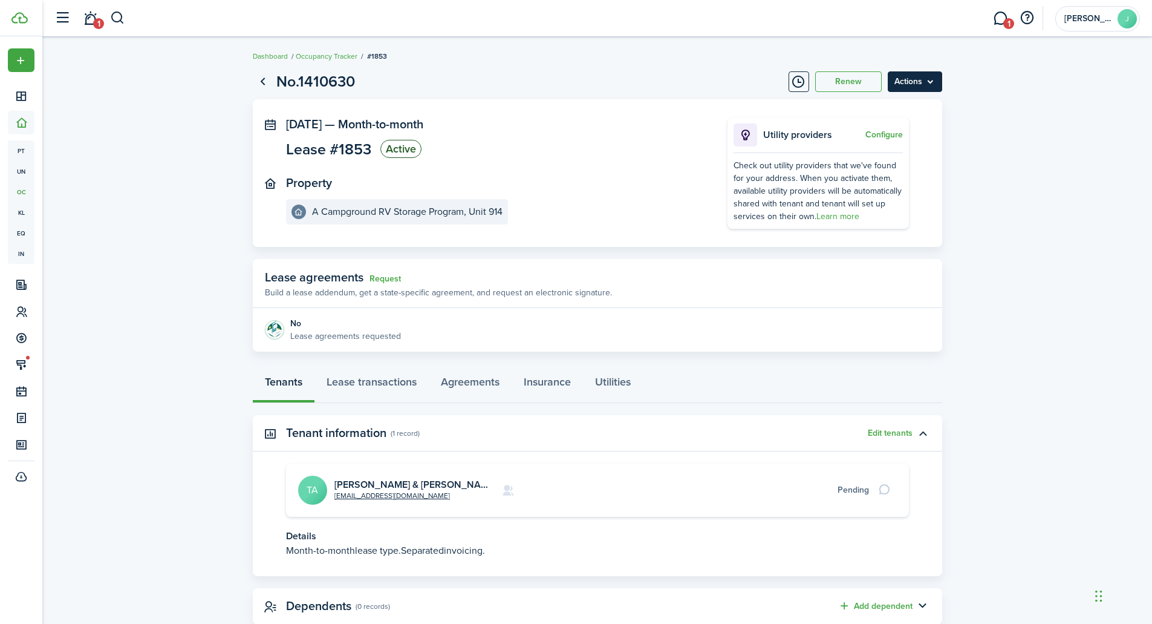
click at [910, 78] on menu-btn "Actions" at bounding box center [915, 81] width 54 height 21
click at [855, 154] on link "End Lease" at bounding box center [890, 150] width 106 height 21
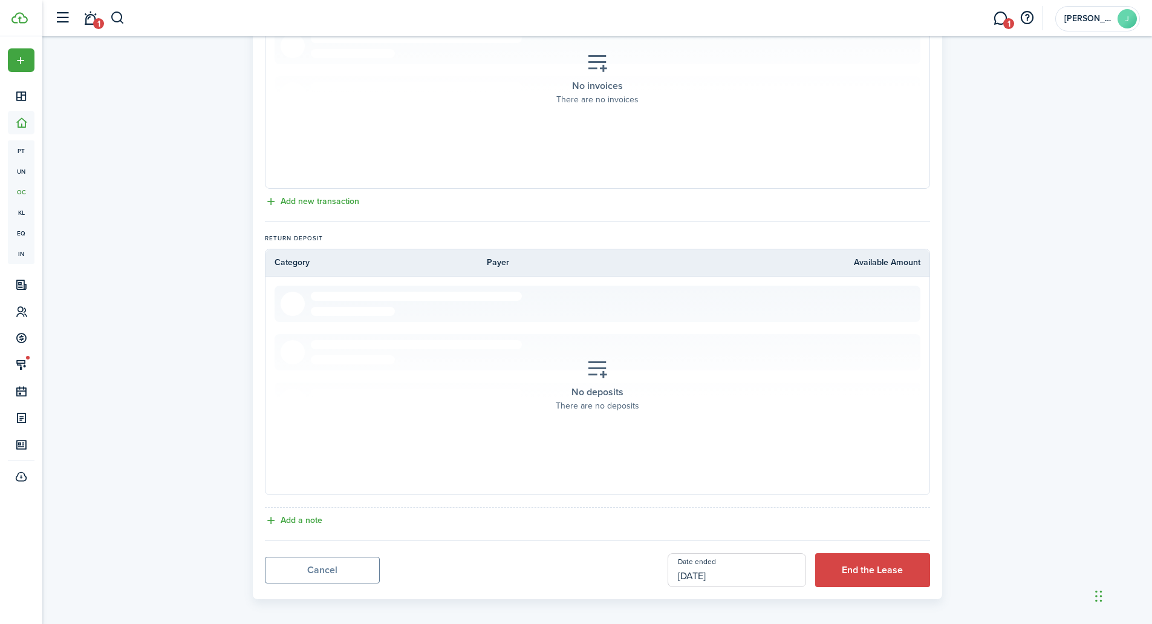
scroll to position [388, 0]
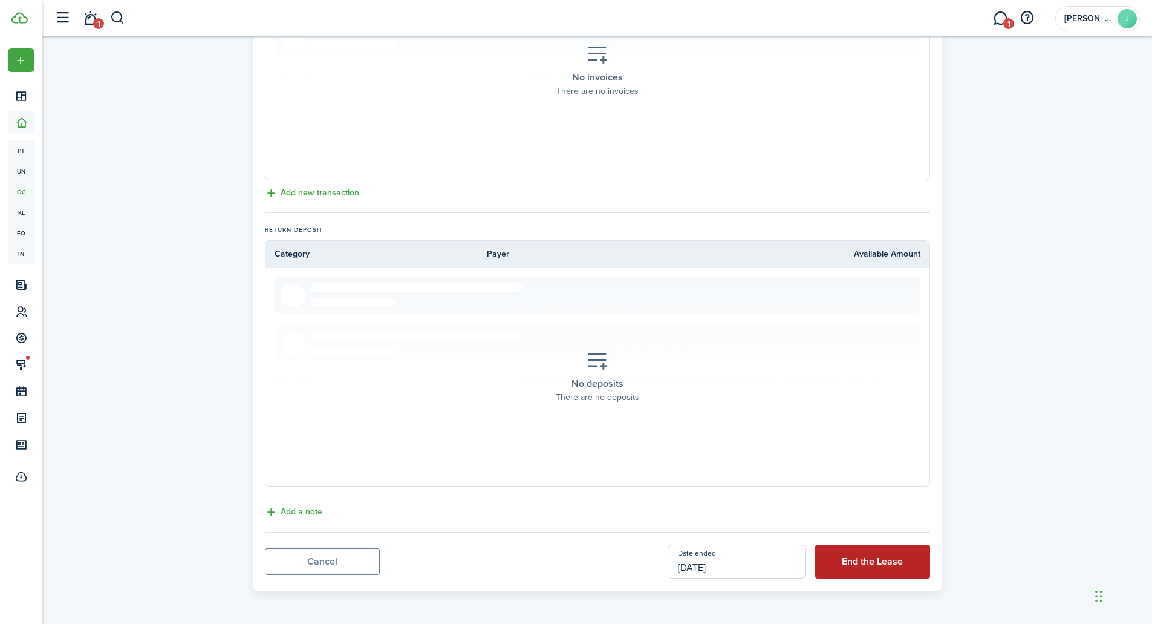
click at [877, 569] on button "End the Lease" at bounding box center [872, 561] width 115 height 34
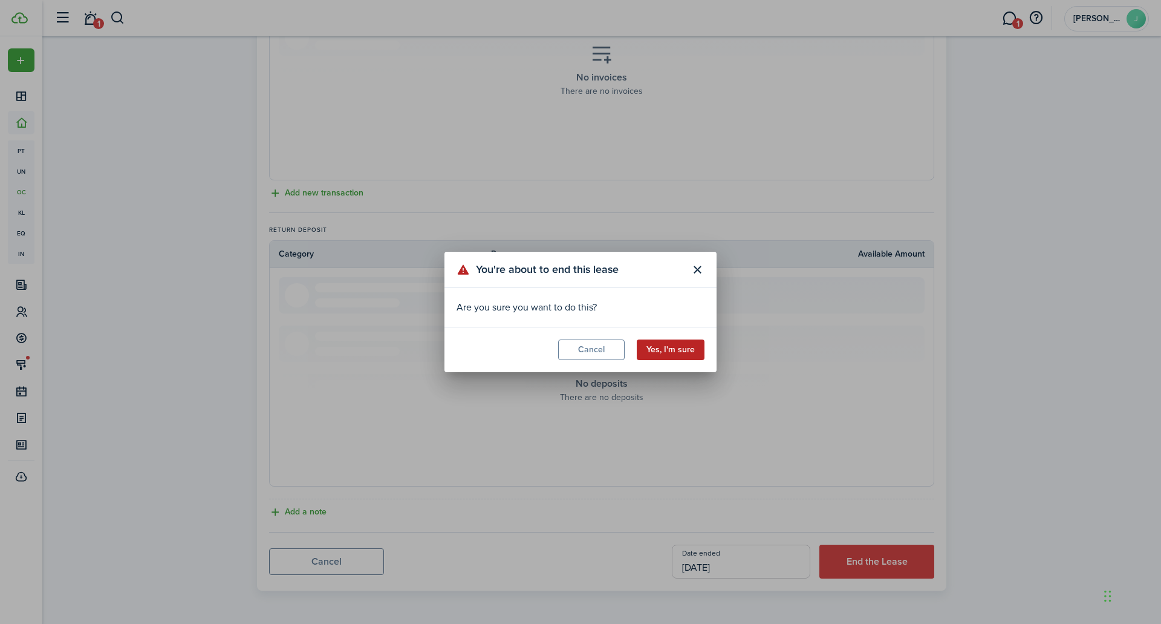
click at [658, 351] on button "Yes, I'm sure" at bounding box center [671, 349] width 68 height 21
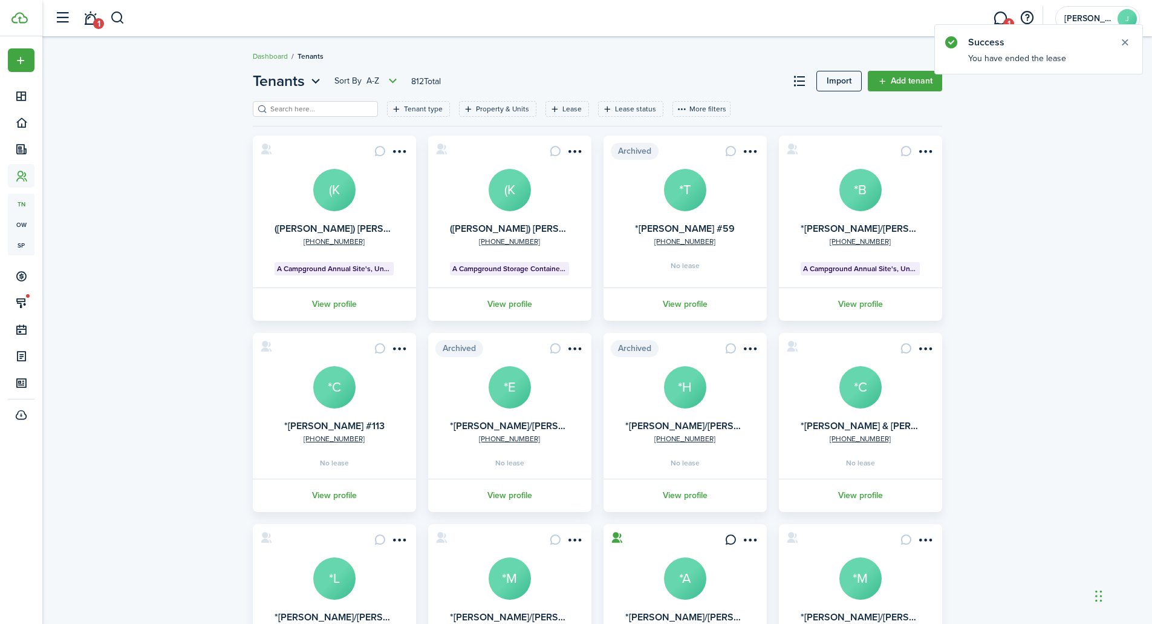
click at [996, 131] on div "Tenants Sort by A-Z 812 Total Import Add tenant Tenant type Property & Units Le…" at bounding box center [597, 410] width 1110 height 693
click at [1125, 39] on button "Close notify" at bounding box center [1125, 42] width 17 height 17
click at [117, 15] on button "button" at bounding box center [117, 18] width 15 height 21
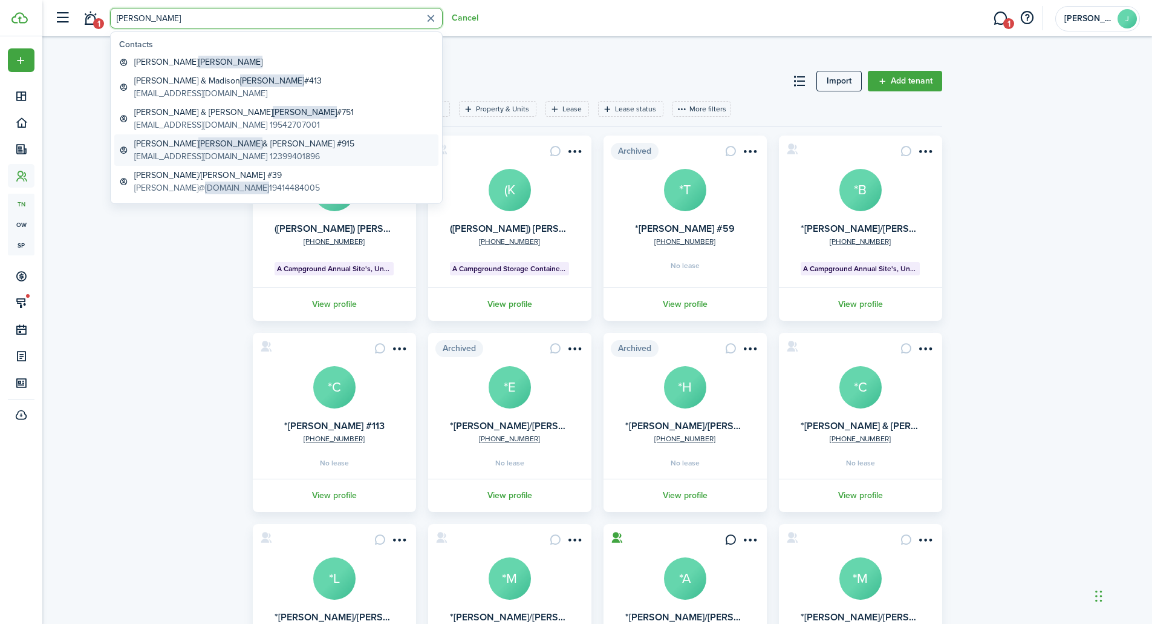
type input "[PERSON_NAME]"
click at [198, 144] on span "[PERSON_NAME]" at bounding box center [230, 143] width 64 height 13
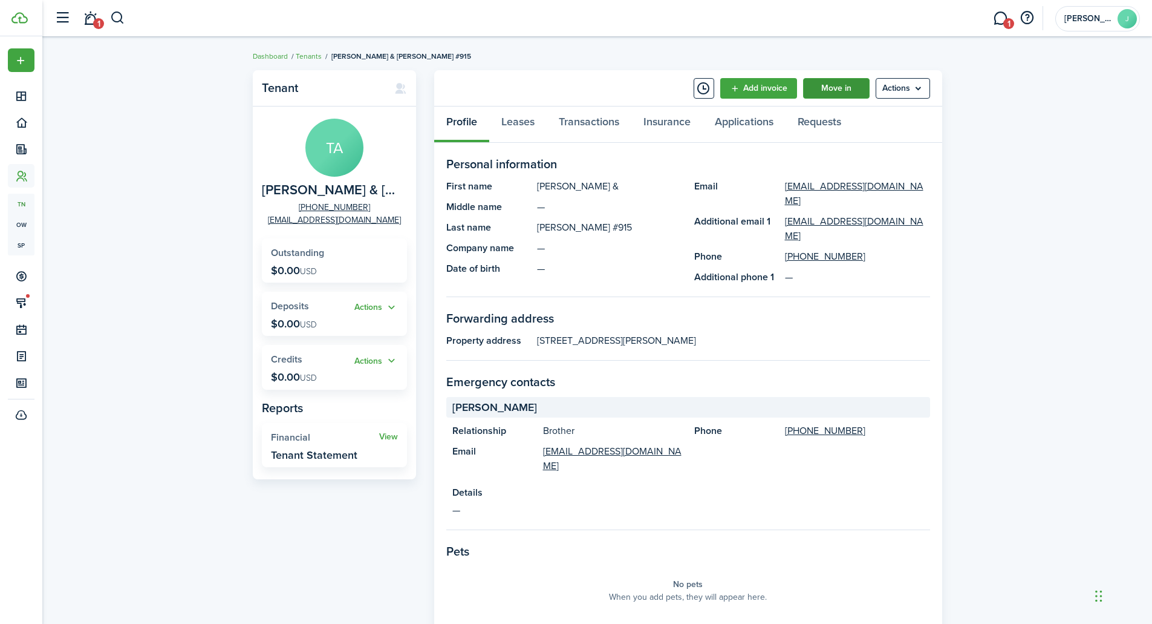
click at [851, 85] on link "Move in" at bounding box center [836, 88] width 67 height 21
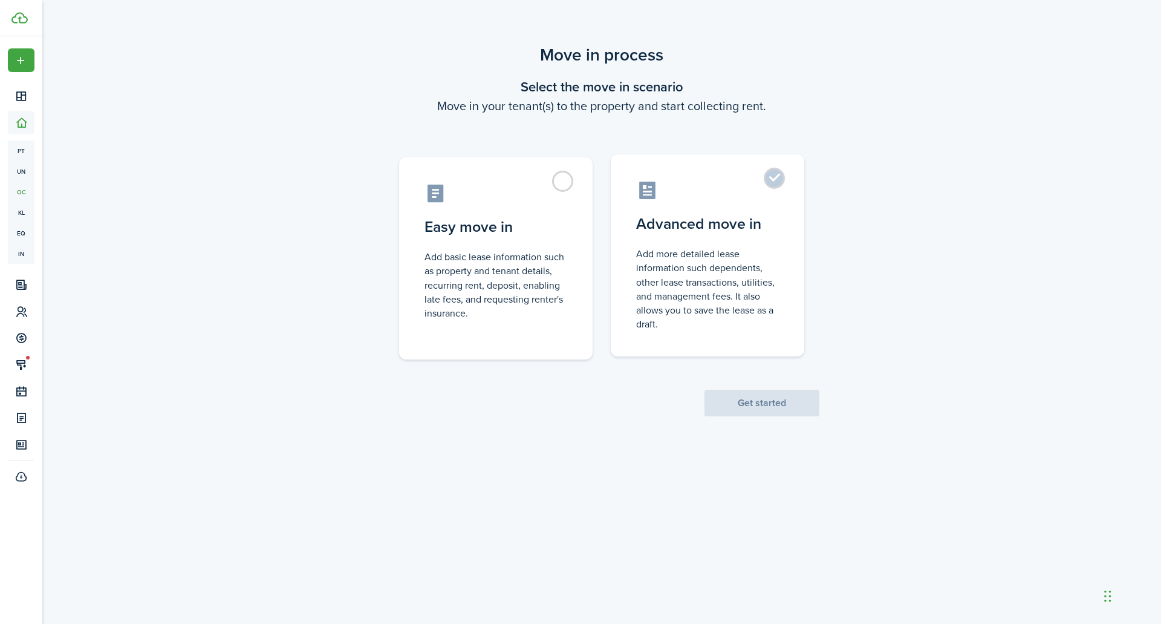
click at [689, 240] on label "Advanced move in Add more detailed lease information such dependents, other lea…" at bounding box center [708, 255] width 194 height 202
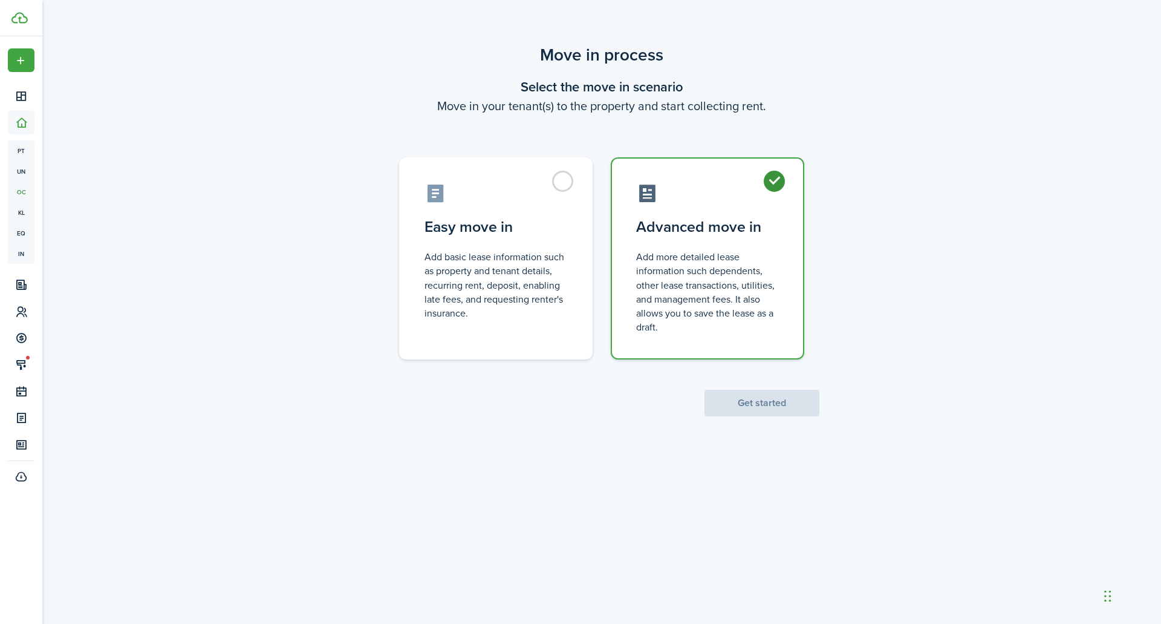
radio input "true"
click at [714, 393] on button "Get started" at bounding box center [762, 403] width 115 height 27
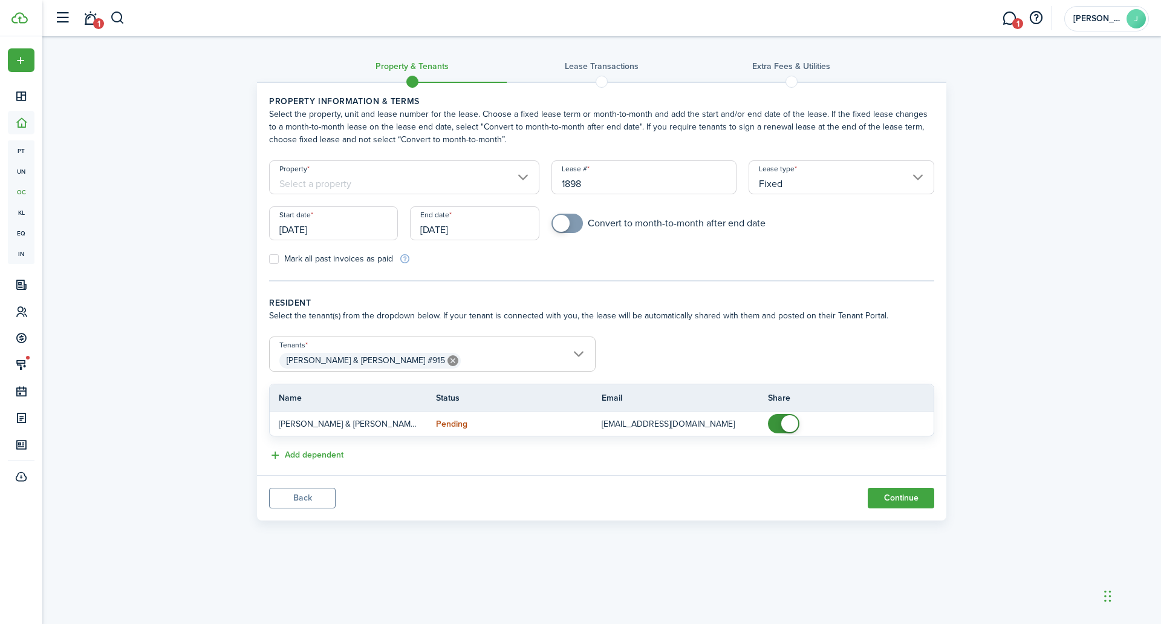
click at [451, 189] on input "Property" at bounding box center [404, 177] width 270 height 34
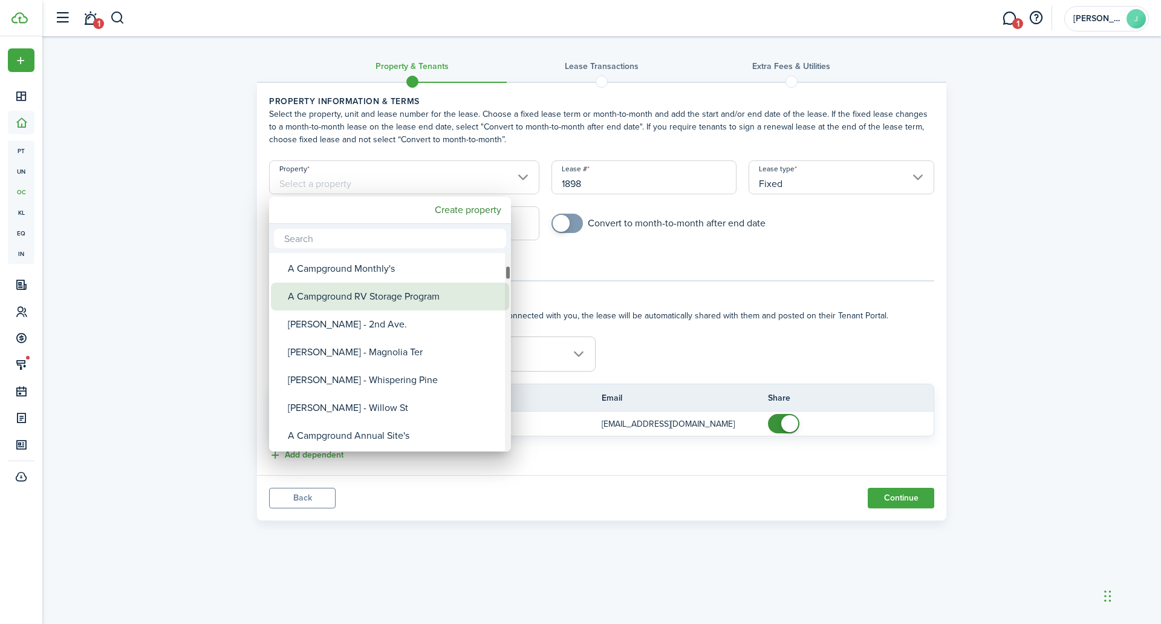
click at [356, 295] on div "A Campground RV Storage Program" at bounding box center [395, 297] width 214 height 28
type input "A Campground RV Storage Program"
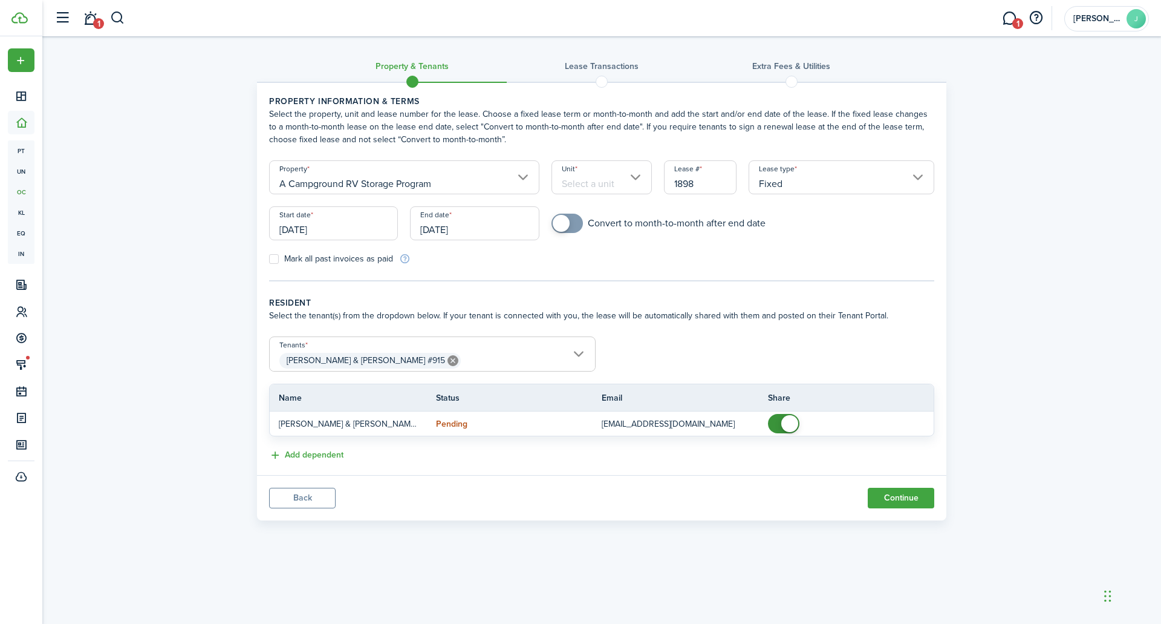
click at [584, 175] on input "Unit" at bounding box center [602, 177] width 101 height 34
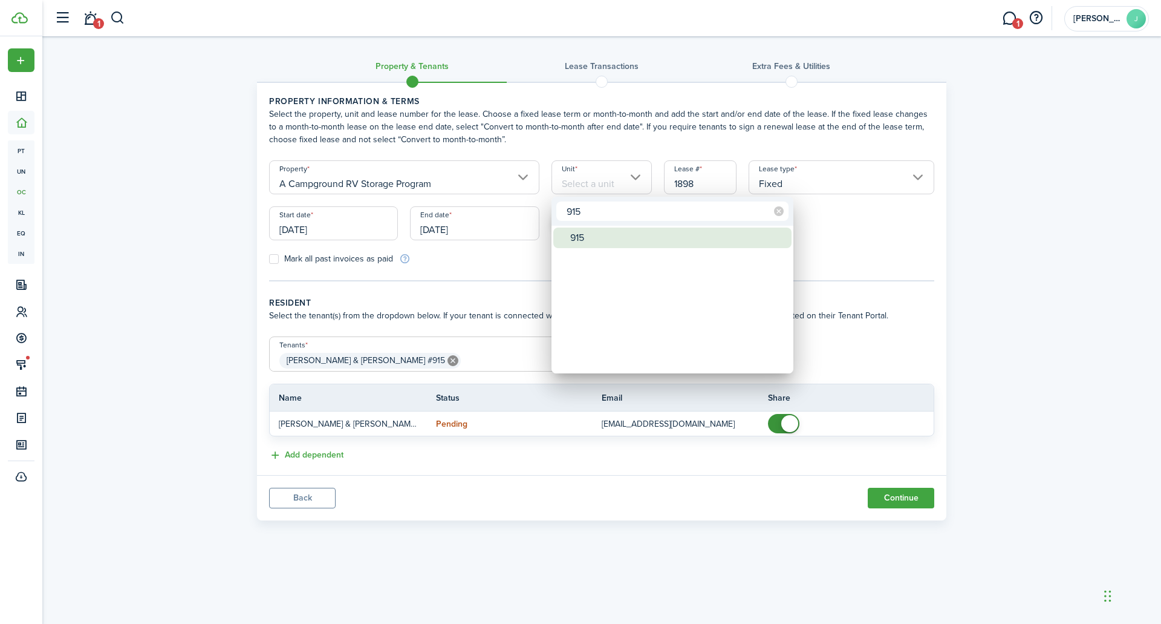
type input "915"
click at [585, 238] on div "915" at bounding box center [677, 237] width 214 height 21
type input "915"
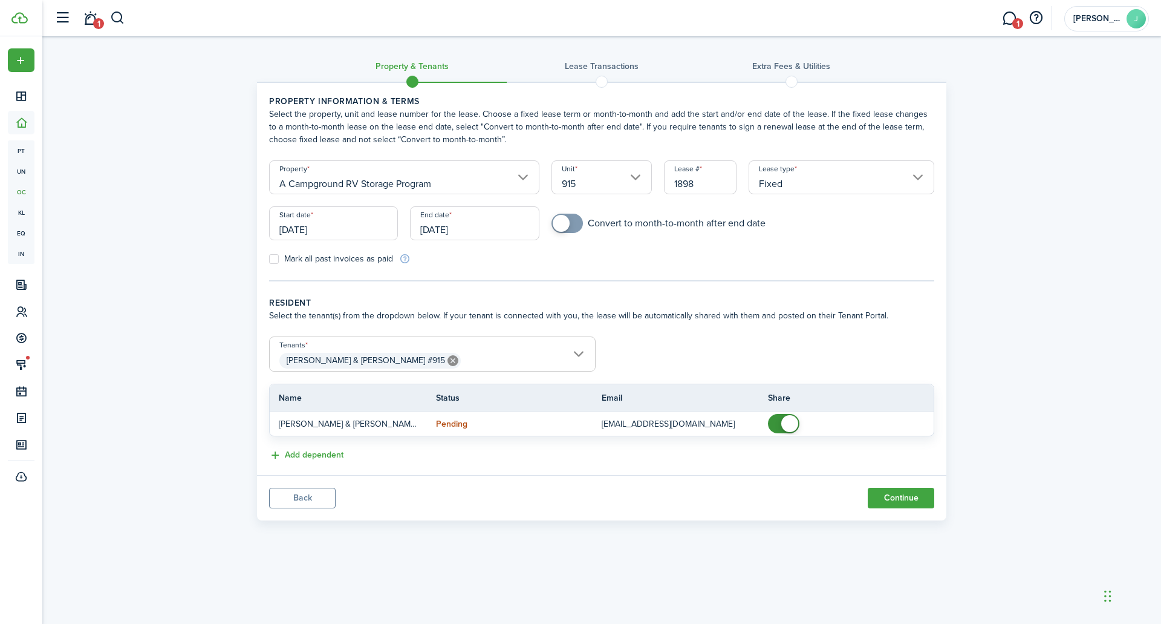
click at [771, 185] on input "Fixed" at bounding box center [842, 177] width 186 height 34
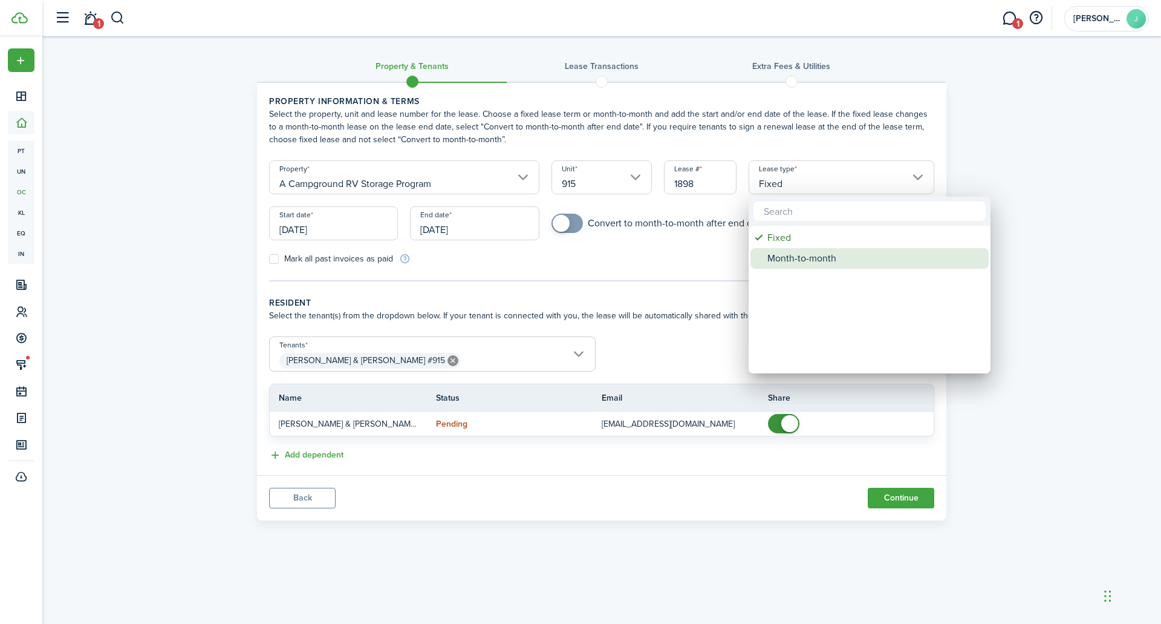
click at [798, 252] on div "Month-to-month" at bounding box center [875, 258] width 214 height 21
type input "Month-to-month"
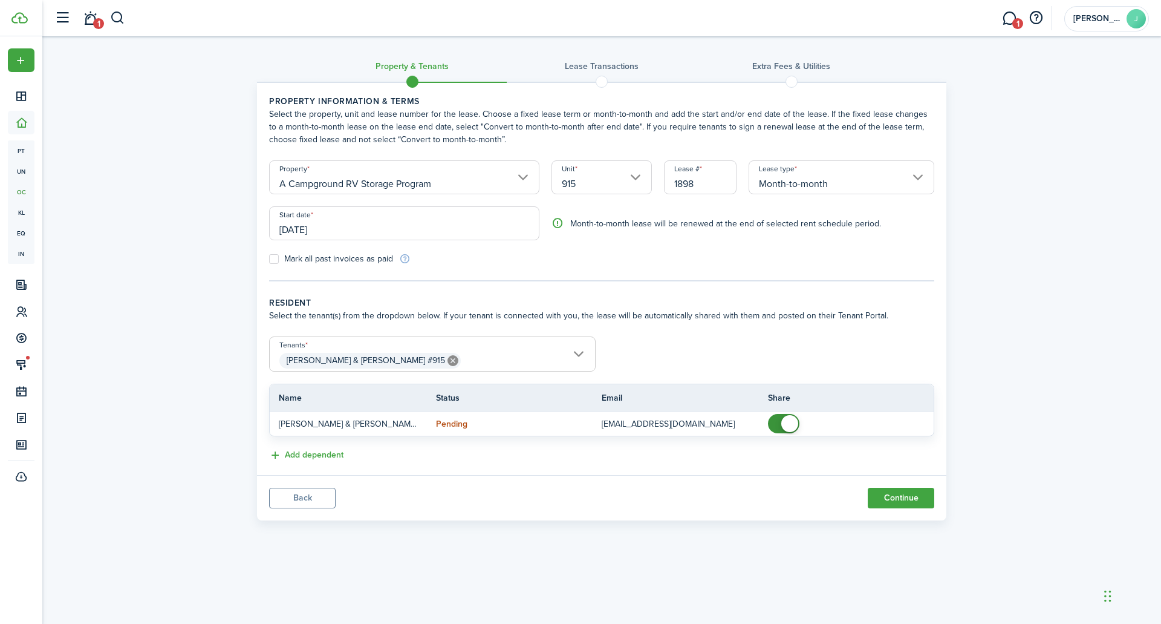
click at [339, 232] on input "[DATE]" at bounding box center [404, 223] width 270 height 34
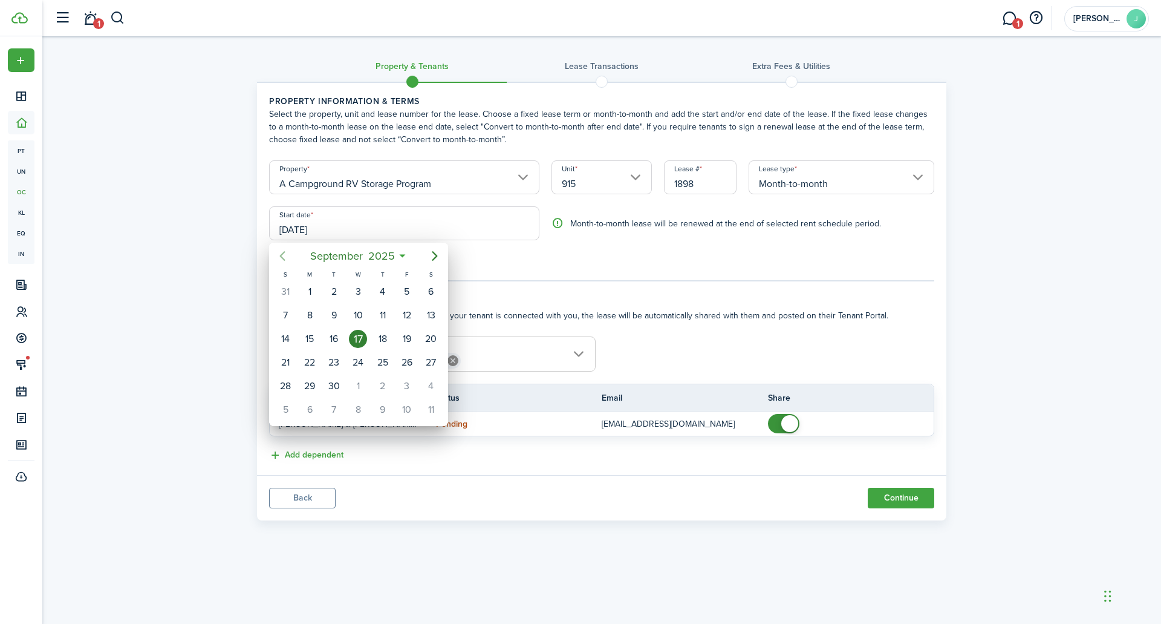
click at [283, 254] on icon "Previous page" at bounding box center [282, 256] width 5 height 10
click at [281, 254] on icon "Previous page" at bounding box center [282, 256] width 15 height 15
click at [315, 361] on div "23" at bounding box center [310, 362] width 18 height 18
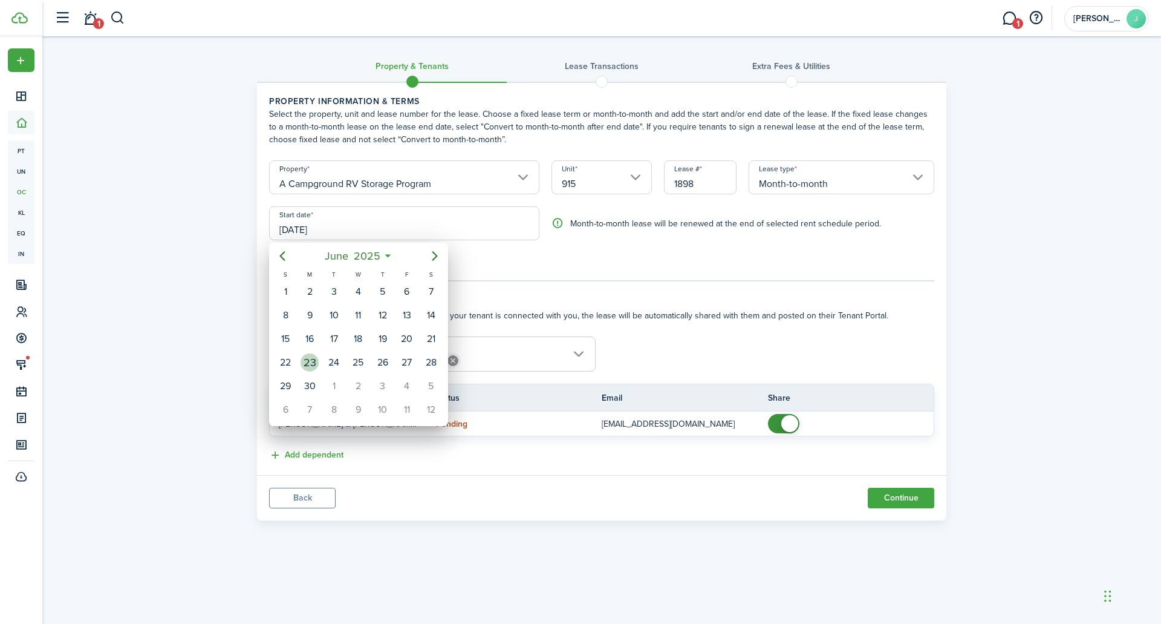
type input "[DATE]"
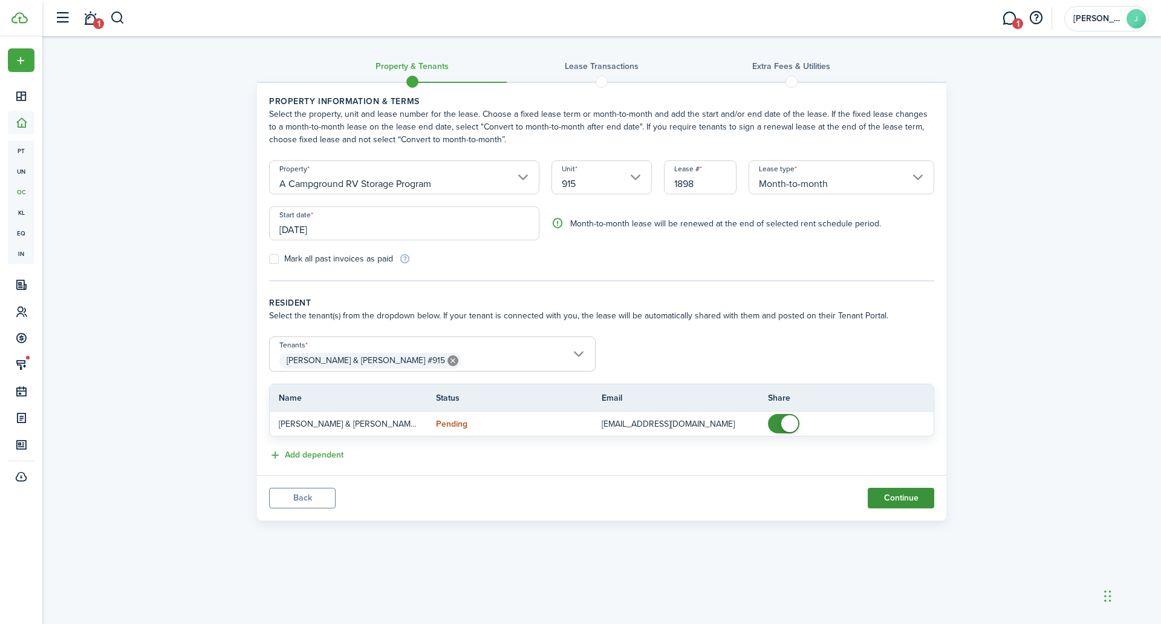
click at [906, 498] on button "Continue" at bounding box center [901, 498] width 67 height 21
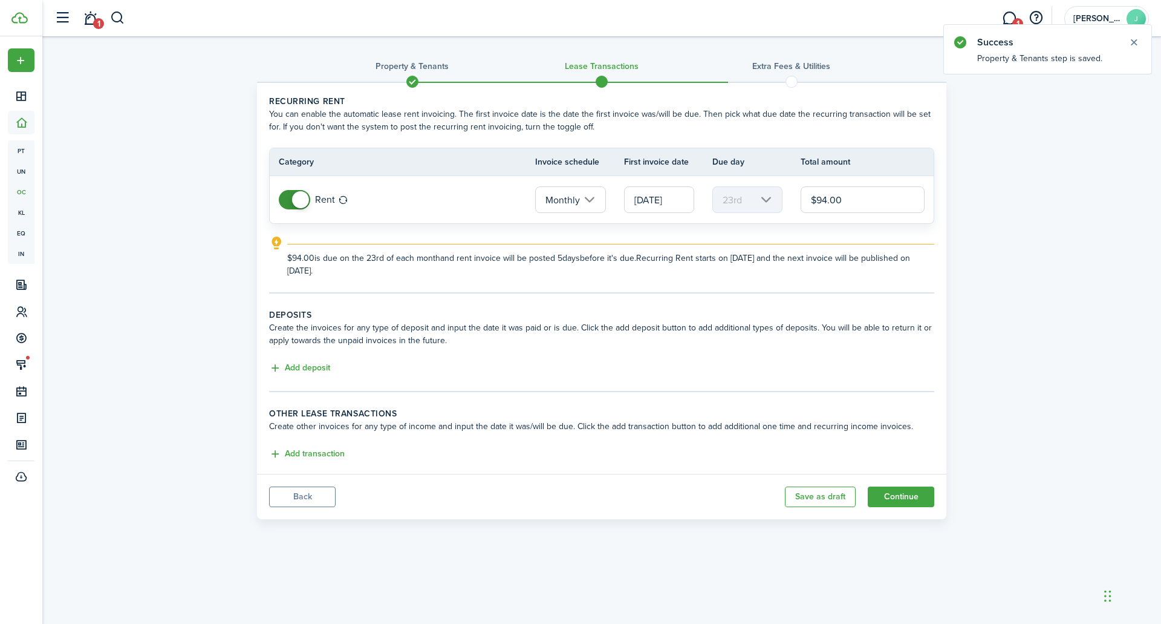
click at [647, 197] on input "[DATE]" at bounding box center [659, 199] width 70 height 27
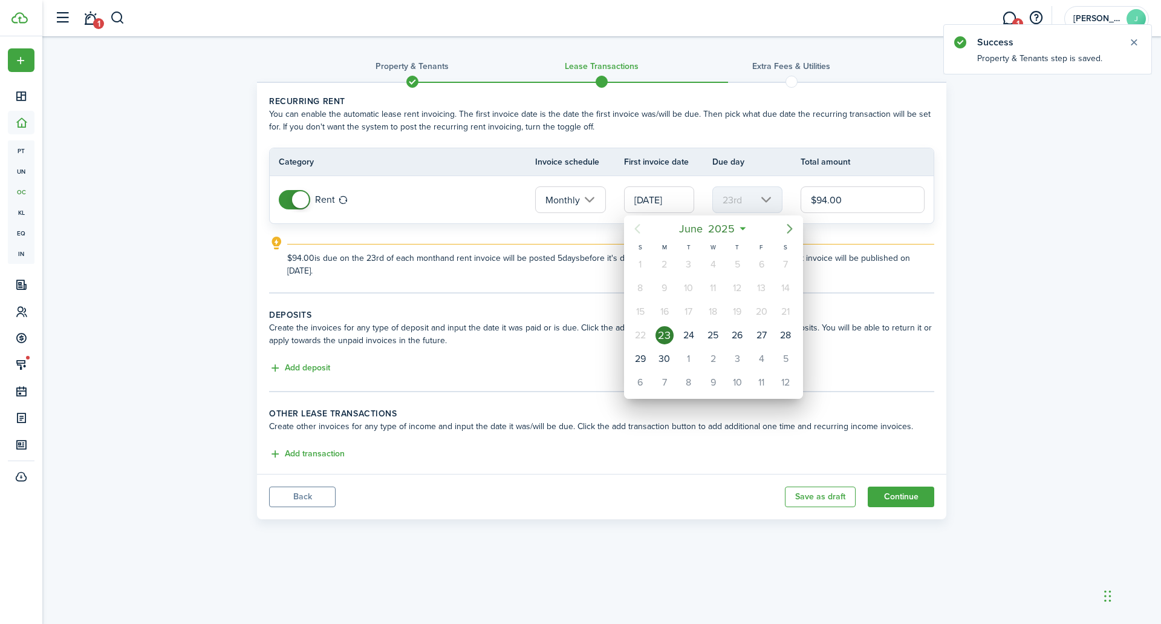
click at [789, 230] on icon "Next page" at bounding box center [790, 228] width 15 height 15
click at [710, 263] on div "1" at bounding box center [713, 264] width 18 height 18
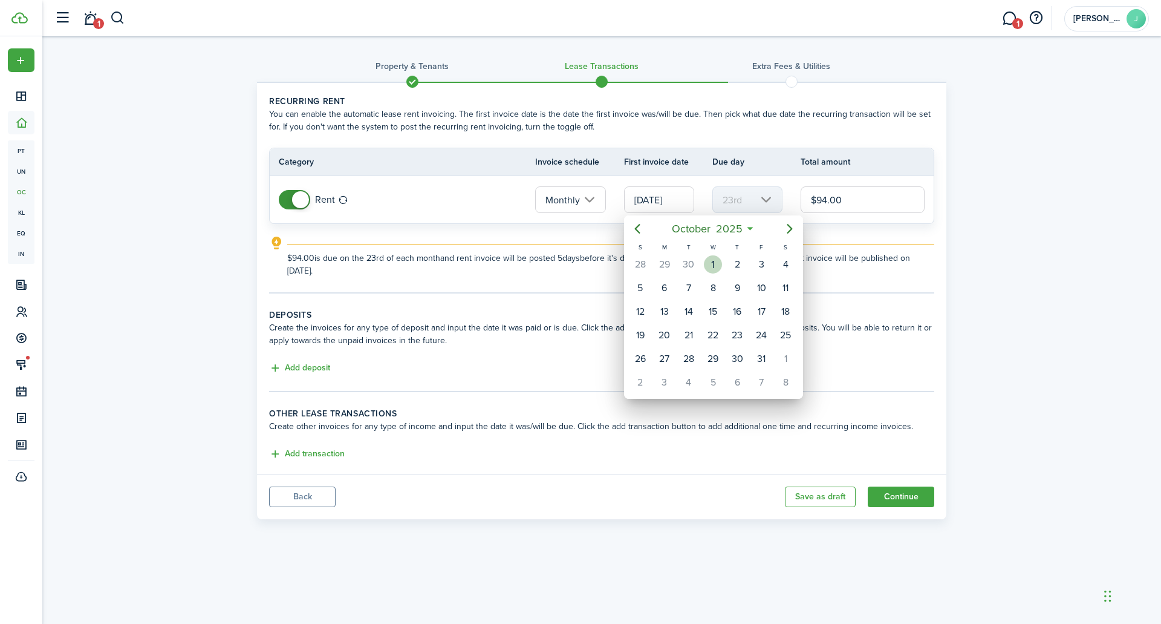
type input "[DATE]"
type input "1st"
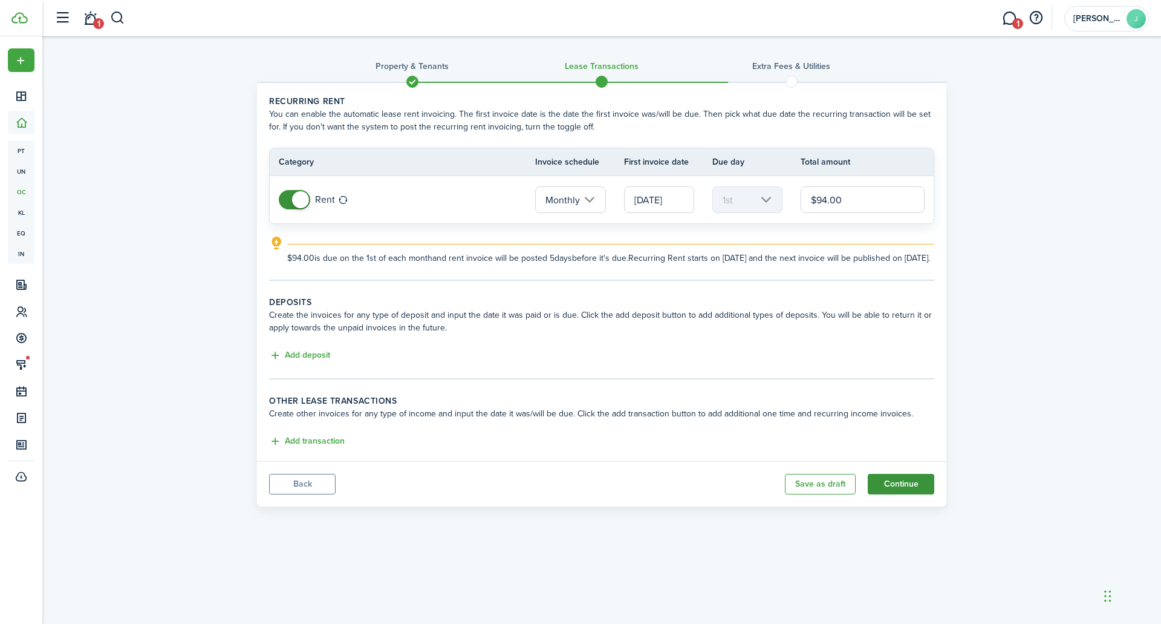
click at [881, 490] on button "Continue" at bounding box center [901, 484] width 67 height 21
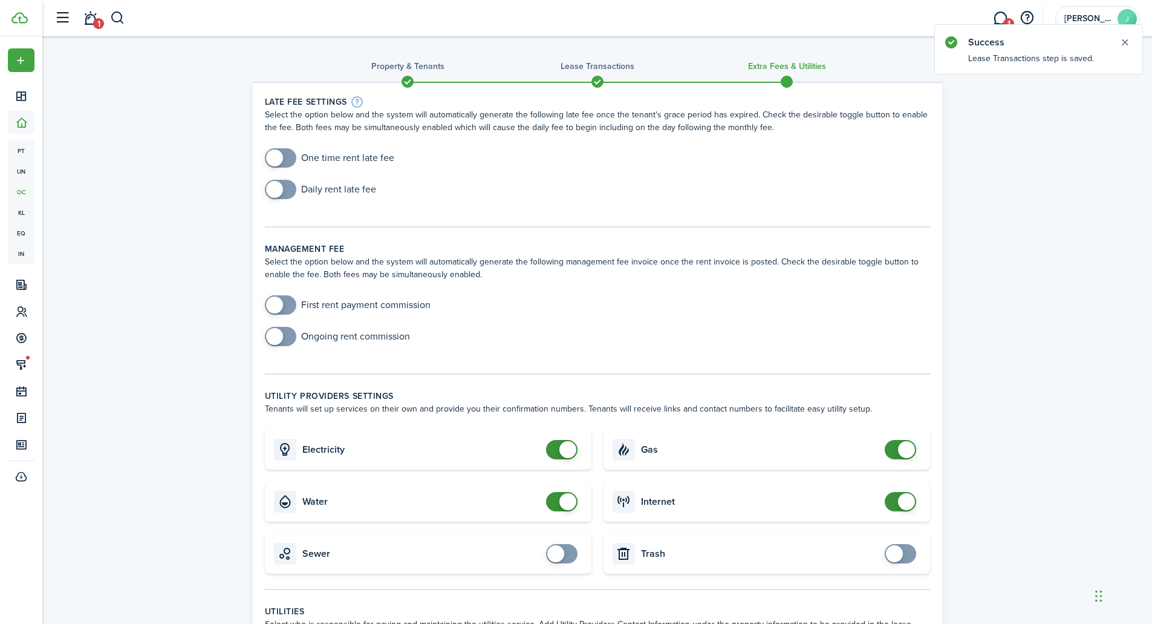
click at [272, 191] on span at bounding box center [274, 189] width 17 height 17
checkbox input "true"
click at [275, 189] on span at bounding box center [274, 189] width 17 height 17
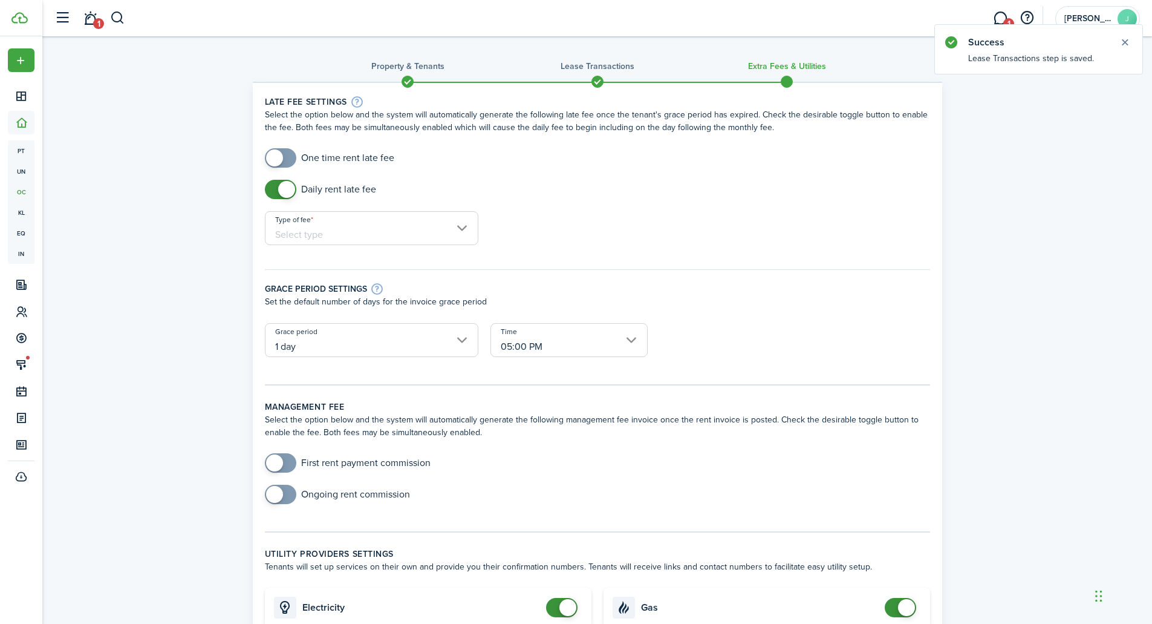
click at [323, 226] on input "Type of fee" at bounding box center [372, 228] width 214 height 34
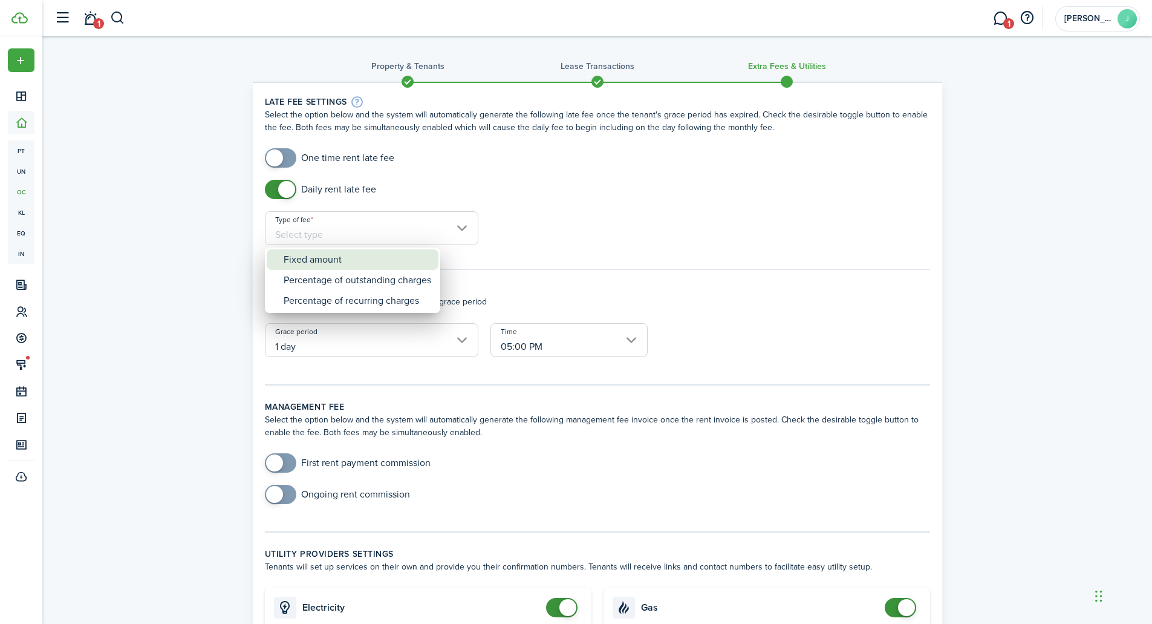
click at [320, 262] on div "Fixed amount" at bounding box center [358, 259] width 148 height 21
type input "Fixed amount"
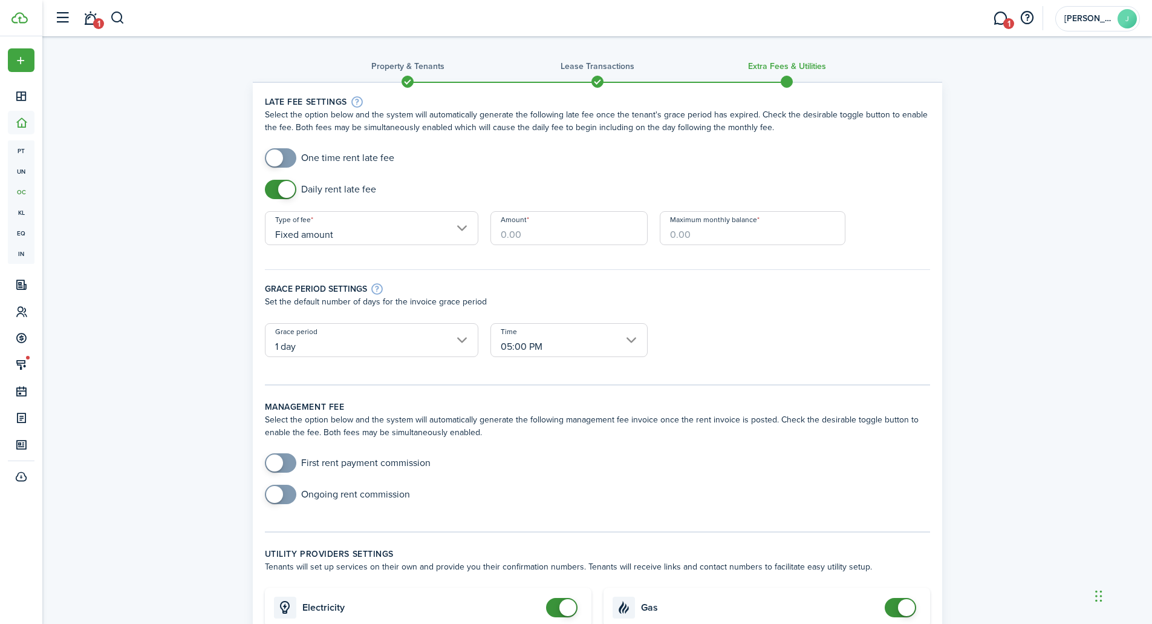
click at [524, 240] on input "Amount" at bounding box center [569, 228] width 157 height 34
type input "$10.00"
click at [708, 232] on input "Maximum monthly balance" at bounding box center [753, 228] width 186 height 34
type input "$300.00"
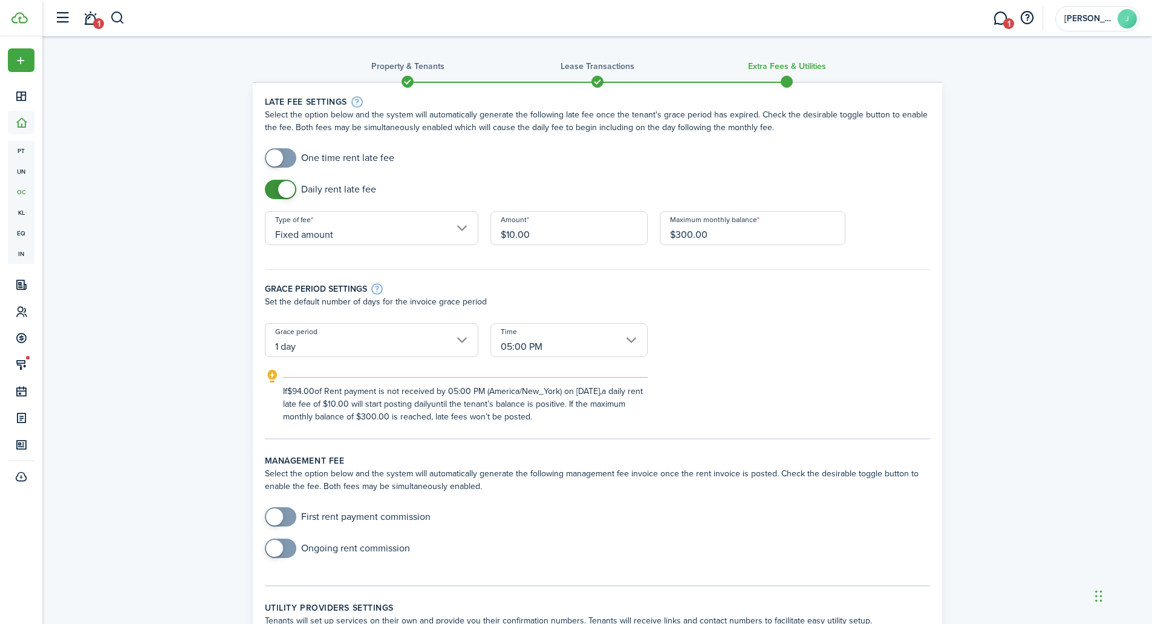
click at [463, 340] on input "1 day" at bounding box center [372, 340] width 214 height 34
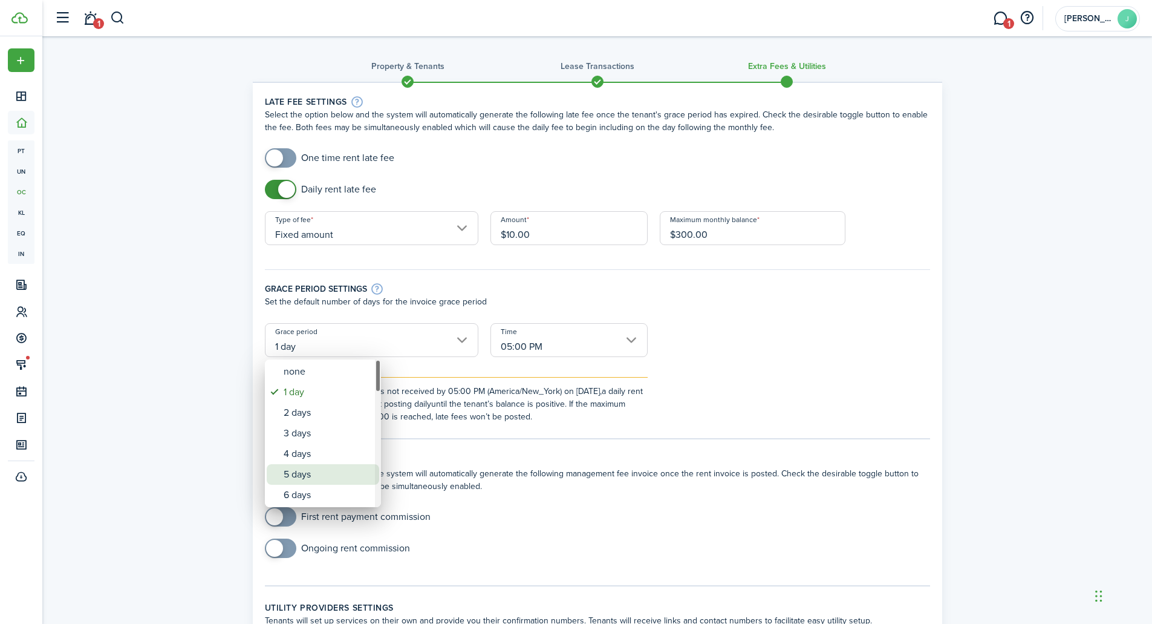
click at [321, 472] on div "5 days" at bounding box center [328, 474] width 88 height 21
type input "5 days"
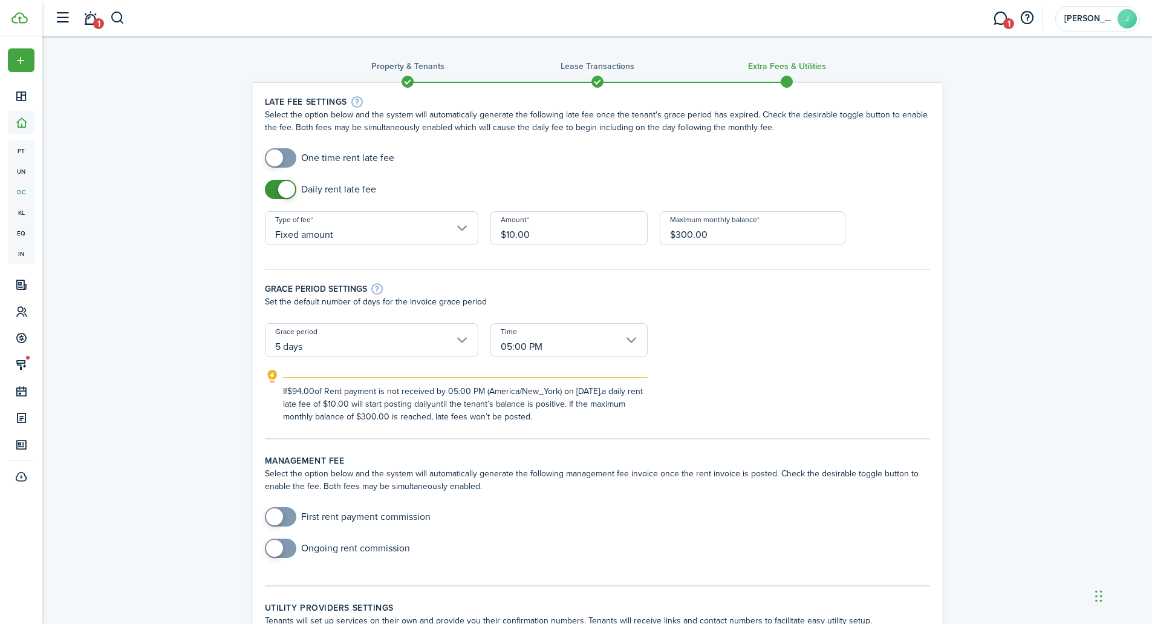
click at [632, 340] on input "05:00 PM" at bounding box center [569, 340] width 157 height 34
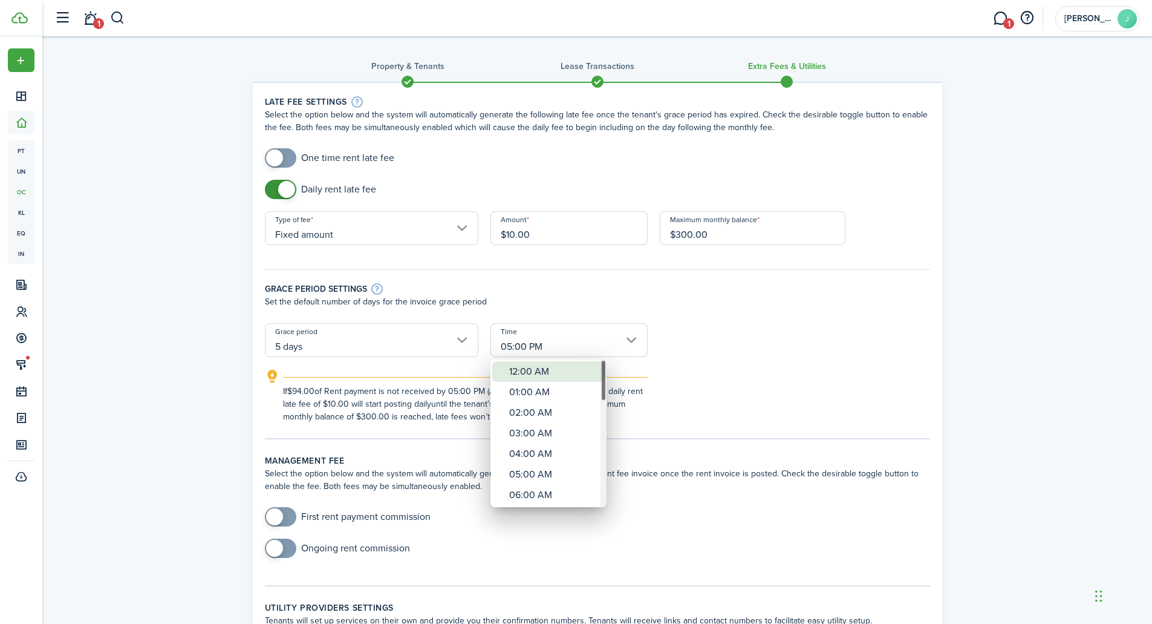
click at [520, 368] on div "12:00 AM" at bounding box center [553, 371] width 88 height 21
type input "12:00 AM"
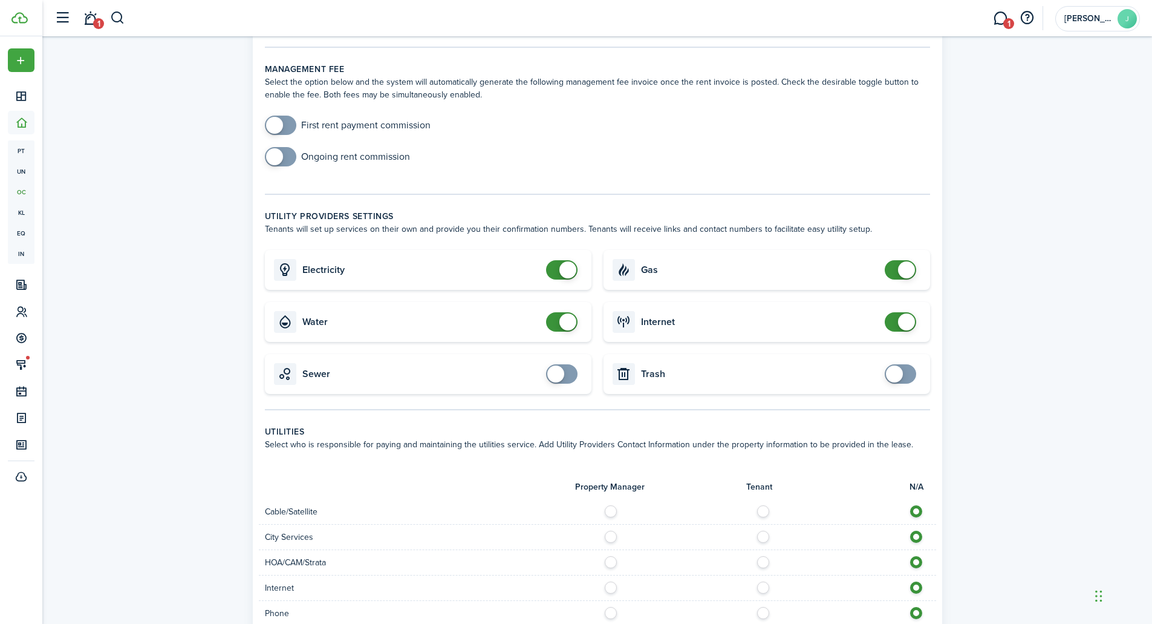
scroll to position [544, 0]
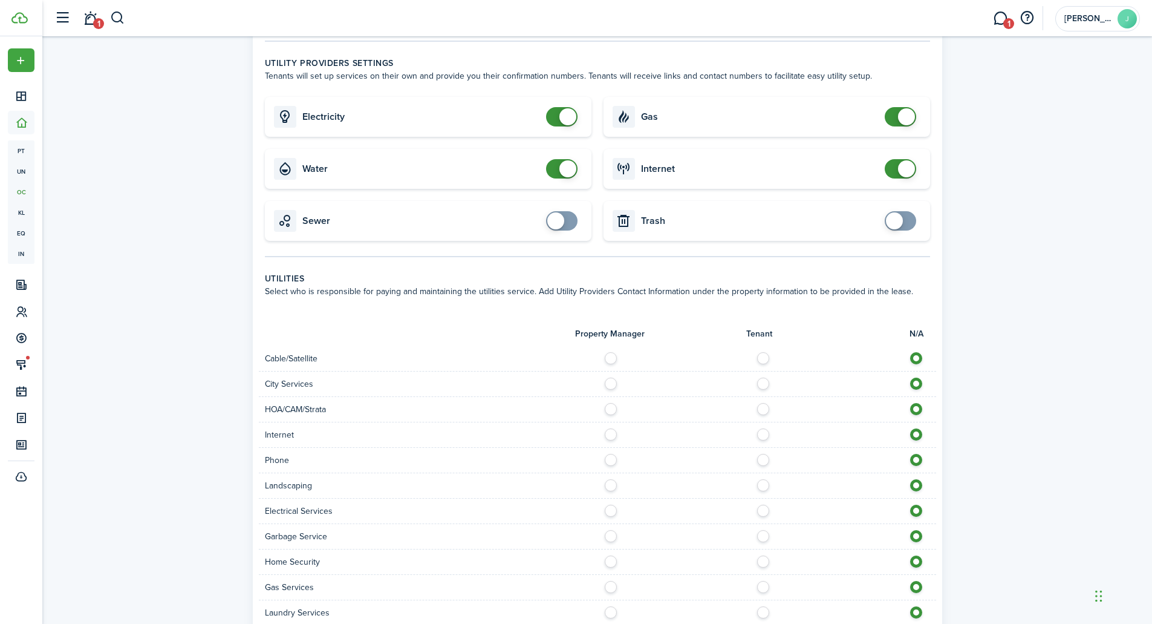
checkbox input "false"
click at [569, 169] on span at bounding box center [568, 168] width 17 height 17
checkbox input "false"
click at [568, 115] on span at bounding box center [568, 116] width 17 height 17
checkbox input "false"
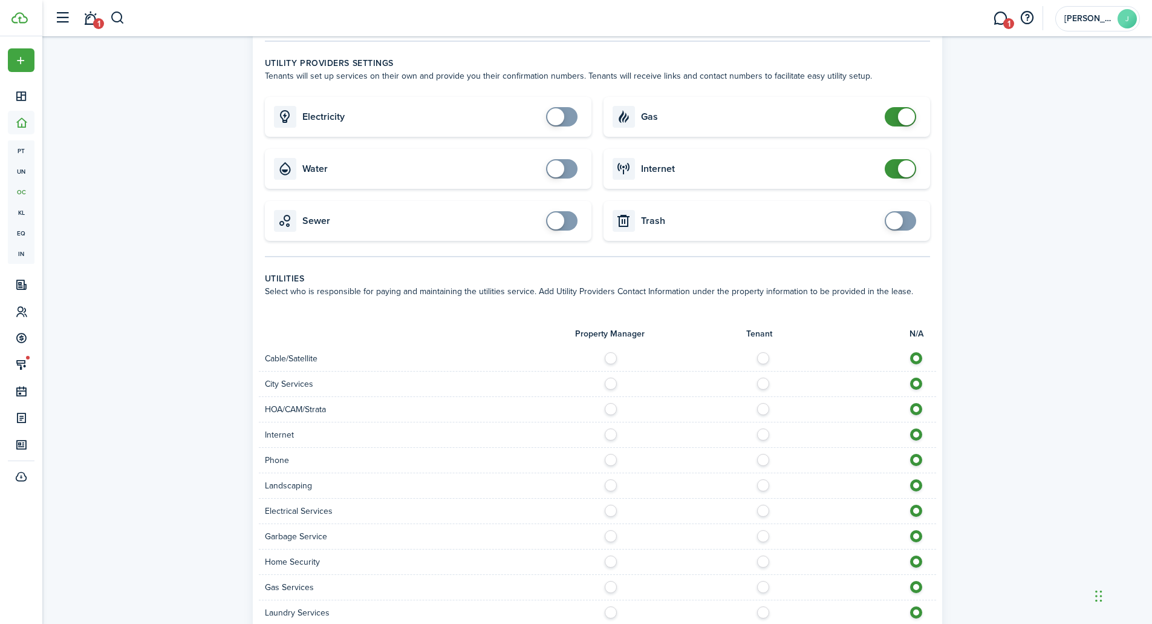
click at [906, 113] on span at bounding box center [906, 116] width 17 height 17
checkbox input "false"
click at [901, 169] on span at bounding box center [906, 168] width 17 height 17
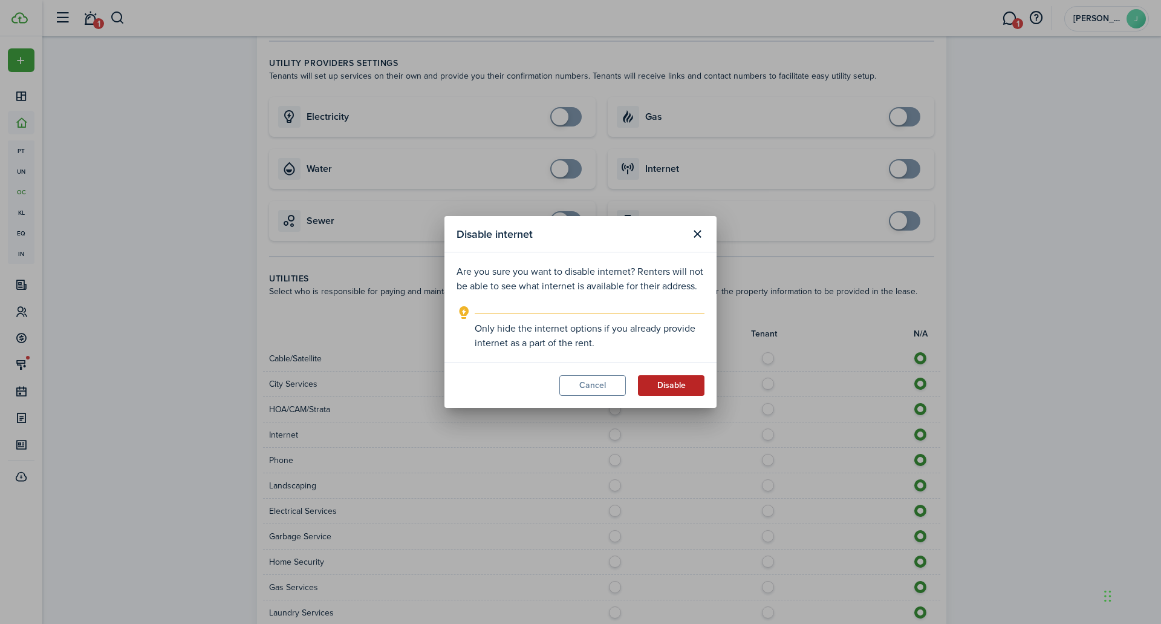
click at [664, 386] on button "Disable" at bounding box center [671, 385] width 67 height 21
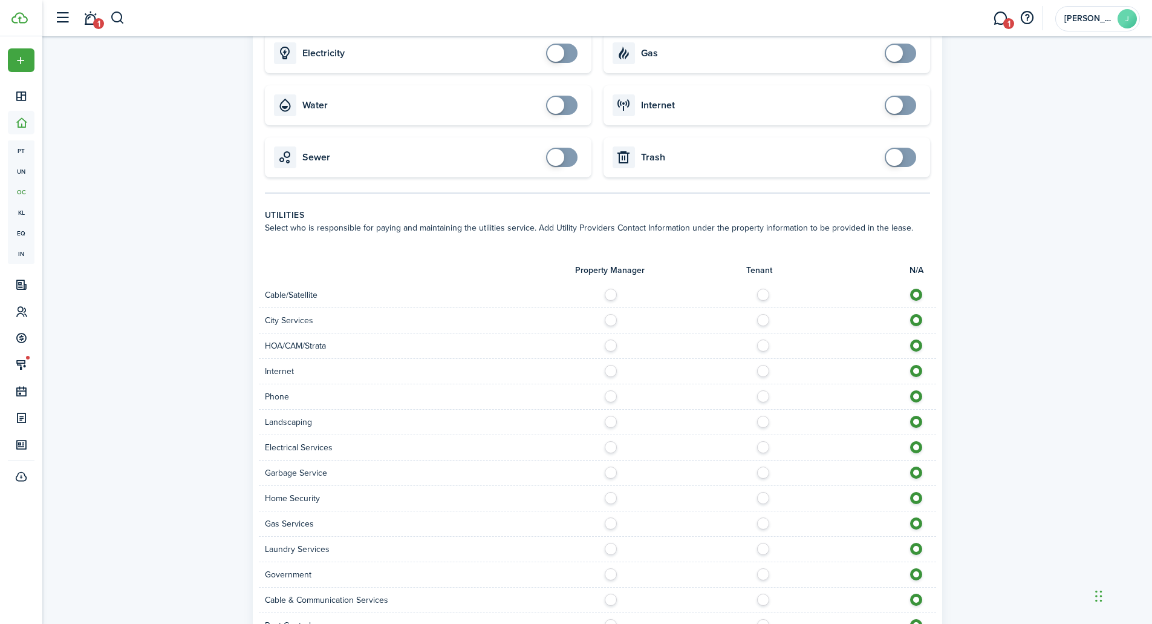
scroll to position [789, 0]
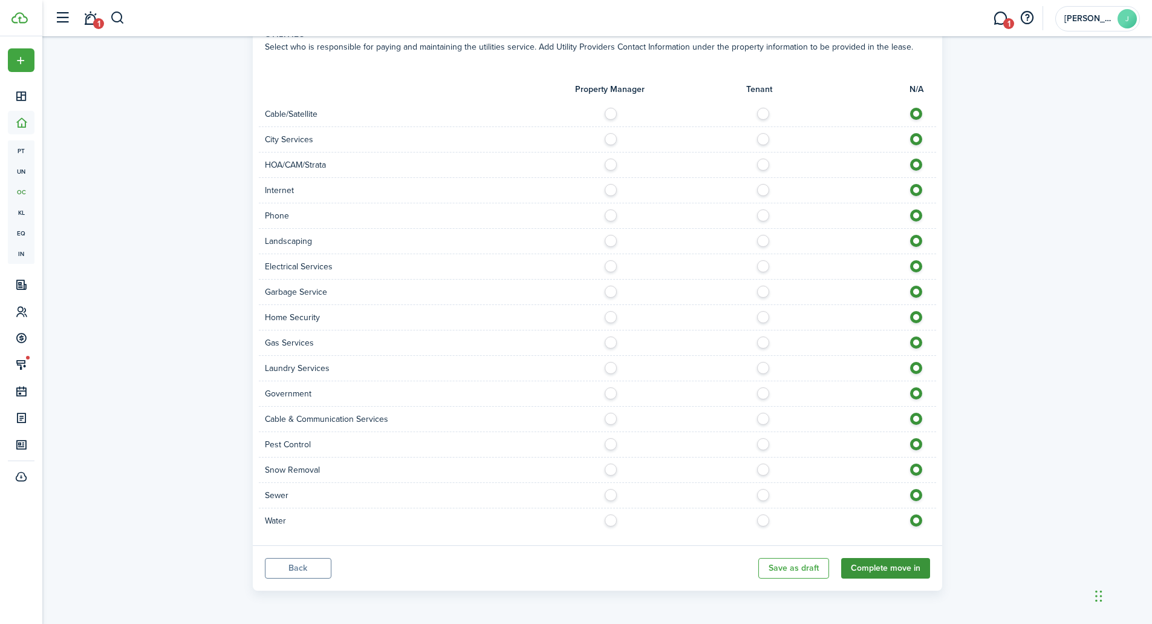
click at [864, 564] on button "Complete move in" at bounding box center [885, 568] width 89 height 21
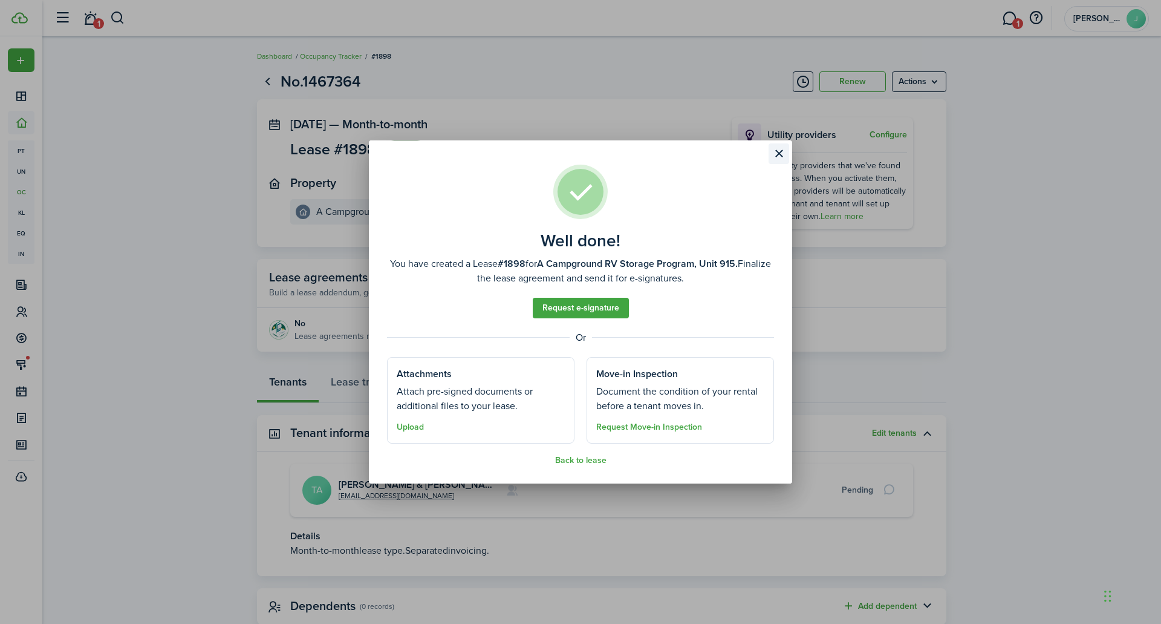
click at [776, 152] on button "Close modal" at bounding box center [779, 153] width 21 height 21
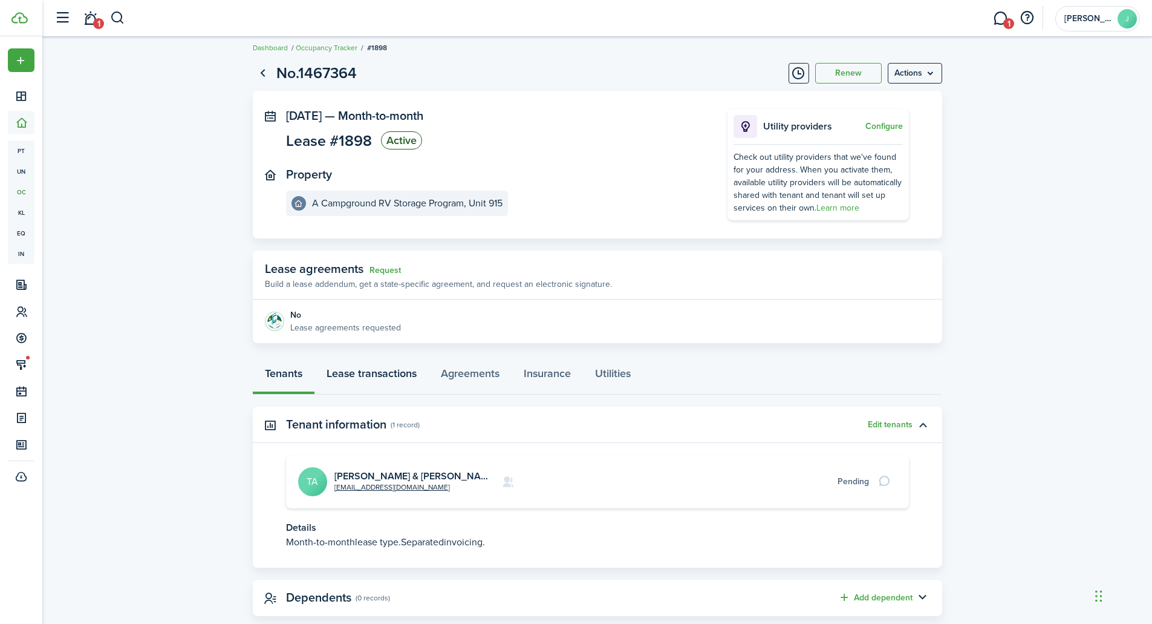
scroll to position [34, 0]
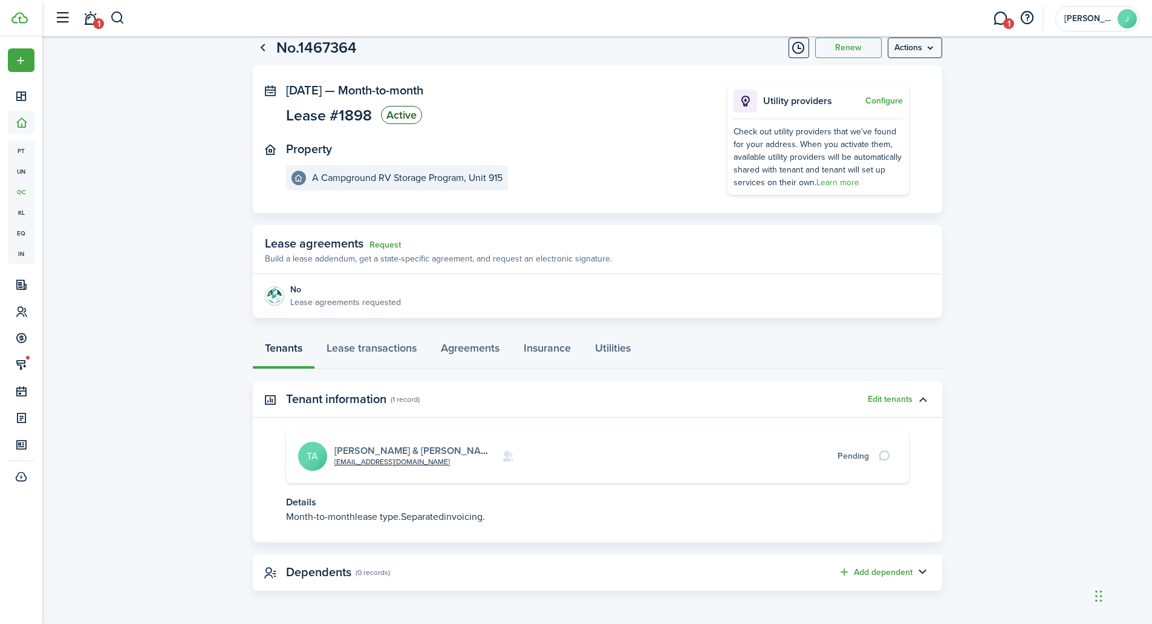
click at [342, 449] on link "[PERSON_NAME] & [PERSON_NAME] #915" at bounding box center [428, 450] width 186 height 14
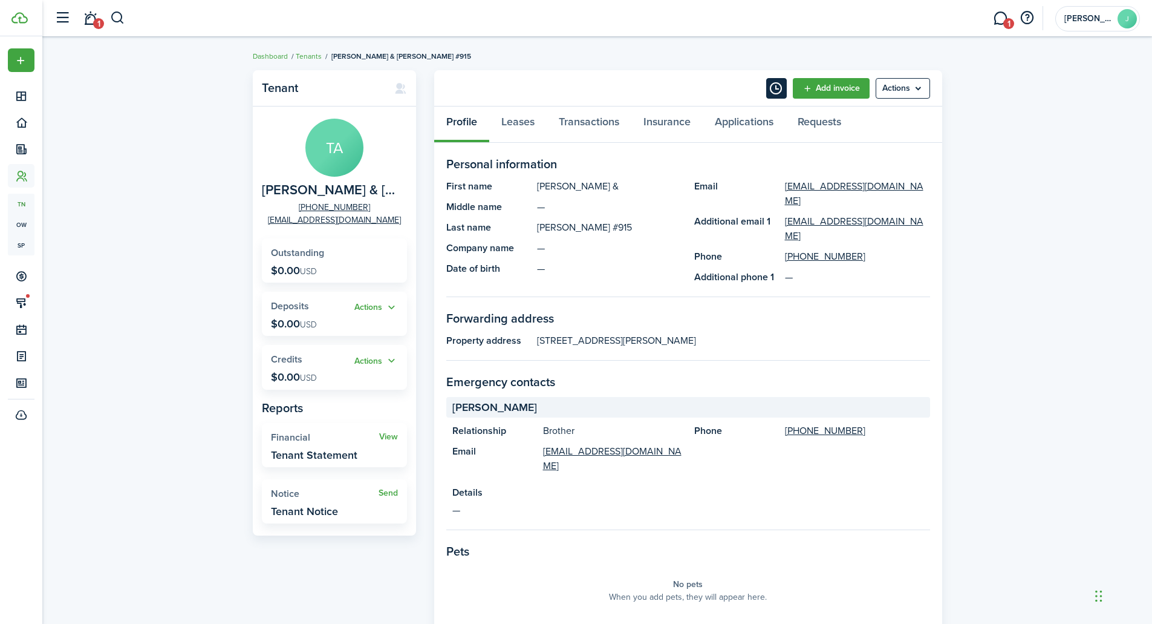
click at [775, 91] on button "Timeline" at bounding box center [776, 88] width 21 height 21
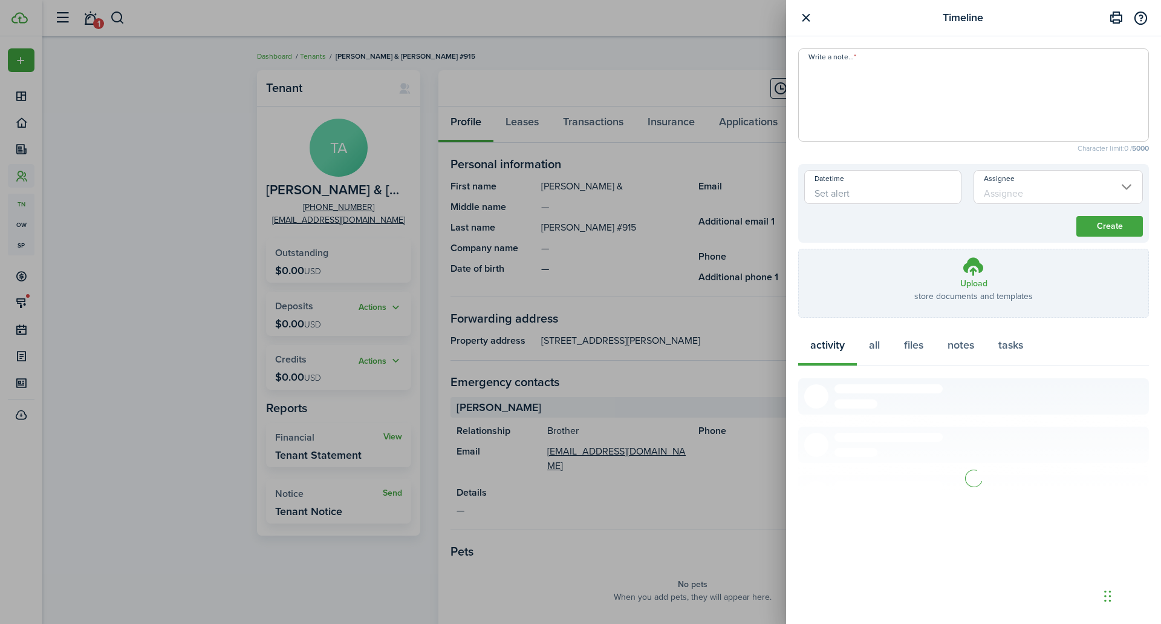
click at [879, 82] on textarea "Write a note..." at bounding box center [974, 98] width 350 height 73
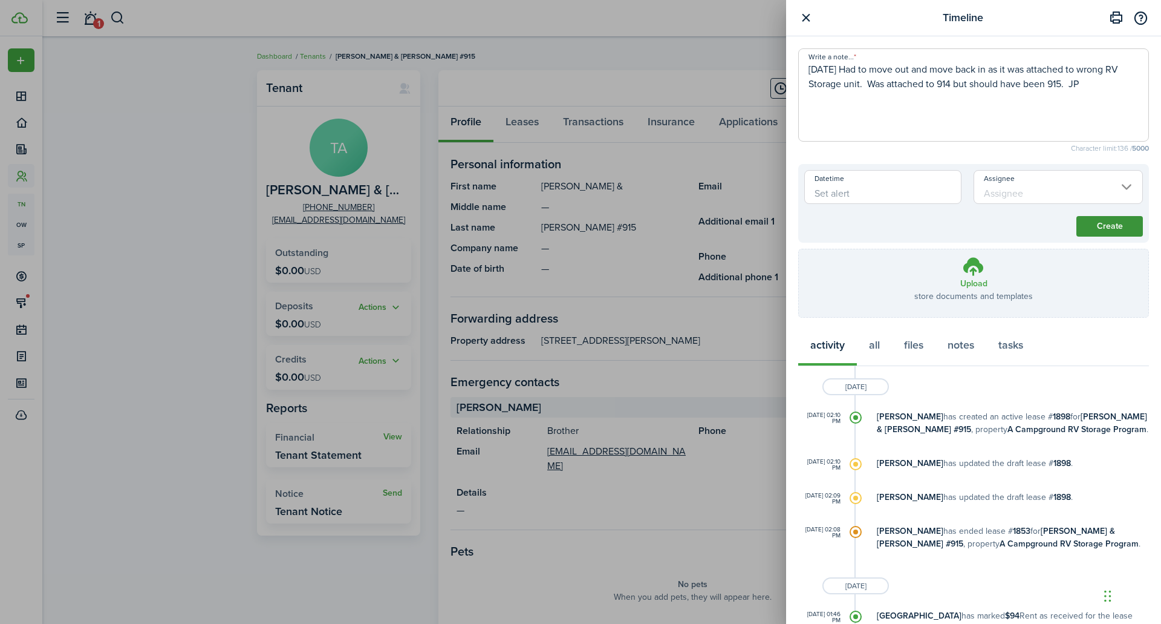
type textarea "[DATE] Had to move out and move back in as it was attached to wrong RV Storage …"
click at [1104, 228] on button "Create" at bounding box center [1110, 226] width 67 height 21
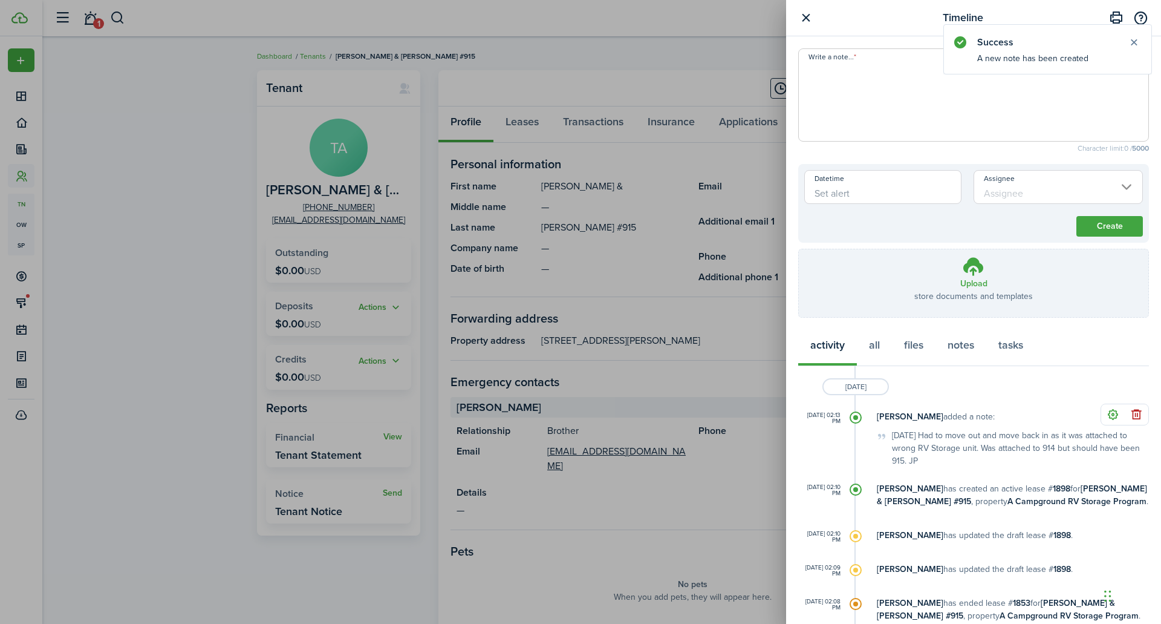
click at [806, 21] on button "button" at bounding box center [806, 17] width 15 height 15
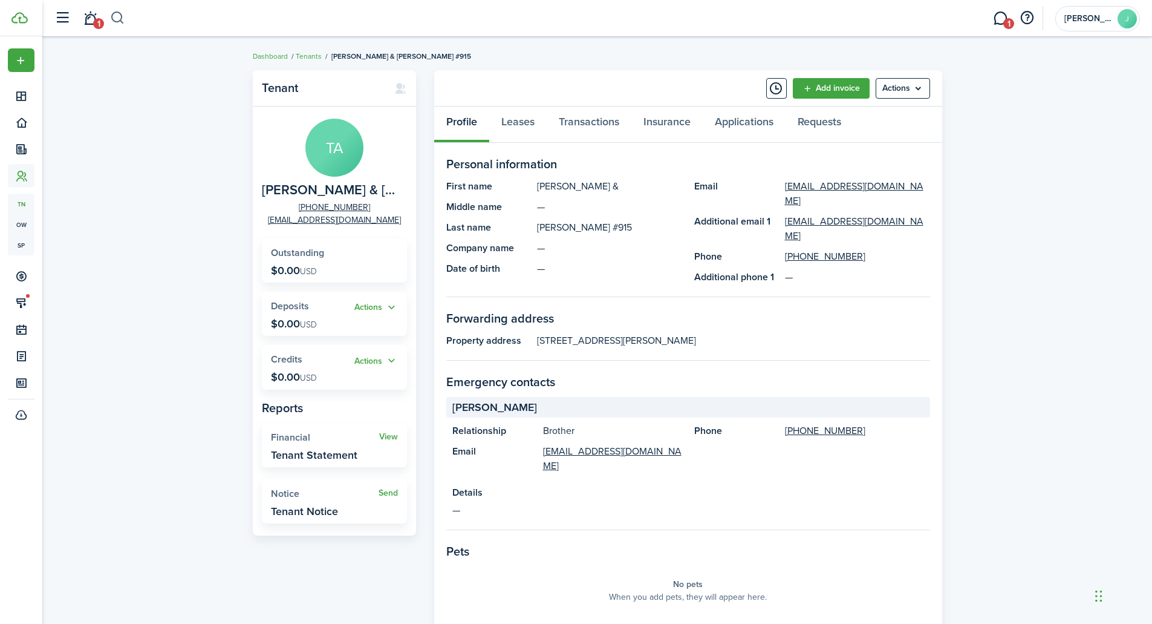
click at [114, 21] on button "button" at bounding box center [117, 18] width 15 height 21
click at [122, 19] on input "search" at bounding box center [276, 18] width 333 height 21
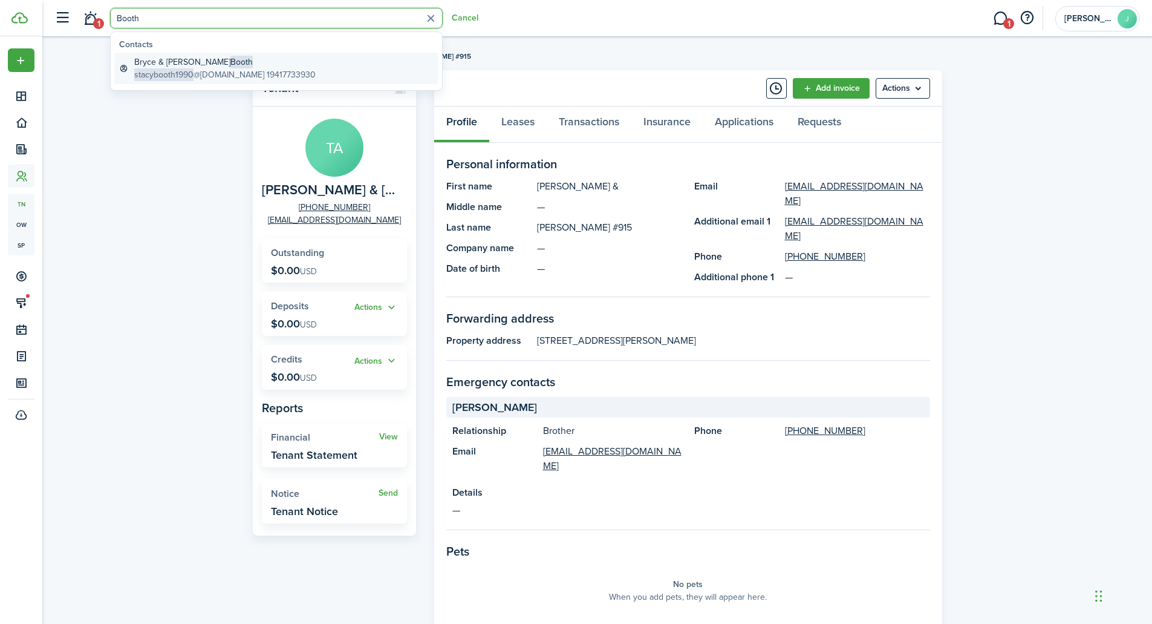
type input "Booth"
click at [204, 71] on global-search-item-description "stacybooth1990 @[DOMAIN_NAME] 19417733930" at bounding box center [224, 74] width 181 height 13
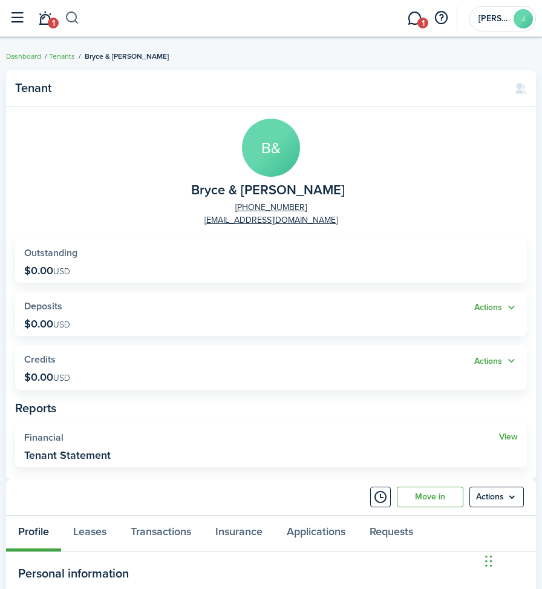
click at [70, 18] on button "button" at bounding box center [72, 18] width 15 height 21
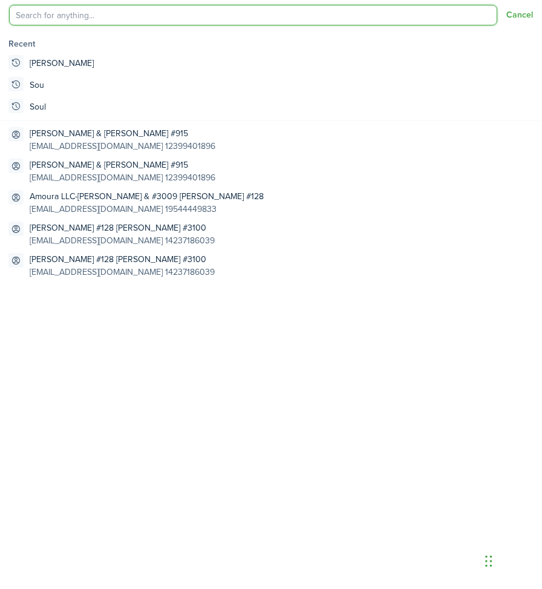
click at [70, 18] on input "search" at bounding box center [253, 15] width 488 height 21
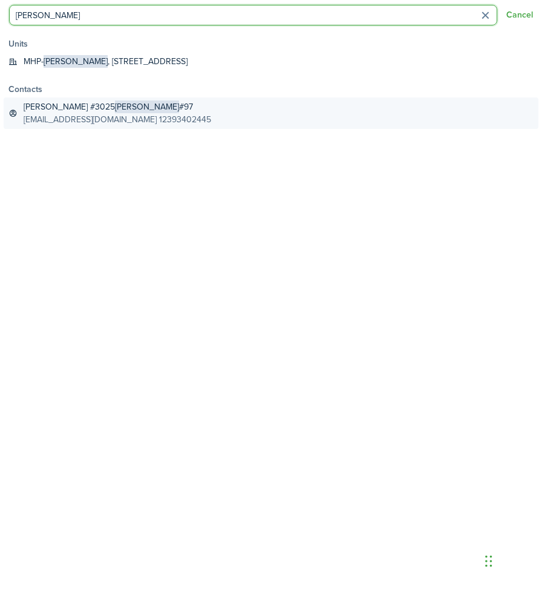
type input "[PERSON_NAME]"
click at [67, 113] on global-search-item-description "[EMAIL_ADDRESS][DOMAIN_NAME] 12393402445" at bounding box center [118, 119] width 188 height 13
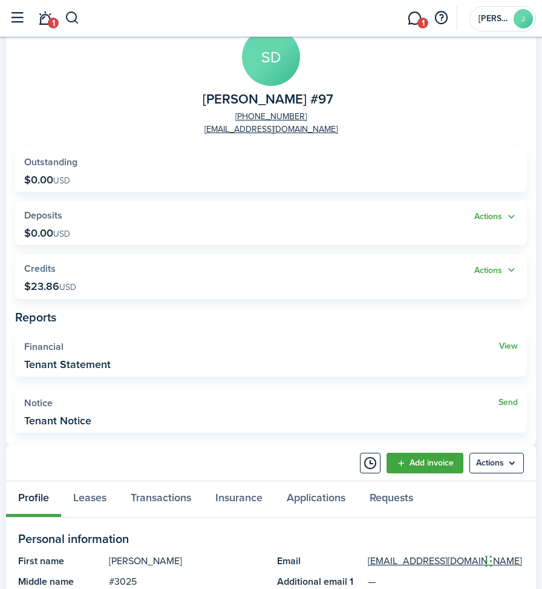
scroll to position [242, 0]
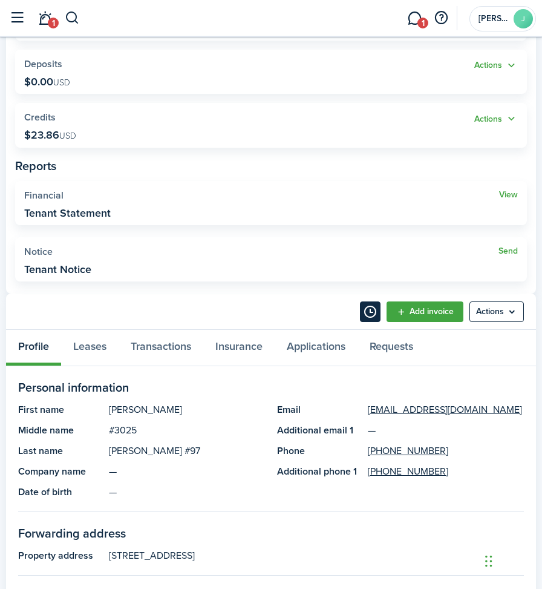
click at [360, 309] on button "Timeline" at bounding box center [370, 311] width 21 height 21
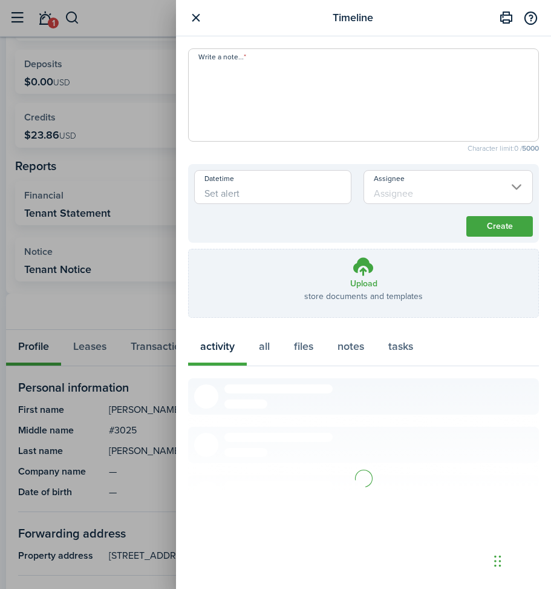
click at [212, 71] on textarea "Write a note..." at bounding box center [364, 98] width 350 height 73
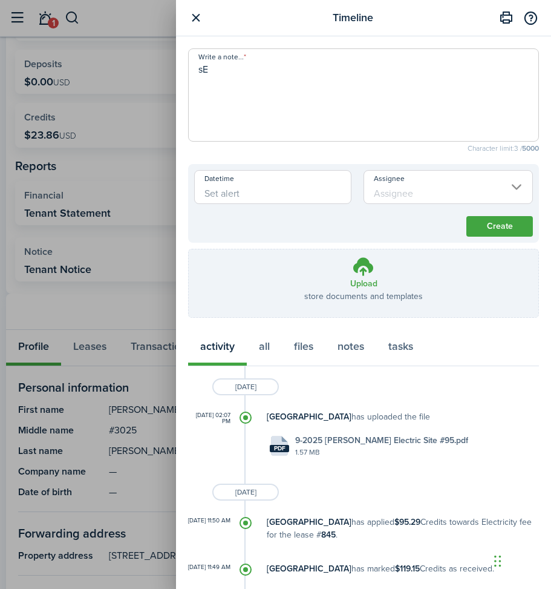
type textarea "s"
type textarea "Second adult [PERSON_NAME] JP"
click at [468, 227] on button "Create" at bounding box center [499, 226] width 67 height 21
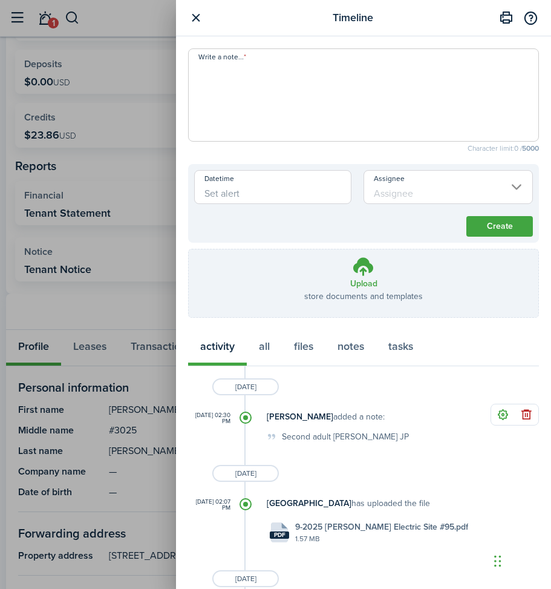
click at [195, 16] on button "button" at bounding box center [195, 17] width 15 height 15
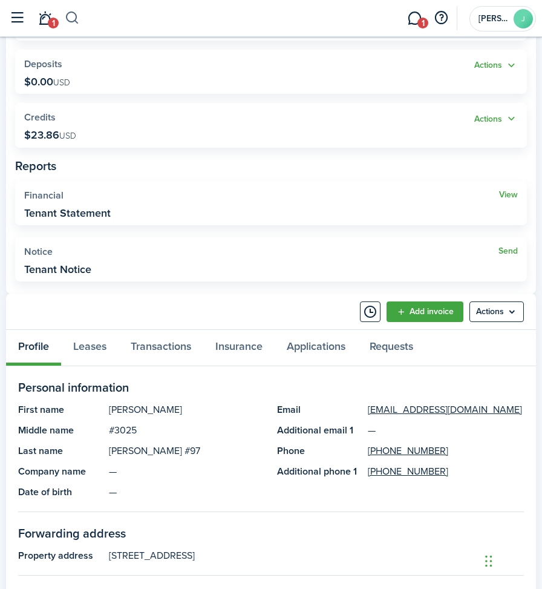
click at [72, 18] on button "button" at bounding box center [72, 18] width 15 height 21
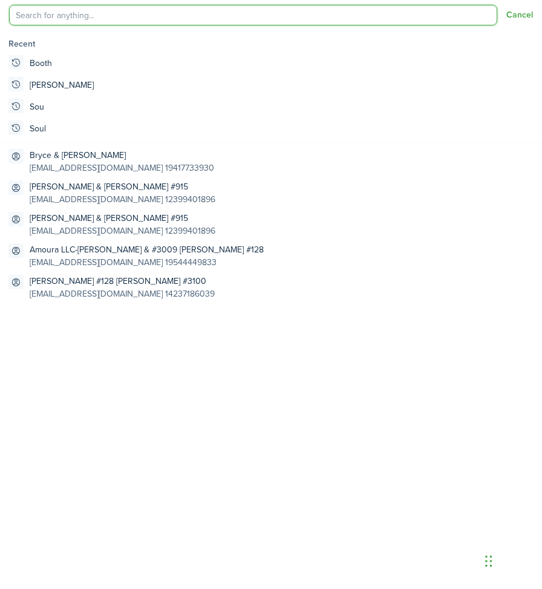
click at [72, 18] on input "search" at bounding box center [253, 15] width 488 height 21
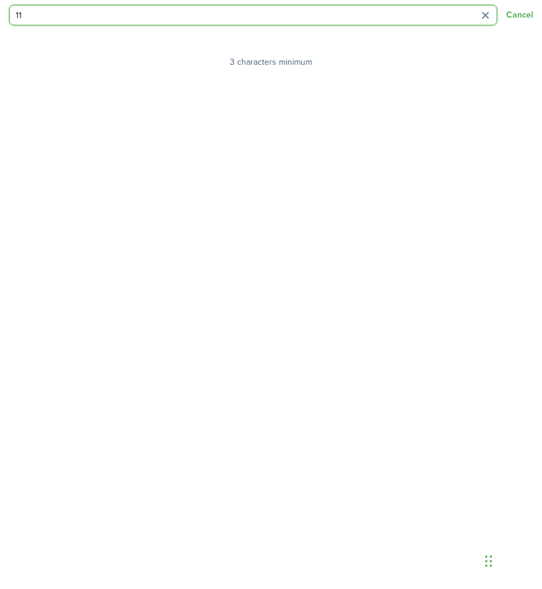
type input "1"
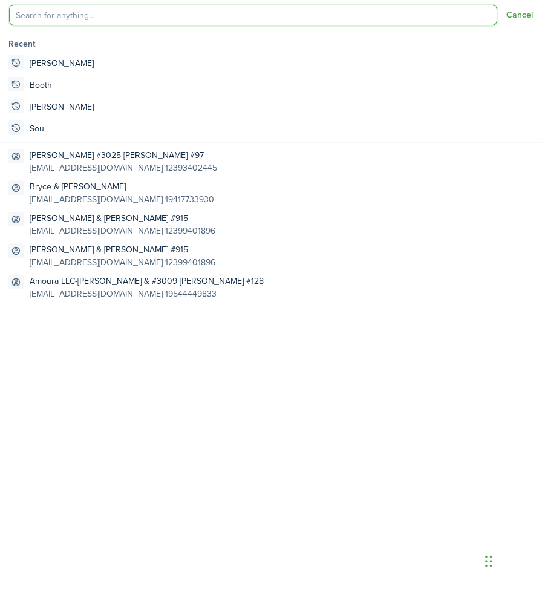
click at [63, 13] on input "search" at bounding box center [253, 15] width 488 height 21
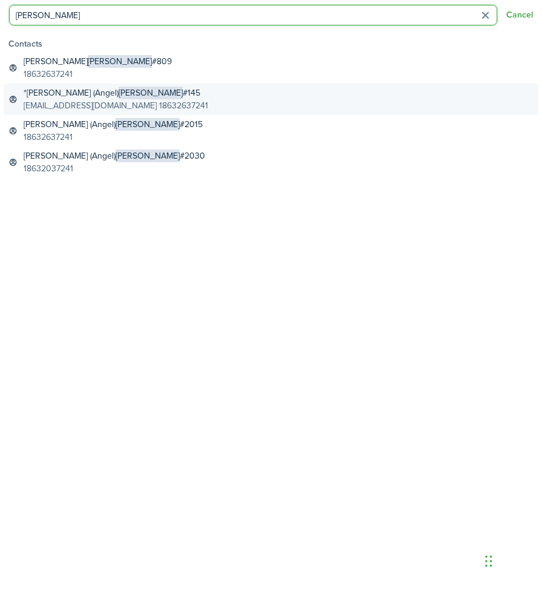
type input "[PERSON_NAME]"
click at [58, 99] on global-search-item-title "*[PERSON_NAME] (Angel) [PERSON_NAME] #145" at bounding box center [116, 93] width 185 height 13
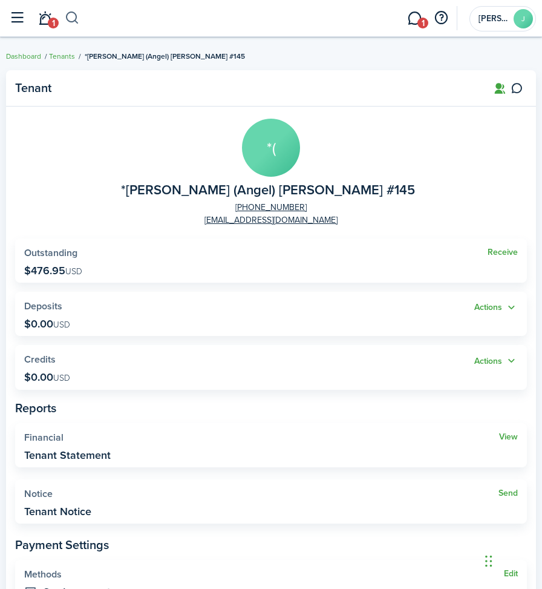
click at [75, 20] on button "button" at bounding box center [72, 18] width 15 height 21
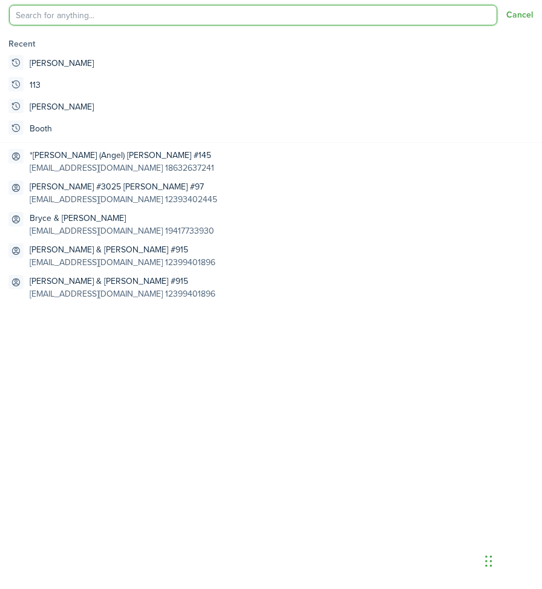
click at [75, 20] on input "search" at bounding box center [253, 15] width 488 height 21
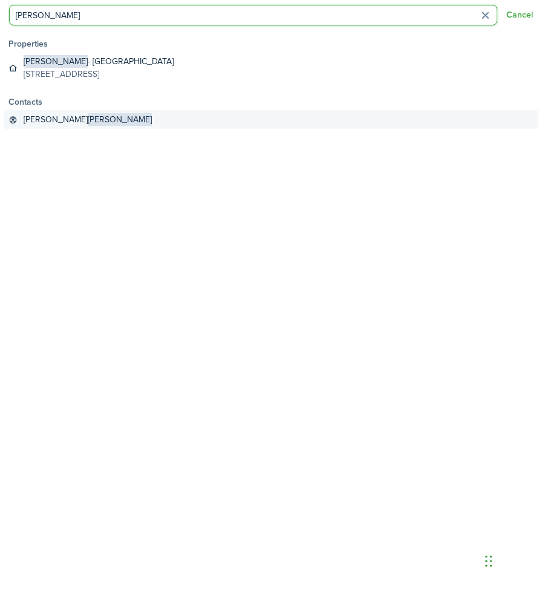
type input "[PERSON_NAME]"
click at [88, 118] on span "[PERSON_NAME]" at bounding box center [120, 119] width 64 height 13
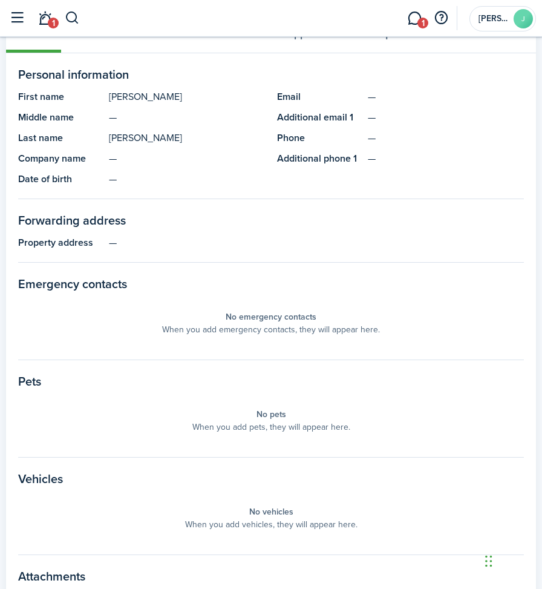
scroll to position [466, 0]
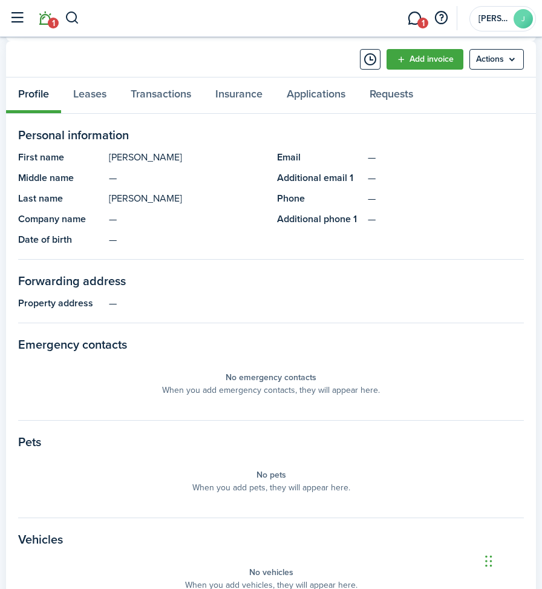
click at [49, 24] on span "1" at bounding box center [53, 23] width 11 height 11
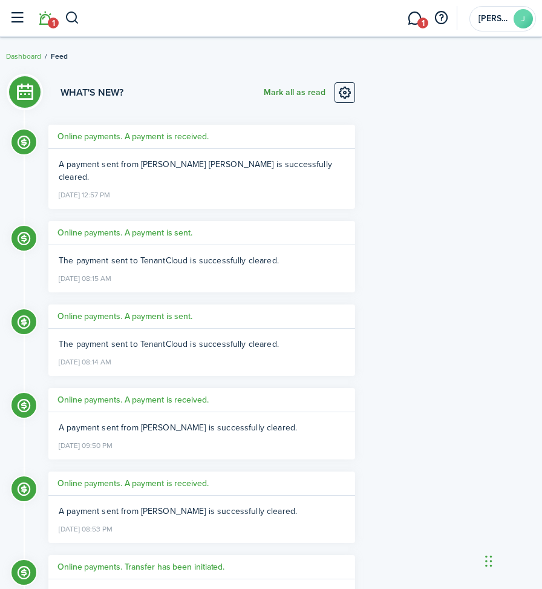
click at [298, 90] on button "Mark all as read" at bounding box center [295, 92] width 62 height 21
click at [72, 17] on button "button" at bounding box center [72, 18] width 15 height 21
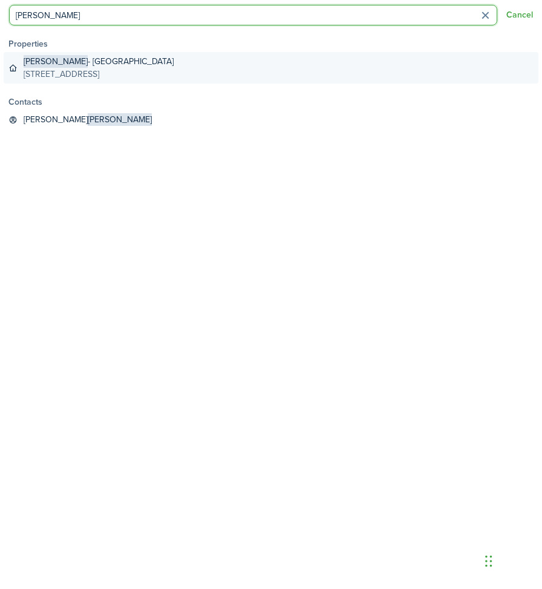
type input "[PERSON_NAME]"
click at [51, 71] on global-search-item-description "[STREET_ADDRESS]" at bounding box center [99, 74] width 150 height 13
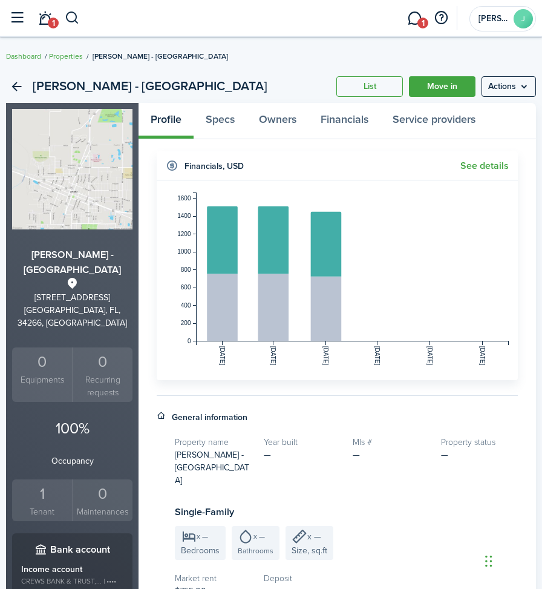
click at [39, 482] on div "1" at bounding box center [42, 493] width 54 height 23
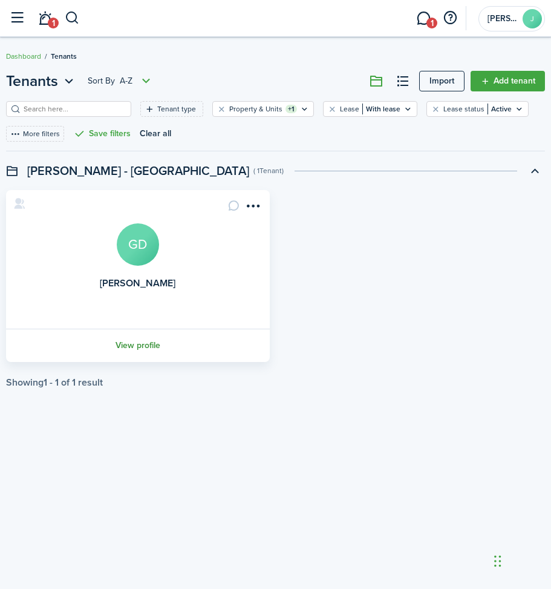
click at [136, 344] on link "View profile" at bounding box center [137, 344] width 267 height 33
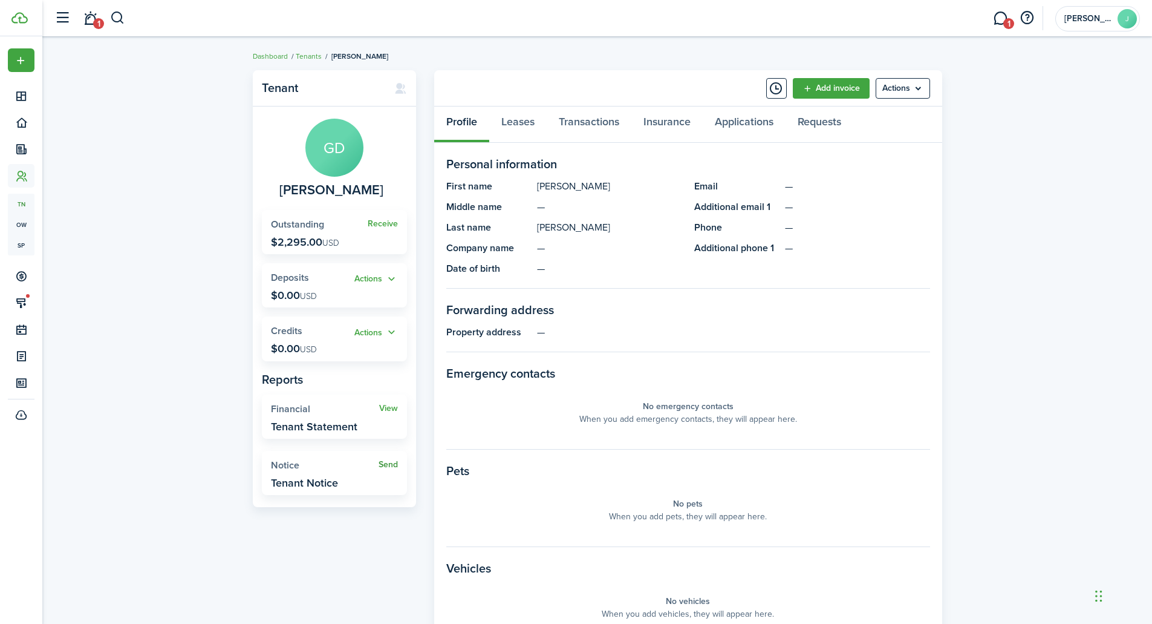
click at [393, 466] on link "Send" at bounding box center [388, 465] width 19 height 10
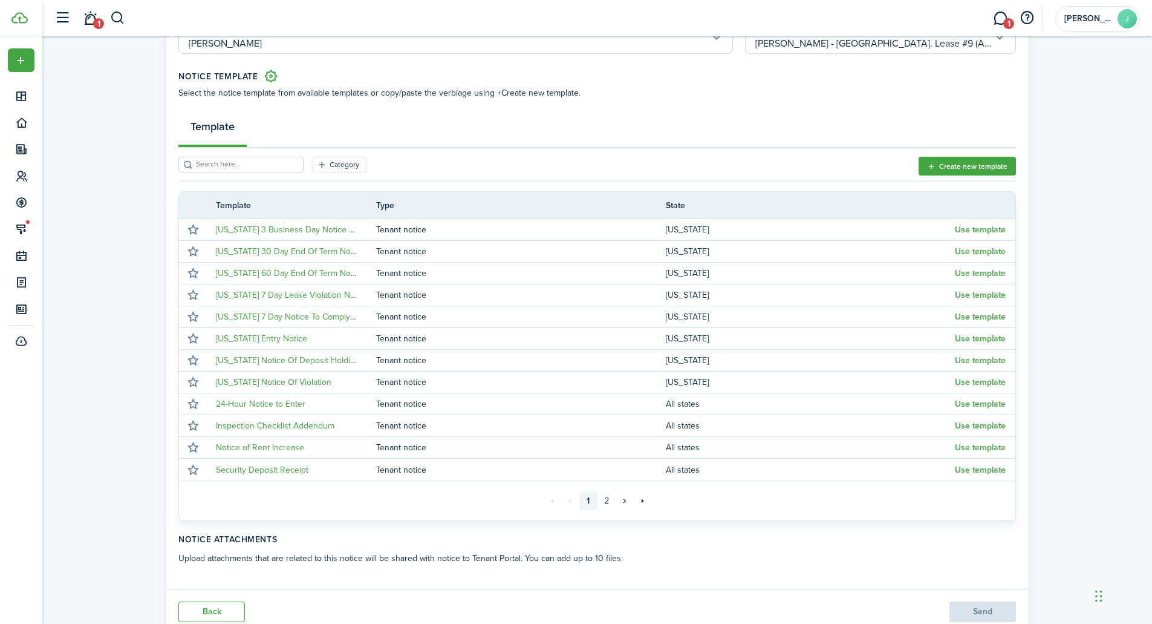
scroll to position [149, 0]
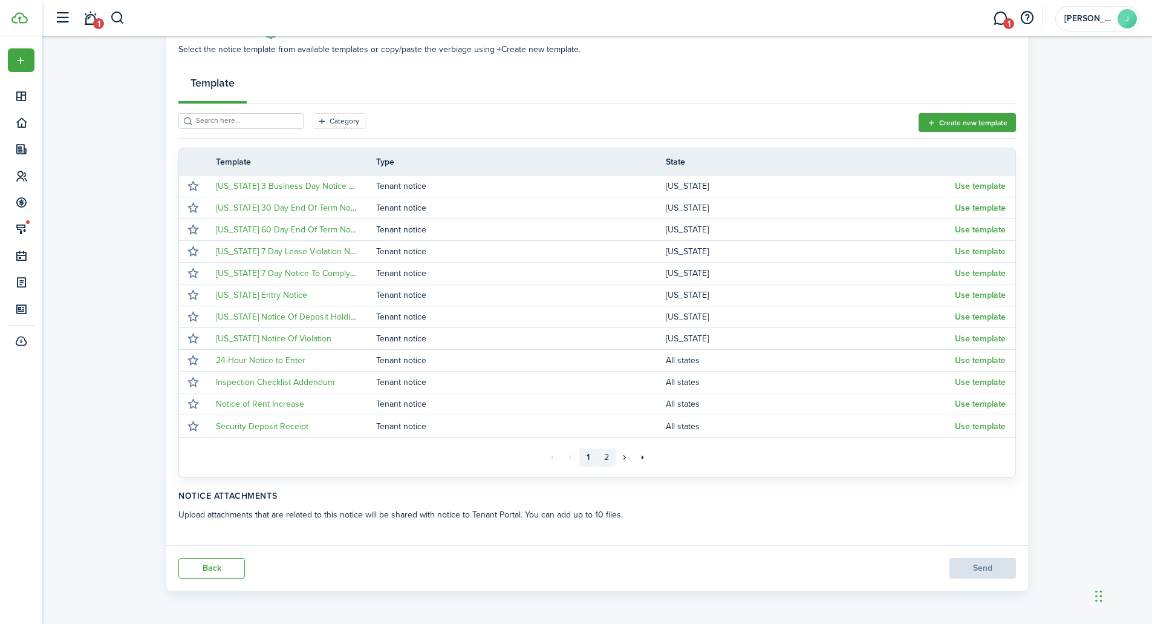
click at [604, 458] on link "2" at bounding box center [607, 457] width 18 height 18
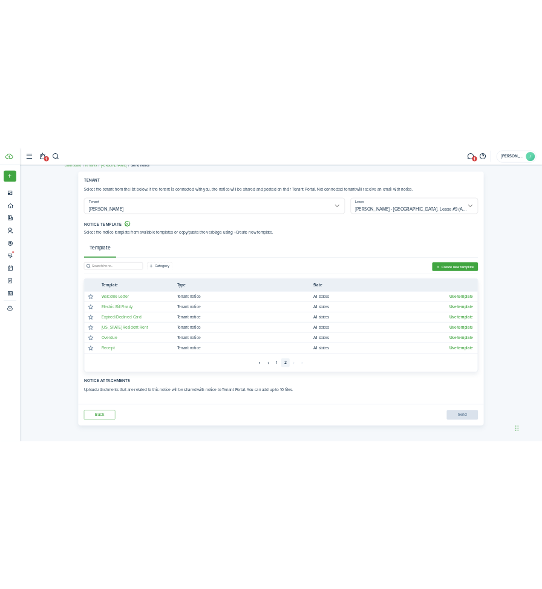
scroll to position [19, 0]
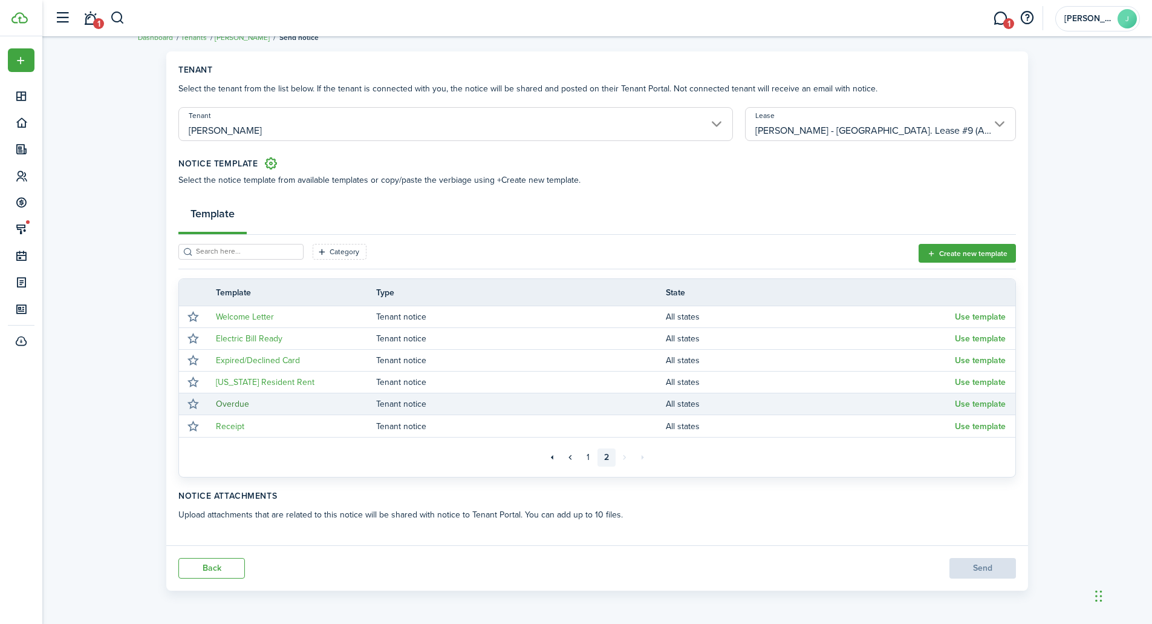
click at [247, 402] on link "Overdue" at bounding box center [232, 403] width 33 height 13
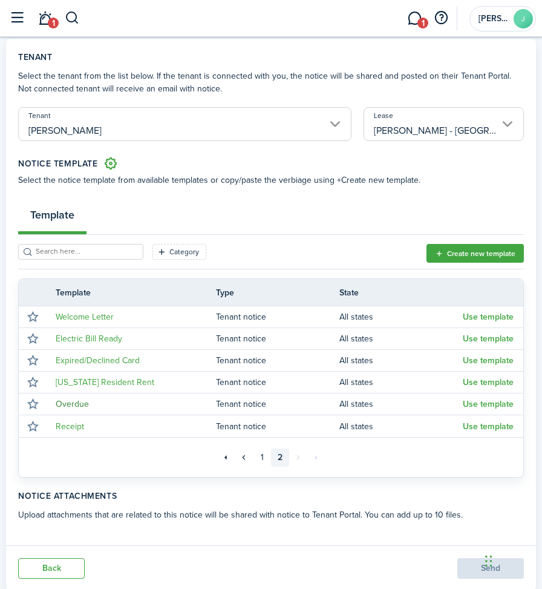
scroll to position [0, 0]
